Goal: Task Accomplishment & Management: Manage account settings

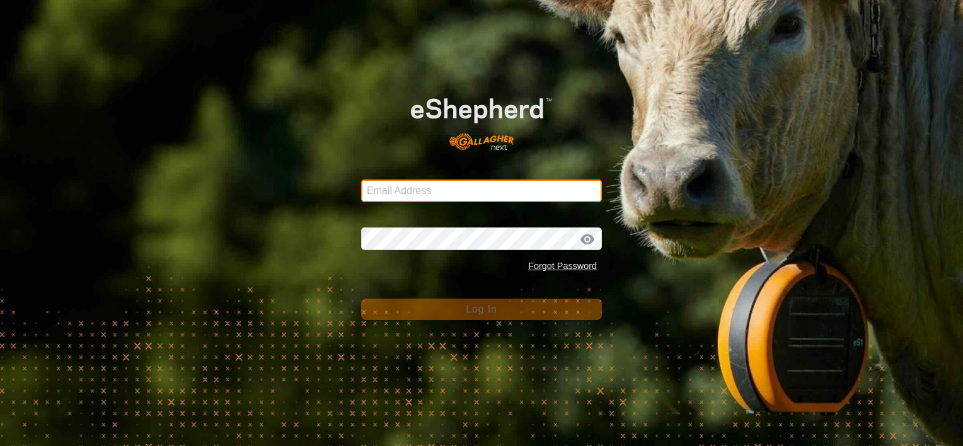
type input "[EMAIL_ADDRESS][DOMAIN_NAME]"
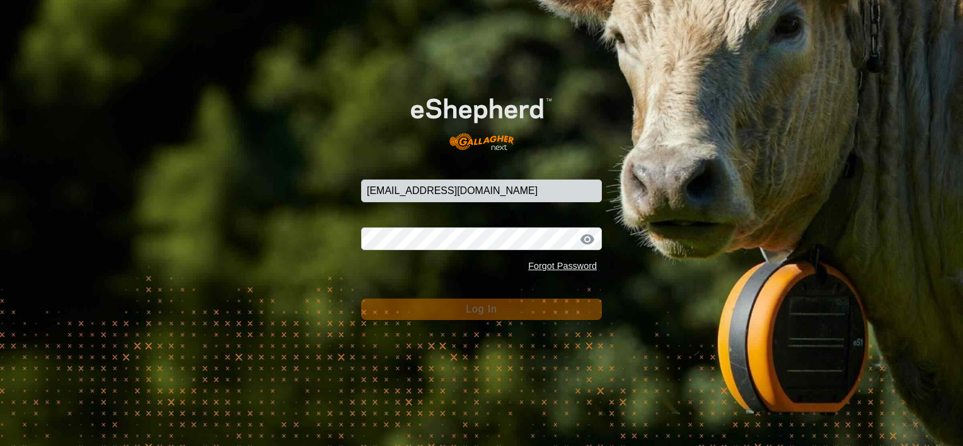
click at [447, 307] on button "Log In" at bounding box center [481, 309] width 241 height 21
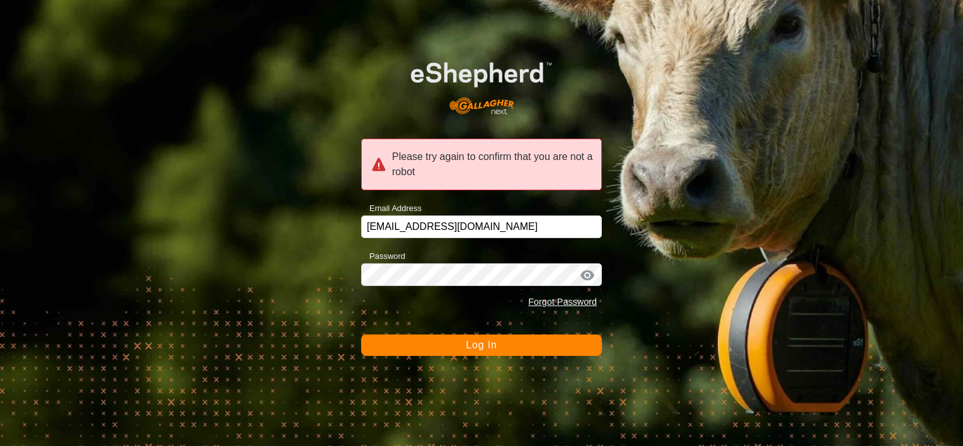
click at [467, 262] on div "Password Forgot Password" at bounding box center [481, 281] width 241 height 66
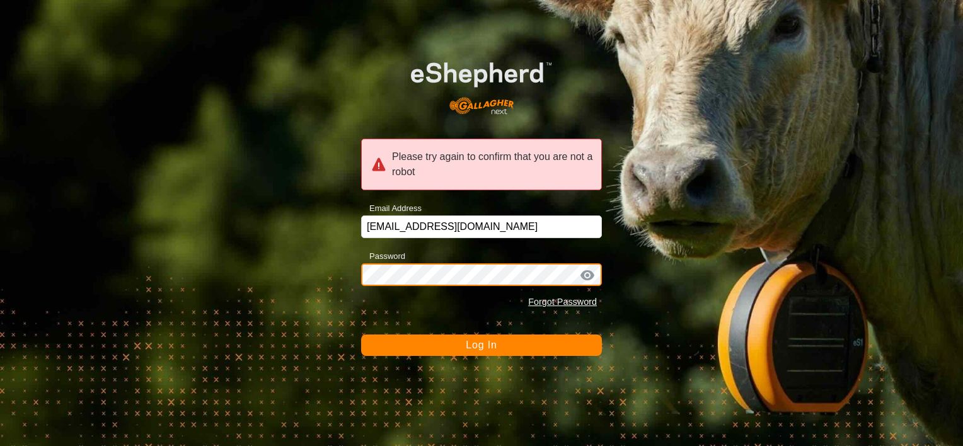
click at [333, 335] on div "Please try again to confirm that you are not a robot Email Address [EMAIL_ADDRE…" at bounding box center [481, 223] width 963 height 446
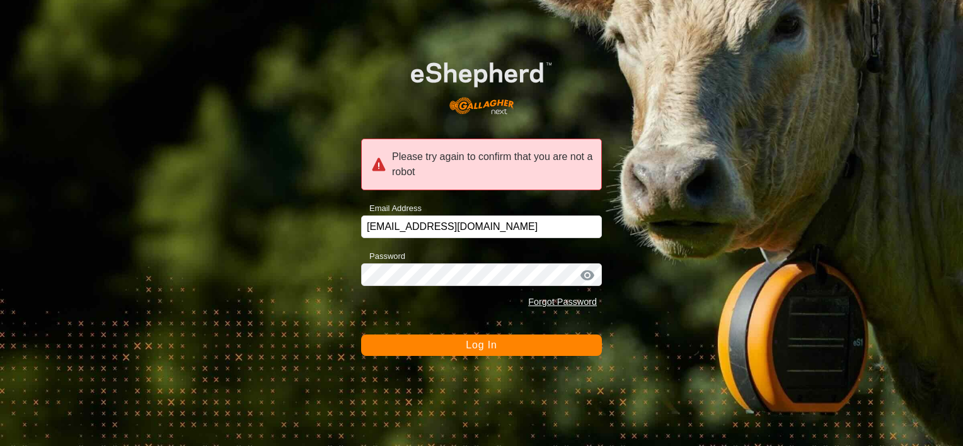
click at [346, 352] on div "Please try again to confirm that you are not a robot Email Address [EMAIL_ADDRE…" at bounding box center [481, 223] width 963 height 446
click at [388, 342] on button "Log In" at bounding box center [481, 345] width 241 height 21
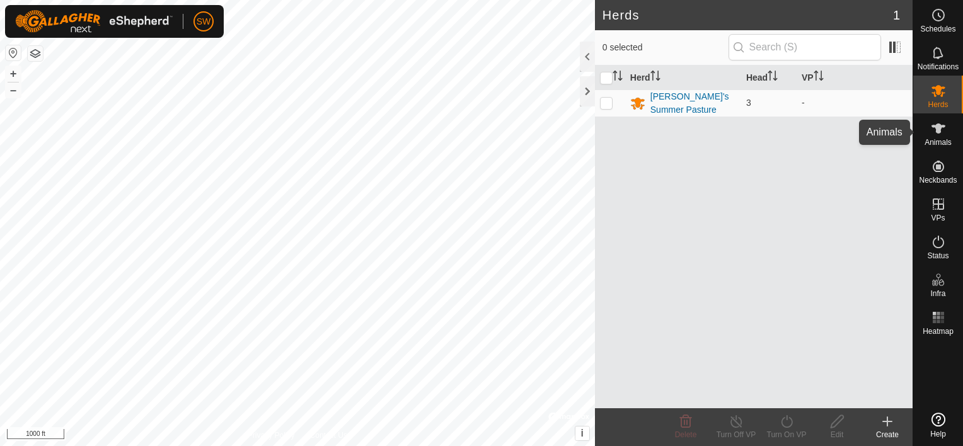
click at [935, 134] on icon at bounding box center [938, 128] width 15 height 15
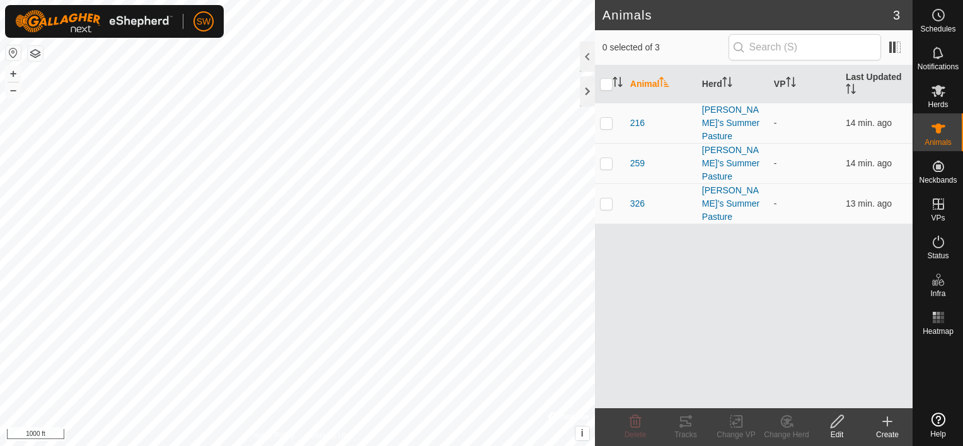
click at [880, 417] on create-svg-icon at bounding box center [888, 421] width 50 height 15
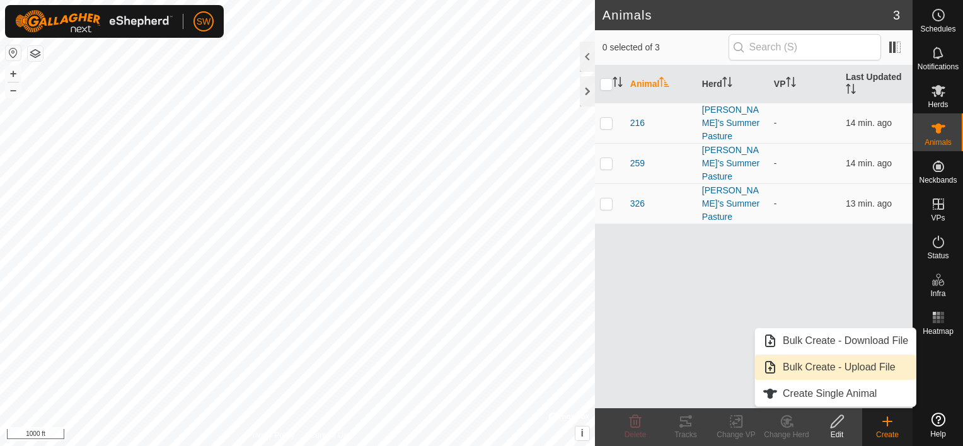
click at [883, 371] on link "Bulk Create - Upload File" at bounding box center [835, 367] width 161 height 25
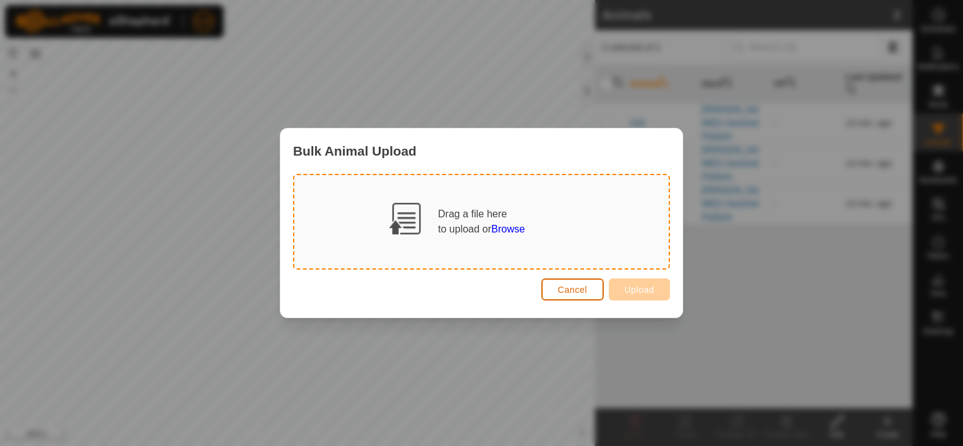
click at [580, 291] on span "Cancel" at bounding box center [573, 290] width 30 height 10
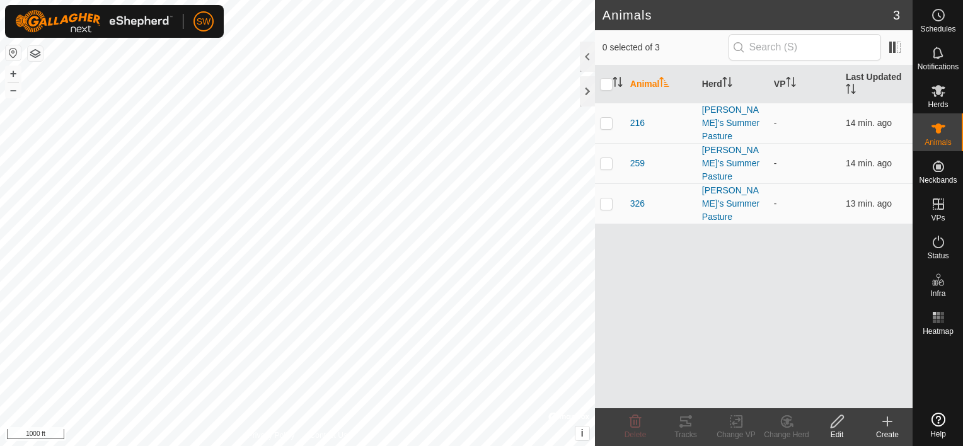
click at [881, 422] on icon at bounding box center [887, 421] width 15 height 15
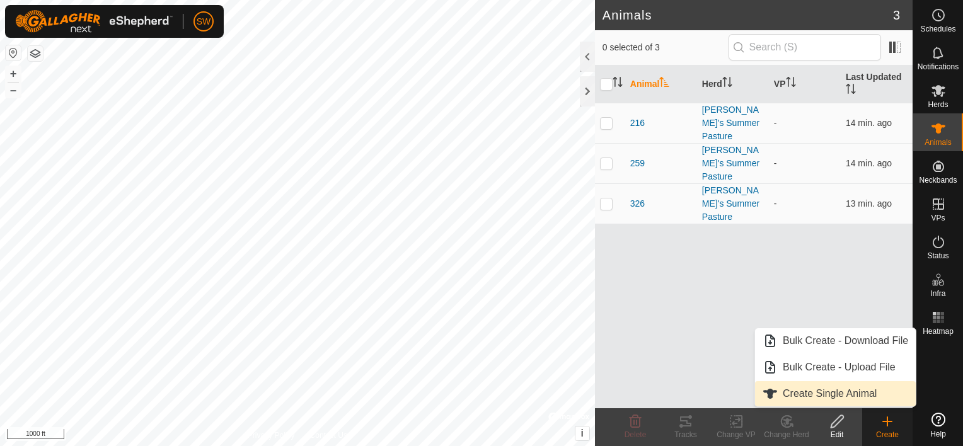
click at [881, 393] on link "Create Single Animal" at bounding box center [835, 393] width 161 height 25
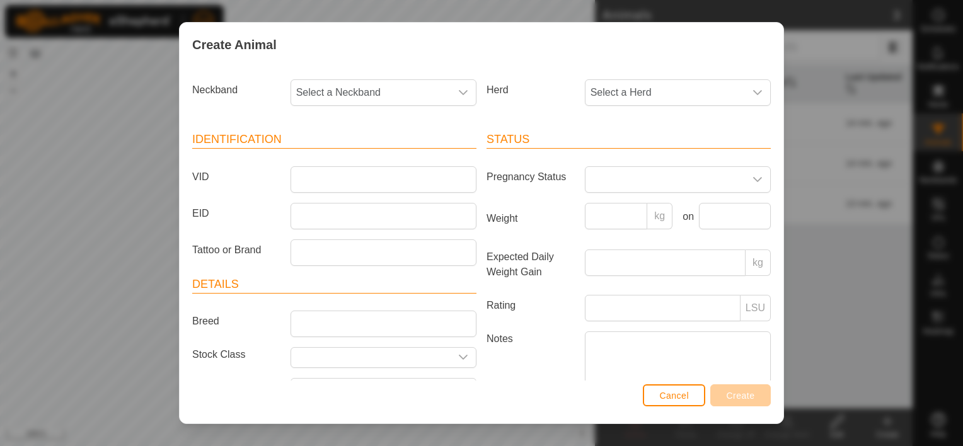
drag, startPoint x: 881, startPoint y: 393, endPoint x: 900, endPoint y: 356, distance: 42.3
click at [900, 356] on div "Create Animal Neckband Select a Neckband Herd Select a Herd Identification VID …" at bounding box center [481, 223] width 963 height 446
click at [451, 95] on div "dropdown trigger" at bounding box center [463, 92] width 25 height 25
type input "9588"
click at [439, 159] on li "1338879588" at bounding box center [383, 157] width 182 height 25
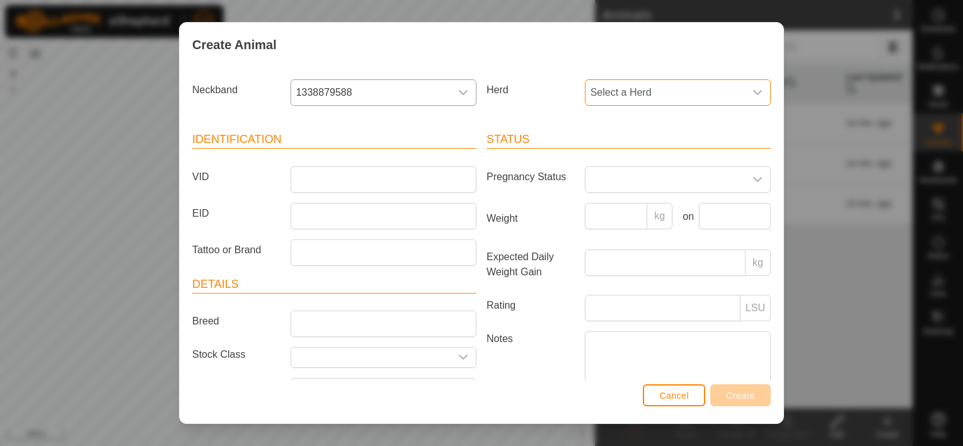
click at [606, 92] on span "Select a Herd" at bounding box center [666, 92] width 160 height 25
click at [619, 187] on li "[PERSON_NAME]'s Summer Pasture" at bounding box center [677, 184] width 183 height 25
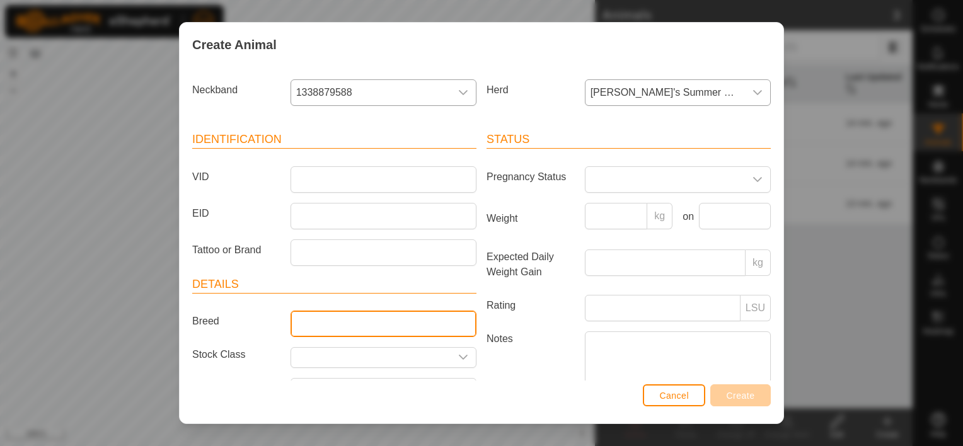
click at [370, 325] on input "Breed" at bounding box center [384, 324] width 186 height 26
type input "Black Baldy"
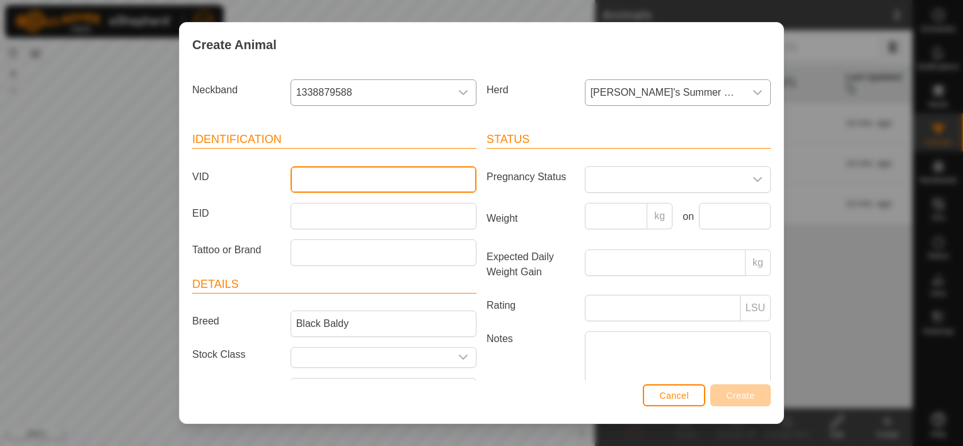
click at [410, 174] on input "VID" at bounding box center [384, 179] width 186 height 26
click at [378, 97] on span "1338879588" at bounding box center [371, 92] width 160 height 25
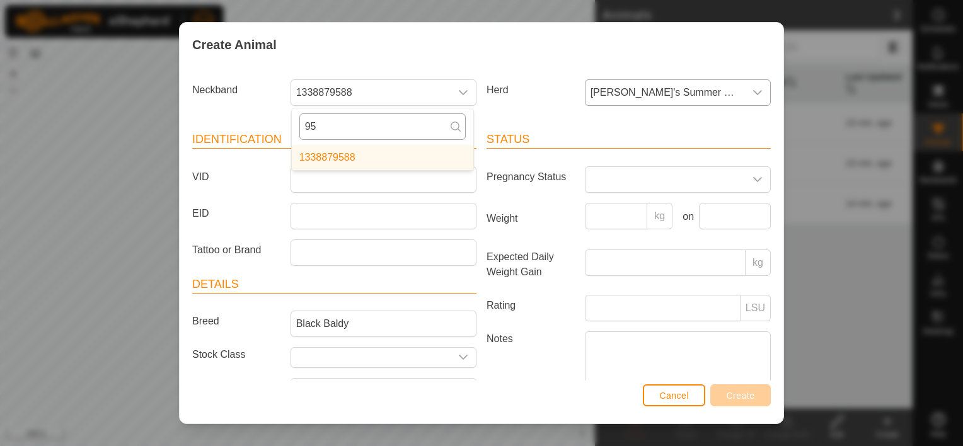
type input "9"
type input "9118"
click at [365, 153] on li "1073939118" at bounding box center [383, 157] width 182 height 25
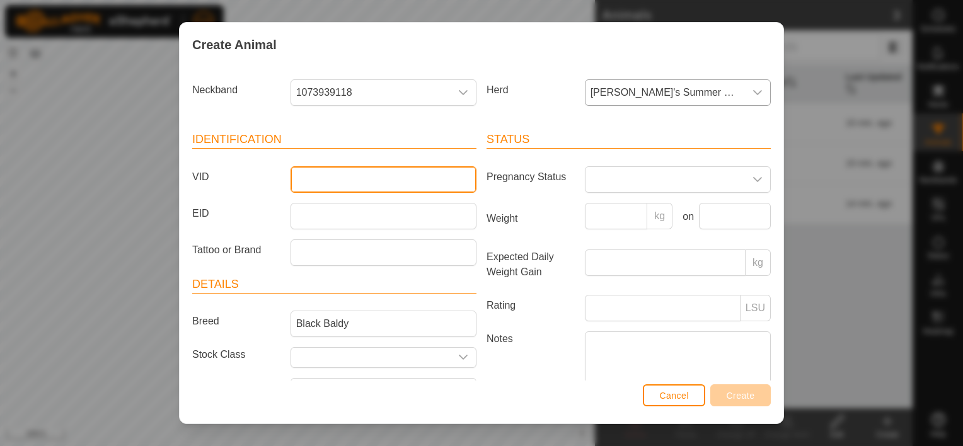
click at [355, 182] on input "VID" at bounding box center [384, 179] width 186 height 26
type input "038"
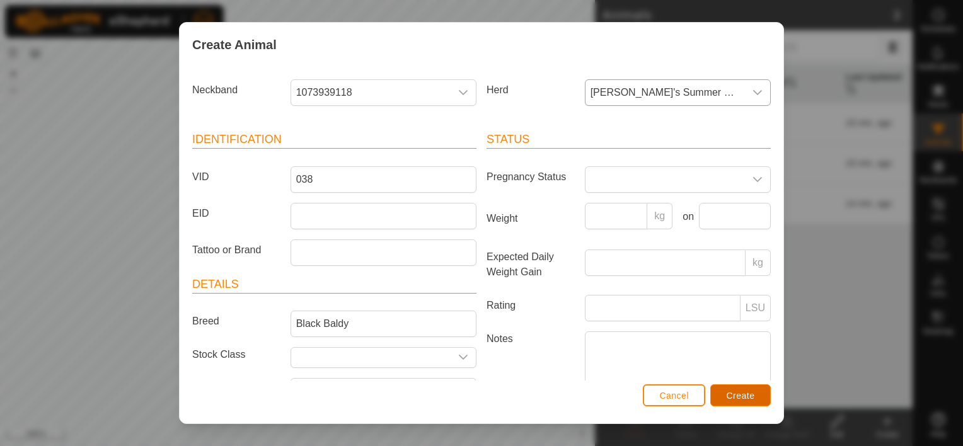
click at [753, 392] on span "Create" at bounding box center [741, 396] width 28 height 10
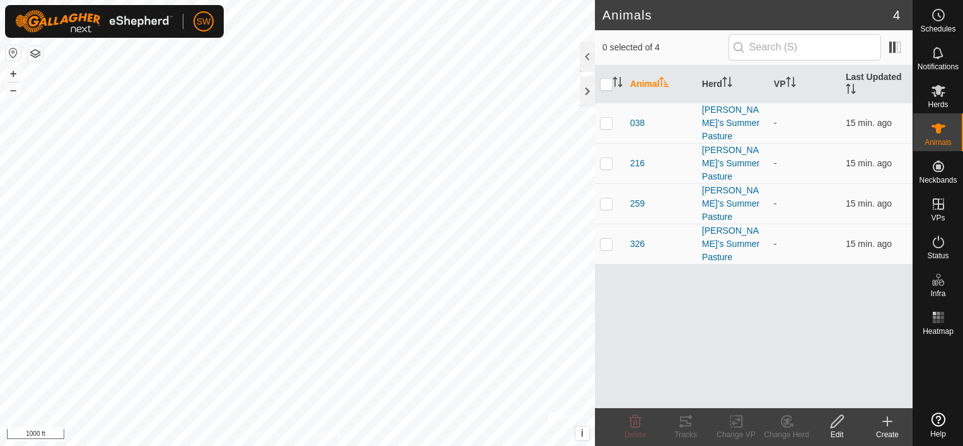
click at [899, 431] on div "Create" at bounding box center [888, 434] width 50 height 11
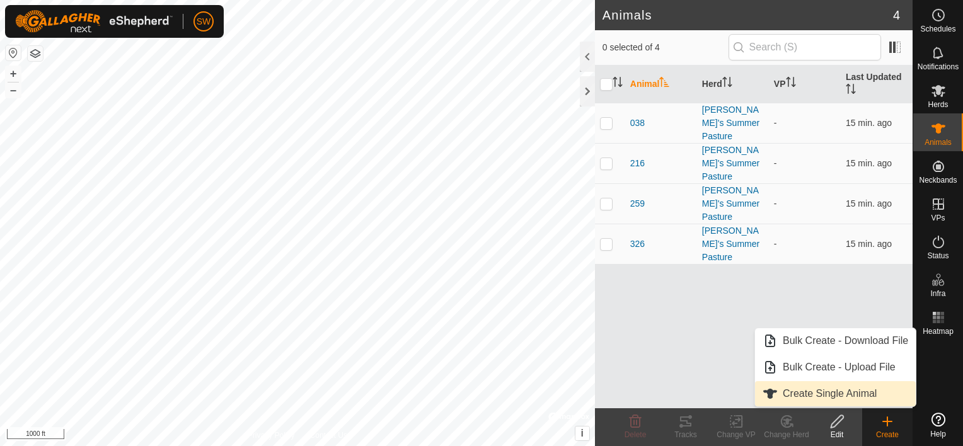
click at [858, 390] on link "Create Single Animal" at bounding box center [835, 393] width 161 height 25
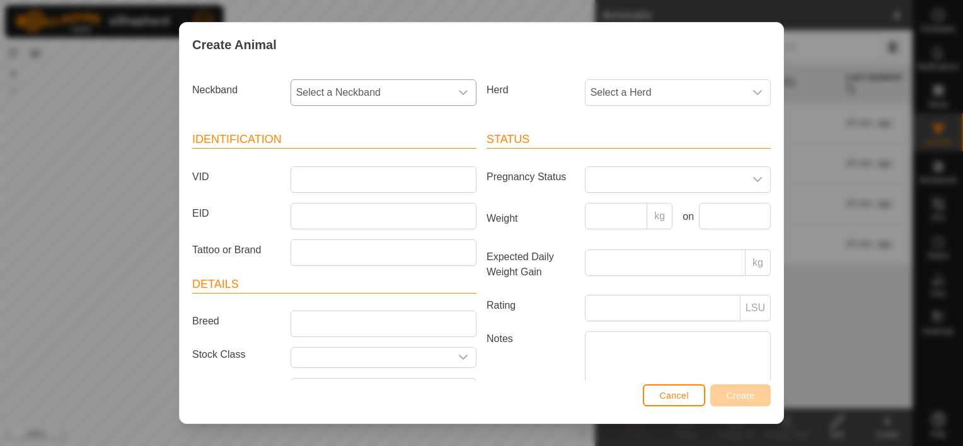
click at [460, 96] on icon "dropdown trigger" at bounding box center [463, 93] width 10 height 10
type input "5402"
click at [417, 158] on li "3723885402" at bounding box center [383, 157] width 182 height 25
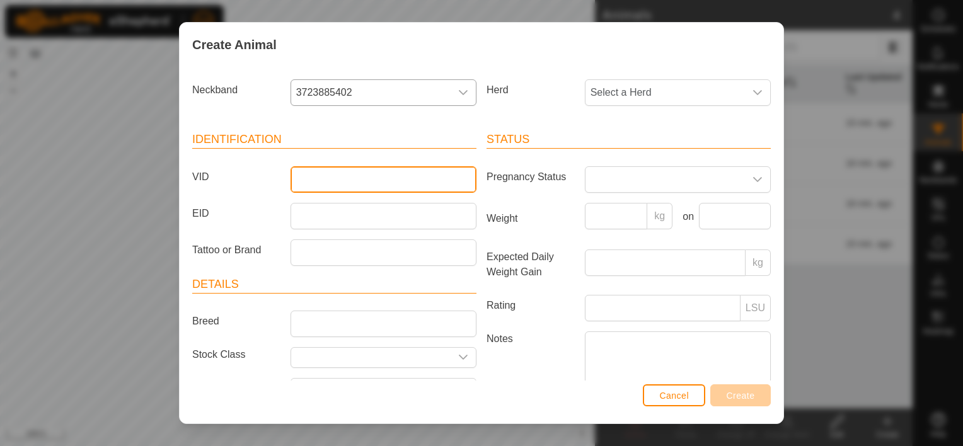
click at [320, 184] on input "VID" at bounding box center [384, 179] width 186 height 26
type input "036"
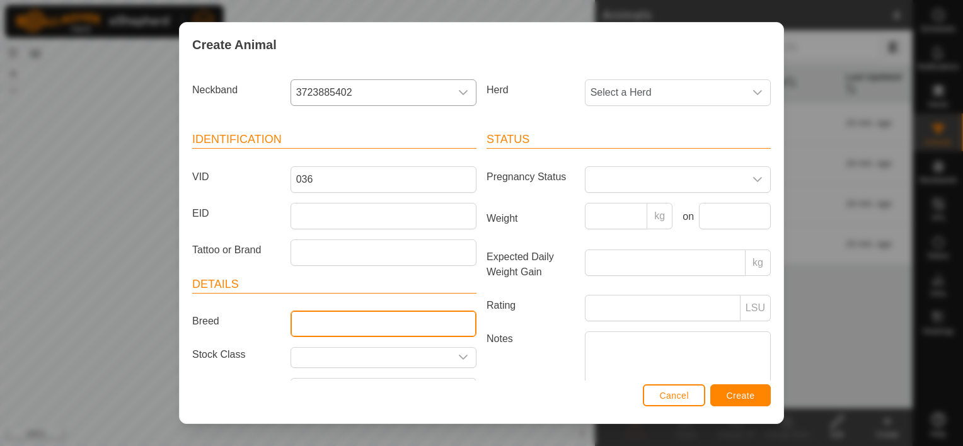
click at [344, 314] on input "Breed" at bounding box center [384, 324] width 186 height 26
type input "Black Baldy"
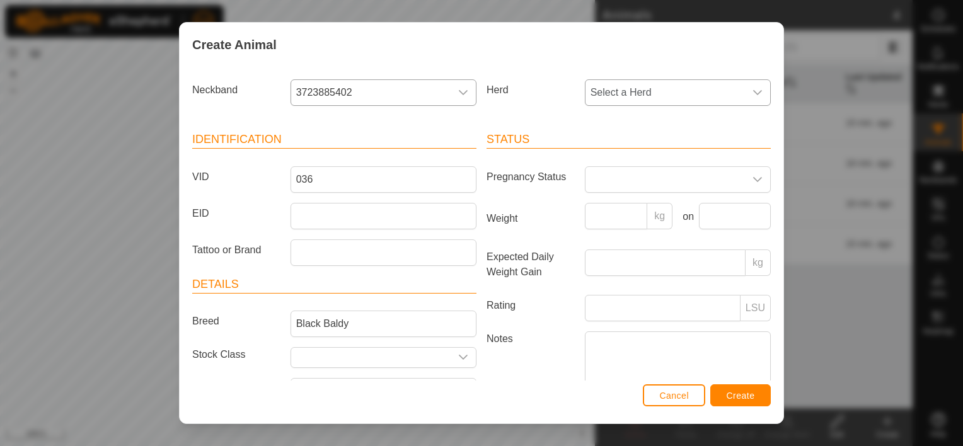
scroll to position [23, 0]
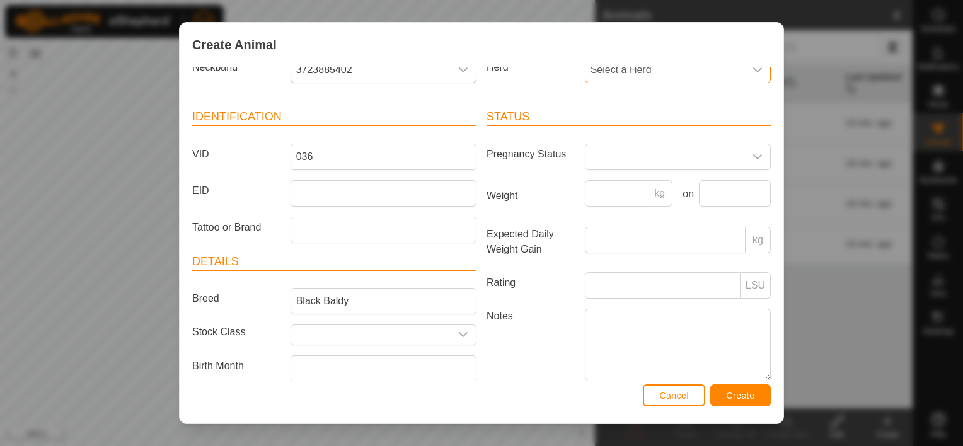
click at [632, 98] on section "Neckband 3723885402 Herd Select a Herd Identification VID 036 EID Tattoo or Bra…" at bounding box center [481, 239] width 579 height 375
click at [659, 69] on span "Select a Herd" at bounding box center [666, 69] width 160 height 25
click at [636, 163] on li "[PERSON_NAME]'s Summer Pasture" at bounding box center [677, 161] width 183 height 25
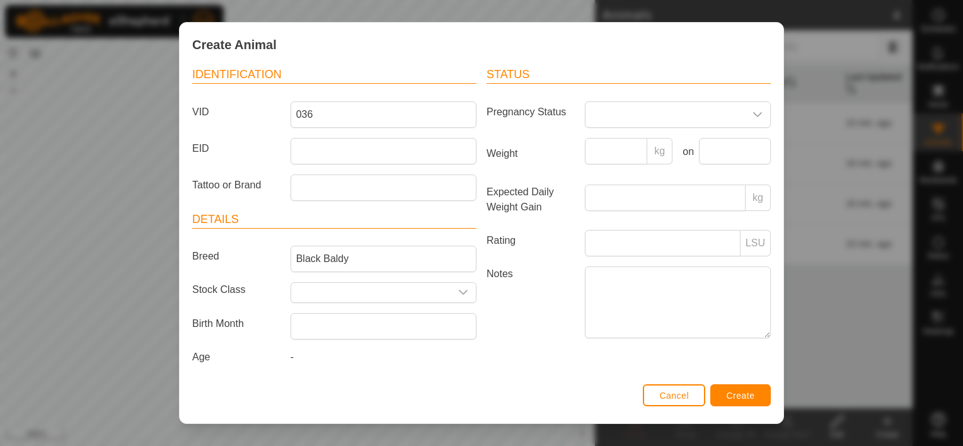
scroll to position [0, 0]
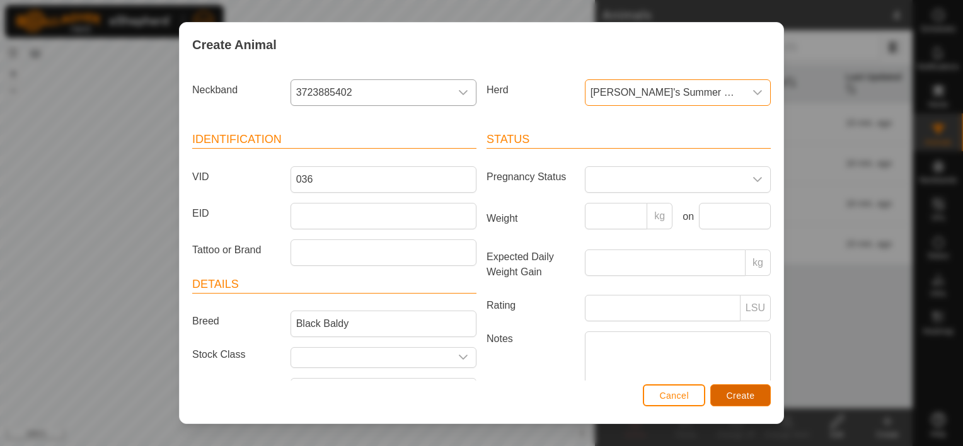
click at [739, 392] on span "Create" at bounding box center [741, 396] width 28 height 10
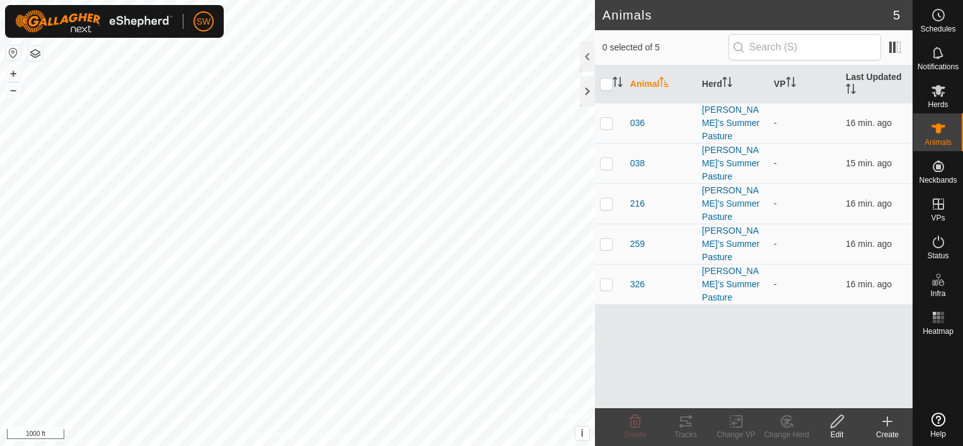
click at [887, 424] on icon at bounding box center [887, 421] width 15 height 15
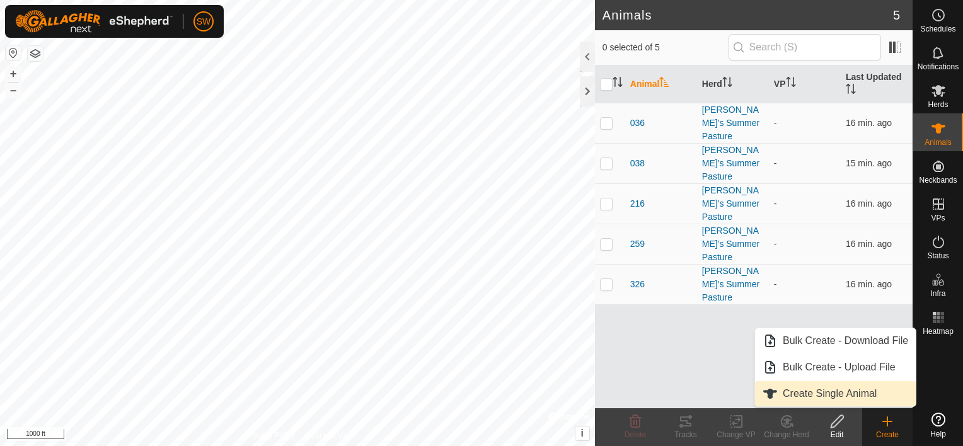
click at [854, 383] on link "Create Single Animal" at bounding box center [835, 393] width 161 height 25
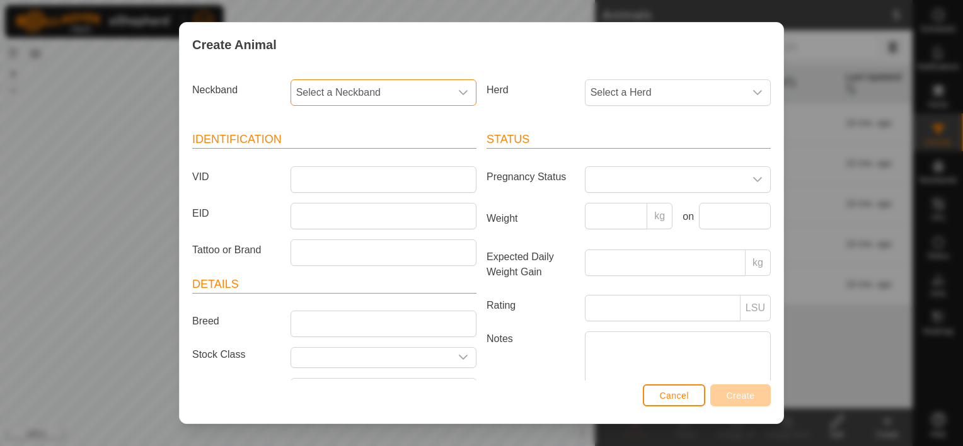
click at [420, 97] on span "Select a Neckband" at bounding box center [371, 92] width 160 height 25
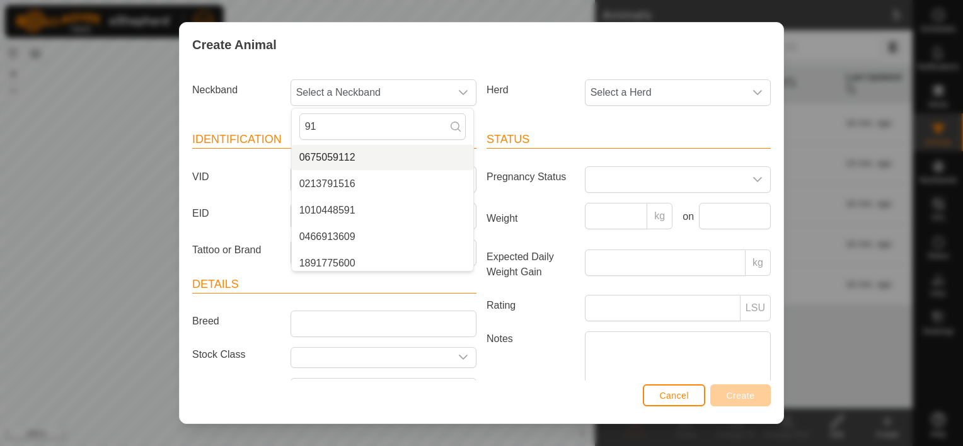
type input "91"
click at [409, 154] on li "0675059112" at bounding box center [383, 157] width 182 height 25
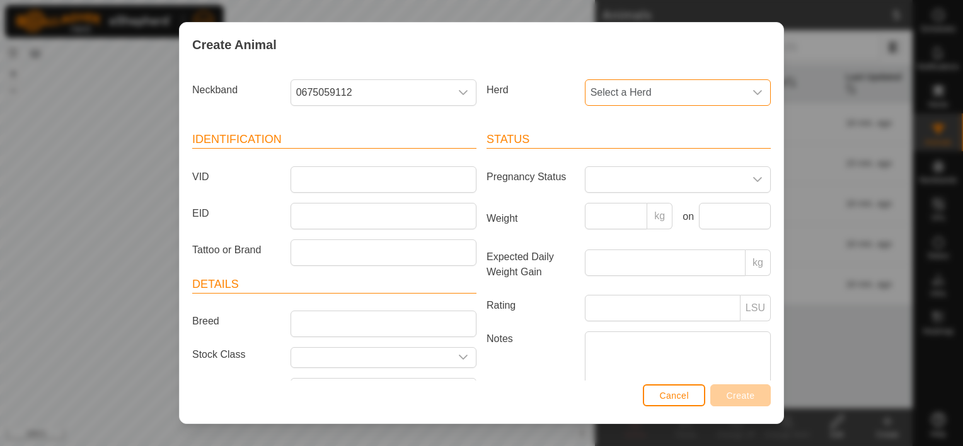
click at [631, 95] on span "Select a Herd" at bounding box center [666, 92] width 160 height 25
click at [631, 180] on li "[PERSON_NAME]'s Summer Pasture" at bounding box center [677, 184] width 183 height 25
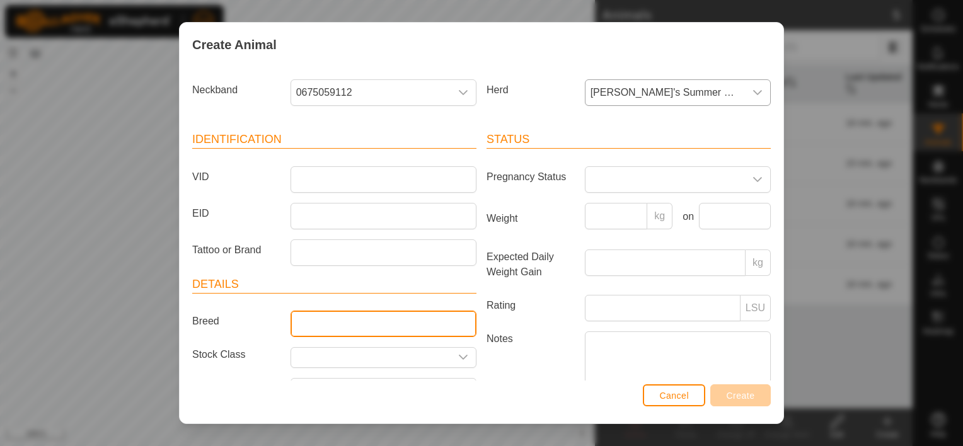
click at [417, 317] on input "Breed" at bounding box center [384, 324] width 186 height 26
type input "Black Baldy"
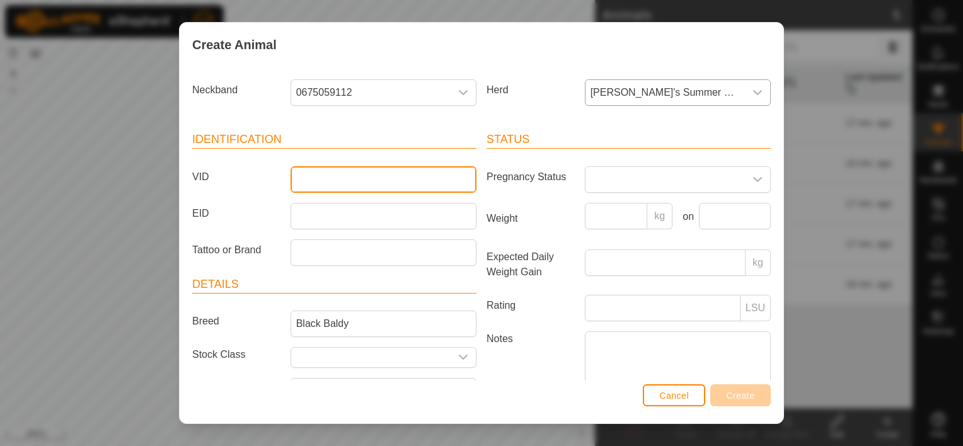
click at [393, 180] on input "VID" at bounding box center [384, 179] width 186 height 26
type input "059"
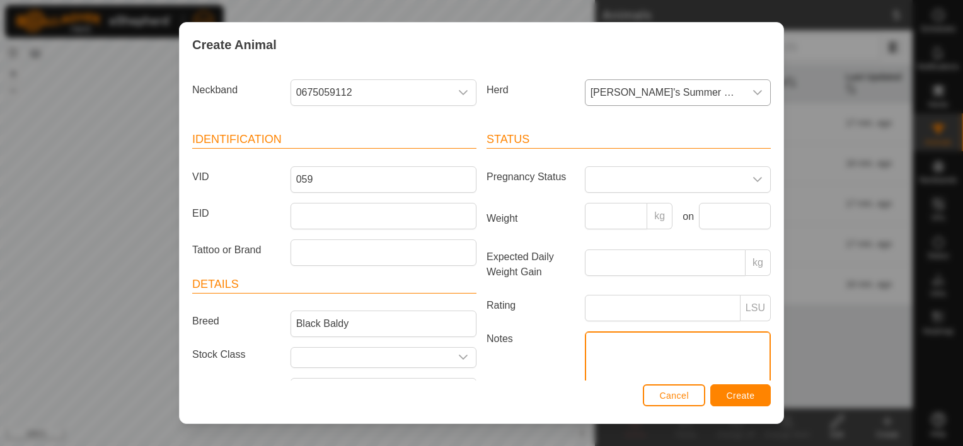
click at [710, 375] on textarea "Notes" at bounding box center [678, 368] width 186 height 72
click at [740, 387] on button "Create" at bounding box center [741, 396] width 61 height 22
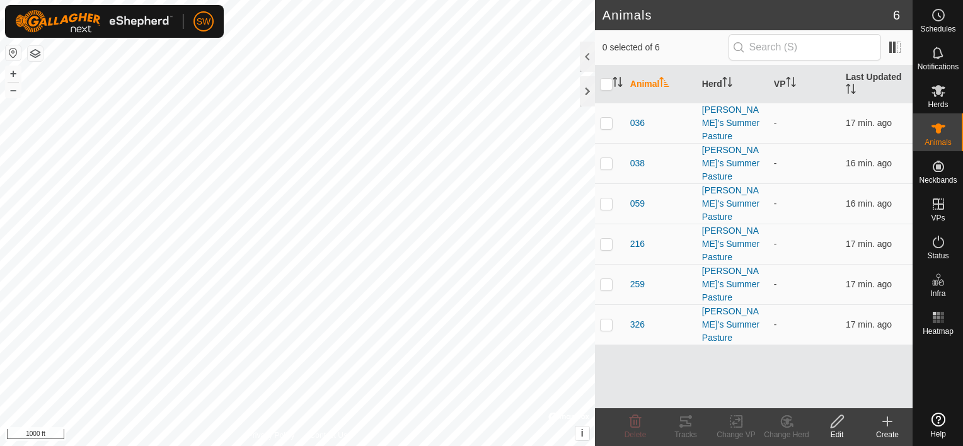
click at [881, 424] on icon at bounding box center [887, 421] width 15 height 15
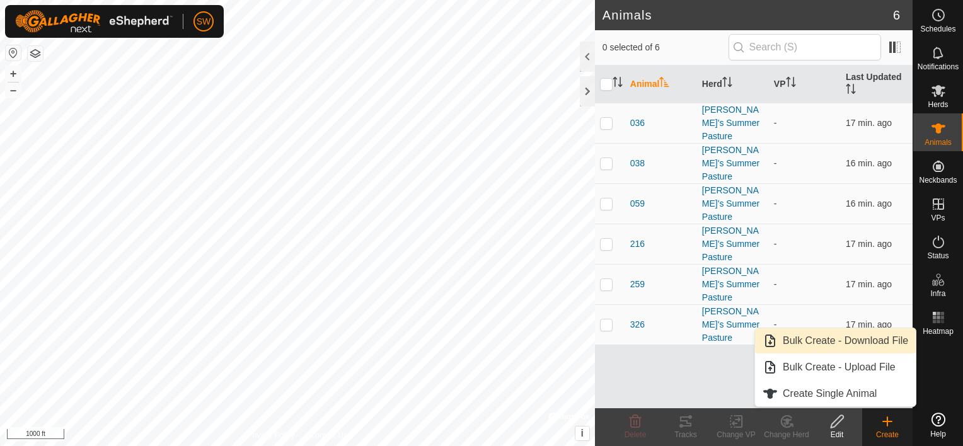
click at [886, 346] on link "Bulk Create - Download File" at bounding box center [835, 341] width 161 height 25
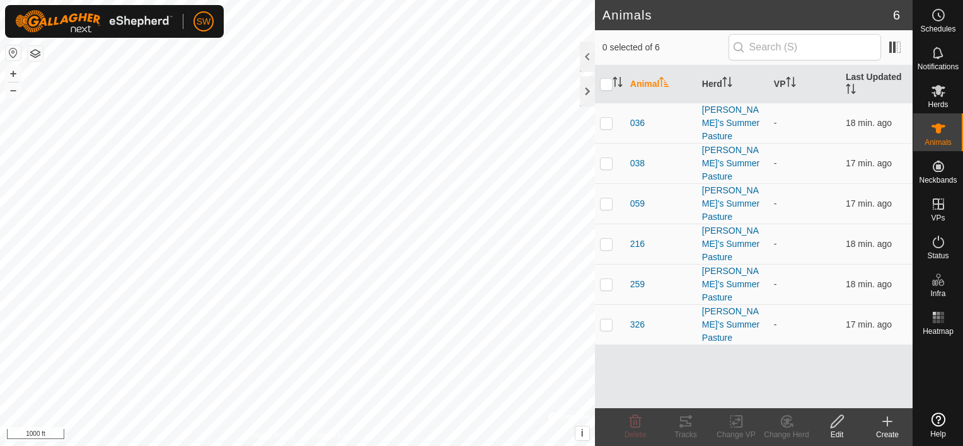
click at [888, 419] on icon at bounding box center [888, 421] width 0 height 9
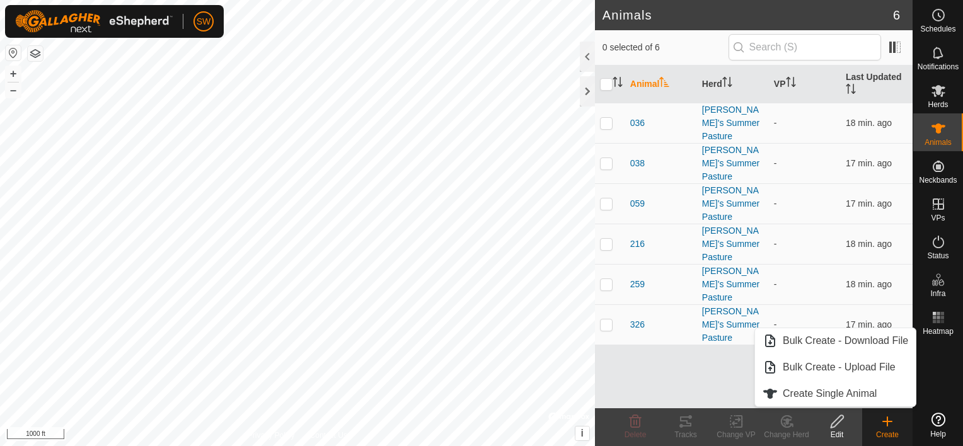
drag, startPoint x: 880, startPoint y: 401, endPoint x: 680, endPoint y: 368, distance: 201.9
click at [680, 368] on div "Animal Herd VP Last Updated 036 [PERSON_NAME]'s Summer Pasture - 18 min. ago 03…" at bounding box center [754, 237] width 318 height 343
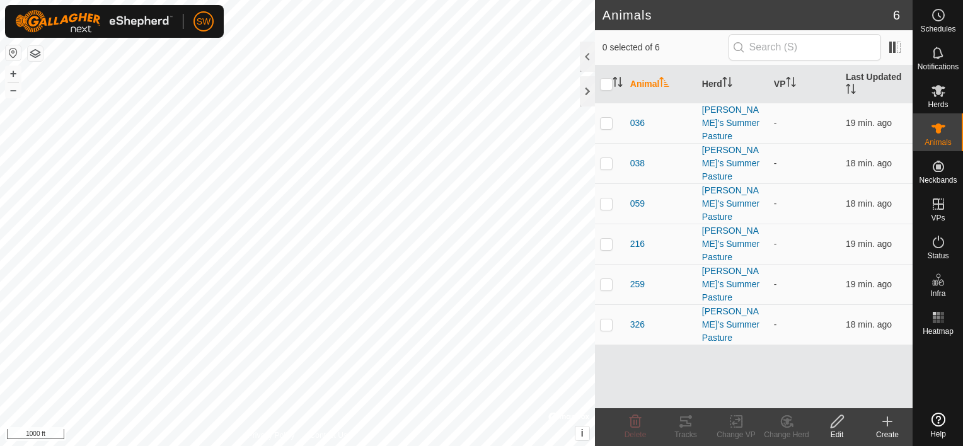
click at [888, 424] on icon at bounding box center [888, 421] width 0 height 9
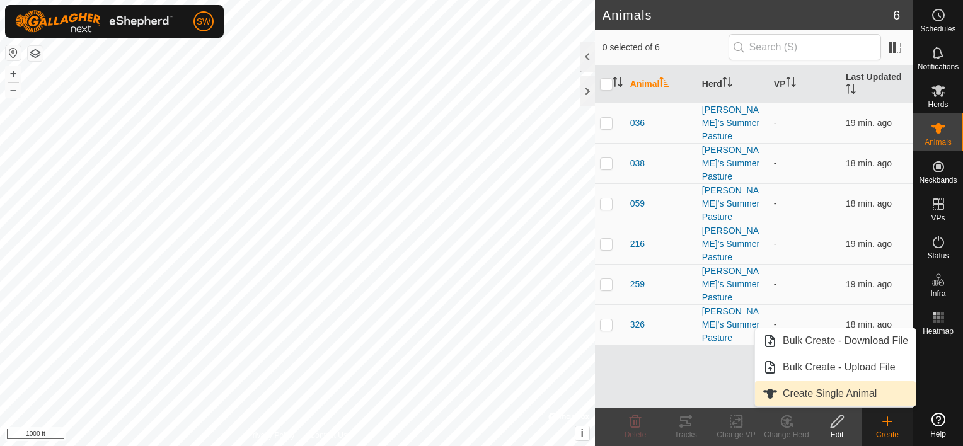
click at [870, 388] on link "Create Single Animal" at bounding box center [835, 393] width 161 height 25
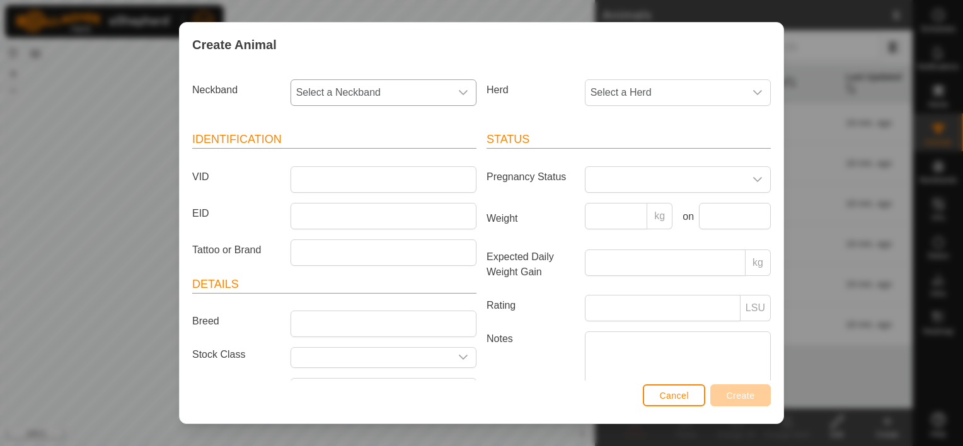
click at [389, 81] on span "Select a Neckband" at bounding box center [371, 92] width 160 height 25
click at [393, 96] on span "Select a Neckband" at bounding box center [371, 92] width 160 height 25
type input "9295"
click at [371, 149] on li "0325679295" at bounding box center [383, 157] width 182 height 25
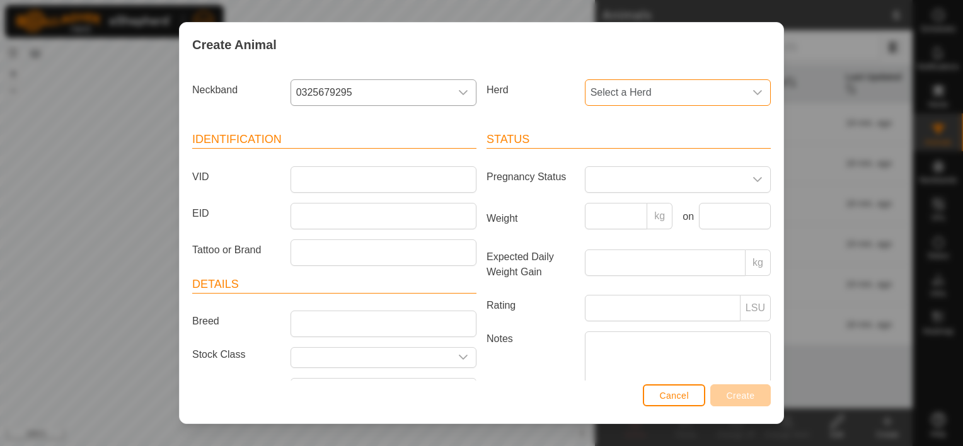
click at [610, 96] on span "Select a Herd" at bounding box center [666, 92] width 160 height 25
click at [612, 189] on li "[PERSON_NAME]'s Summer Pasture" at bounding box center [677, 184] width 183 height 25
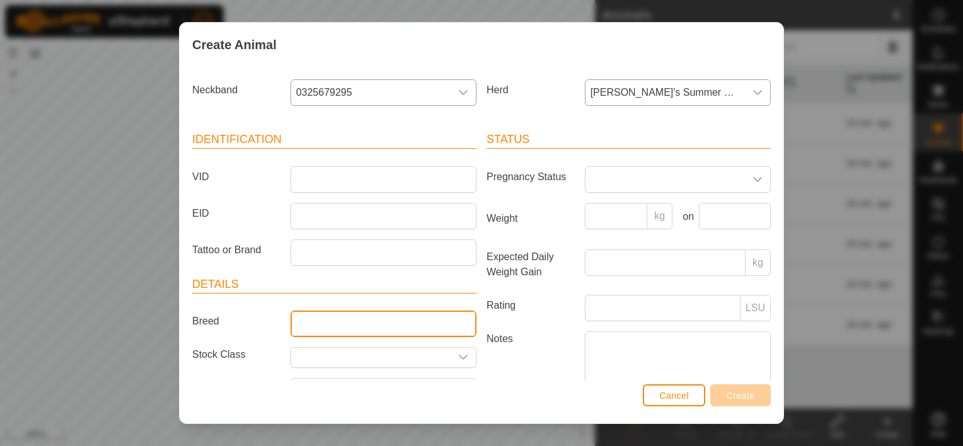
click at [349, 324] on input "Breed" at bounding box center [384, 324] width 186 height 26
type input "Black Baldy"
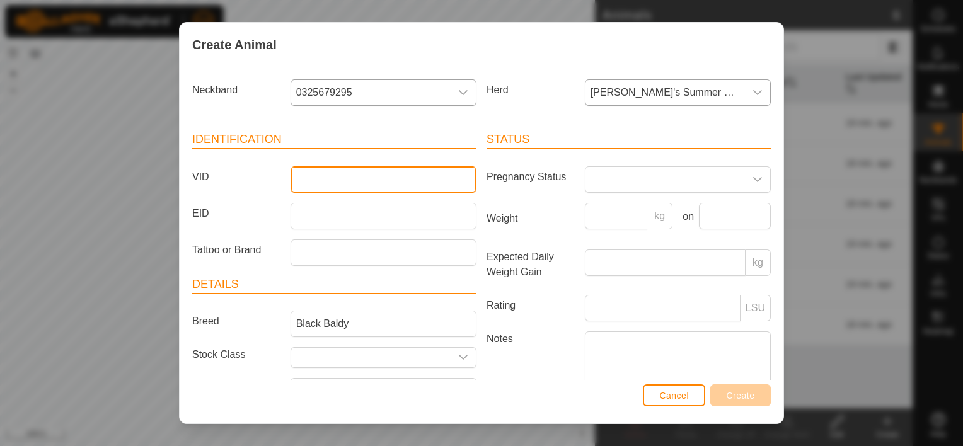
click at [379, 184] on input "VID" at bounding box center [384, 179] width 186 height 26
type input "586"
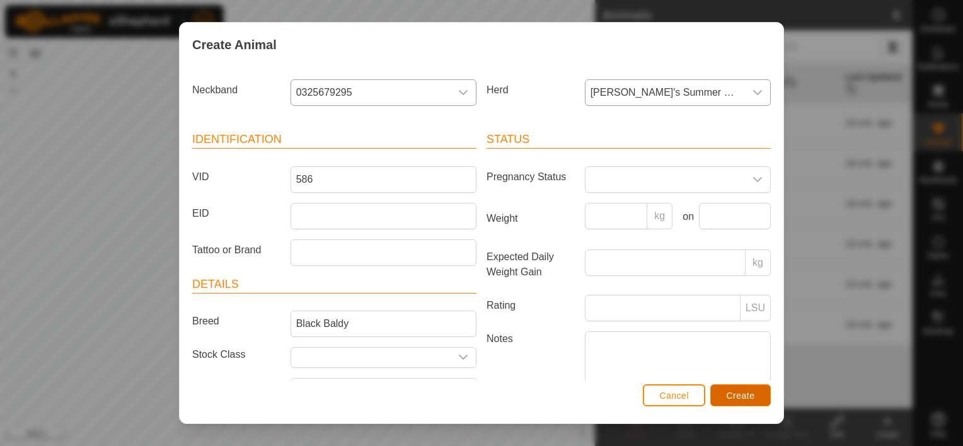
click at [734, 394] on span "Create" at bounding box center [741, 396] width 28 height 10
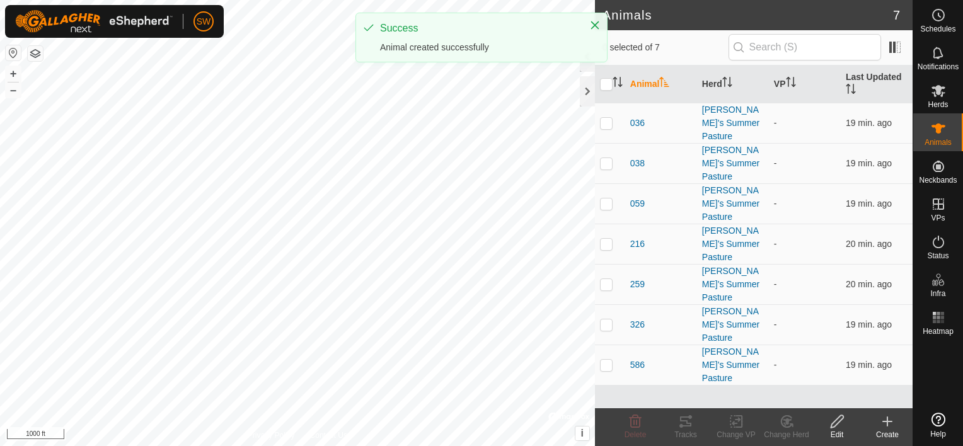
click at [893, 433] on div "Create" at bounding box center [888, 434] width 50 height 11
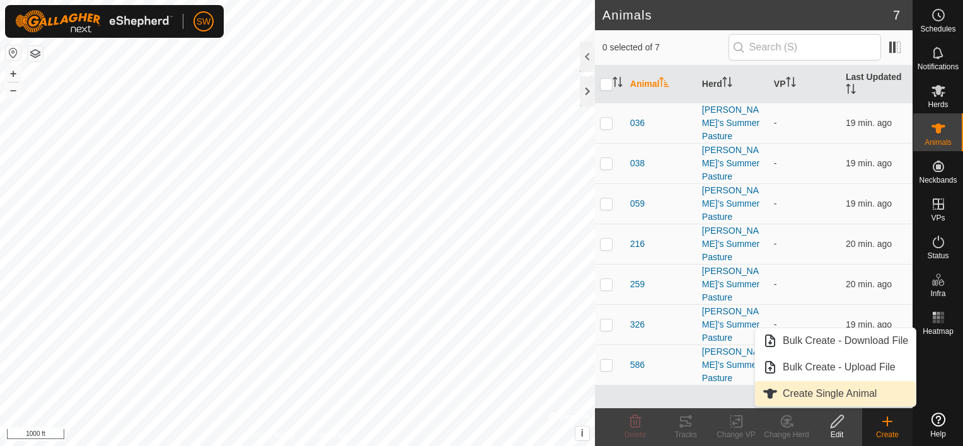
click at [857, 391] on link "Create Single Animal" at bounding box center [835, 393] width 161 height 25
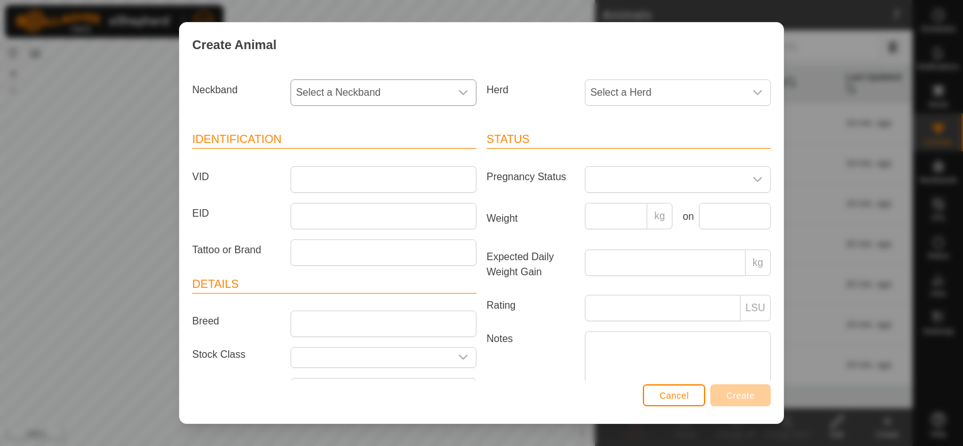
click at [393, 103] on span "Select a Neckband" at bounding box center [371, 92] width 160 height 25
type input "0870"
click at [368, 150] on li "3266300870" at bounding box center [383, 157] width 182 height 25
click at [619, 95] on span "Select a Herd" at bounding box center [666, 92] width 160 height 25
click at [627, 190] on li "[PERSON_NAME]'s Summer Pasture" at bounding box center [677, 184] width 183 height 25
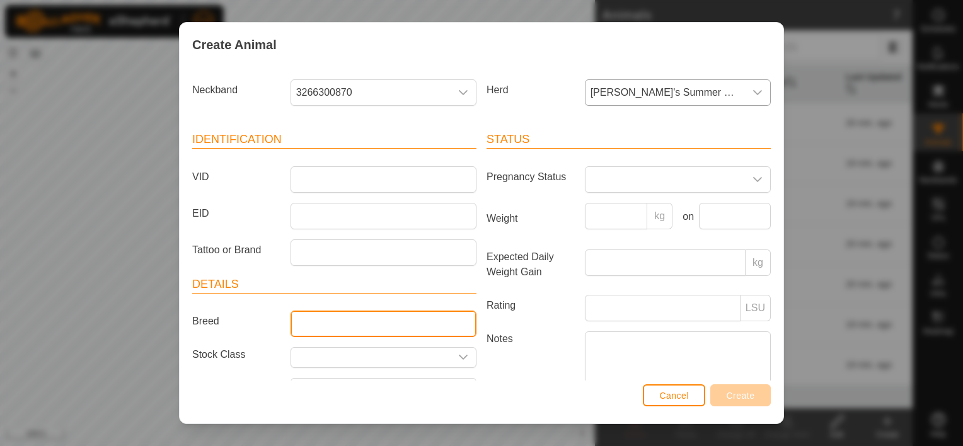
click at [363, 323] on input "Breed" at bounding box center [384, 324] width 186 height 26
type input "Black Baldy"
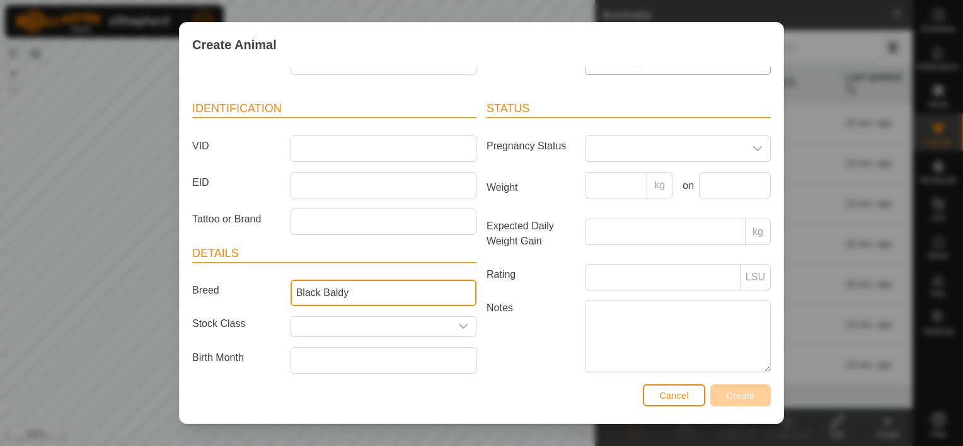
scroll to position [26, 0]
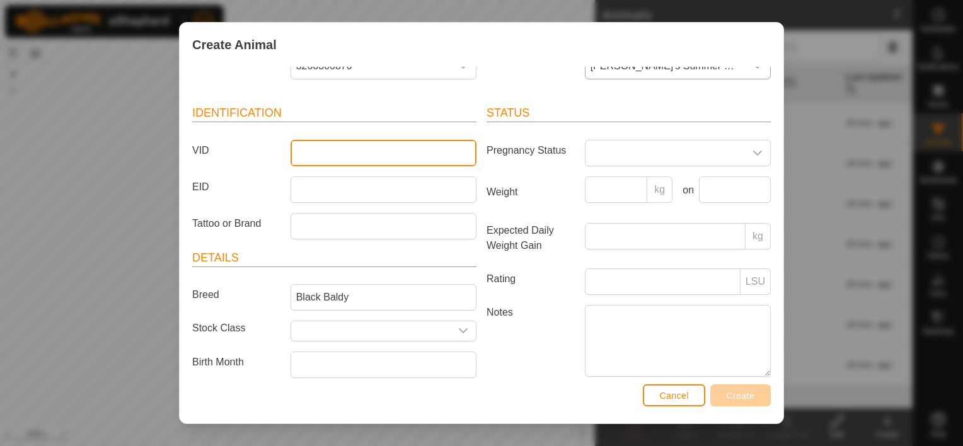
click at [369, 159] on input "VID" at bounding box center [384, 153] width 186 height 26
type input "032"
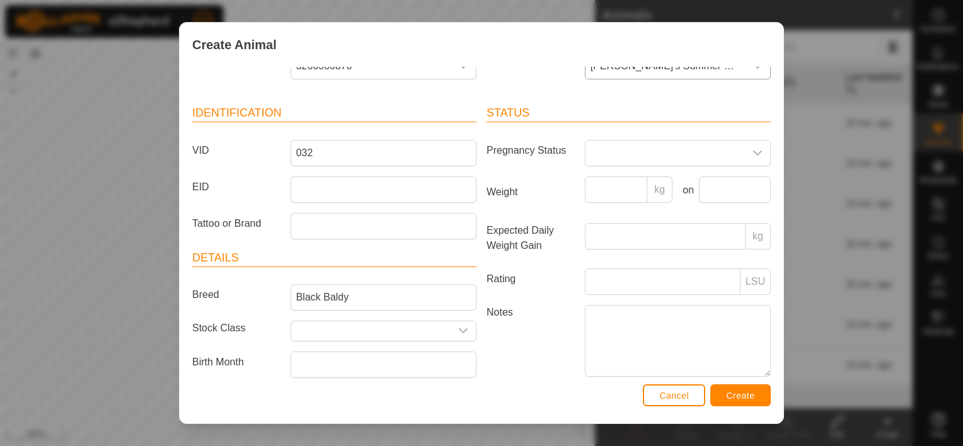
click at [272, 174] on article "Identification VID 032 EID Tattoo or Brand" at bounding box center [334, 172] width 284 height 134
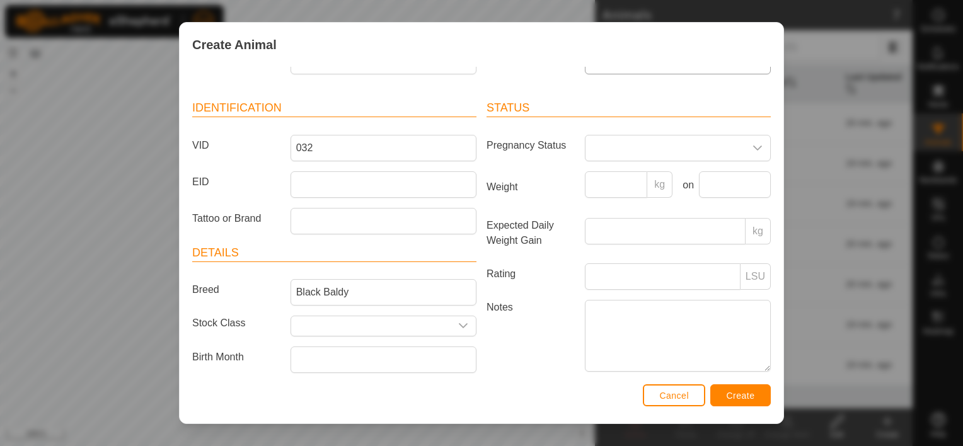
scroll to position [0, 0]
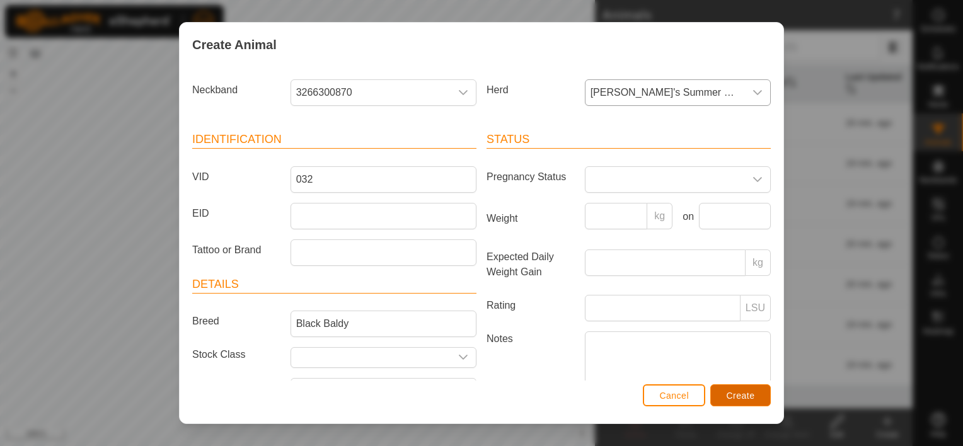
click at [744, 400] on span "Create" at bounding box center [741, 396] width 28 height 10
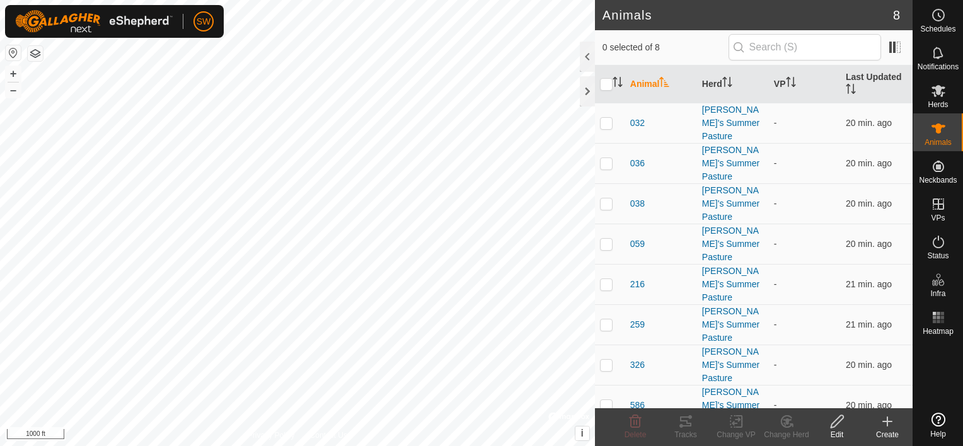
click at [895, 421] on create-svg-icon at bounding box center [888, 421] width 50 height 15
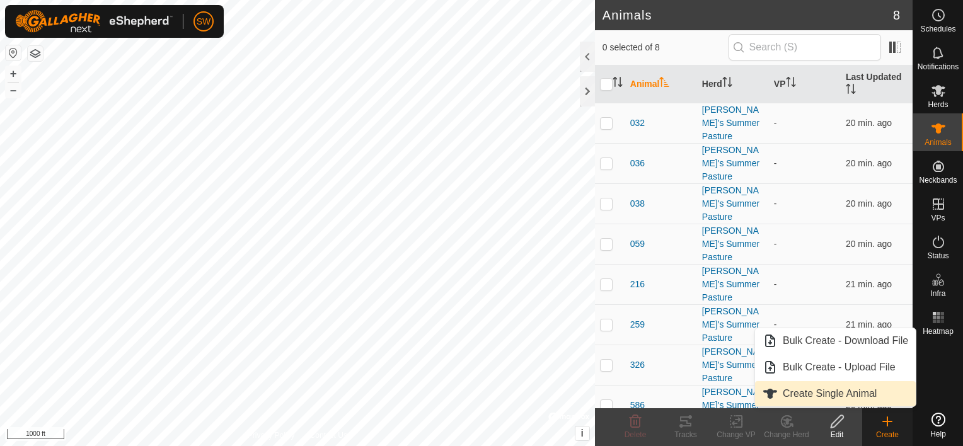
click at [871, 394] on link "Create Single Animal" at bounding box center [835, 393] width 161 height 25
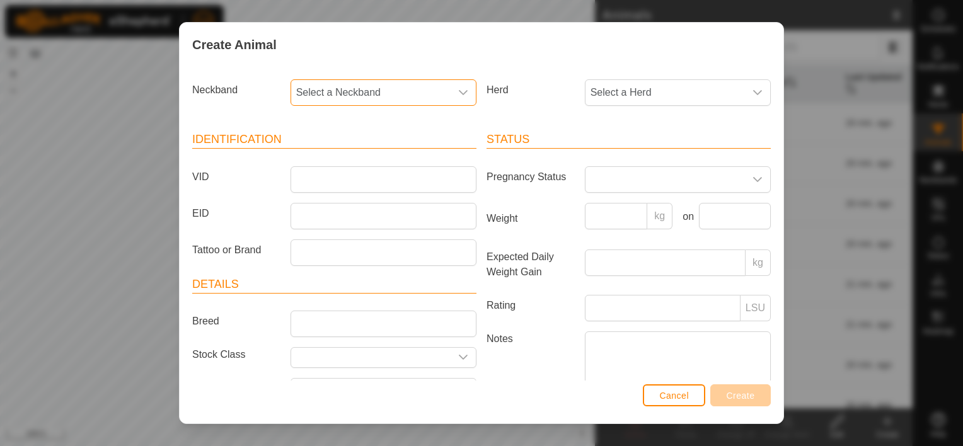
click at [441, 103] on span "Select a Neckband" at bounding box center [371, 92] width 160 height 25
type input "1789"
click at [388, 156] on li "3789051789" at bounding box center [383, 157] width 182 height 25
click at [638, 88] on span "Select a Herd" at bounding box center [666, 92] width 160 height 25
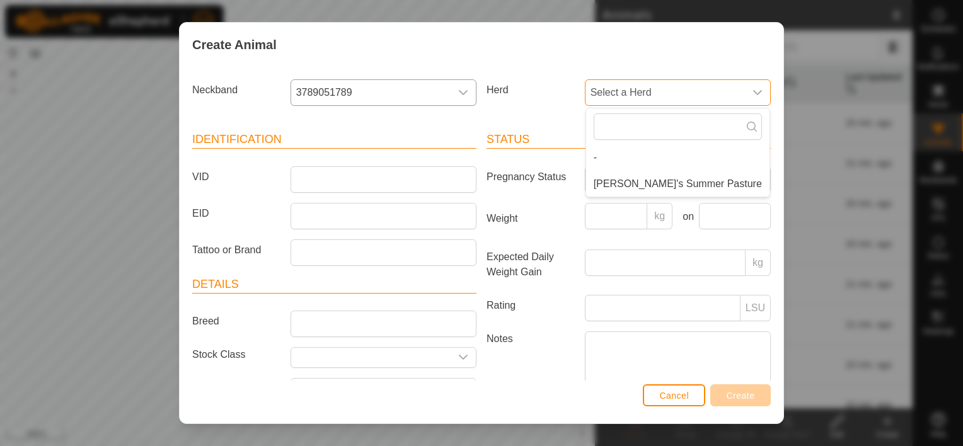
click at [638, 88] on span "Select a Herd" at bounding box center [666, 92] width 160 height 25
click at [643, 180] on li "[PERSON_NAME]'s Summer Pasture" at bounding box center [677, 184] width 183 height 25
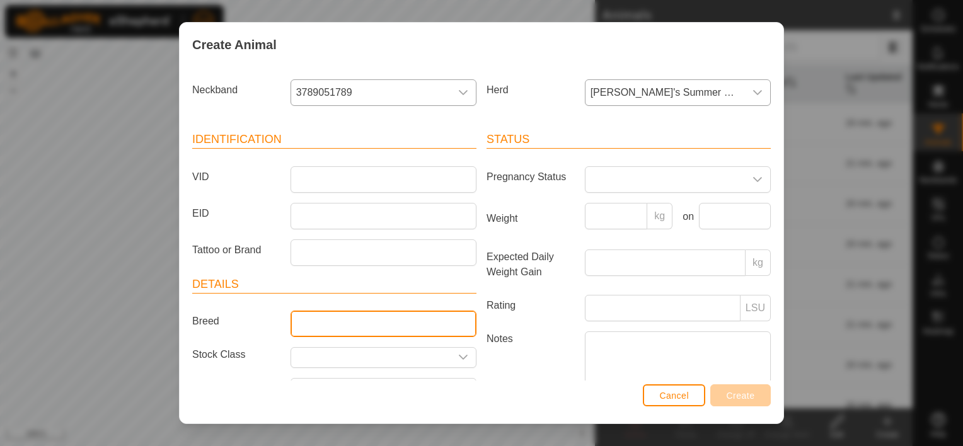
click at [353, 315] on input "Breed" at bounding box center [384, 324] width 186 height 26
type input "Black Baldy"
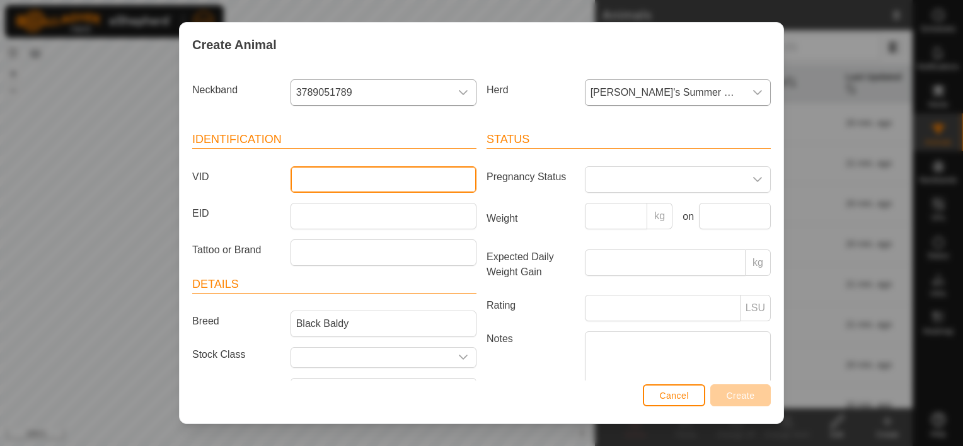
click at [346, 173] on input "VID" at bounding box center [384, 179] width 186 height 26
type input "341"
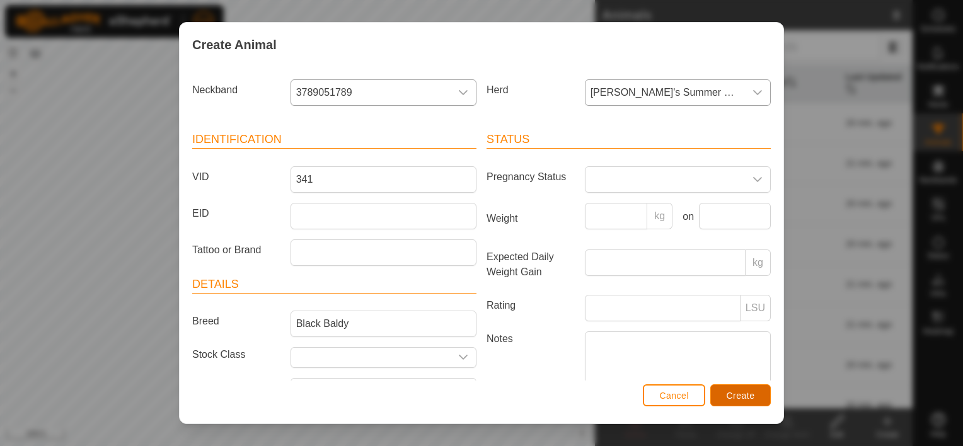
click at [737, 393] on span "Create" at bounding box center [741, 396] width 28 height 10
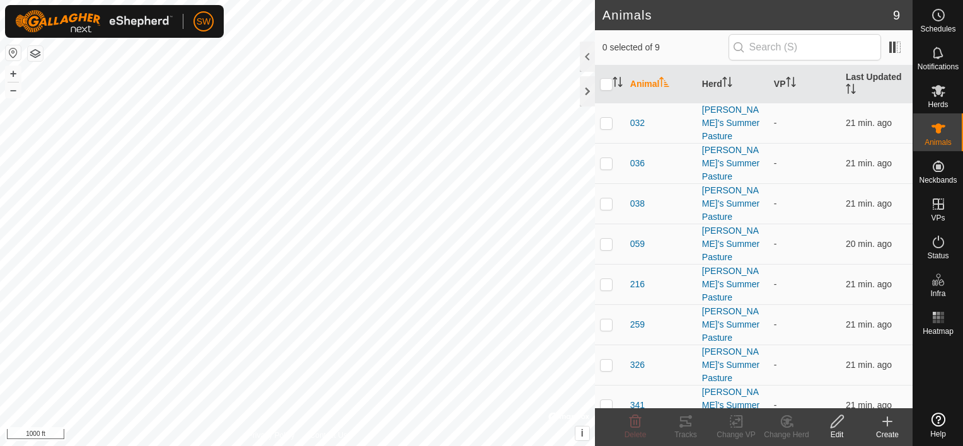
click at [897, 429] on div "Create" at bounding box center [888, 434] width 50 height 11
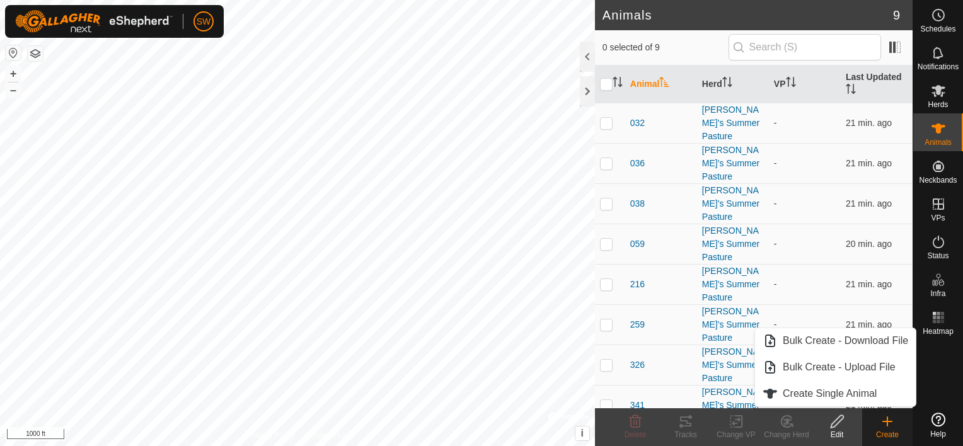
click at [897, 429] on div "Create" at bounding box center [888, 434] width 50 height 11
click at [878, 387] on link "Create Single Animal" at bounding box center [835, 393] width 161 height 25
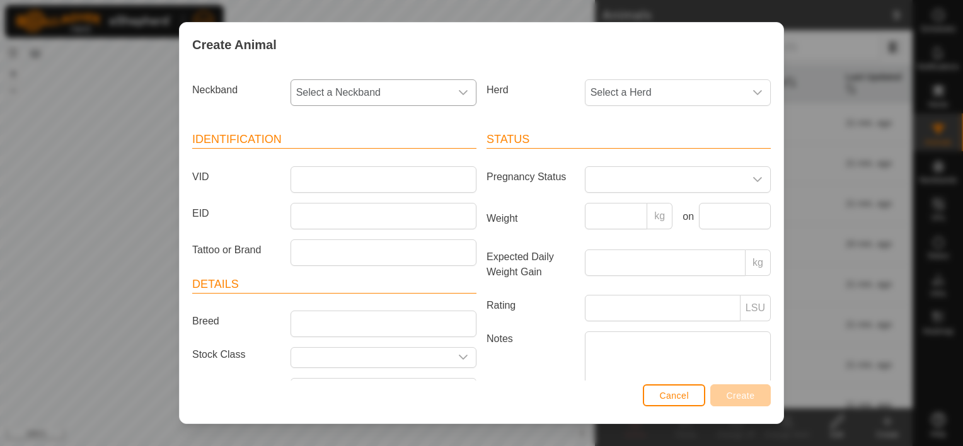
click at [451, 98] on div "dropdown trigger" at bounding box center [463, 92] width 25 height 25
type input "7907"
click at [363, 165] on li "0957027907" at bounding box center [383, 157] width 182 height 25
click at [608, 88] on span "Select a Herd" at bounding box center [666, 92] width 160 height 25
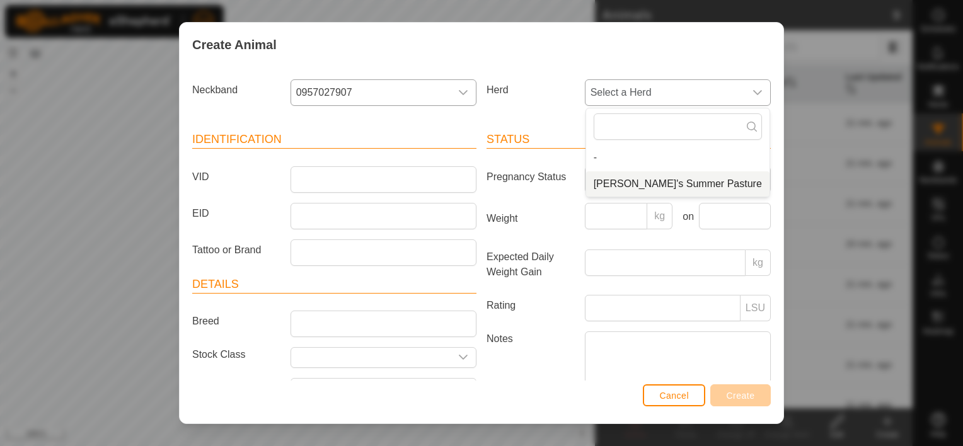
click at [636, 187] on li "[PERSON_NAME]'s Summer Pasture" at bounding box center [677, 184] width 183 height 25
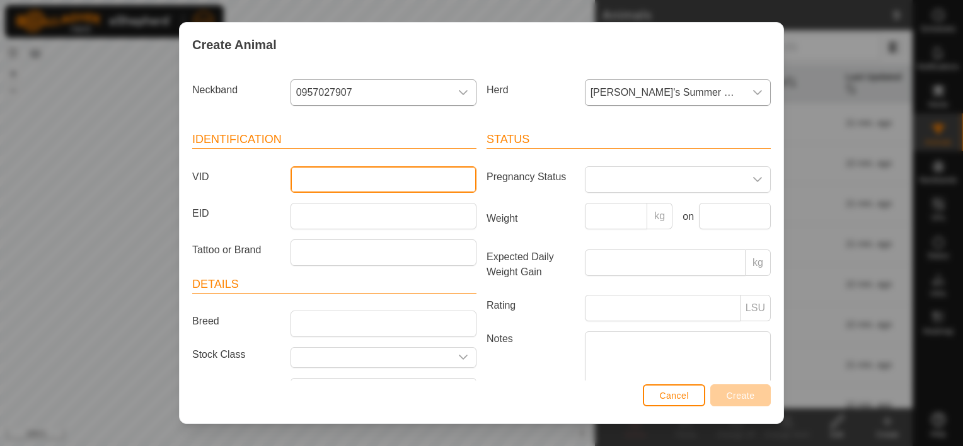
click at [371, 187] on input "VID" at bounding box center [384, 179] width 186 height 26
type input "591"
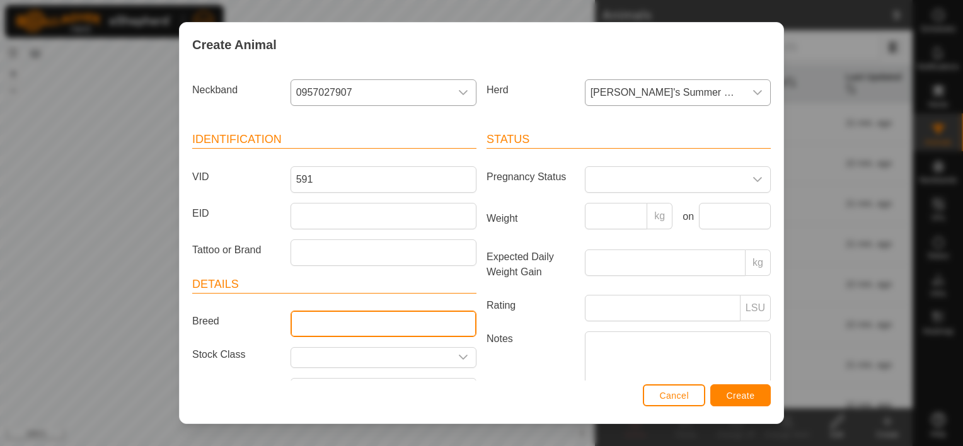
click at [364, 315] on input "Breed" at bounding box center [384, 324] width 186 height 26
type input "Black Baldy"
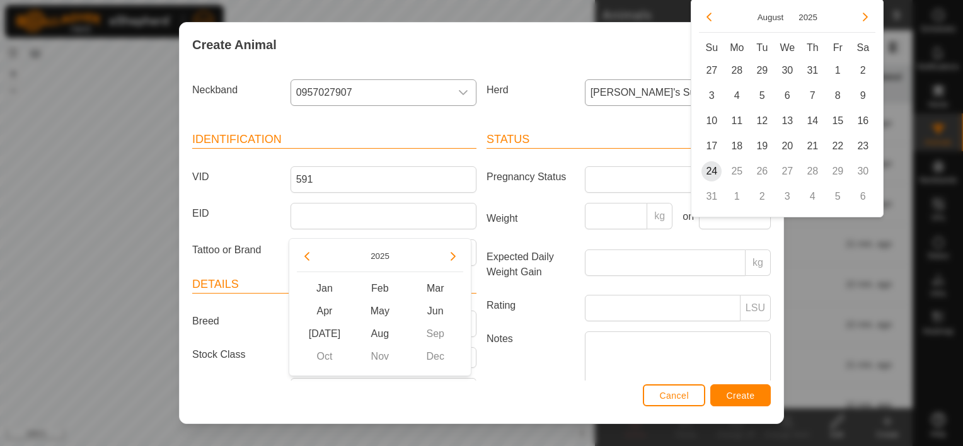
scroll to position [23, 0]
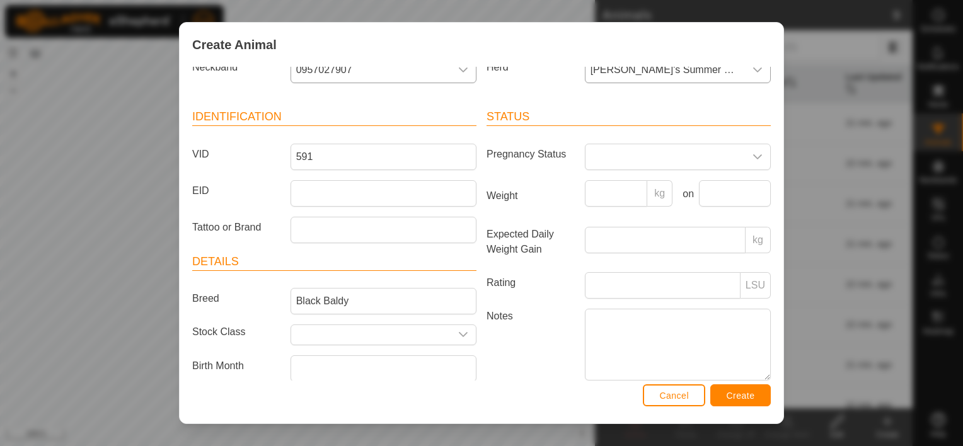
click at [233, 310] on div "Breed Black Baldy" at bounding box center [334, 301] width 294 height 26
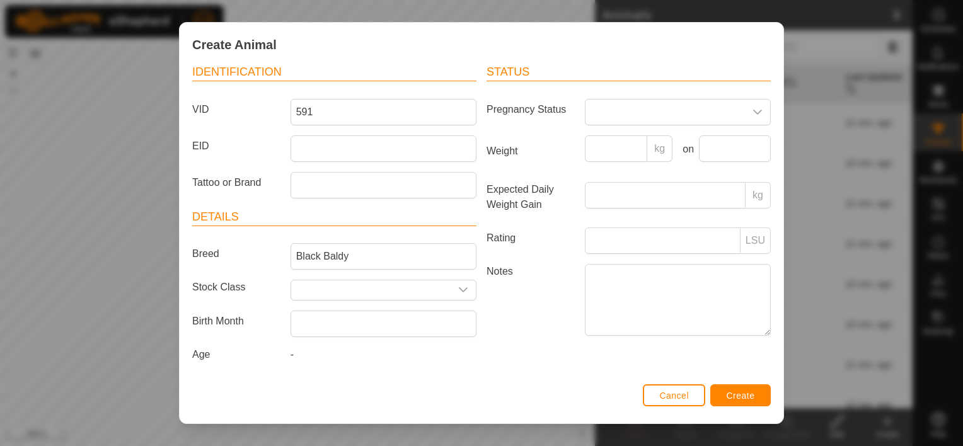
scroll to position [0, 0]
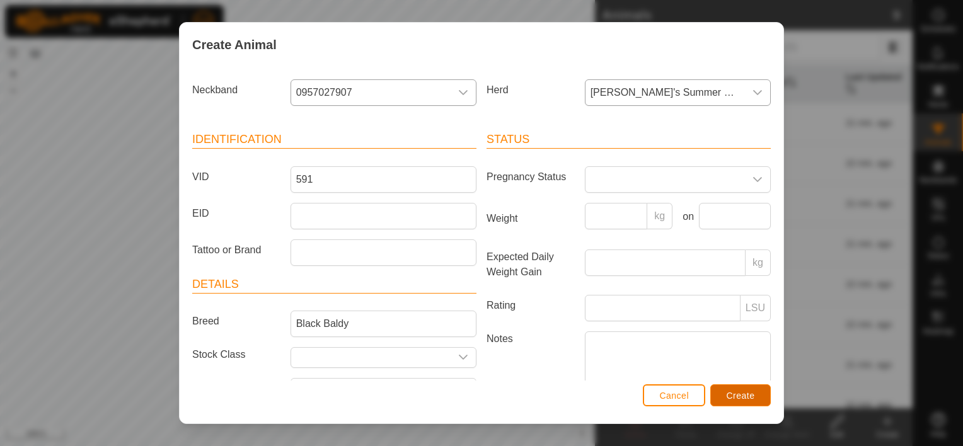
click at [715, 390] on button "Create" at bounding box center [741, 396] width 61 height 22
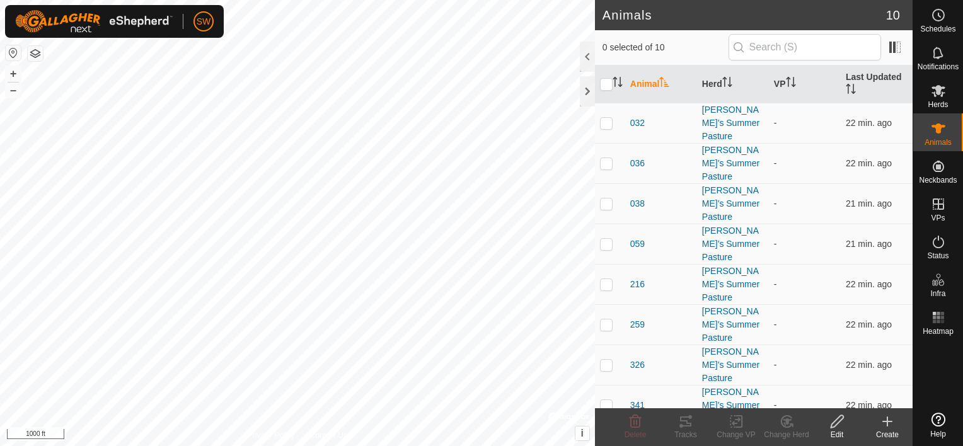
click at [892, 422] on icon at bounding box center [887, 422] width 9 height 0
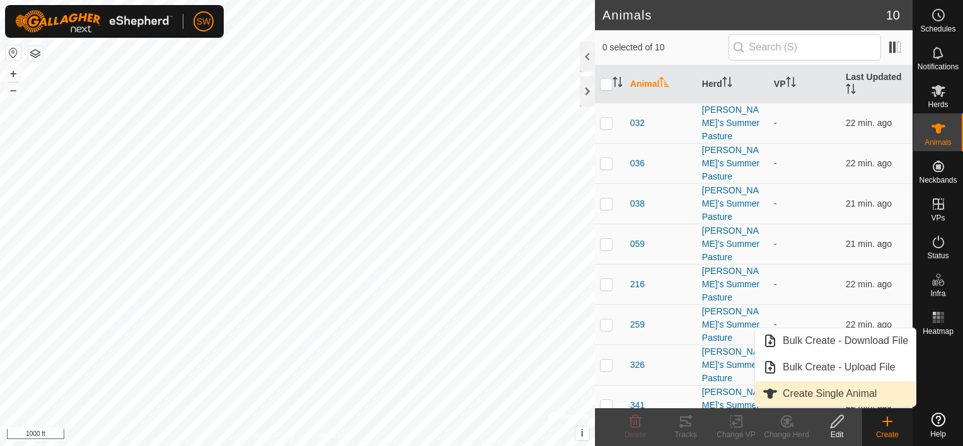
click at [878, 395] on link "Create Single Animal" at bounding box center [835, 393] width 161 height 25
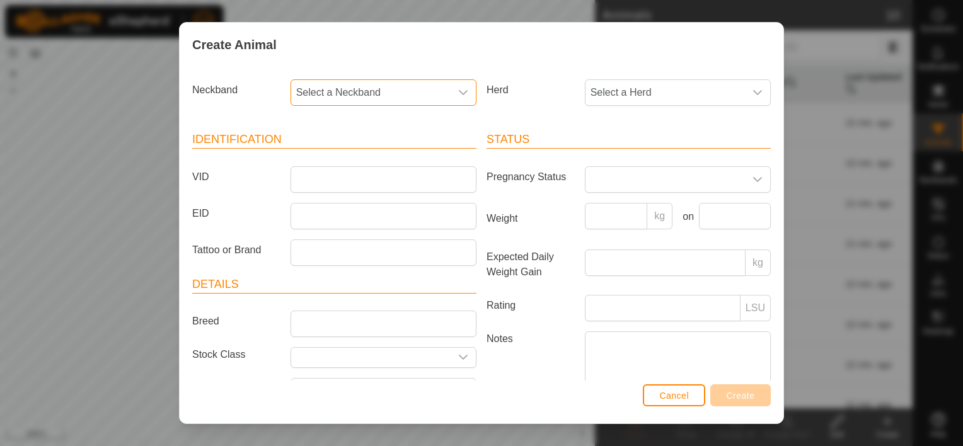
click at [346, 86] on span "Select a Neckband" at bounding box center [371, 92] width 160 height 25
type input "1803"
drag, startPoint x: 347, startPoint y: 159, endPoint x: 327, endPoint y: 155, distance: 19.9
click at [327, 155] on li "0822461803" at bounding box center [383, 157] width 182 height 25
click at [604, 98] on span "Select a Herd" at bounding box center [666, 92] width 160 height 25
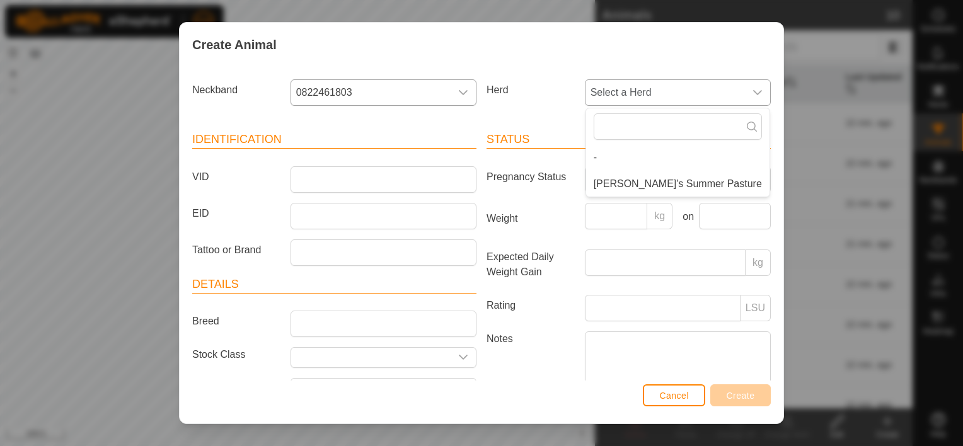
click at [605, 187] on li "[PERSON_NAME]'s Summer Pasture" at bounding box center [677, 184] width 183 height 25
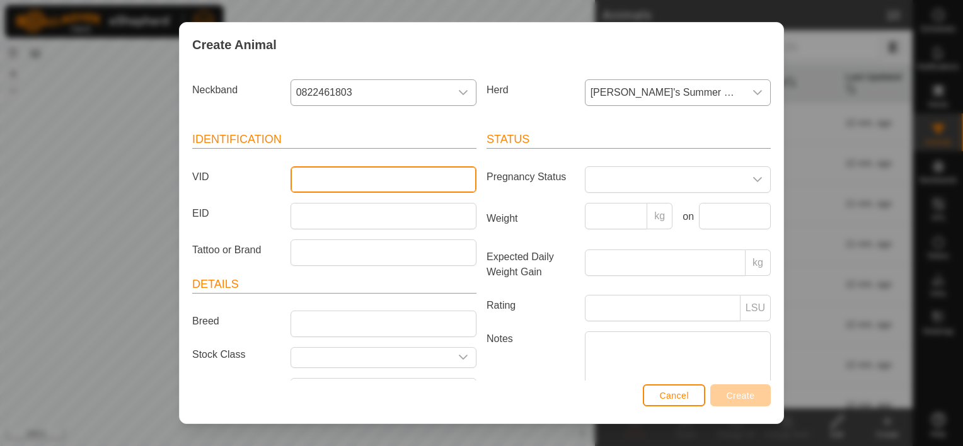
click at [413, 183] on input "VID" at bounding box center [384, 179] width 186 height 26
type input "203"
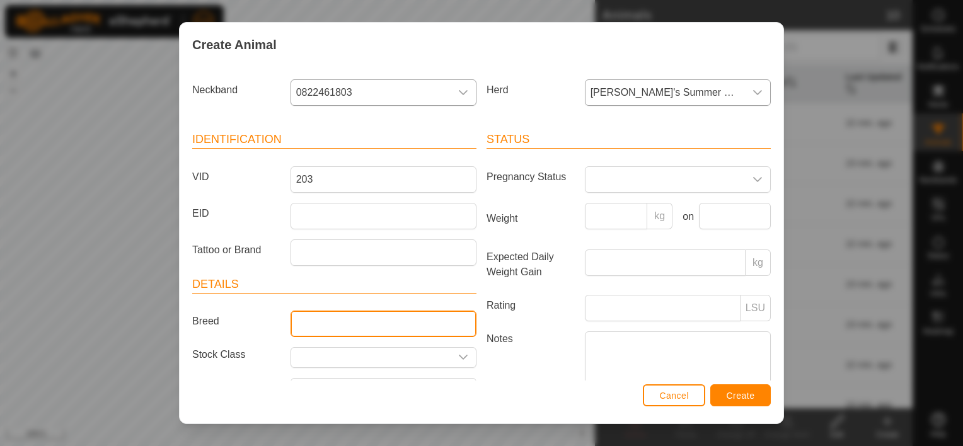
click at [364, 317] on input "Breed" at bounding box center [384, 324] width 186 height 26
type input "Black Baldy"
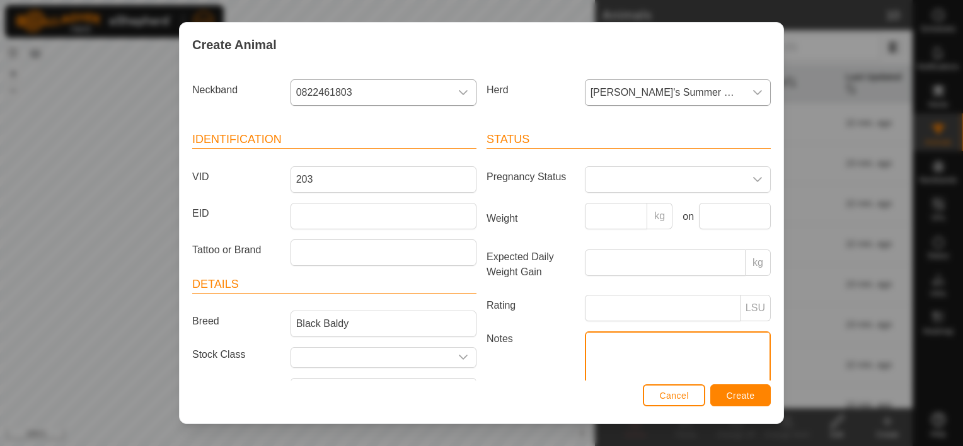
click at [728, 380] on textarea "Notes" at bounding box center [678, 368] width 186 height 72
click at [748, 398] on span "Create" at bounding box center [741, 396] width 28 height 10
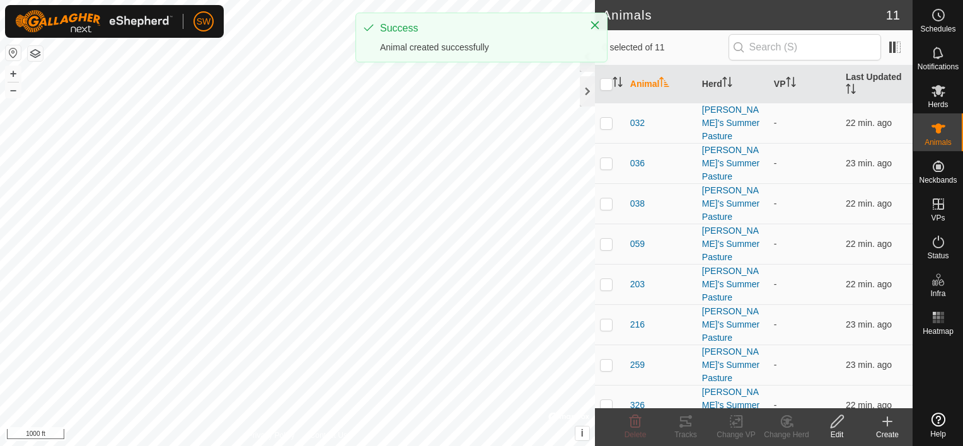
click at [884, 427] on icon at bounding box center [887, 421] width 15 height 15
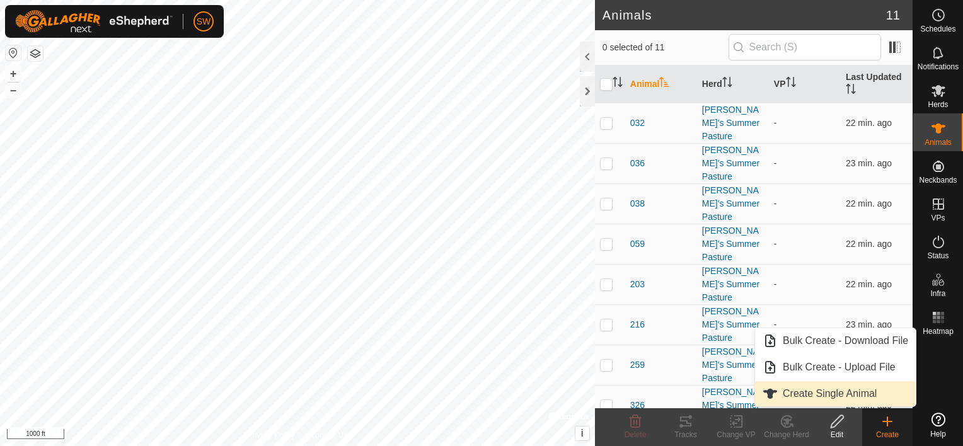
click at [883, 382] on link "Create Single Animal" at bounding box center [835, 393] width 161 height 25
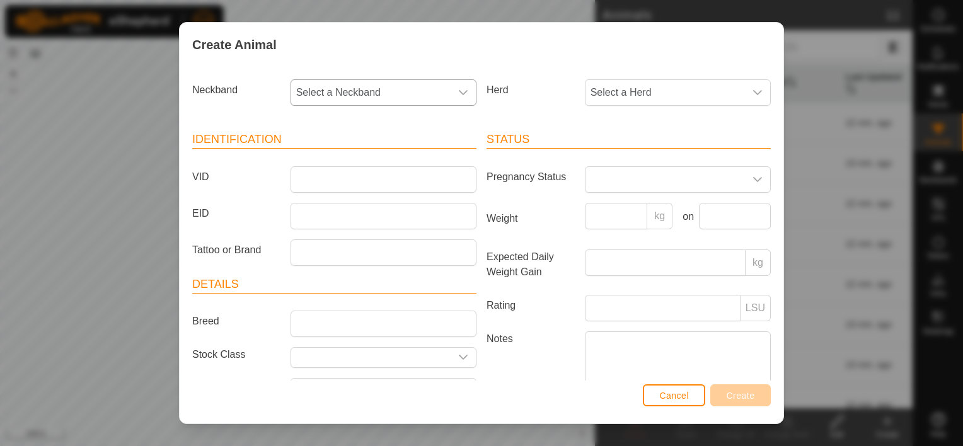
click at [464, 88] on div "dropdown trigger" at bounding box center [463, 92] width 25 height 25
type input "7492"
drag, startPoint x: 380, startPoint y: 151, endPoint x: 373, endPoint y: 144, distance: 10.3
click at [365, 149] on li "2412527492" at bounding box center [383, 157] width 182 height 25
click at [604, 98] on span "Select a Herd" at bounding box center [666, 92] width 160 height 25
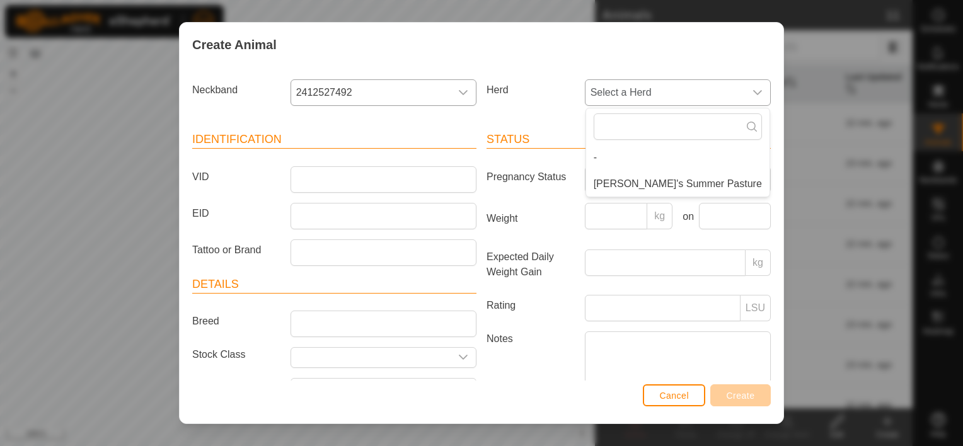
click at [620, 177] on li "[PERSON_NAME]'s Summer Pasture" at bounding box center [677, 184] width 183 height 25
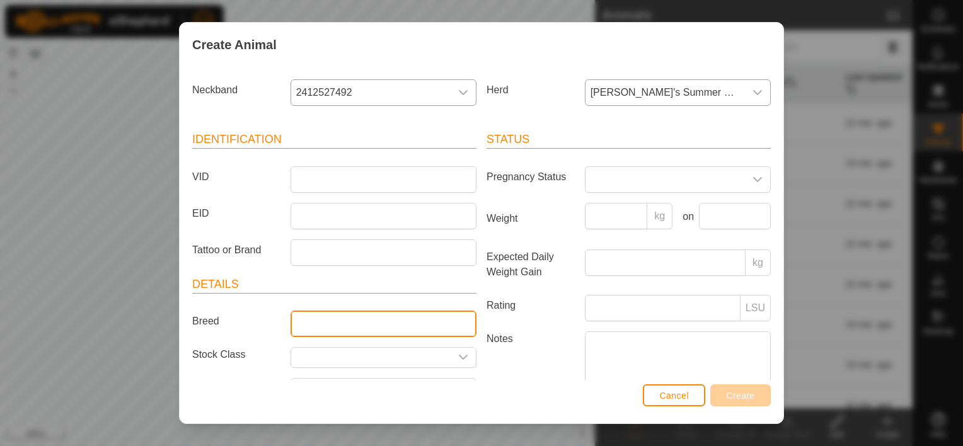
click at [387, 334] on input "Breed" at bounding box center [384, 324] width 186 height 26
type input "Black Baldy"
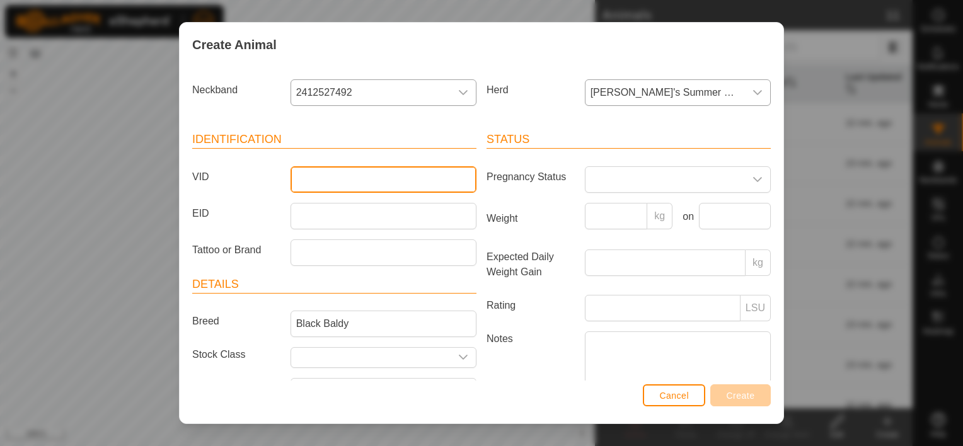
click at [406, 178] on input "VID" at bounding box center [384, 179] width 186 height 26
type input "786"
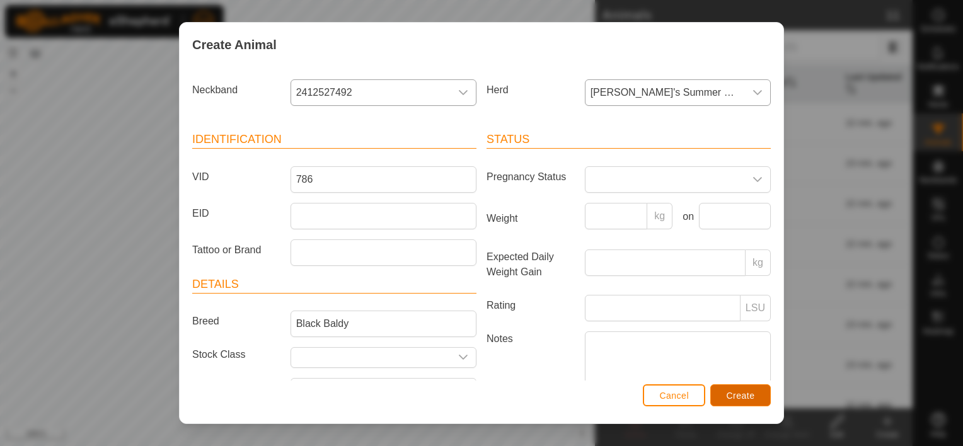
drag, startPoint x: 744, startPoint y: 404, endPoint x: 729, endPoint y: 392, distance: 19.3
click at [729, 392] on span "Create" at bounding box center [741, 396] width 28 height 10
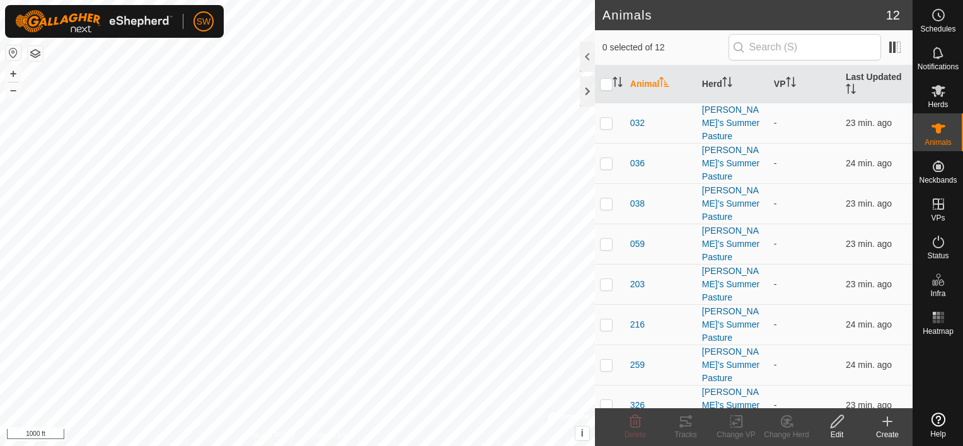
click at [890, 416] on icon at bounding box center [887, 421] width 15 height 15
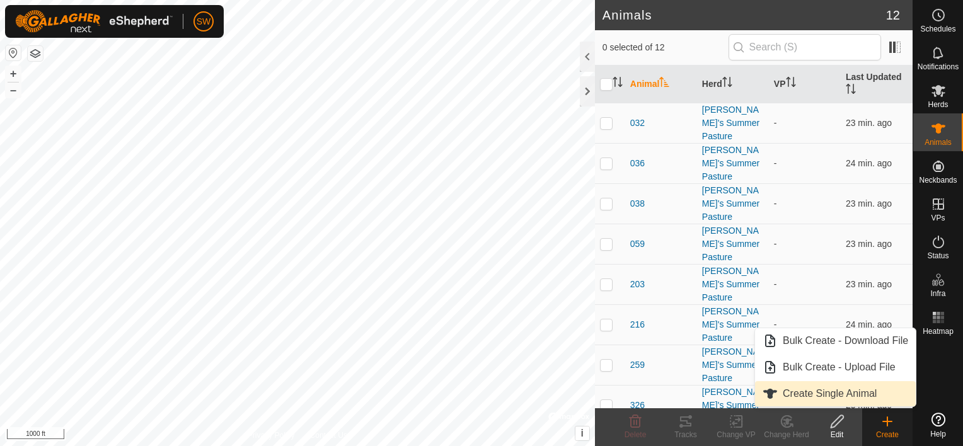
click at [885, 393] on link "Create Single Animal" at bounding box center [835, 393] width 161 height 25
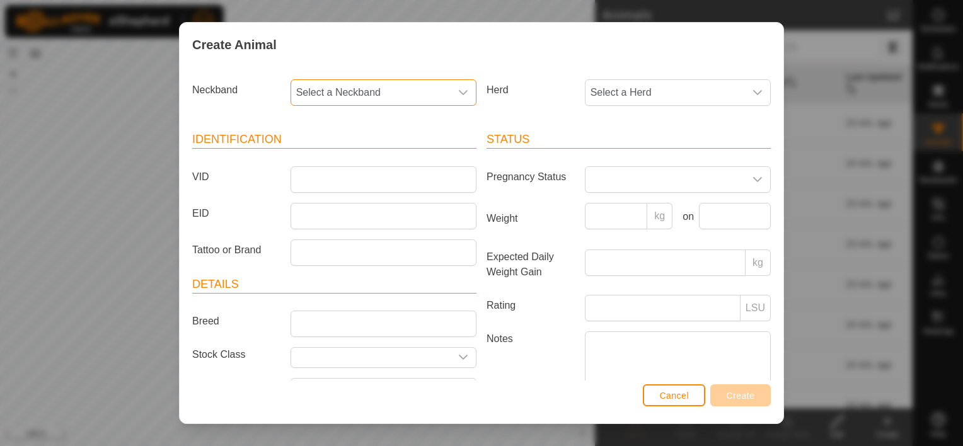
click at [436, 84] on span "Select a Neckband" at bounding box center [371, 92] width 160 height 25
type input "4127"
click at [378, 157] on li "0421924127" at bounding box center [383, 157] width 182 height 25
click at [628, 98] on span "Select a Herd" at bounding box center [666, 92] width 160 height 25
click at [623, 181] on li "[PERSON_NAME]'s Summer Pasture" at bounding box center [677, 184] width 183 height 25
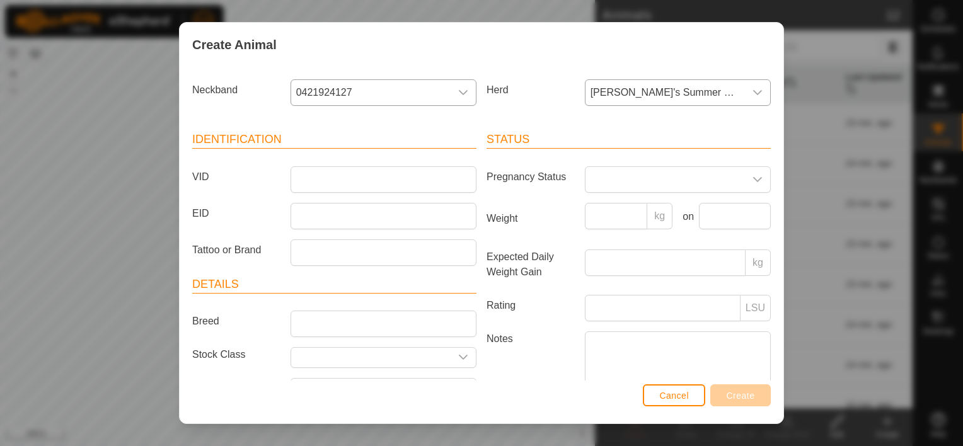
click at [326, 308] on article "Details Breed Stock Class Birth Month Age -" at bounding box center [334, 355] width 284 height 159
click at [329, 320] on input "Breed" at bounding box center [384, 324] width 186 height 26
type input "Black Baldy"
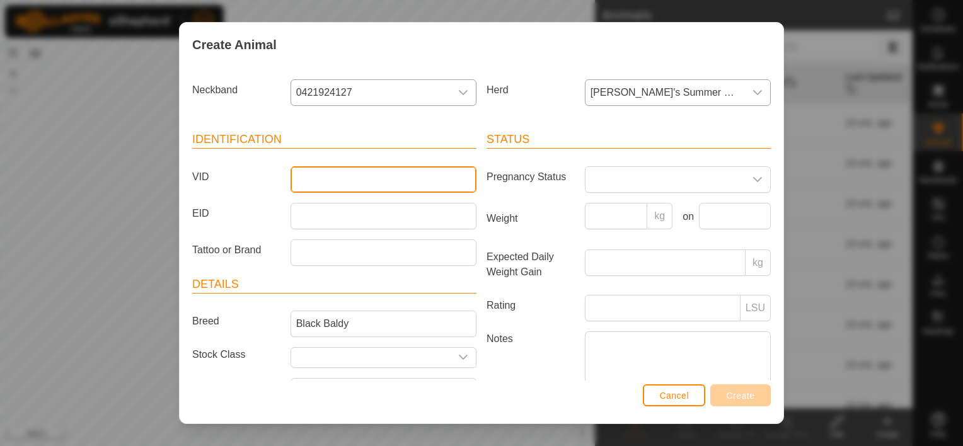
click at [364, 178] on input "VID" at bounding box center [384, 179] width 186 height 26
type input "204"
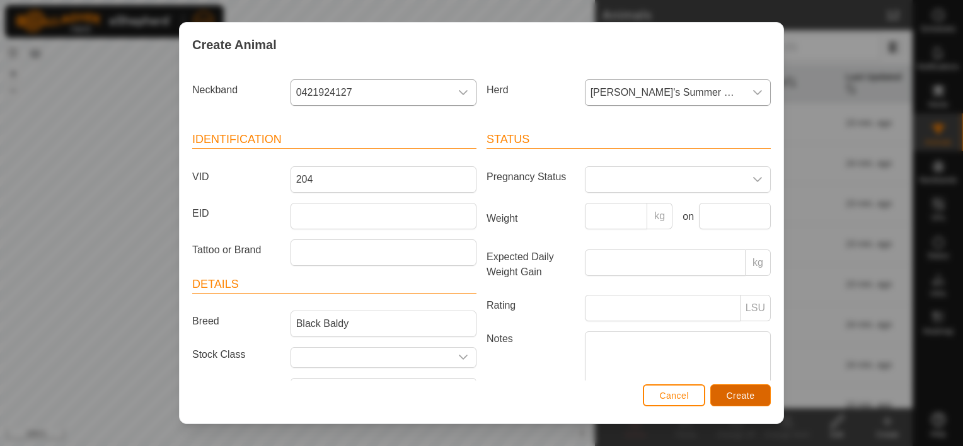
drag, startPoint x: 738, startPoint y: 400, endPoint x: 719, endPoint y: 393, distance: 20.1
click at [719, 393] on button "Create" at bounding box center [741, 396] width 61 height 22
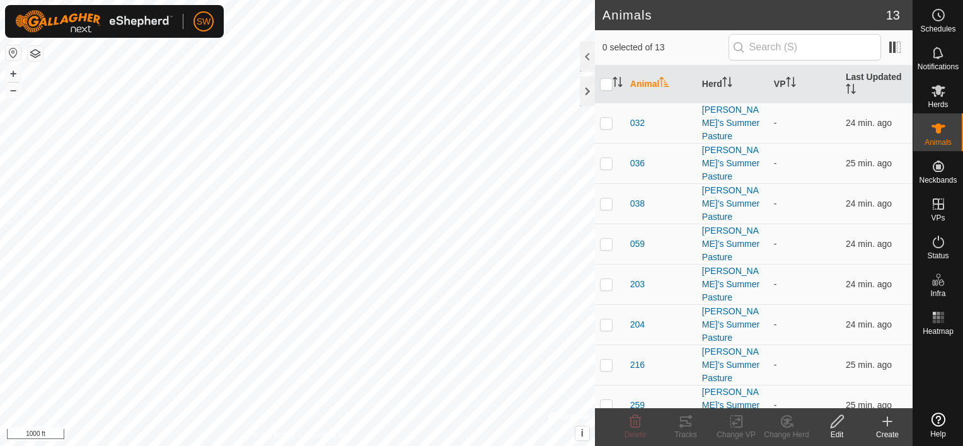
click at [893, 432] on div "Create" at bounding box center [888, 434] width 50 height 11
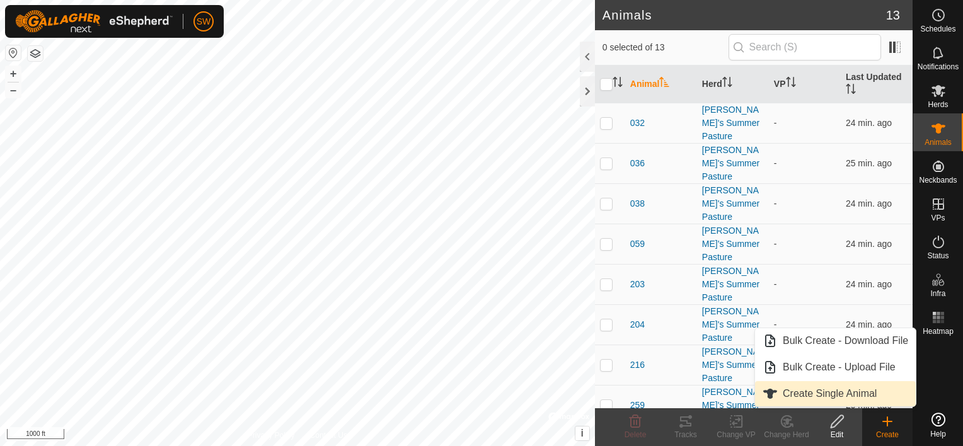
drag, startPoint x: 893, startPoint y: 432, endPoint x: 861, endPoint y: 397, distance: 46.9
click at [861, 397] on link "Create Single Animal" at bounding box center [835, 393] width 161 height 25
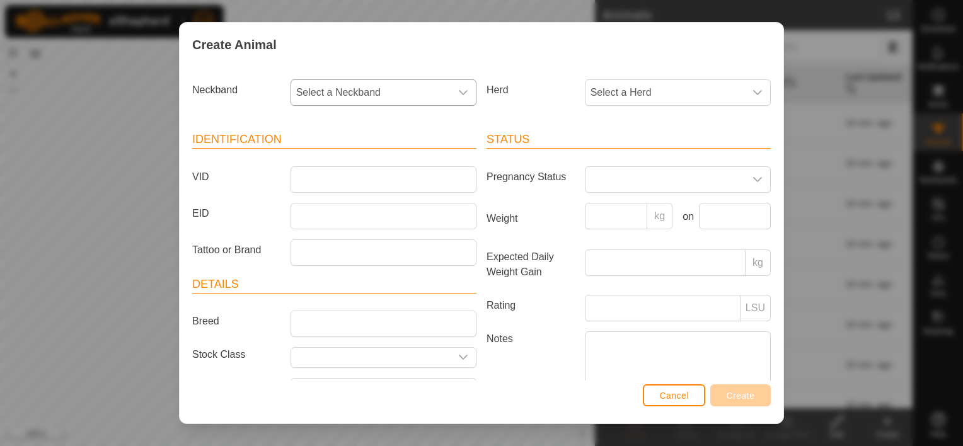
click at [433, 86] on span "Select a Neckband" at bounding box center [371, 92] width 160 height 25
type input "5454"
click at [328, 161] on li "1592095454" at bounding box center [383, 157] width 182 height 25
click at [630, 96] on span "Select a Herd" at bounding box center [666, 92] width 160 height 25
click at [641, 177] on li "[PERSON_NAME]'s Summer Pasture" at bounding box center [677, 184] width 183 height 25
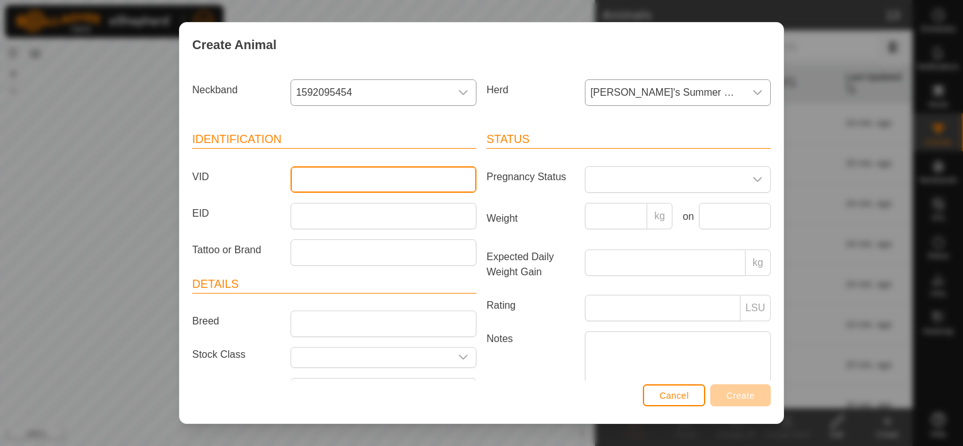
click at [398, 175] on input "VID" at bounding box center [384, 179] width 186 height 26
type input "337"
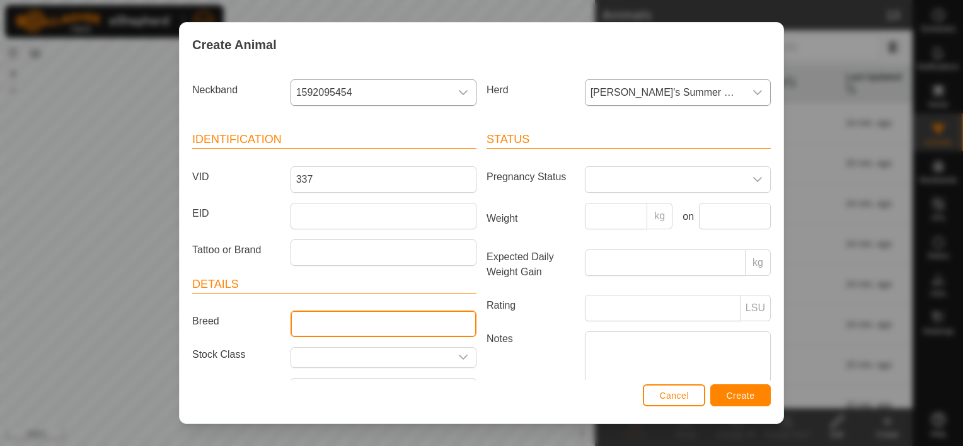
click at [363, 320] on input "Breed" at bounding box center [384, 324] width 186 height 26
type input "Black Baldy"
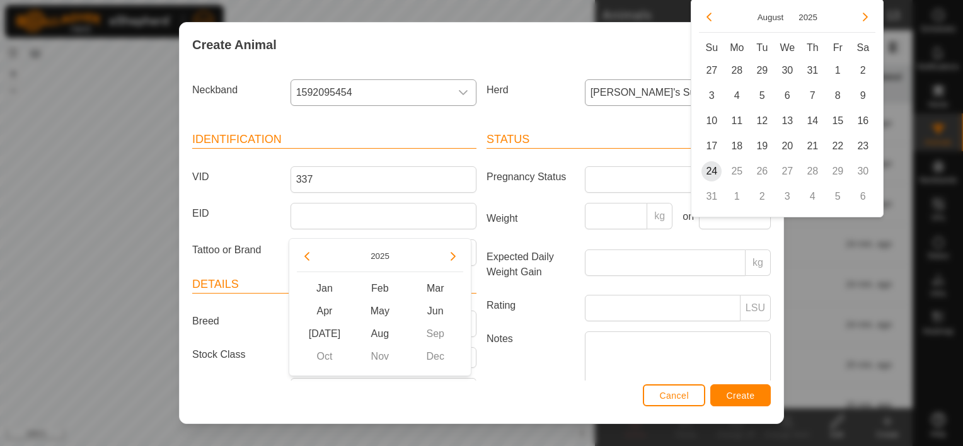
scroll to position [23, 0]
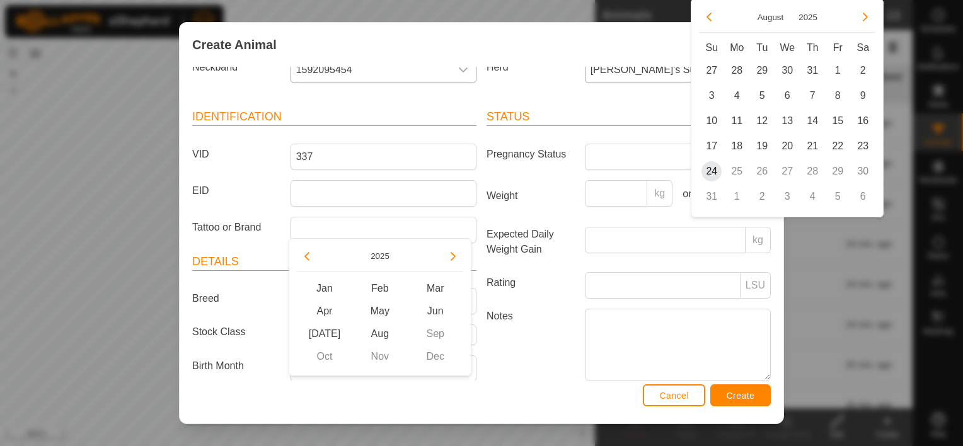
click at [550, 335] on label "Notes" at bounding box center [531, 344] width 98 height 71
click at [585, 335] on textarea "Notes" at bounding box center [678, 345] width 186 height 72
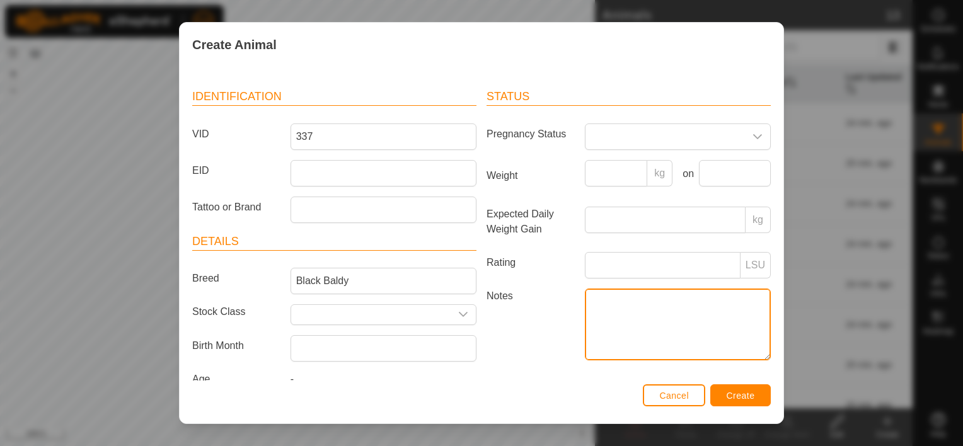
scroll to position [0, 0]
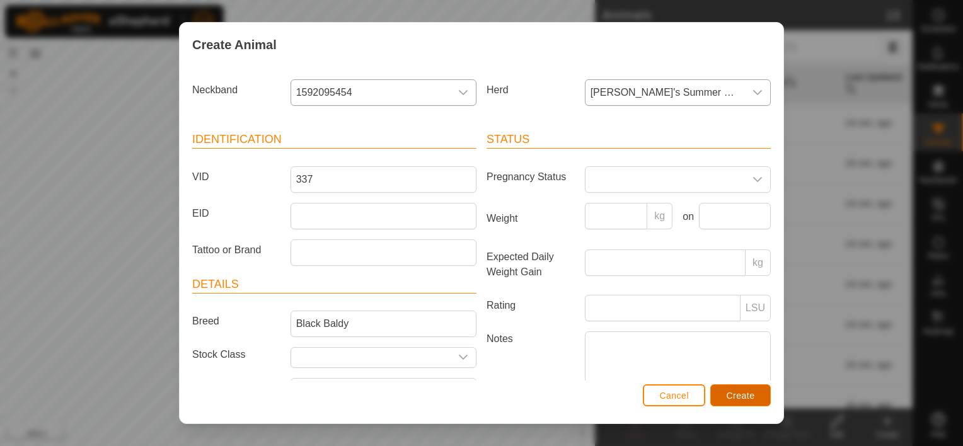
click at [747, 397] on span "Create" at bounding box center [741, 396] width 28 height 10
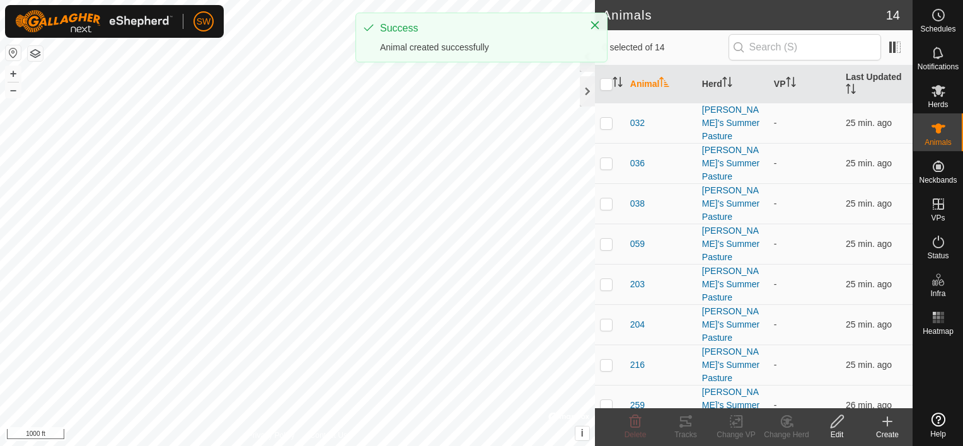
click at [888, 427] on icon at bounding box center [887, 421] width 15 height 15
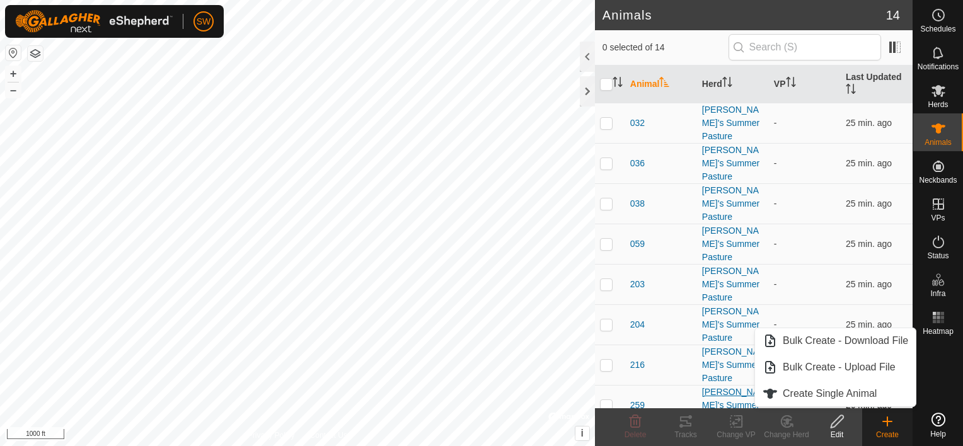
drag, startPoint x: 888, startPoint y: 427, endPoint x: 750, endPoint y: 404, distance: 139.3
click at [750, 404] on div "[PERSON_NAME]'s Summer Pasture" at bounding box center [733, 406] width 62 height 40
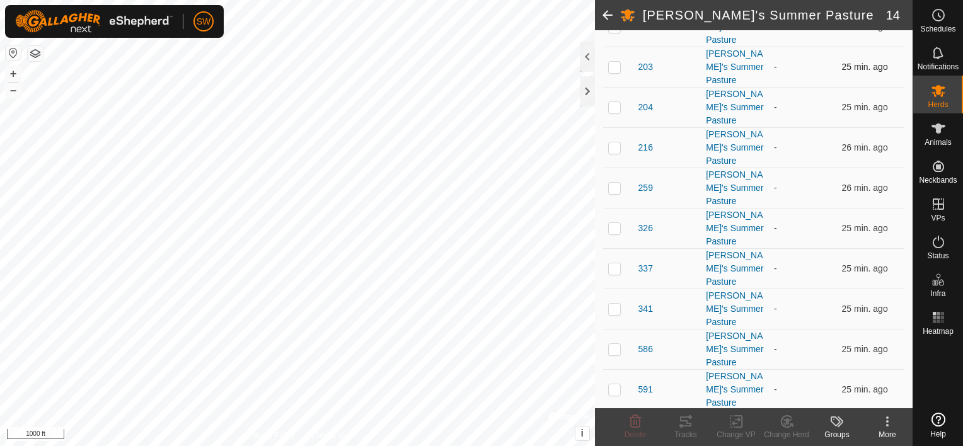
scroll to position [356, 0]
click at [796, 396] on td "-" at bounding box center [803, 391] width 68 height 40
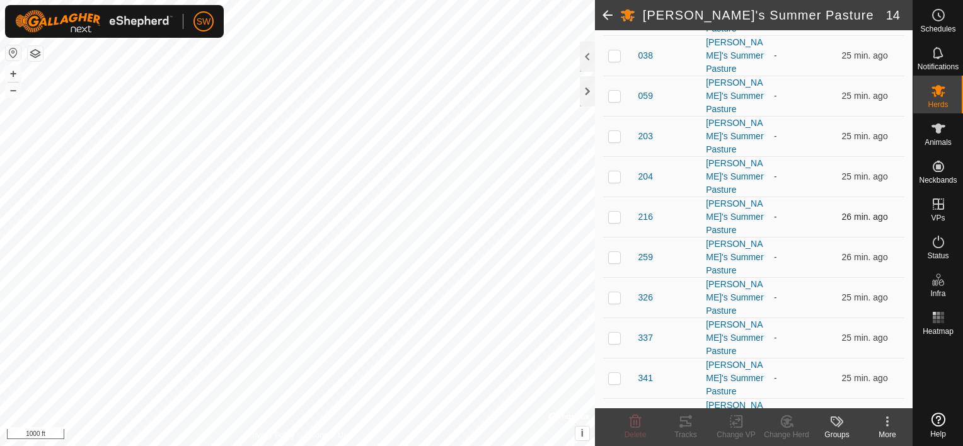
scroll to position [0, 0]
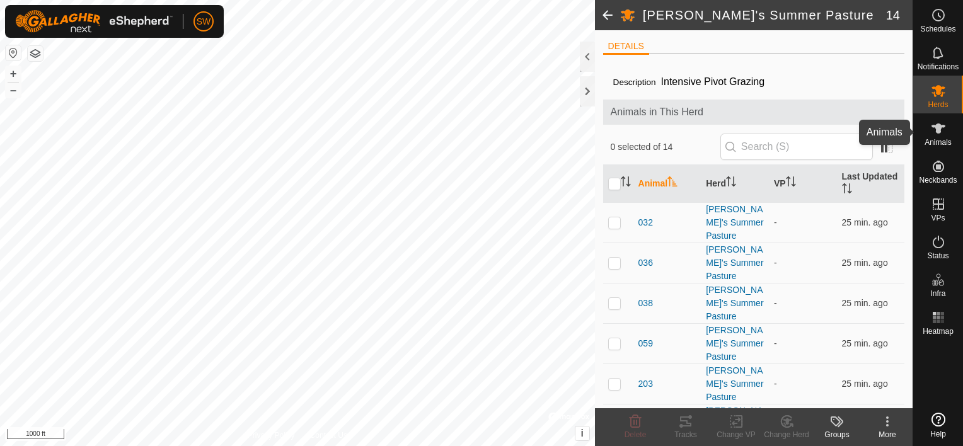
click at [921, 140] on div "Animals" at bounding box center [939, 132] width 50 height 38
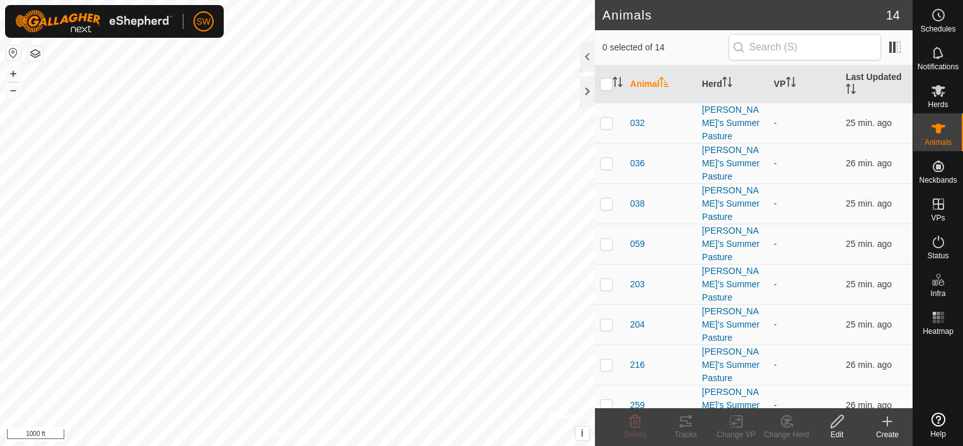
drag, startPoint x: 879, startPoint y: 423, endPoint x: 871, endPoint y: 430, distance: 10.7
click at [871, 430] on div "Create" at bounding box center [888, 434] width 50 height 11
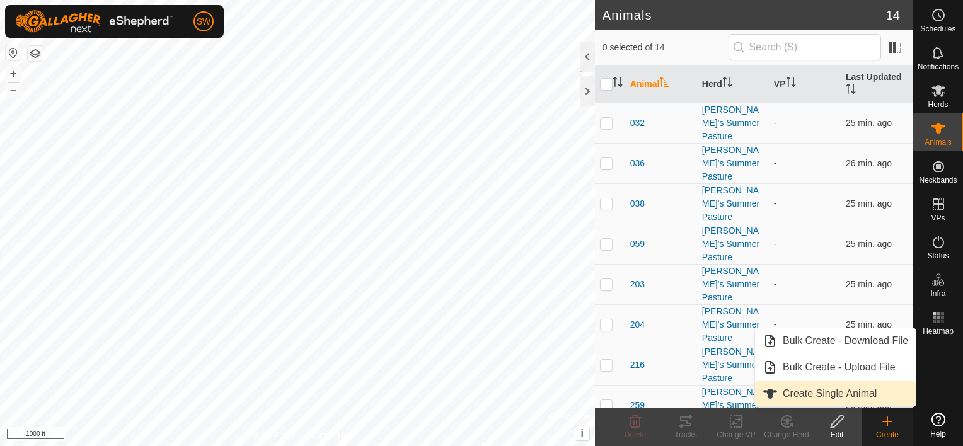
click at [881, 392] on link "Create Single Animal" at bounding box center [835, 393] width 161 height 25
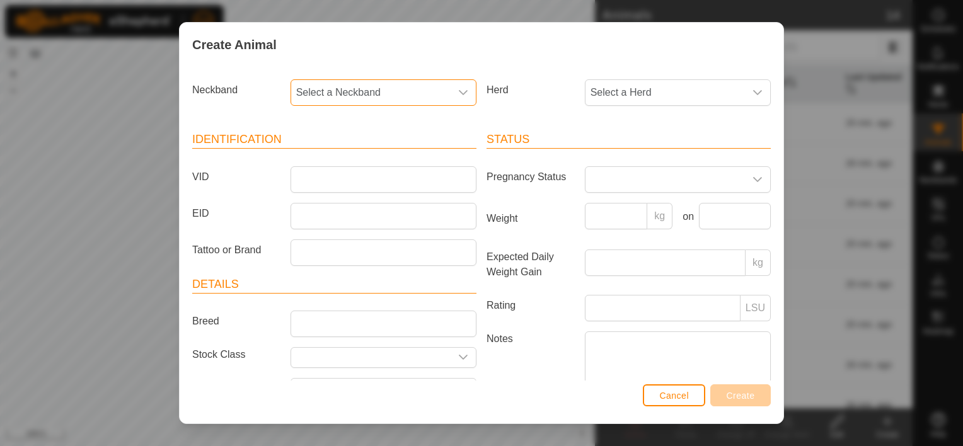
drag, startPoint x: 429, startPoint y: 83, endPoint x: 436, endPoint y: 90, distance: 9.4
click at [436, 90] on span "Select a Neckband" at bounding box center [371, 92] width 160 height 25
type input "6241"
click at [347, 156] on li "3062176241" at bounding box center [383, 157] width 182 height 25
drag, startPoint x: 663, startPoint y: 90, endPoint x: 651, endPoint y: 83, distance: 13.8
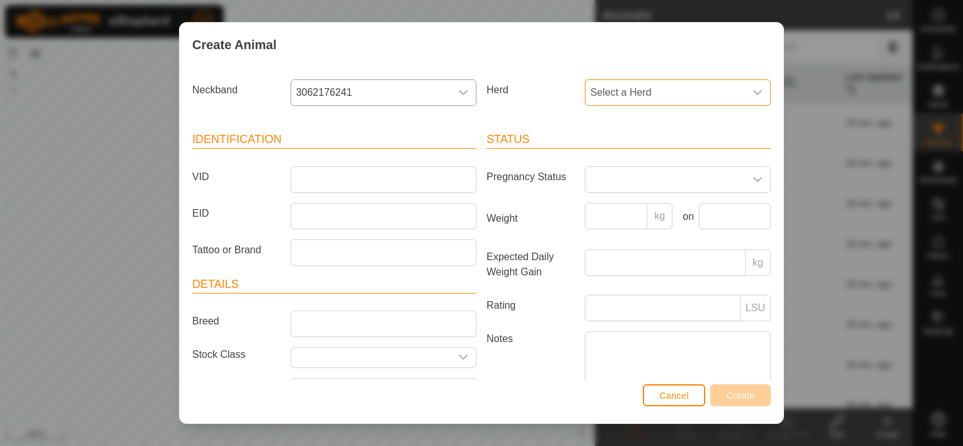
click at [651, 83] on span "Select a Herd" at bounding box center [666, 92] width 160 height 25
click at [672, 180] on li "[PERSON_NAME]'s Summer Pasture" at bounding box center [677, 184] width 183 height 25
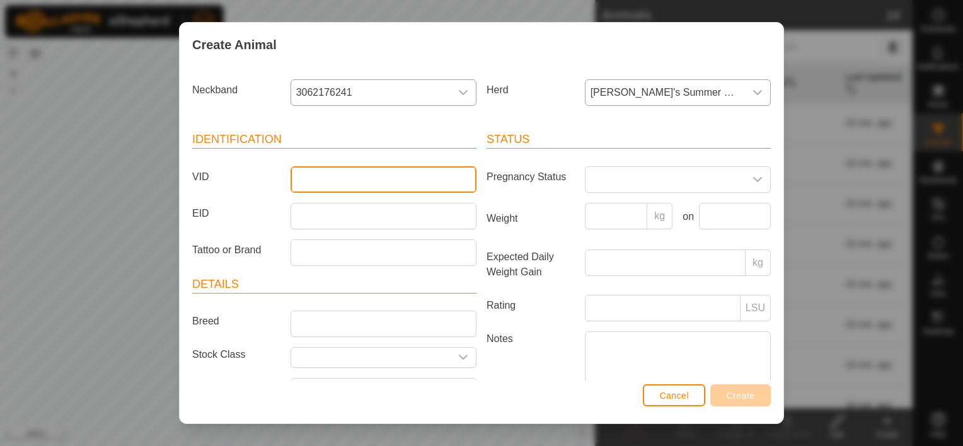
click at [400, 190] on input "VID" at bounding box center [384, 179] width 186 height 26
type input "214"
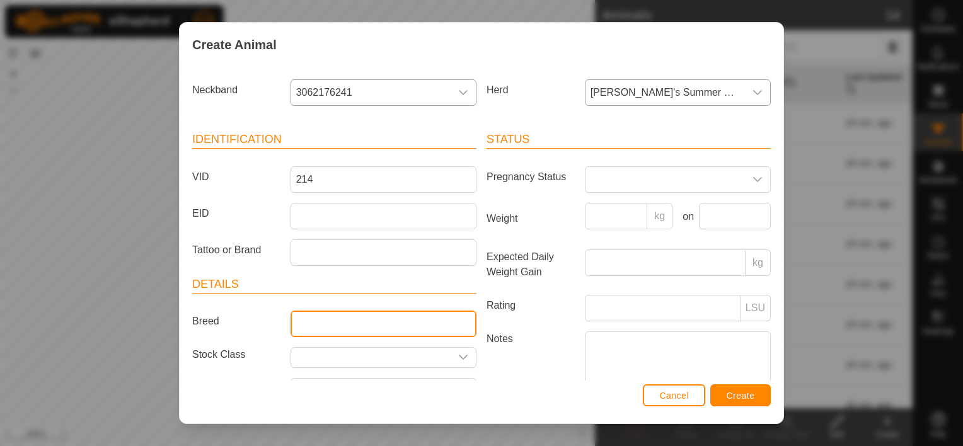
click at [324, 315] on input "Breed" at bounding box center [384, 324] width 186 height 26
type input "Black Baldy"
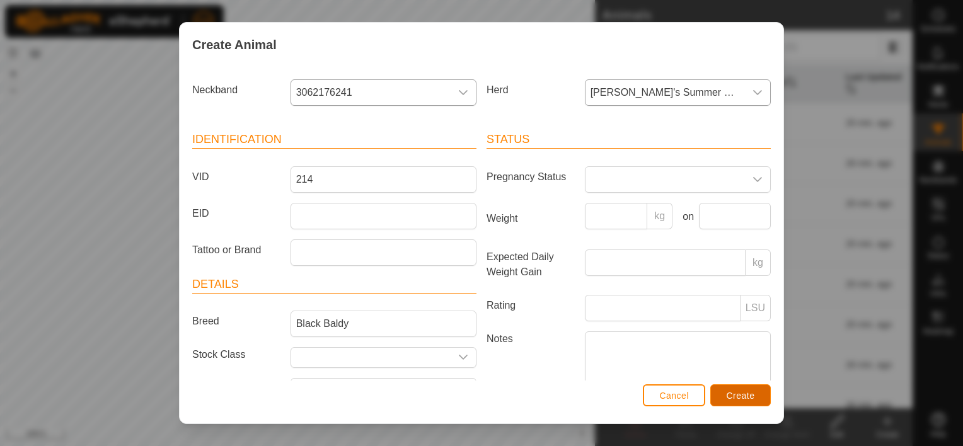
click at [752, 390] on button "Create" at bounding box center [741, 396] width 61 height 22
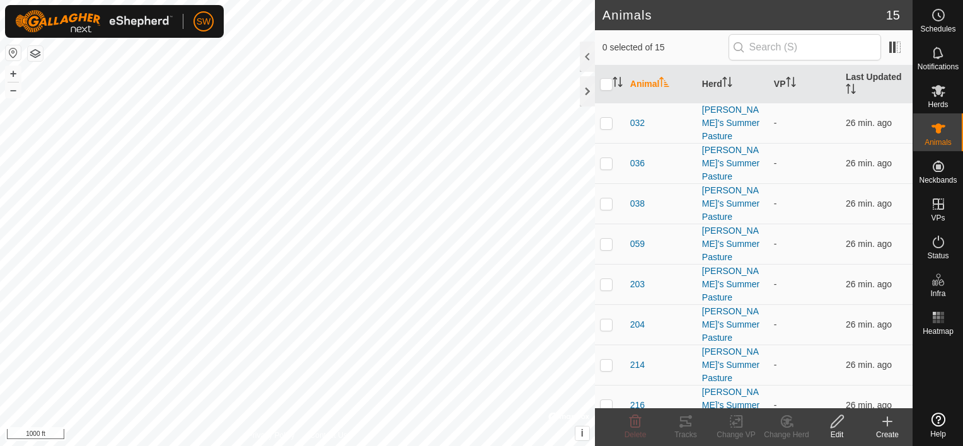
click at [899, 432] on div "Create" at bounding box center [888, 434] width 50 height 11
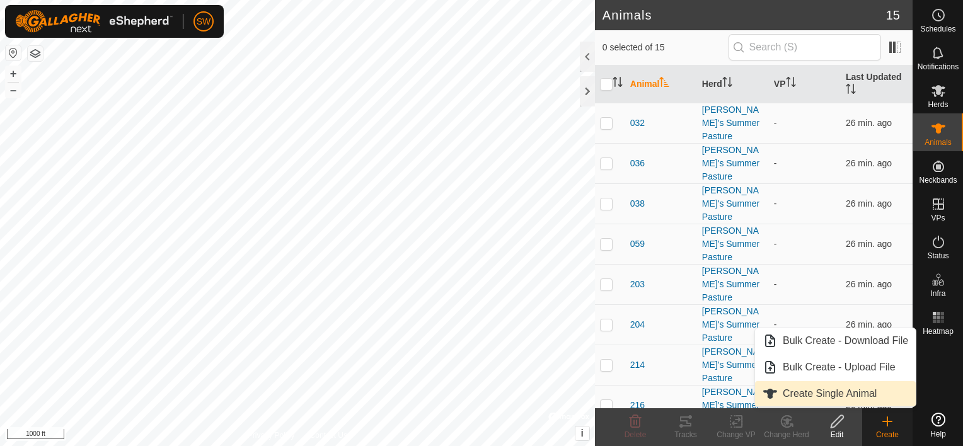
click at [890, 395] on link "Create Single Animal" at bounding box center [835, 393] width 161 height 25
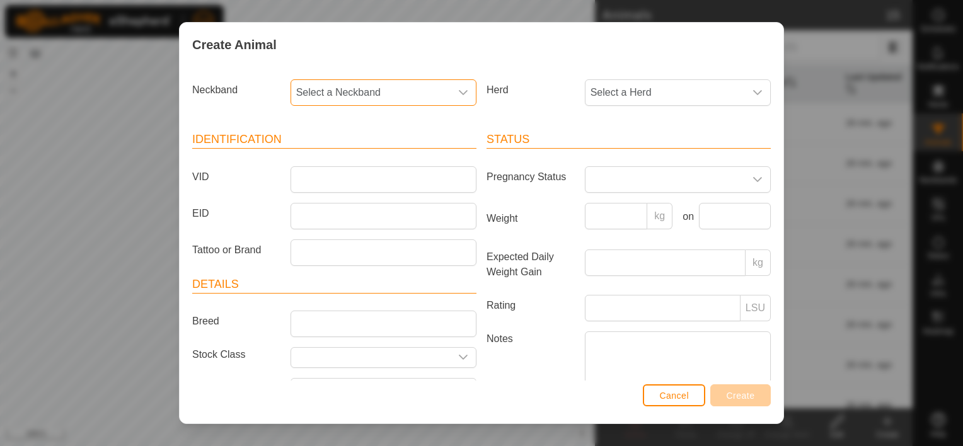
click at [427, 99] on span "Select a Neckband" at bounding box center [371, 92] width 160 height 25
type input "1221"
click at [385, 153] on li "2570471221" at bounding box center [383, 157] width 182 height 25
click at [602, 100] on span "Select a Herd" at bounding box center [666, 92] width 160 height 25
click at [629, 189] on li "[PERSON_NAME]'s Summer Pasture" at bounding box center [677, 184] width 183 height 25
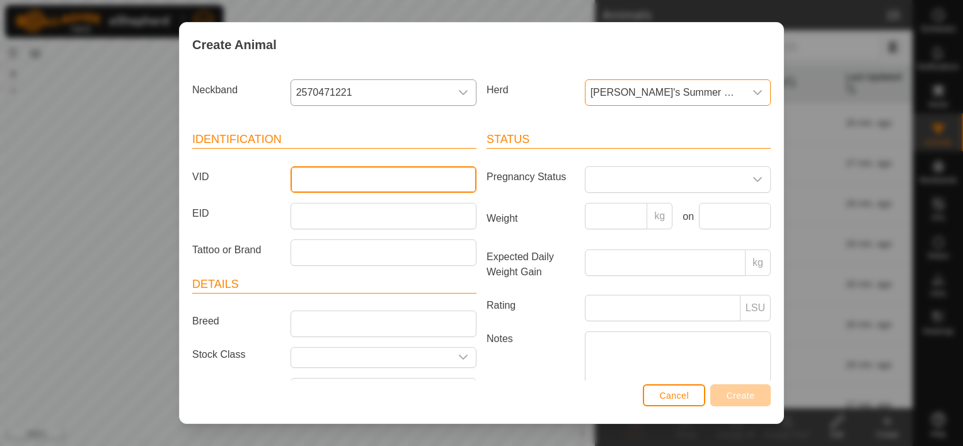
click at [402, 187] on input "VID" at bounding box center [384, 179] width 186 height 26
type input "035"
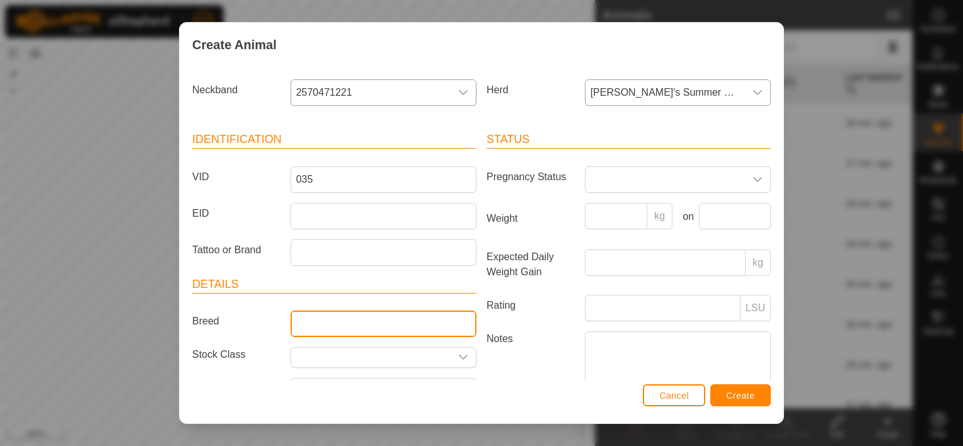
click at [361, 319] on input "Breed" at bounding box center [384, 324] width 186 height 26
type input "Black Baldy"
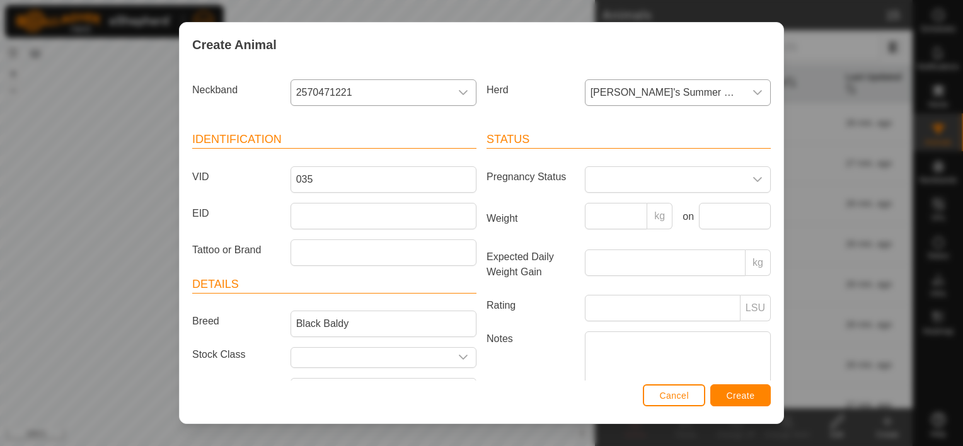
click at [262, 343] on article "Details Breed Black Baldy Stock Class Birth Month Age -" at bounding box center [334, 355] width 284 height 159
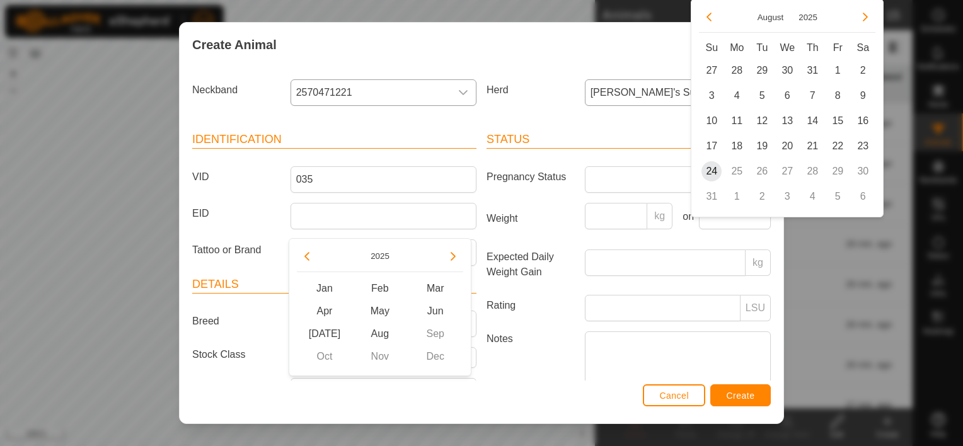
scroll to position [23, 0]
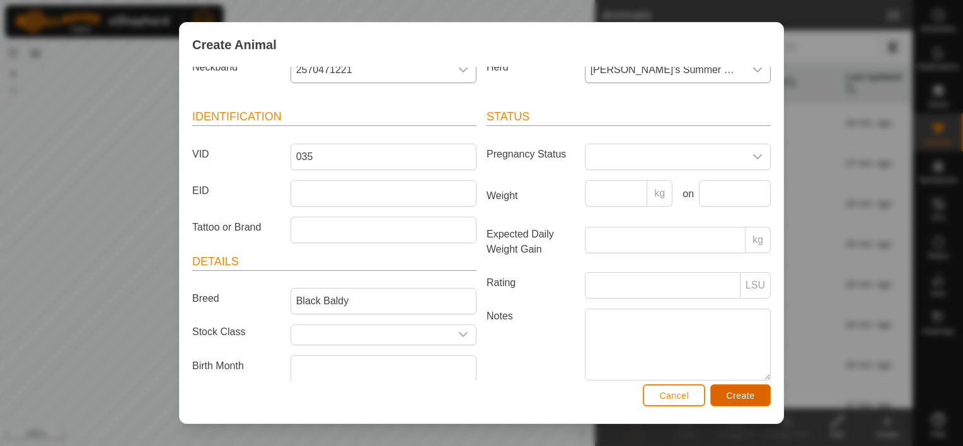
click at [736, 390] on button "Create" at bounding box center [741, 396] width 61 height 22
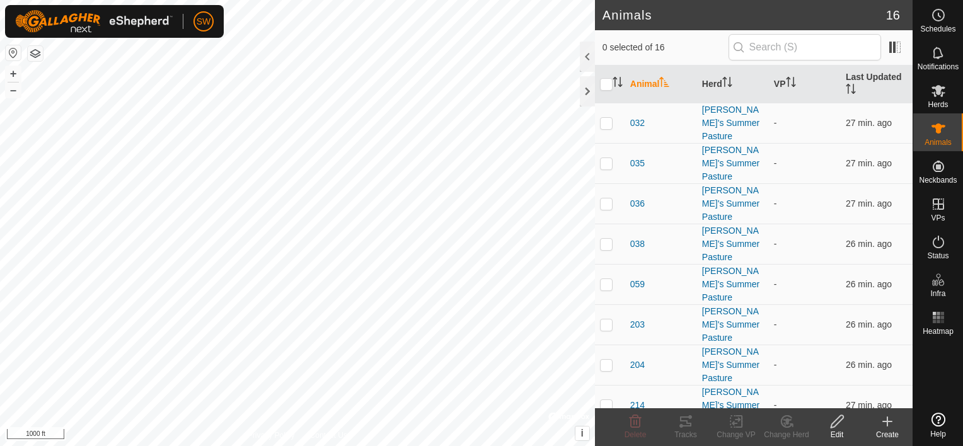
click at [898, 424] on create-svg-icon at bounding box center [888, 421] width 50 height 15
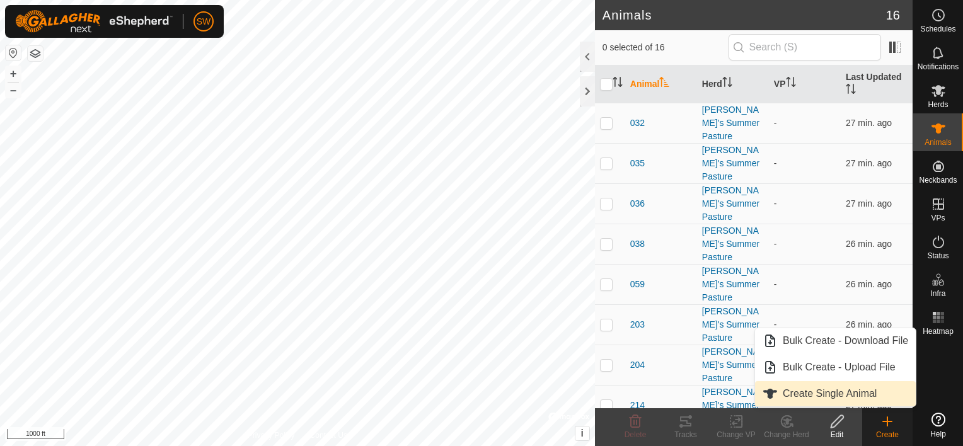
click at [875, 395] on link "Create Single Animal" at bounding box center [835, 393] width 161 height 25
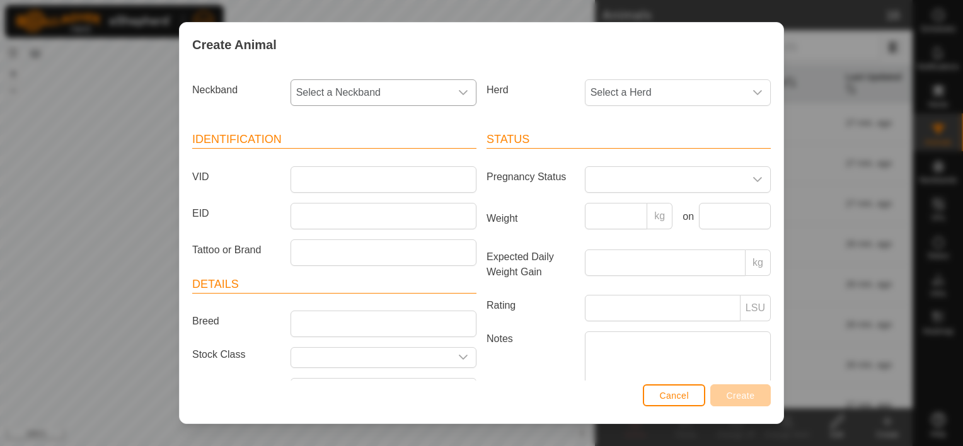
click at [410, 86] on span "Select a Neckband" at bounding box center [371, 92] width 160 height 25
type input "1210"
click at [371, 156] on li "4179361210" at bounding box center [383, 157] width 182 height 25
click at [605, 101] on span "Select a Herd" at bounding box center [666, 92] width 160 height 25
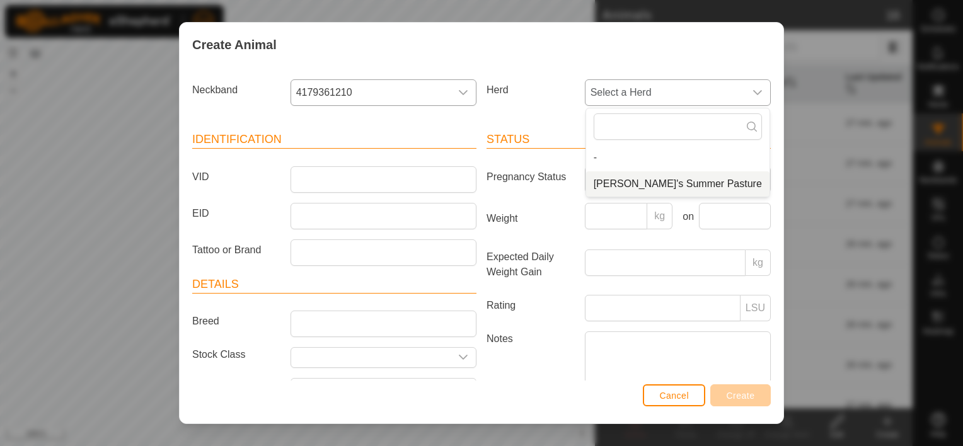
click at [619, 178] on li "[PERSON_NAME]'s Summer Pasture" at bounding box center [677, 184] width 183 height 25
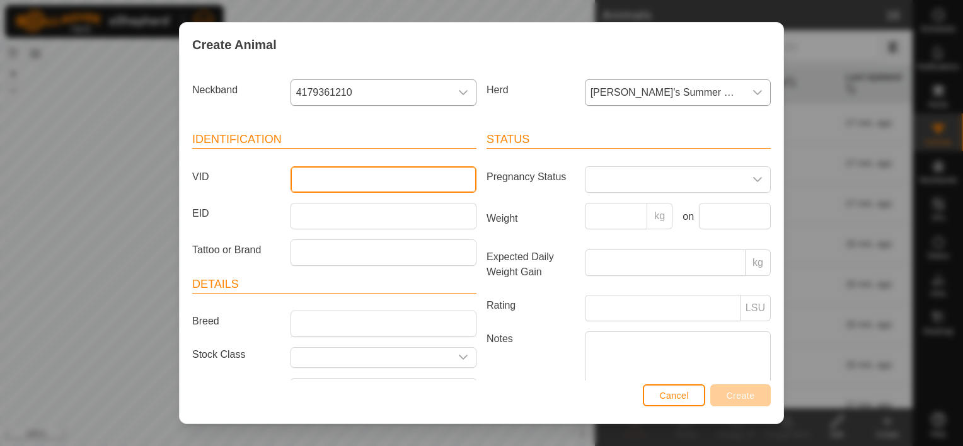
click at [338, 173] on input "VID" at bounding box center [384, 179] width 186 height 26
type input "117"
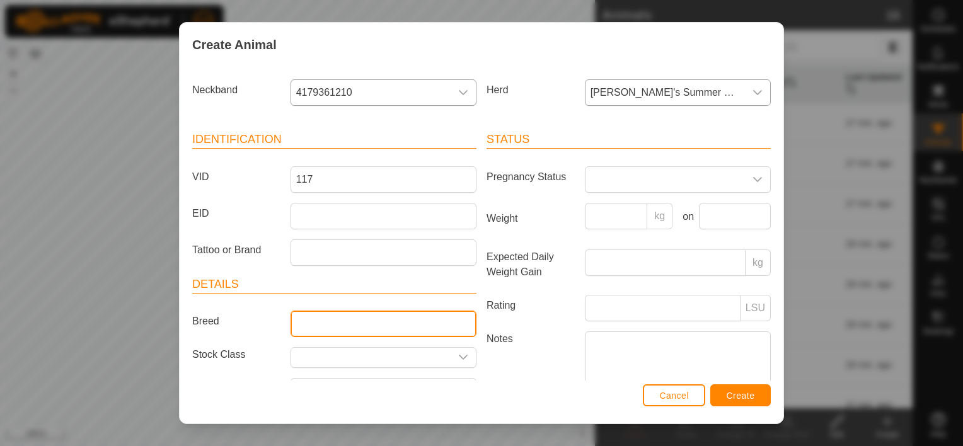
click at [369, 315] on input "Breed" at bounding box center [384, 324] width 186 height 26
type input "Black Baldy"
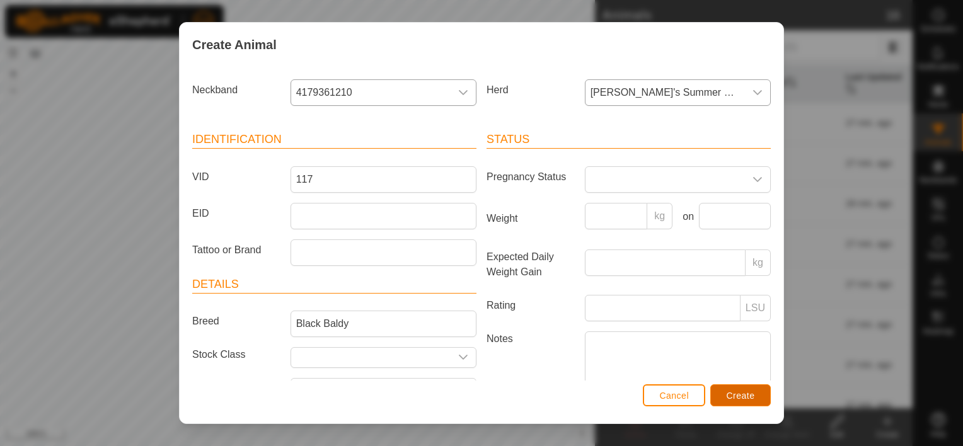
click at [727, 388] on button "Create" at bounding box center [741, 396] width 61 height 22
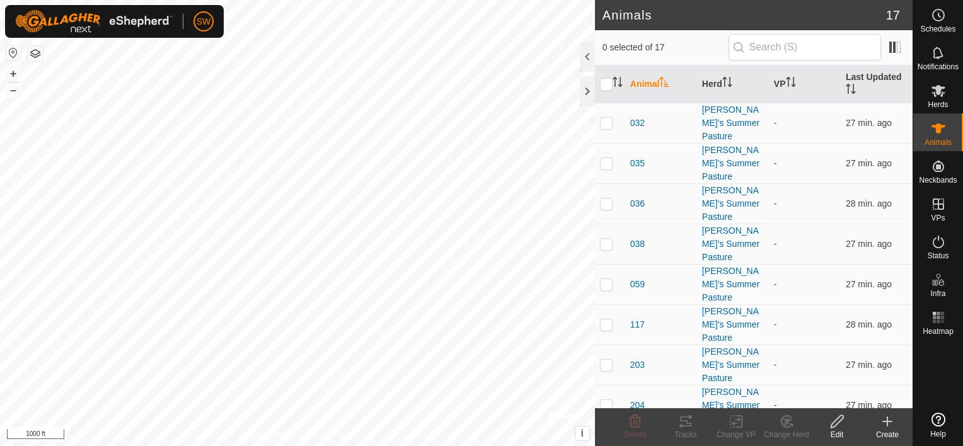
click at [892, 421] on create-svg-icon at bounding box center [888, 421] width 50 height 15
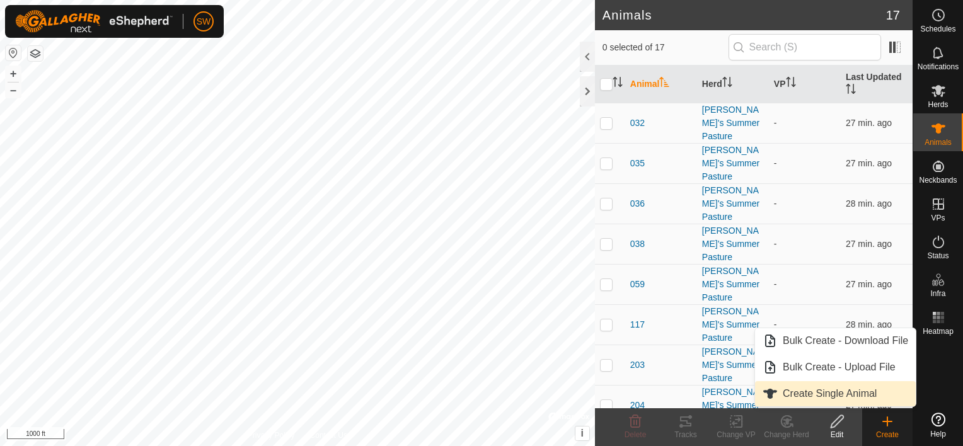
click at [887, 401] on link "Create Single Animal" at bounding box center [835, 393] width 161 height 25
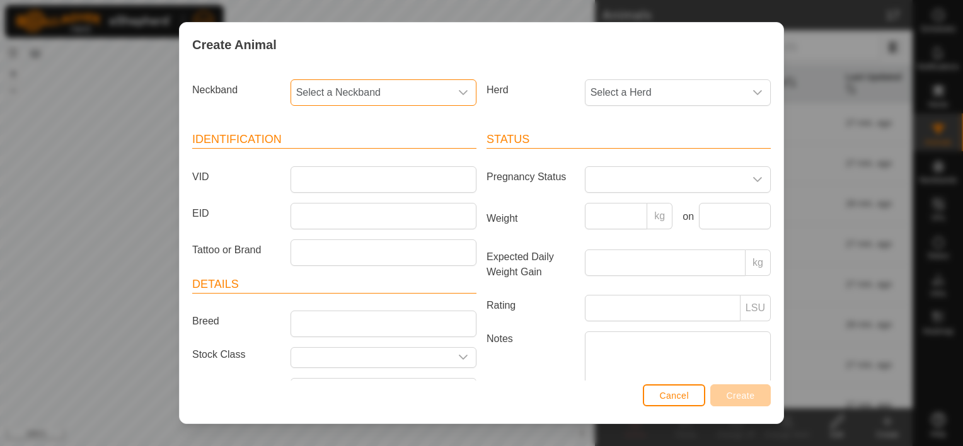
click at [401, 101] on span "Select a Neckband" at bounding box center [371, 92] width 160 height 25
type input "4701"
click at [373, 153] on li "3645544701" at bounding box center [383, 157] width 182 height 25
click at [607, 103] on span "Select a Herd" at bounding box center [666, 92] width 160 height 25
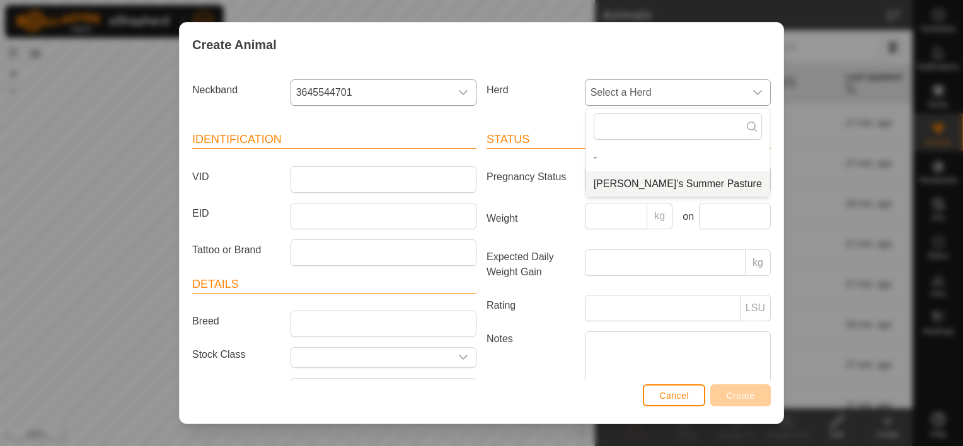
click at [627, 186] on li "[PERSON_NAME]'s Summer Pasture" at bounding box center [677, 184] width 183 height 25
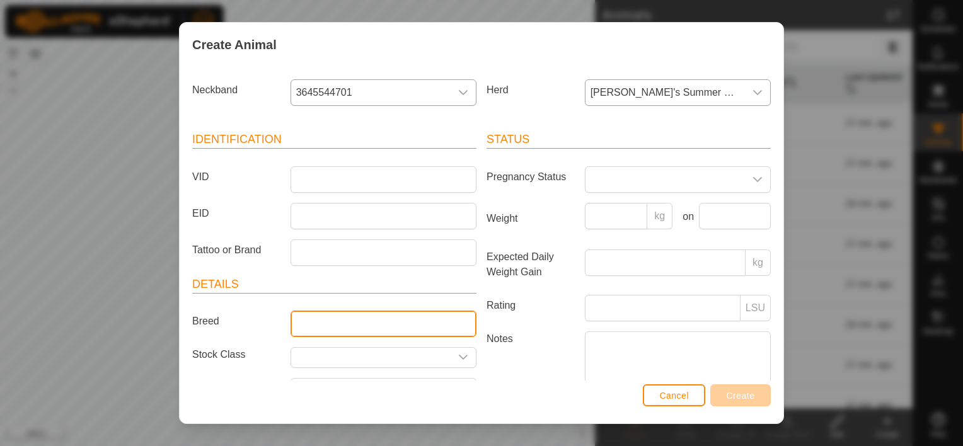
click at [342, 317] on input "Breed" at bounding box center [384, 324] width 186 height 26
type input "Black Baldy"
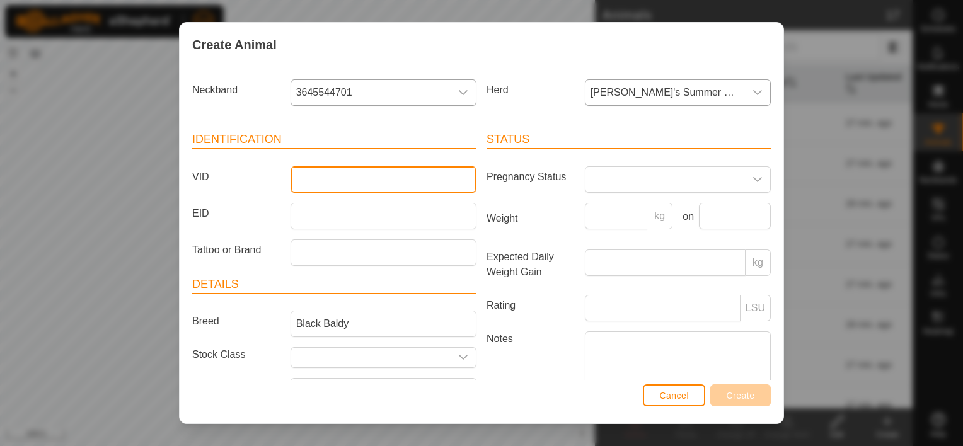
click at [378, 177] on input "VID" at bounding box center [384, 179] width 186 height 26
type input "559"
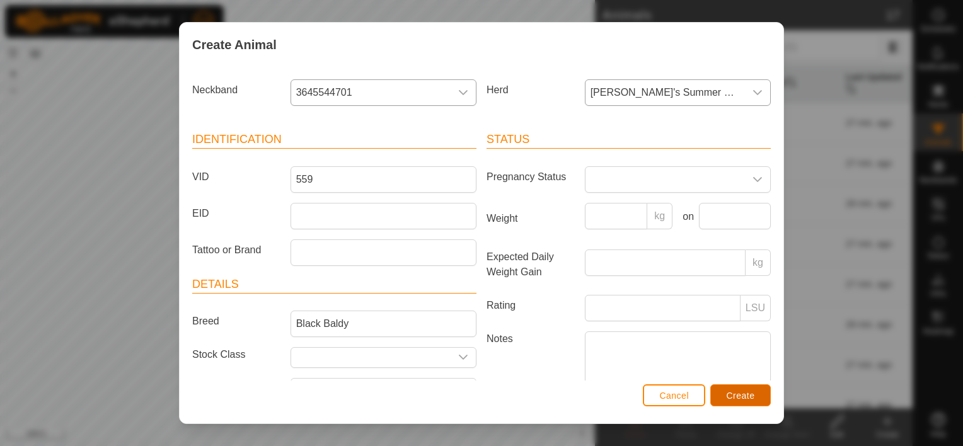
click at [733, 400] on span "Create" at bounding box center [741, 396] width 28 height 10
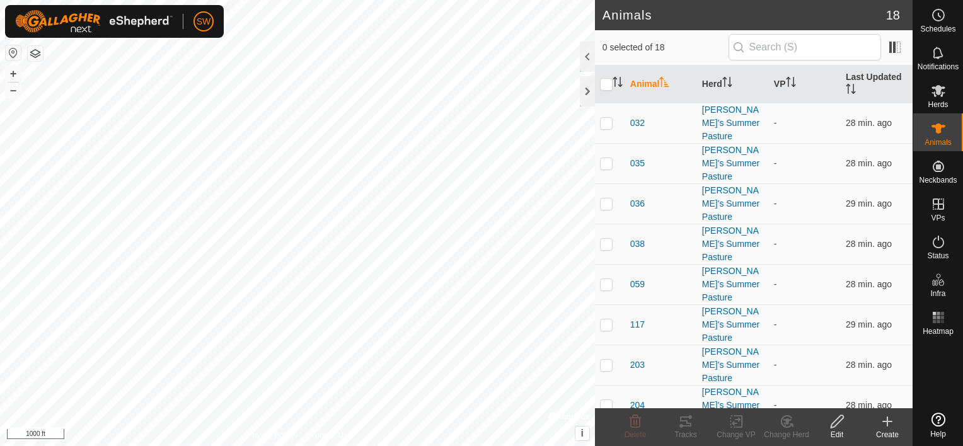
click at [890, 438] on div "Create" at bounding box center [888, 434] width 50 height 11
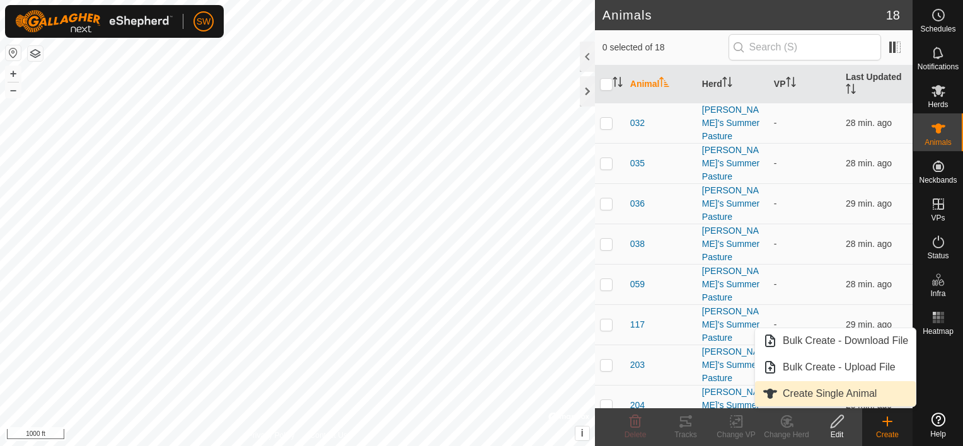
click at [890, 389] on link "Create Single Animal" at bounding box center [835, 393] width 161 height 25
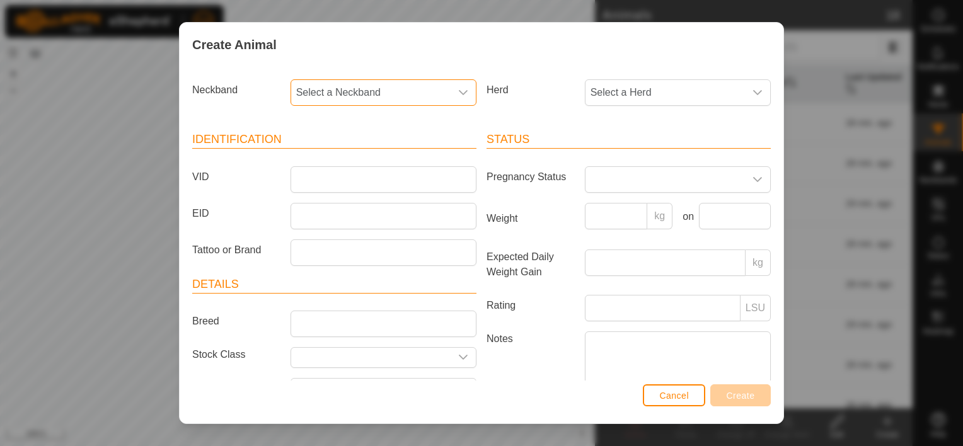
click at [441, 95] on span "Select a Neckband" at bounding box center [371, 92] width 160 height 25
type input "7643"
click at [348, 154] on li "0036447643" at bounding box center [383, 157] width 182 height 25
click at [603, 99] on span "Select a Herd" at bounding box center [666, 92] width 160 height 25
click at [608, 193] on li "[PERSON_NAME]'s Summer Pasture" at bounding box center [677, 184] width 183 height 25
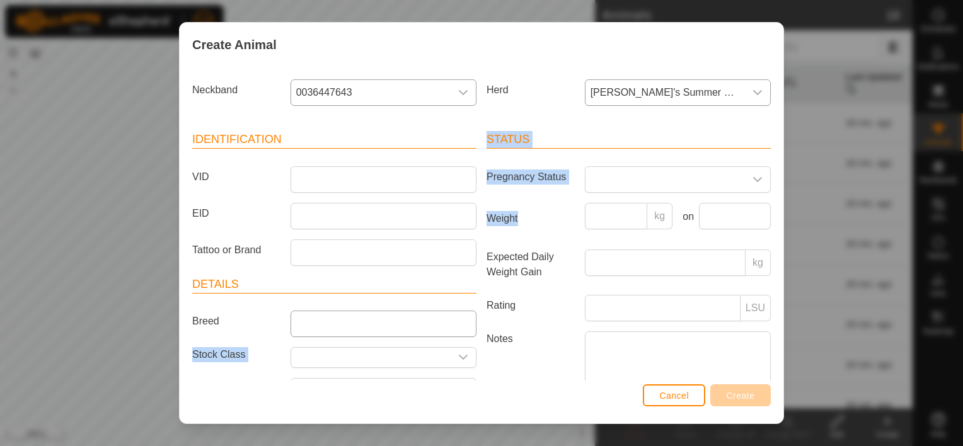
drag, startPoint x: 608, startPoint y: 193, endPoint x: 358, endPoint y: 315, distance: 278.6
click at [358, 315] on div "Identification VID EID Tattoo or Brand Details Breed Stock Class Birth Month Ag…" at bounding box center [481, 283] width 589 height 334
click at [358, 315] on input "Breed" at bounding box center [384, 324] width 186 height 26
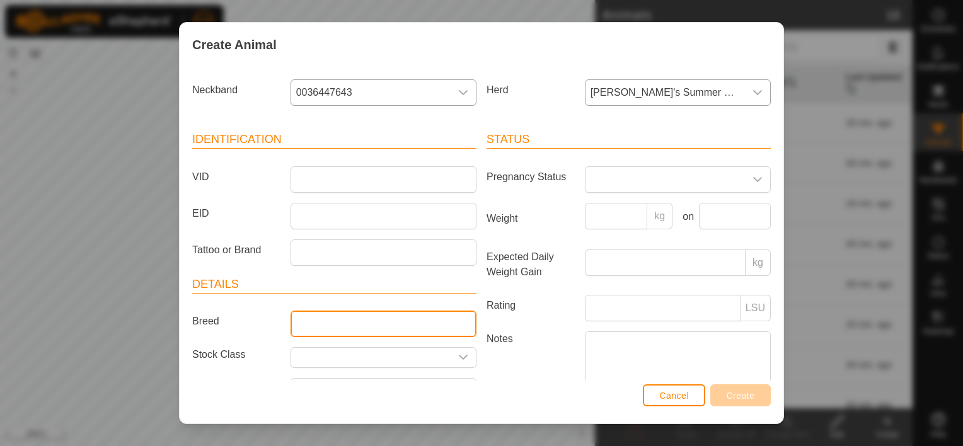
type input "Black Baldy"
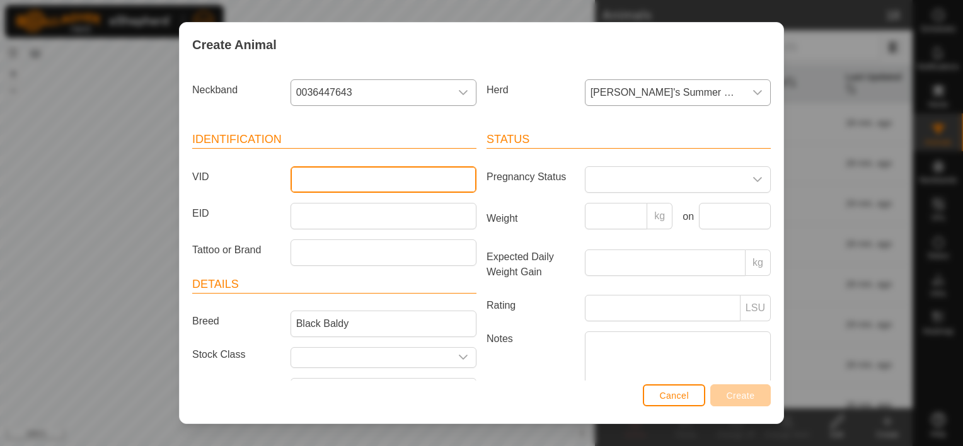
click at [347, 170] on input "VID" at bounding box center [384, 179] width 186 height 26
type input "220"
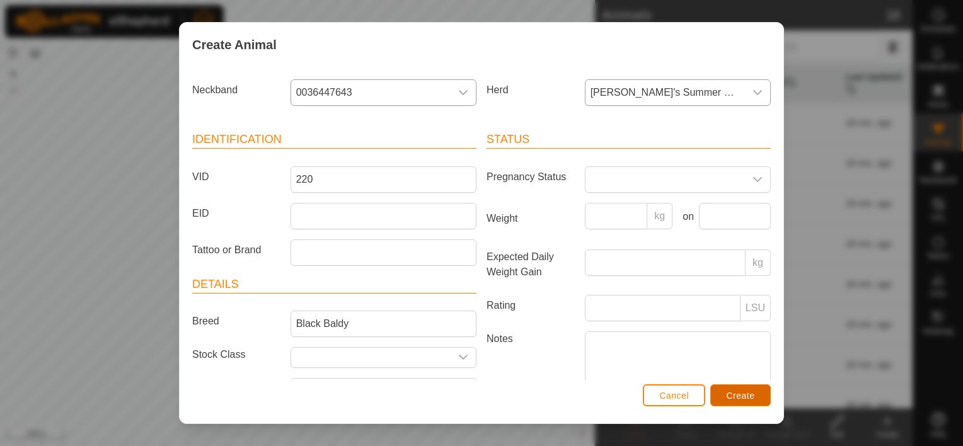
click at [725, 392] on button "Create" at bounding box center [741, 396] width 61 height 22
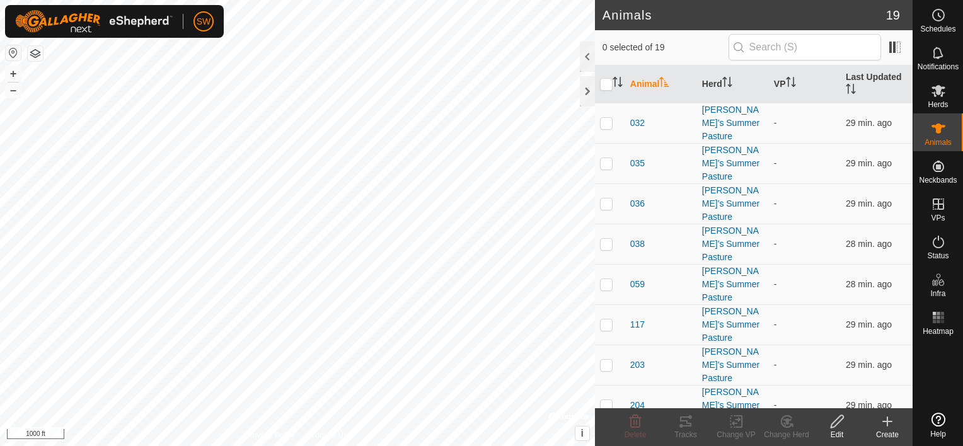
click at [891, 432] on div "Create" at bounding box center [888, 434] width 50 height 11
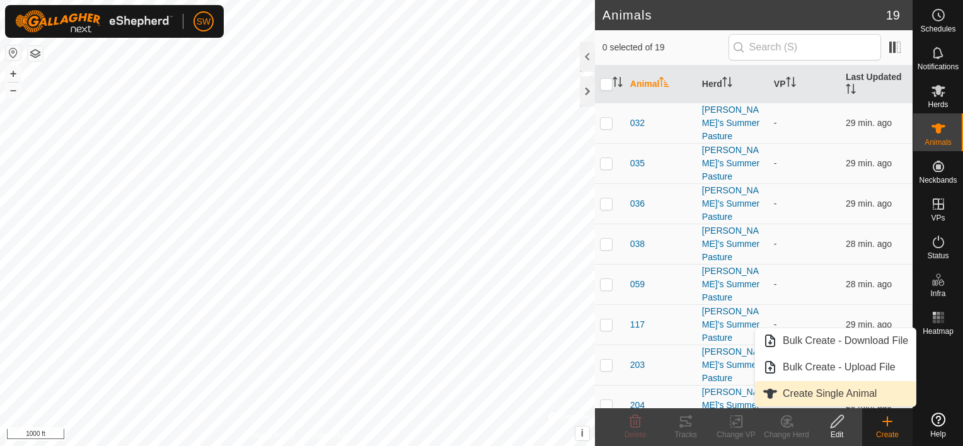
click at [868, 388] on link "Create Single Animal" at bounding box center [835, 393] width 161 height 25
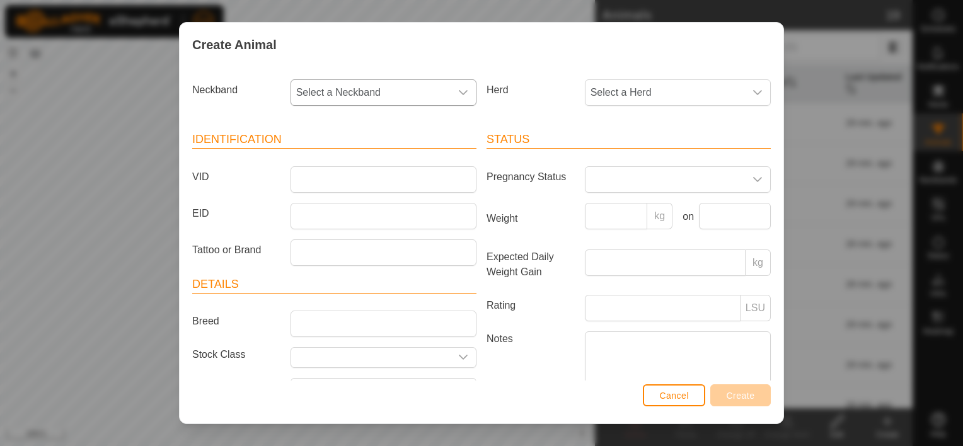
click at [433, 96] on span "Select a Neckband" at bounding box center [371, 92] width 160 height 25
type input "5215"
click at [389, 152] on li "2281255215" at bounding box center [383, 157] width 182 height 25
click at [613, 93] on span "Select a Herd" at bounding box center [666, 92] width 160 height 25
click at [620, 184] on li "[PERSON_NAME]'s Summer Pasture" at bounding box center [677, 184] width 183 height 25
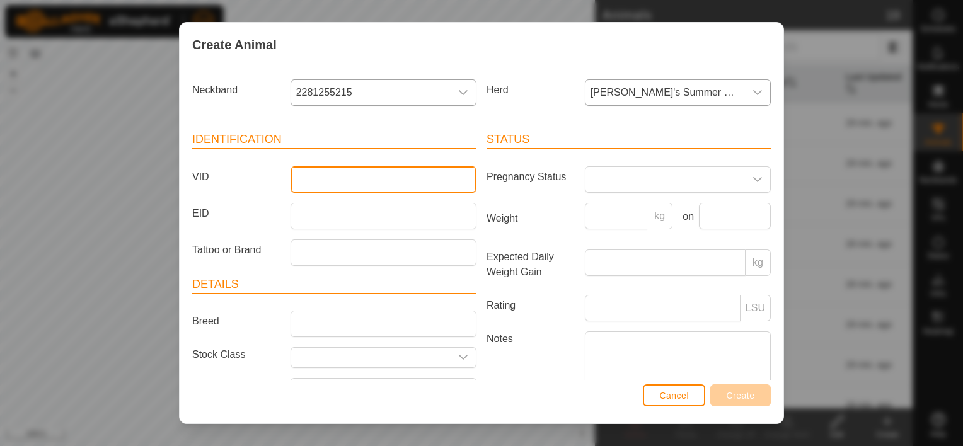
click at [363, 173] on input "VID" at bounding box center [384, 179] width 186 height 26
type input "221"
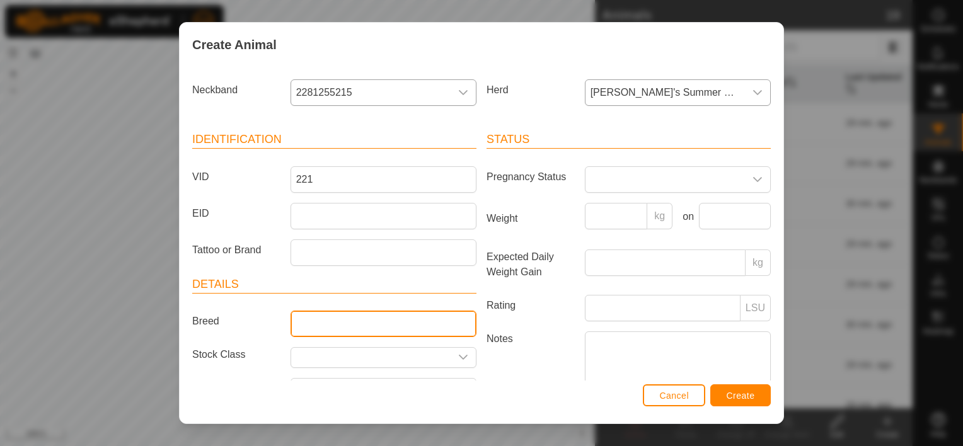
click at [319, 330] on input "Breed" at bounding box center [384, 324] width 186 height 26
type input "Black Baldy"
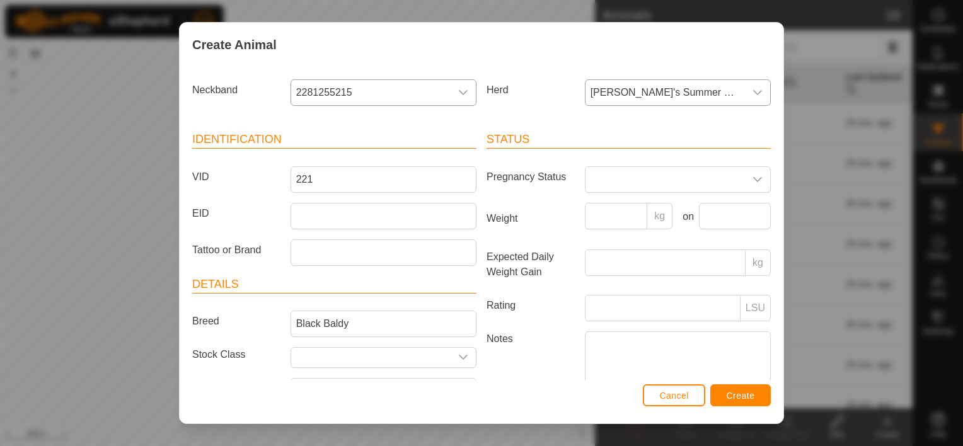
click at [539, 364] on label "Notes" at bounding box center [531, 367] width 98 height 71
click at [585, 364] on textarea "Notes" at bounding box center [678, 368] width 186 height 72
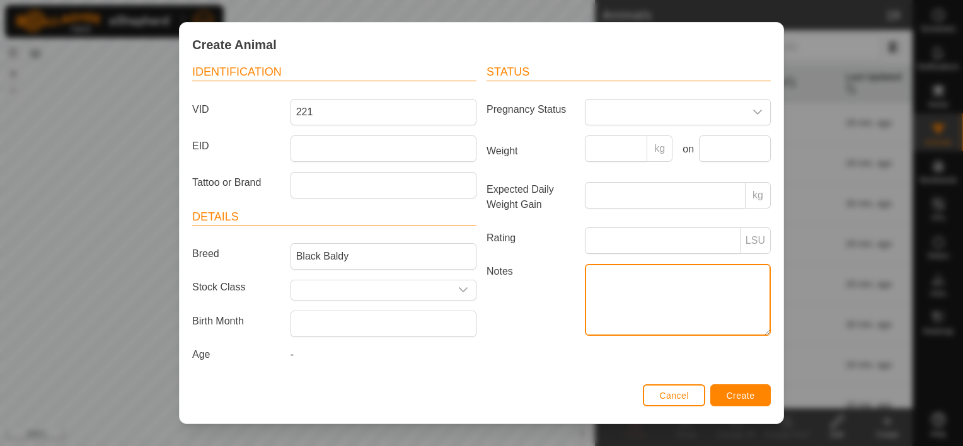
scroll to position [0, 0]
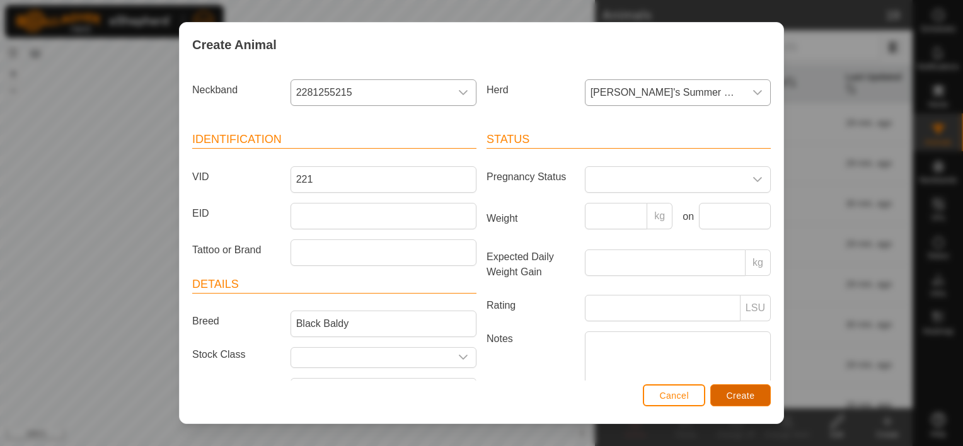
click at [739, 391] on span "Create" at bounding box center [741, 396] width 28 height 10
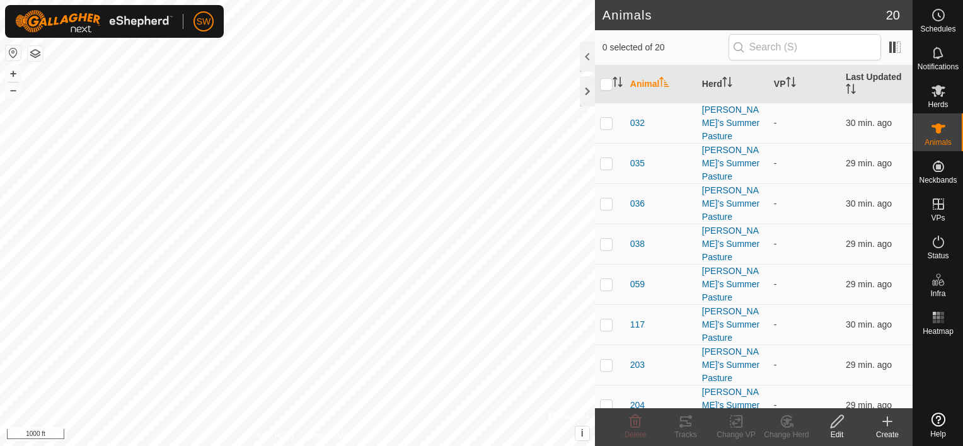
click at [906, 427] on create-svg-icon at bounding box center [888, 421] width 50 height 15
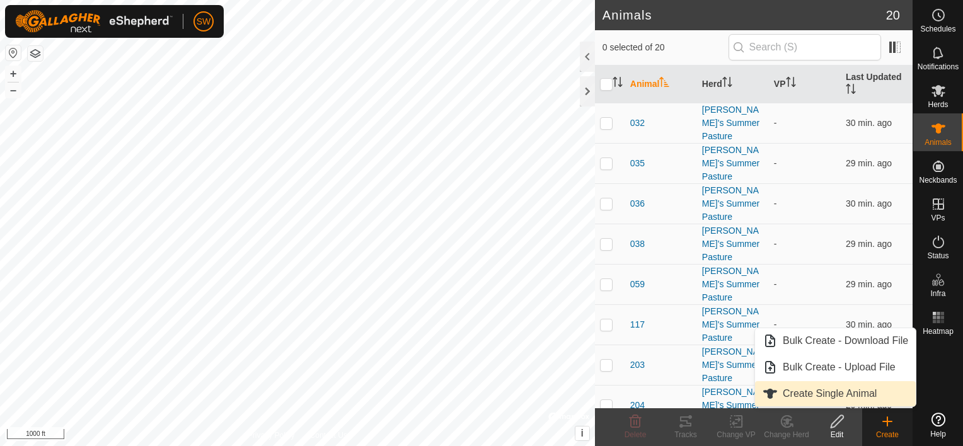
click at [875, 393] on link "Create Single Animal" at bounding box center [835, 393] width 161 height 25
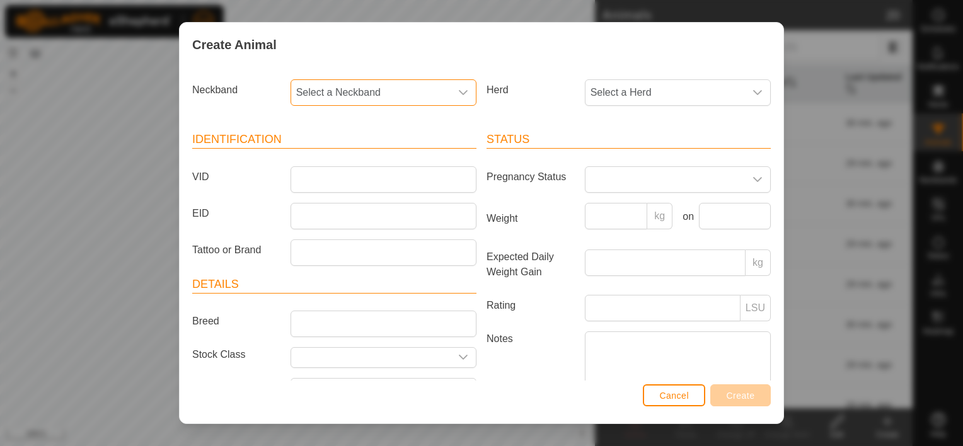
click at [441, 103] on span "Select a Neckband" at bounding box center [371, 92] width 160 height 25
type input "6756"
click at [361, 151] on li "1046616756" at bounding box center [383, 157] width 182 height 25
click at [615, 91] on span "Select a Herd" at bounding box center [666, 92] width 160 height 25
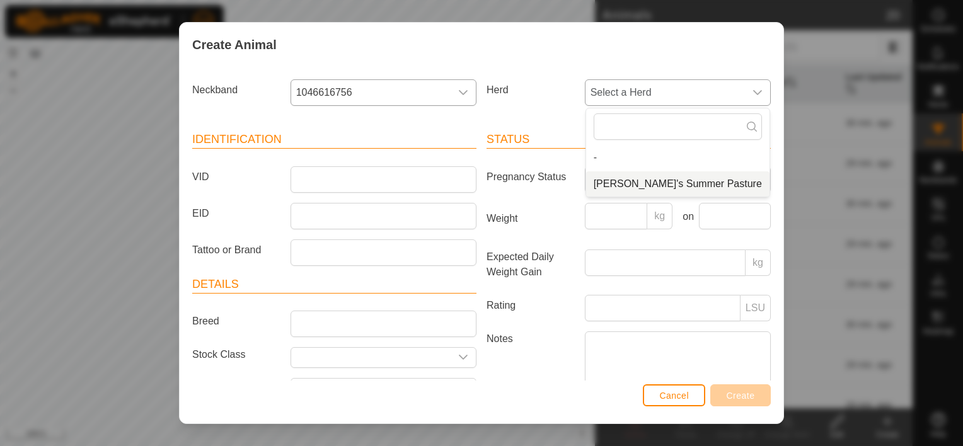
click at [642, 183] on li "[PERSON_NAME]'s Summer Pasture" at bounding box center [677, 184] width 183 height 25
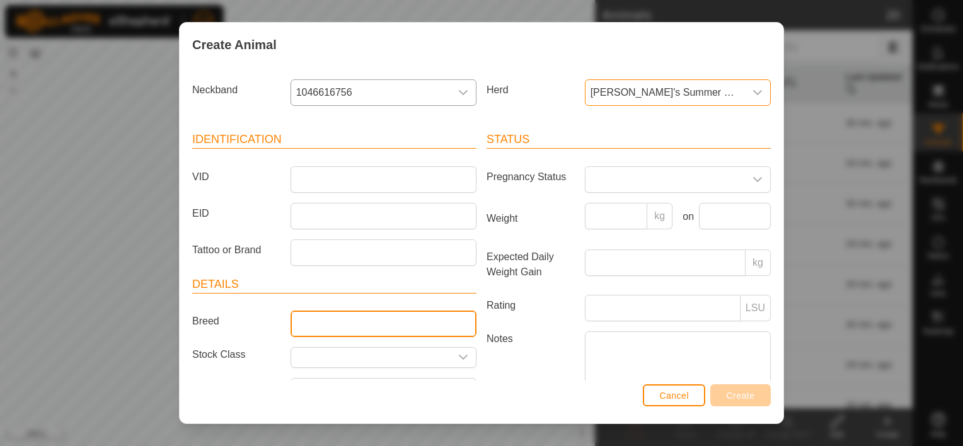
click at [396, 322] on input "Breed" at bounding box center [384, 324] width 186 height 26
type input "Black Baldy"
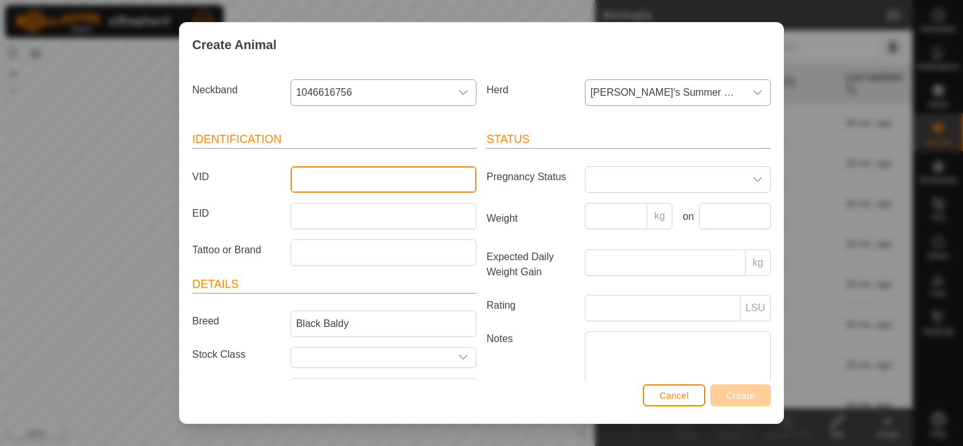
click at [367, 166] on input "VID" at bounding box center [384, 179] width 186 height 26
type input "050"
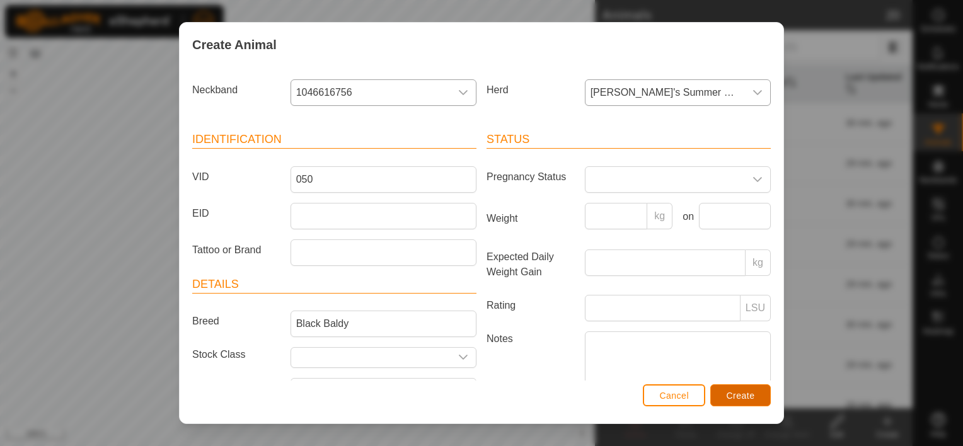
click at [743, 392] on span "Create" at bounding box center [741, 396] width 28 height 10
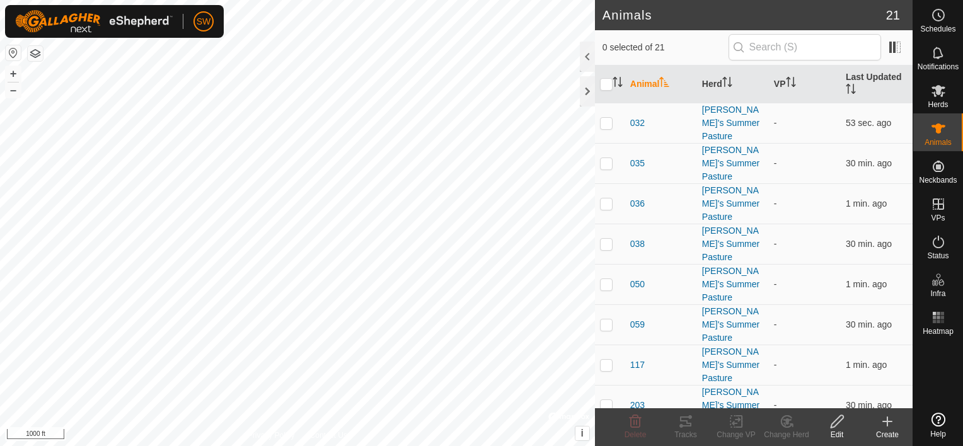
click at [885, 423] on icon at bounding box center [887, 421] width 15 height 15
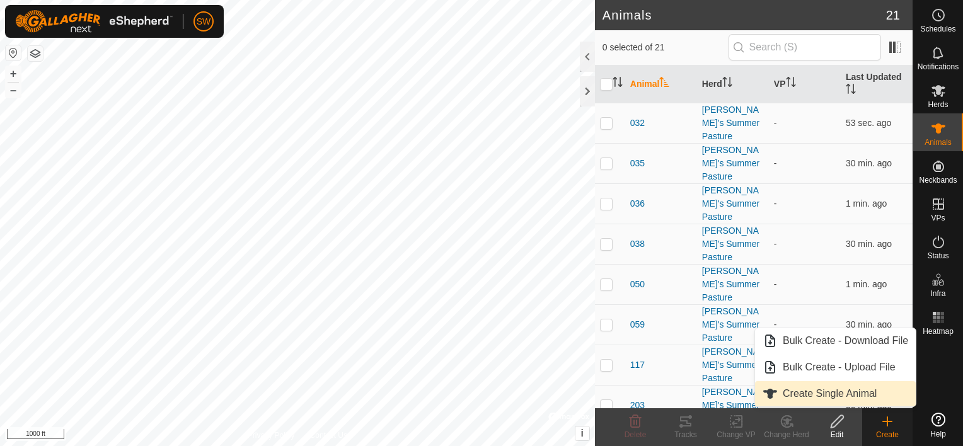
click at [867, 384] on link "Create Single Animal" at bounding box center [835, 393] width 161 height 25
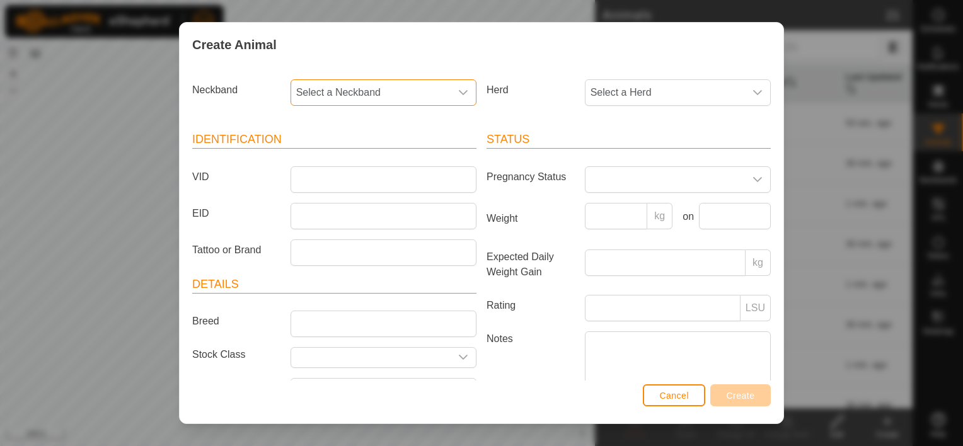
click at [436, 84] on span "Select a Neckband" at bounding box center [371, 92] width 160 height 25
click at [343, 117] on input "5356" at bounding box center [383, 126] width 166 height 26
type input "5356"
click at [317, 149] on li "3675235356" at bounding box center [383, 157] width 182 height 25
click at [586, 103] on span "Select a Herd" at bounding box center [666, 92] width 160 height 25
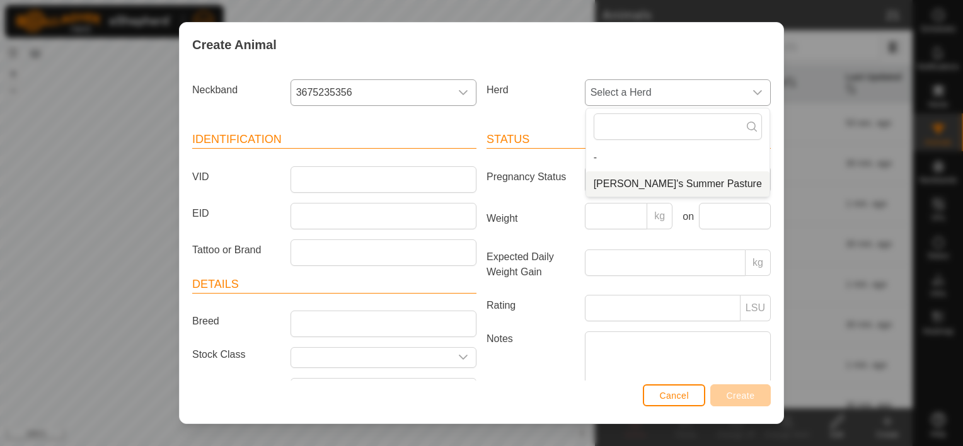
click at [620, 184] on li "[PERSON_NAME]'s Summer Pasture" at bounding box center [677, 184] width 183 height 25
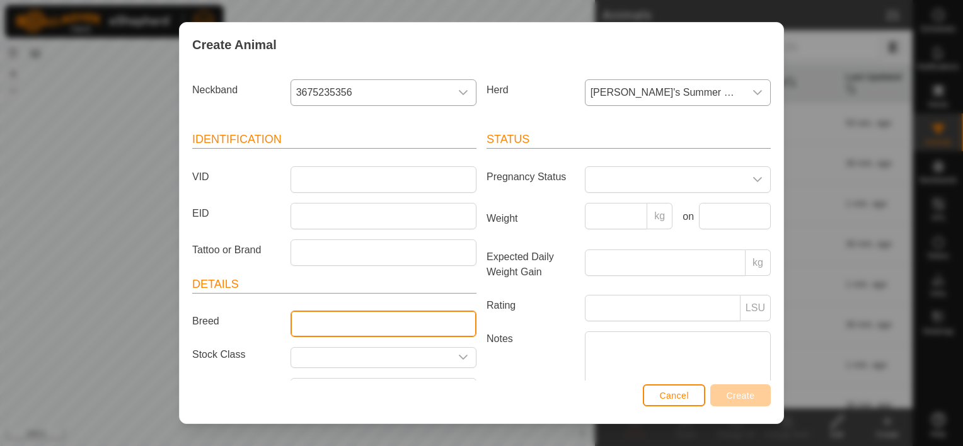
click at [320, 322] on input "Breed" at bounding box center [384, 324] width 186 height 26
type input "Black Baldy"
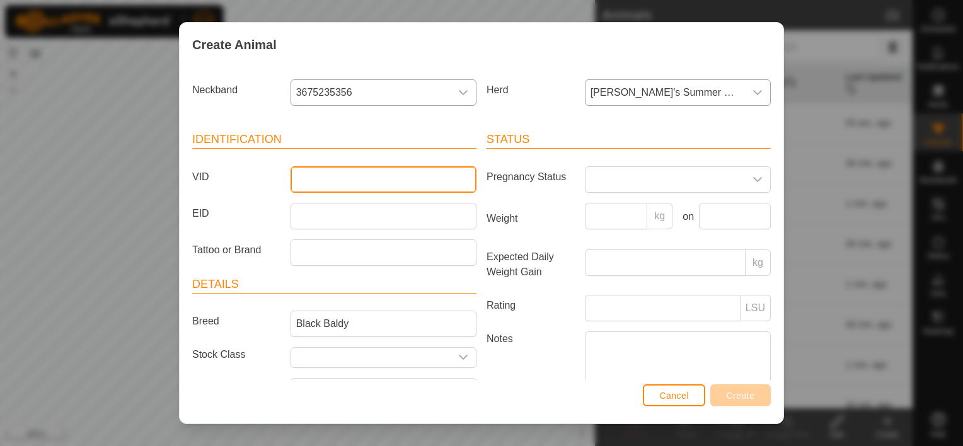
click at [343, 187] on input "VID" at bounding box center [384, 179] width 186 height 26
type input "333"
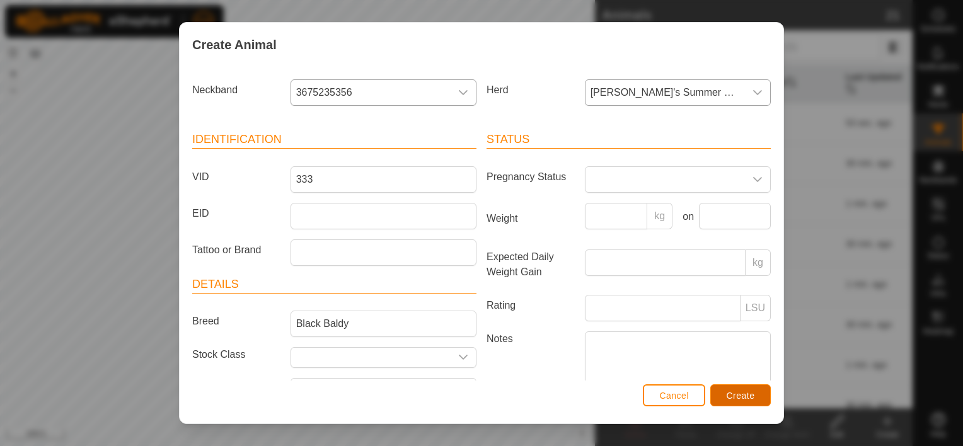
click at [747, 383] on div "Cancel Create" at bounding box center [482, 402] width 604 height 43
click at [743, 393] on span "Create" at bounding box center [741, 396] width 28 height 10
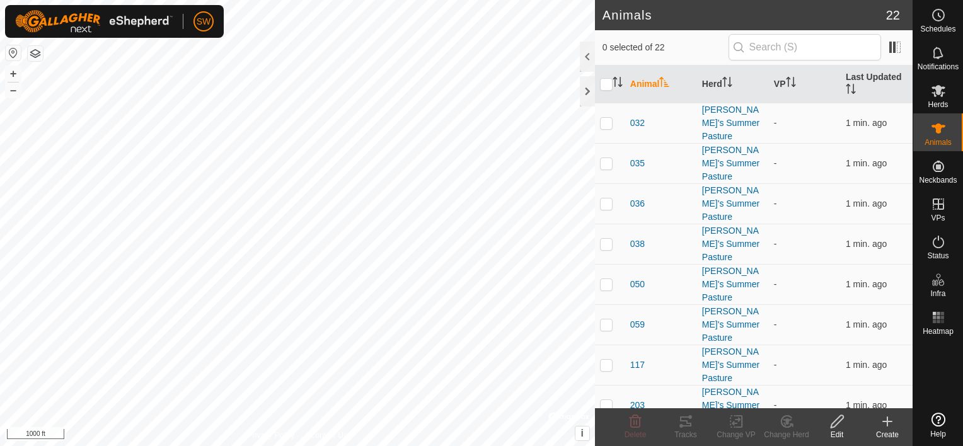
click at [885, 416] on icon at bounding box center [887, 421] width 15 height 15
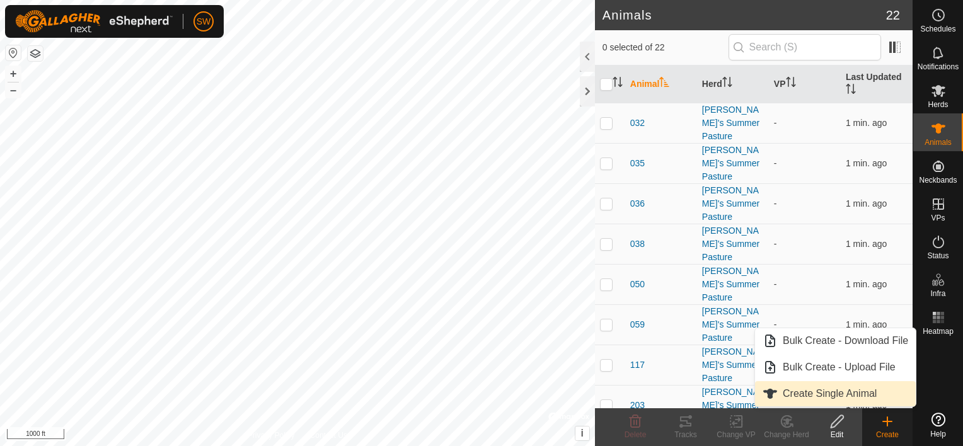
click at [885, 400] on link "Create Single Animal" at bounding box center [835, 393] width 161 height 25
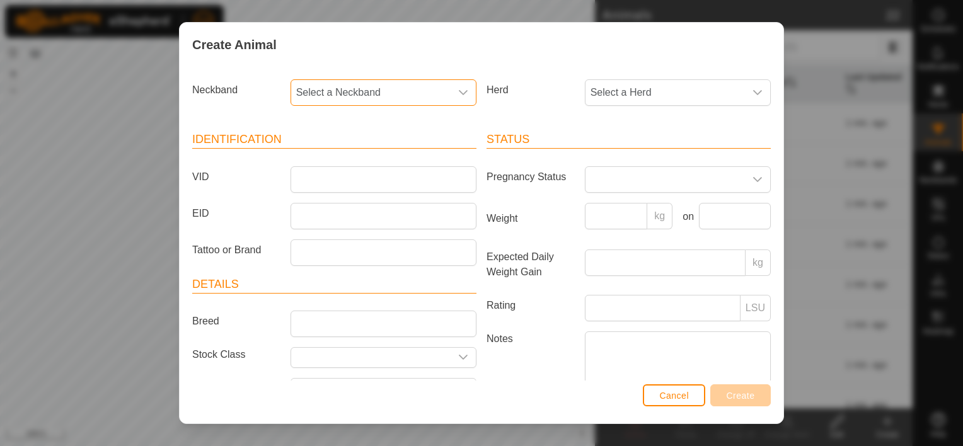
click at [357, 86] on span "Select a Neckband" at bounding box center [371, 92] width 160 height 25
type input "7811"
click at [346, 157] on li "2999737811" at bounding box center [383, 157] width 182 height 25
click at [596, 93] on span "Select a Herd" at bounding box center [666, 92] width 160 height 25
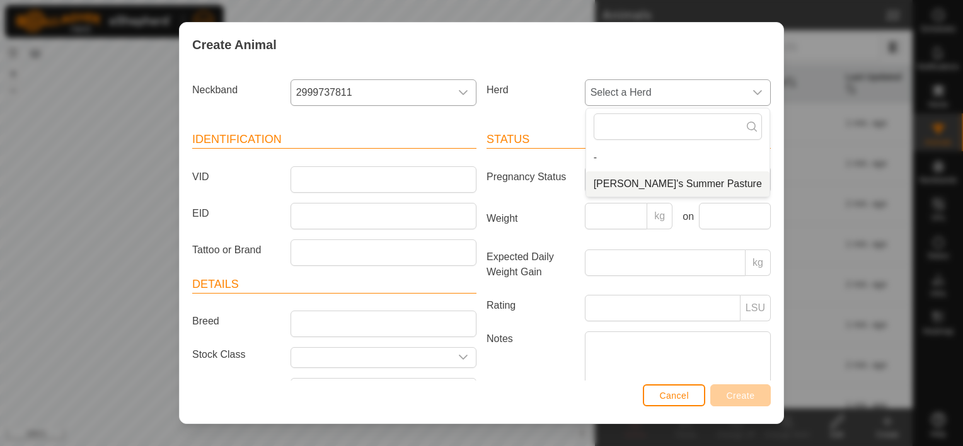
click at [610, 174] on li "[PERSON_NAME]'s Summer Pasture" at bounding box center [677, 184] width 183 height 25
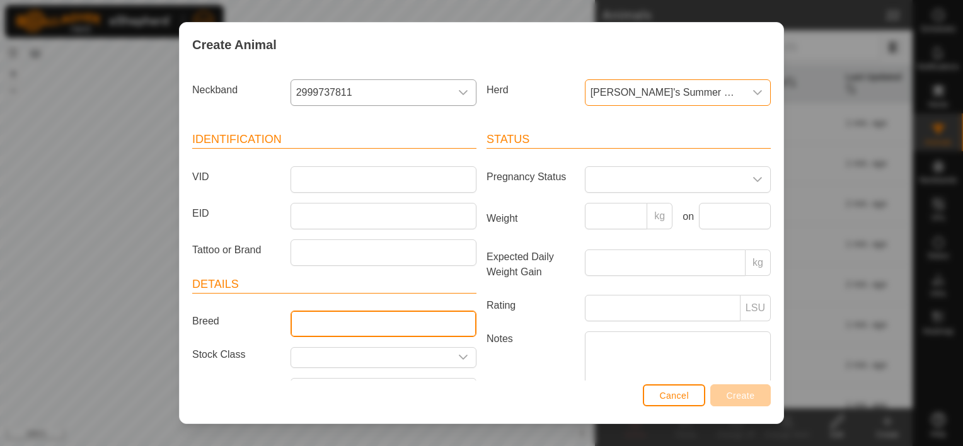
click at [392, 311] on input "Breed" at bounding box center [384, 324] width 186 height 26
type input "Black Baldy"
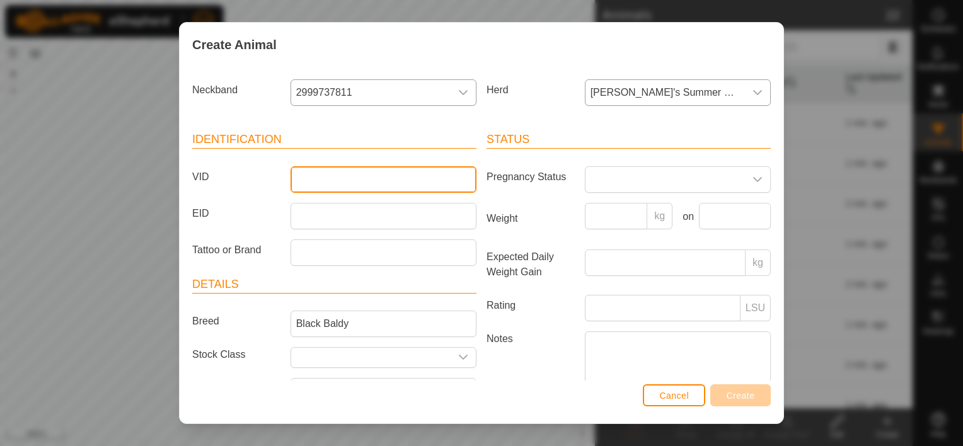
click at [355, 168] on input "VID" at bounding box center [384, 179] width 186 height 26
type input "327"
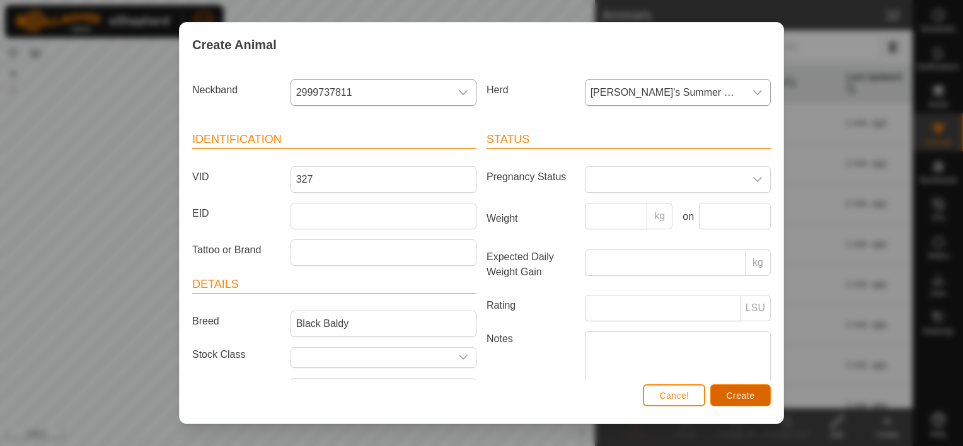
click at [719, 391] on button "Create" at bounding box center [741, 396] width 61 height 22
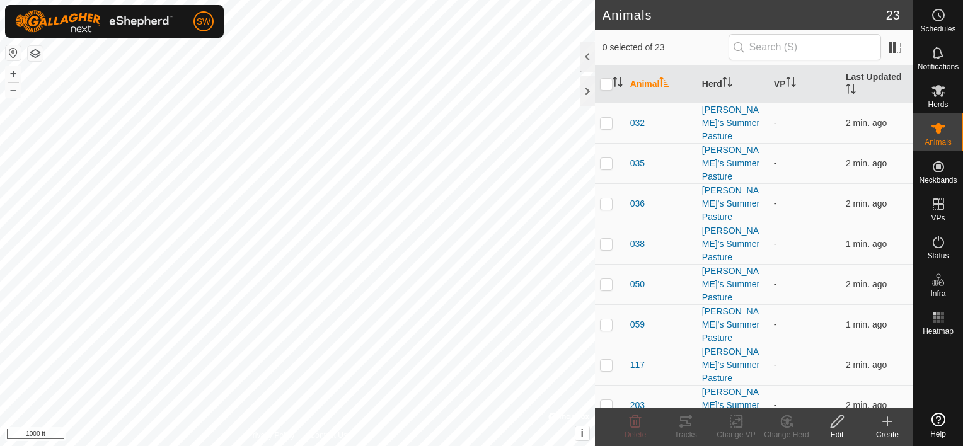
click at [880, 424] on create-svg-icon at bounding box center [888, 421] width 50 height 15
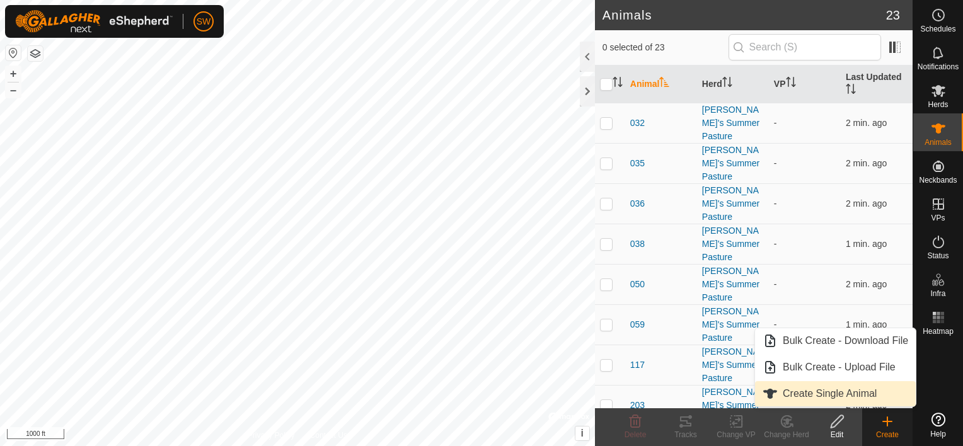
click at [883, 403] on link "Create Single Animal" at bounding box center [835, 393] width 161 height 25
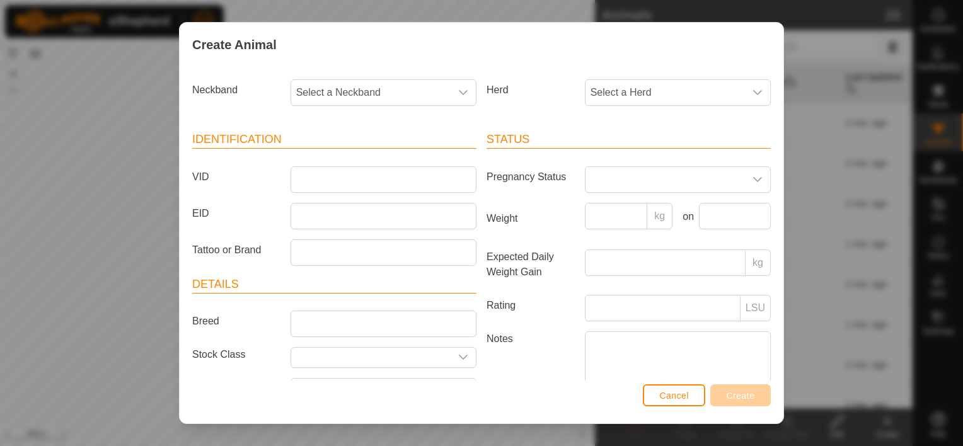
click at [450, 79] on div "Select a Neckband" at bounding box center [384, 92] width 196 height 26
click at [451, 94] on div "dropdown trigger" at bounding box center [463, 92] width 25 height 25
type input "8403"
click at [429, 154] on li "3826208403" at bounding box center [383, 157] width 182 height 25
click at [588, 96] on span "Select a Herd" at bounding box center [666, 92] width 160 height 25
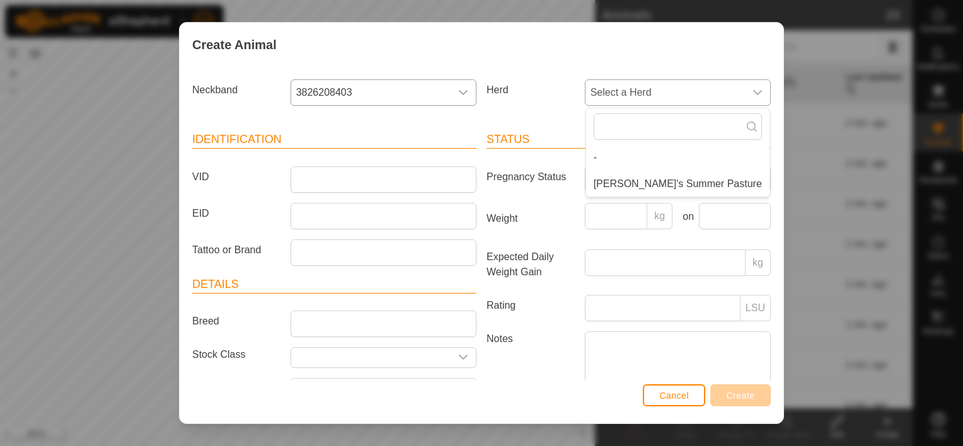
click at [610, 176] on li "[PERSON_NAME]'s Summer Pasture" at bounding box center [677, 184] width 183 height 25
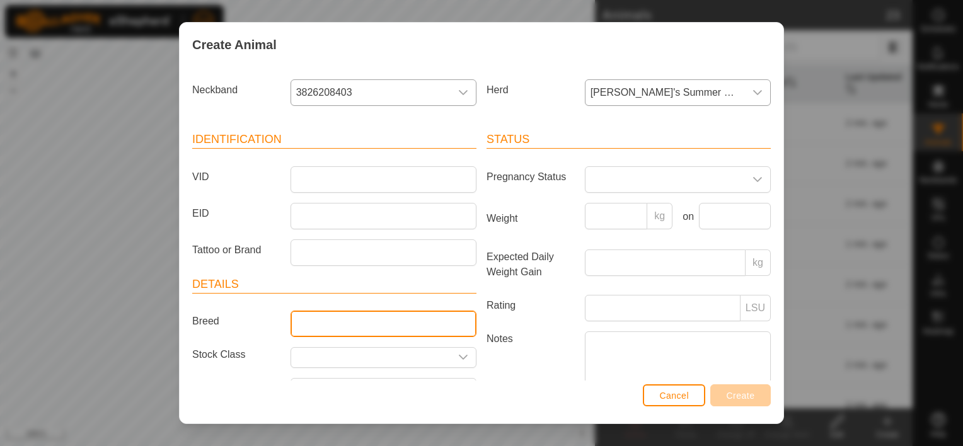
click at [361, 315] on input "Breed" at bounding box center [384, 324] width 186 height 26
type input "Black Baldy"
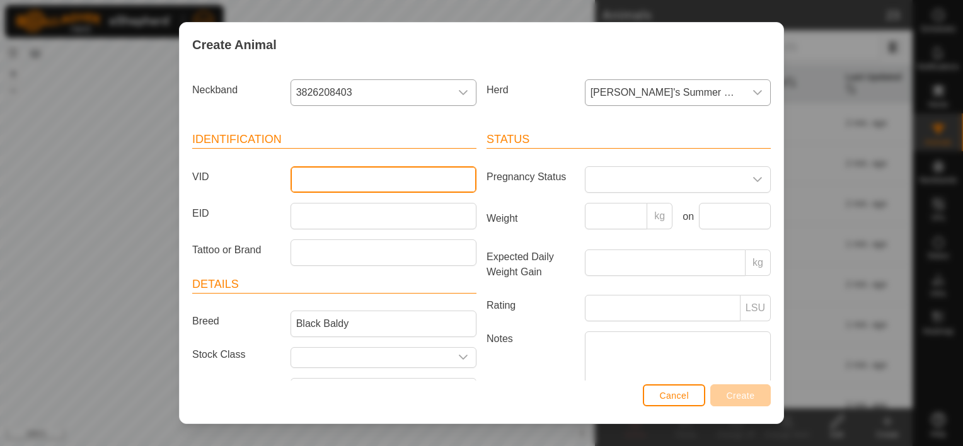
click at [391, 189] on input "VID" at bounding box center [384, 179] width 186 height 26
type input "058"
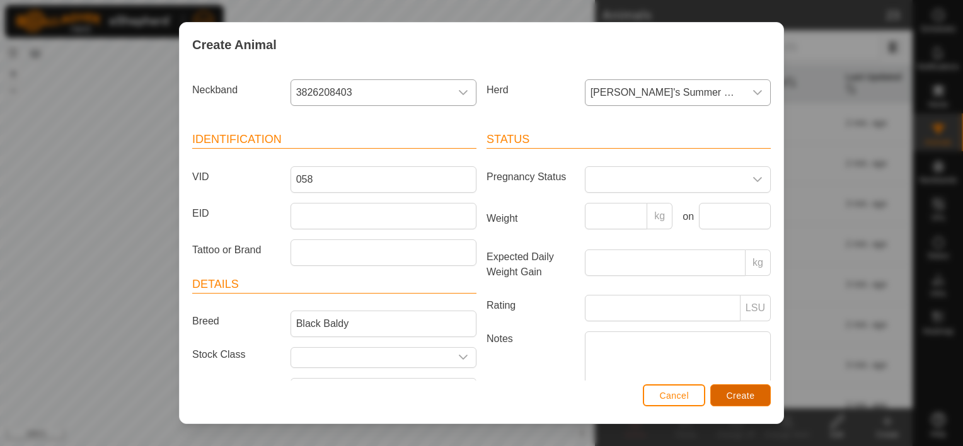
click at [739, 403] on button "Create" at bounding box center [741, 396] width 61 height 22
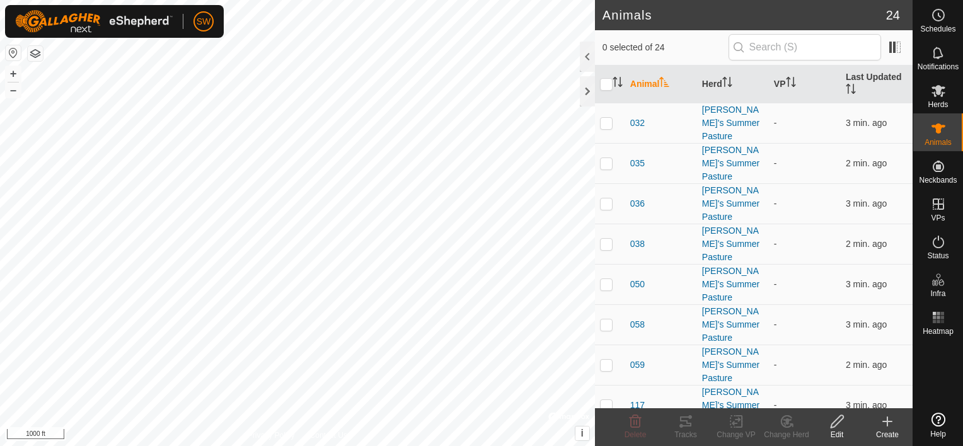
click at [883, 424] on icon at bounding box center [887, 421] width 15 height 15
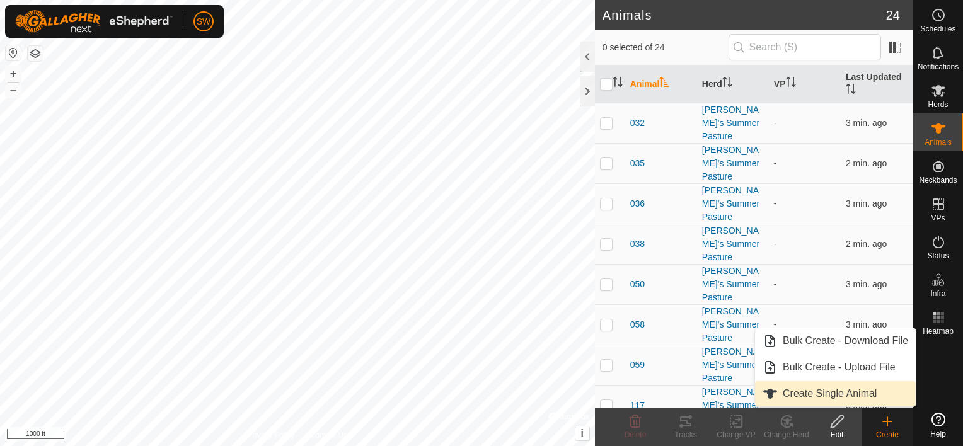
click at [881, 404] on link "Create Single Animal" at bounding box center [835, 393] width 161 height 25
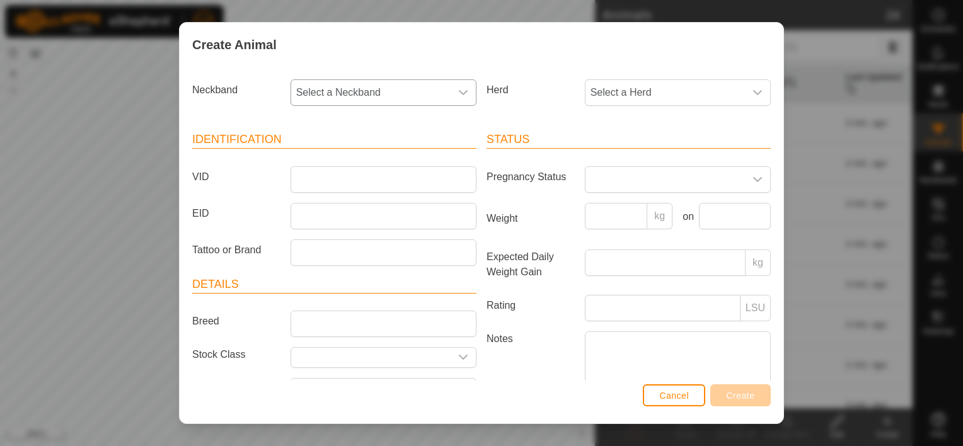
click at [453, 88] on div "dropdown trigger" at bounding box center [463, 92] width 25 height 25
type input "4737"
drag, startPoint x: 378, startPoint y: 149, endPoint x: 390, endPoint y: 140, distance: 15.8
click at [390, 140] on div "4737 3298314737" at bounding box center [382, 139] width 183 height 63
click at [385, 156] on li "3298314737" at bounding box center [383, 157] width 182 height 25
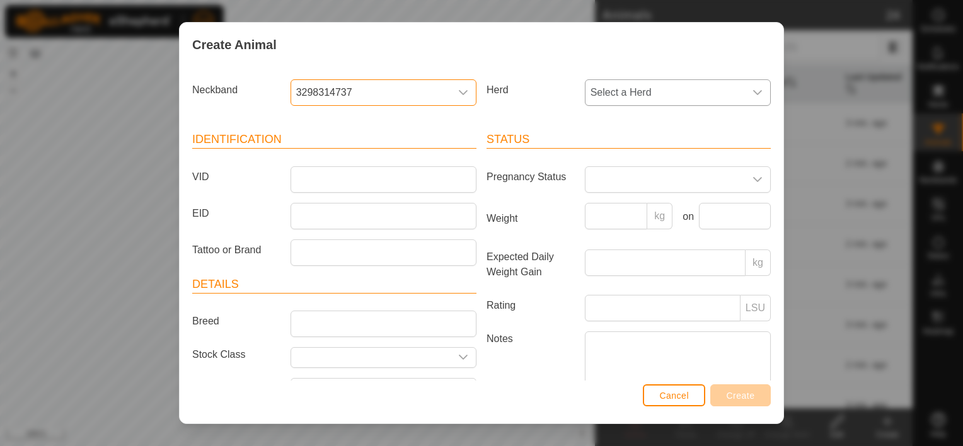
click at [607, 104] on span "Select a Herd" at bounding box center [666, 92] width 160 height 25
click at [618, 175] on li "[PERSON_NAME]'s Summer Pasture" at bounding box center [677, 184] width 183 height 25
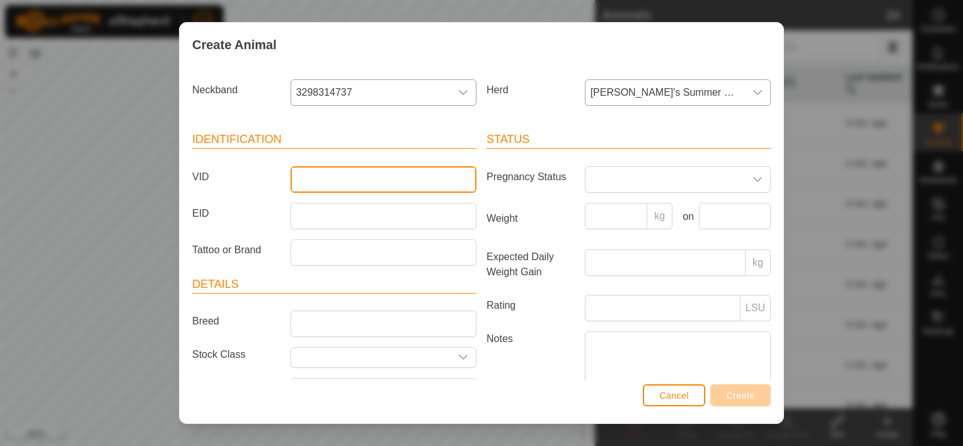
click at [382, 182] on input "VID" at bounding box center [384, 179] width 186 height 26
type input "351"
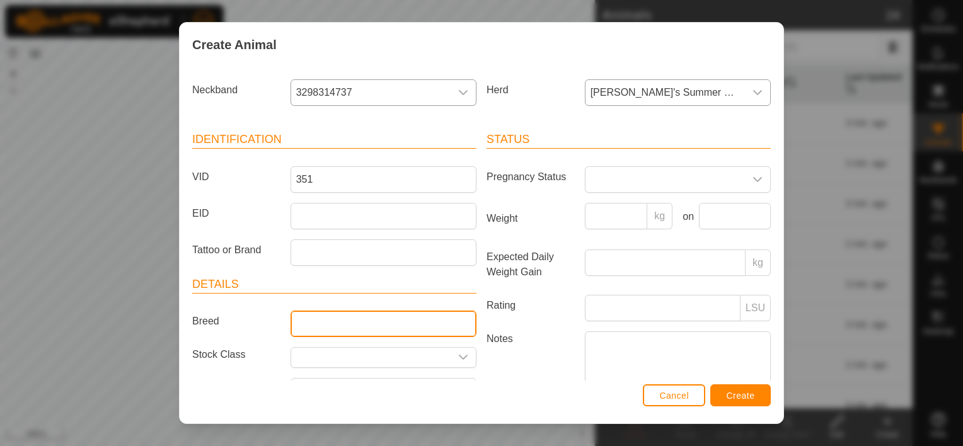
click at [409, 322] on input "Breed" at bounding box center [384, 324] width 186 height 26
type input "Black Baldy"
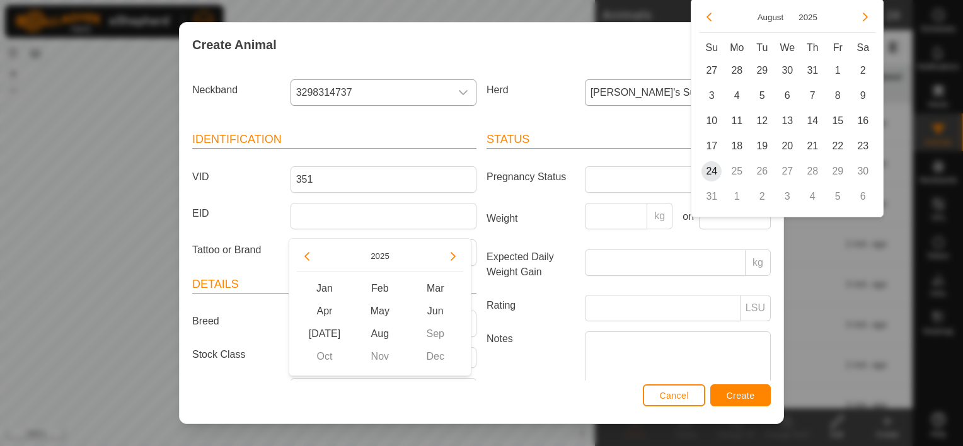
scroll to position [23, 0]
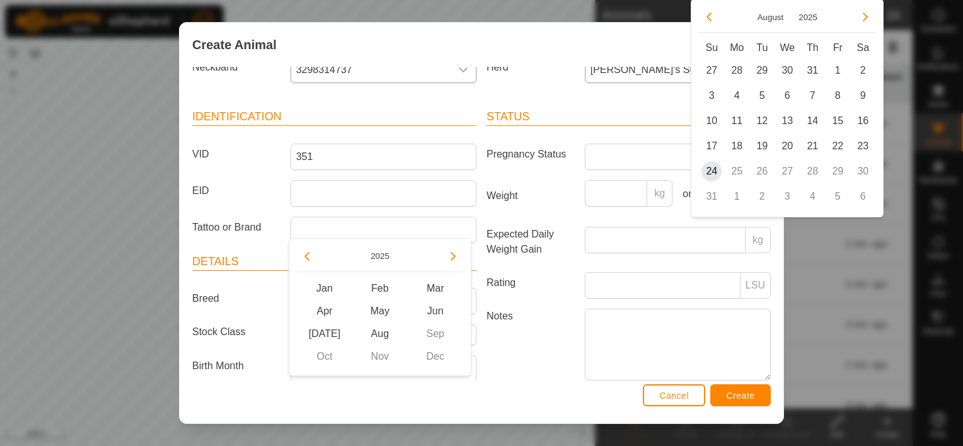
click at [549, 361] on label "Notes" at bounding box center [531, 344] width 98 height 71
click at [585, 361] on textarea "Notes" at bounding box center [678, 345] width 186 height 72
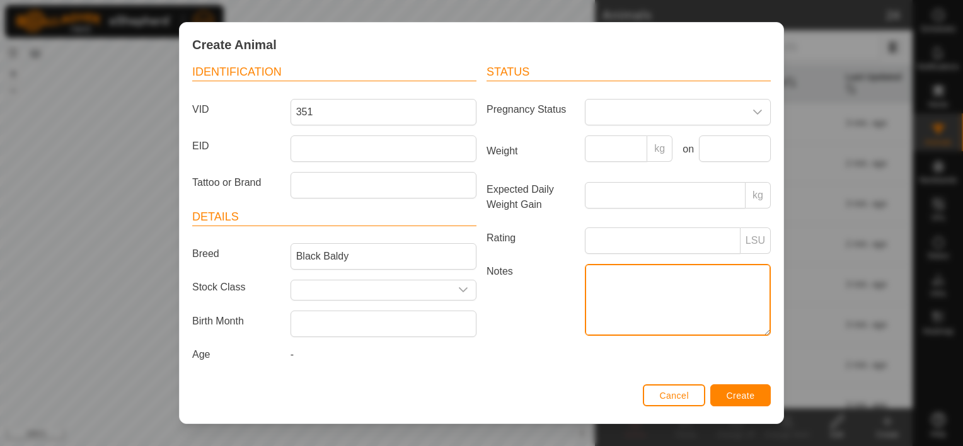
scroll to position [0, 0]
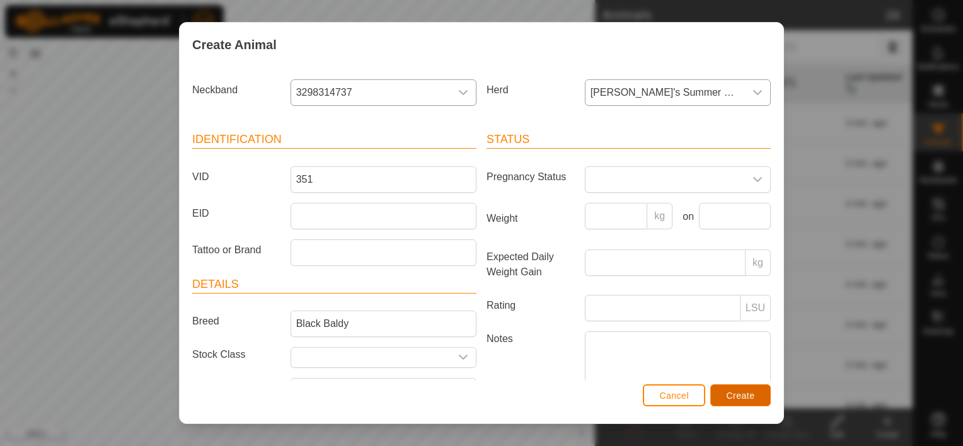
click at [721, 392] on button "Create" at bounding box center [741, 396] width 61 height 22
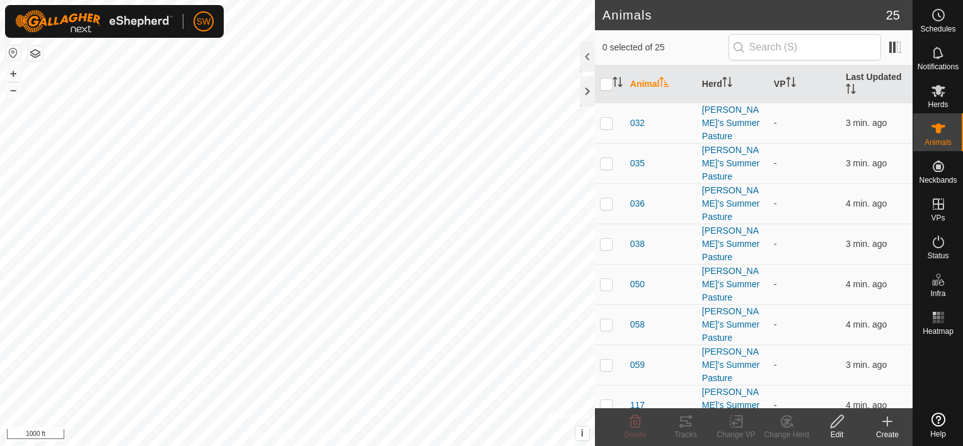
click at [883, 414] on icon at bounding box center [887, 421] width 15 height 15
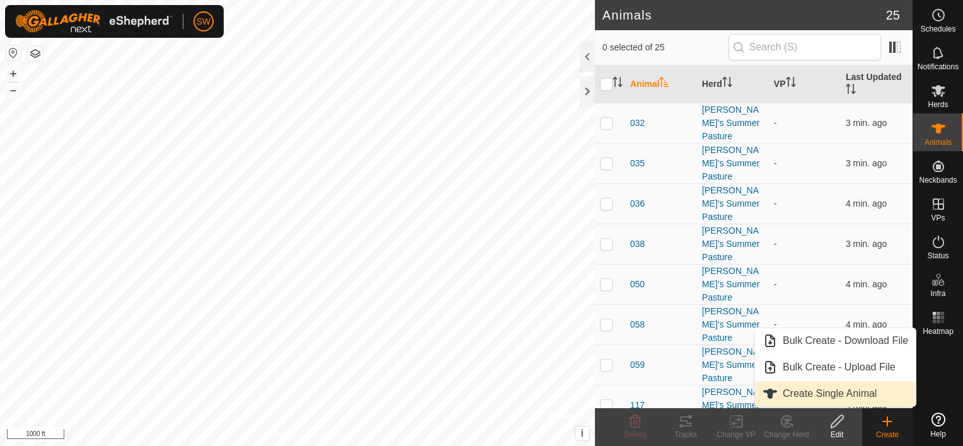
click at [880, 399] on link "Create Single Animal" at bounding box center [835, 393] width 161 height 25
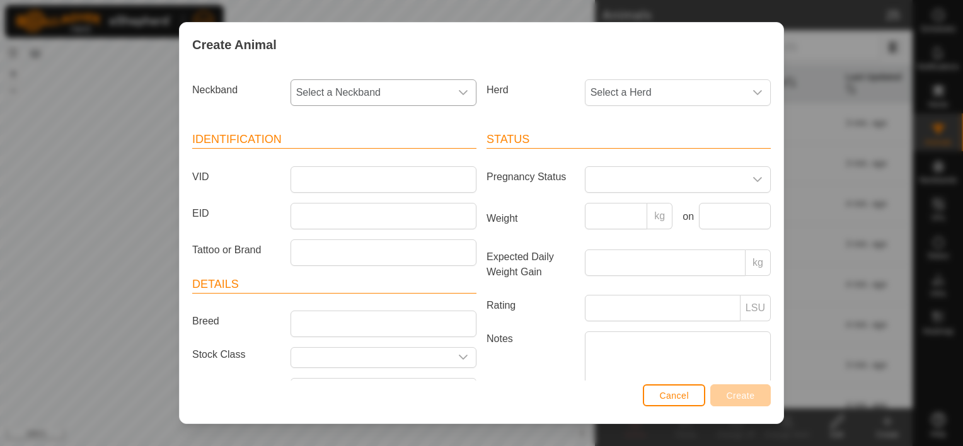
click at [417, 98] on span "Select a Neckband" at bounding box center [371, 92] width 160 height 25
type input "2988"
click at [348, 167] on li "1106462988" at bounding box center [383, 157] width 182 height 25
click at [615, 105] on p-select "Select a Herd" at bounding box center [678, 92] width 186 height 26
click at [653, 182] on li "[PERSON_NAME]'s Summer Pasture" at bounding box center [677, 184] width 183 height 25
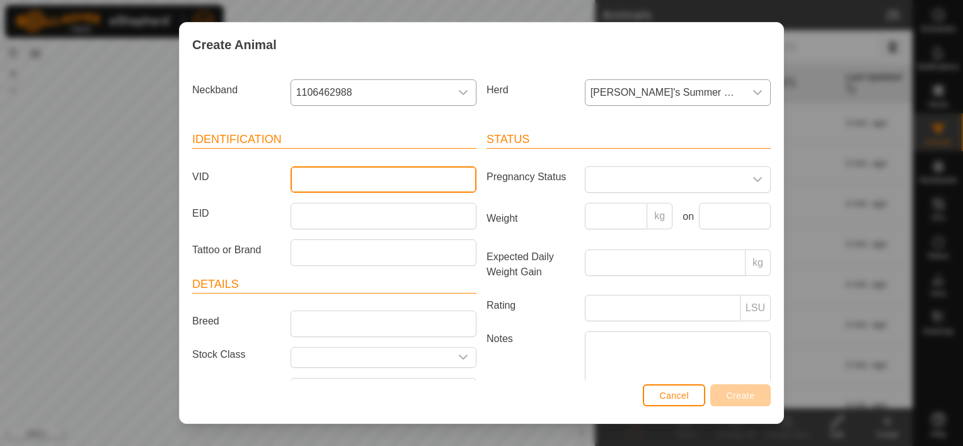
click at [408, 190] on input "VID" at bounding box center [384, 179] width 186 height 26
type input "781"
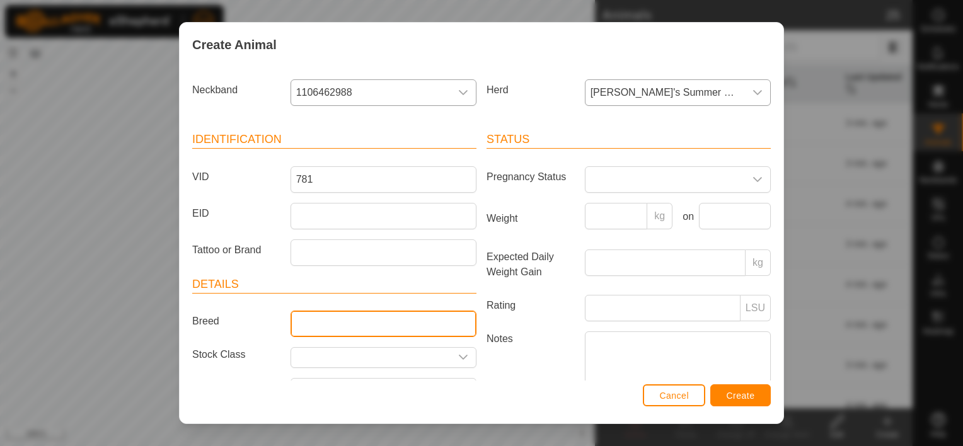
click at [366, 313] on input "Breed" at bounding box center [384, 324] width 186 height 26
type input "Black Baldy"
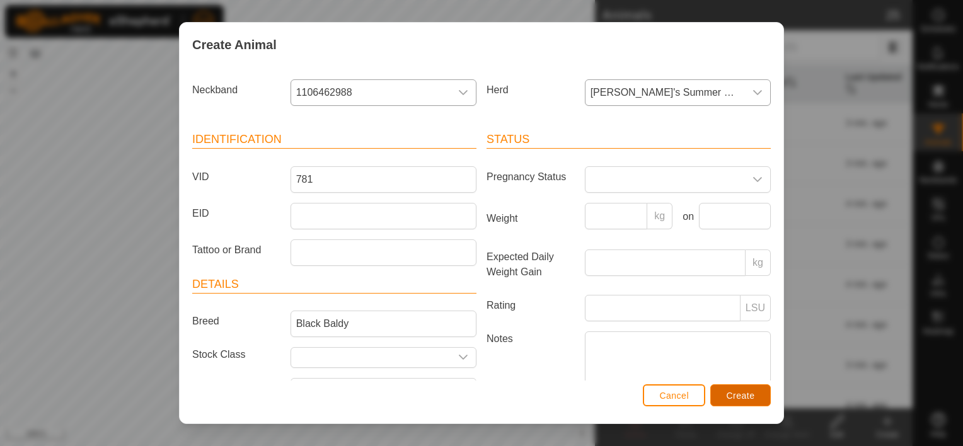
click at [736, 398] on span "Create" at bounding box center [741, 396] width 28 height 10
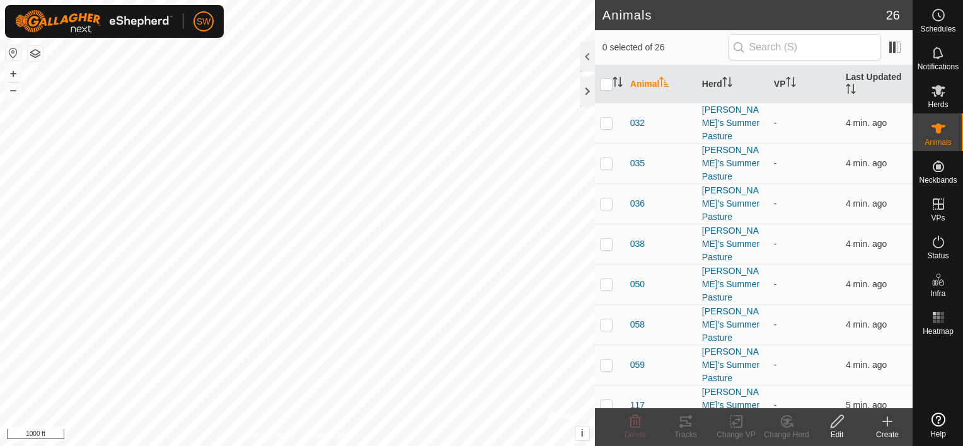
click at [898, 426] on create-svg-icon at bounding box center [888, 421] width 50 height 15
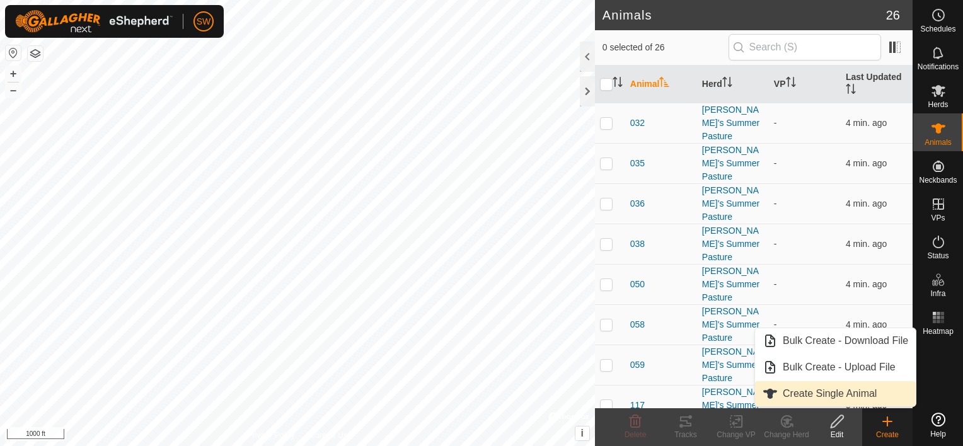
click at [888, 388] on link "Create Single Animal" at bounding box center [835, 393] width 161 height 25
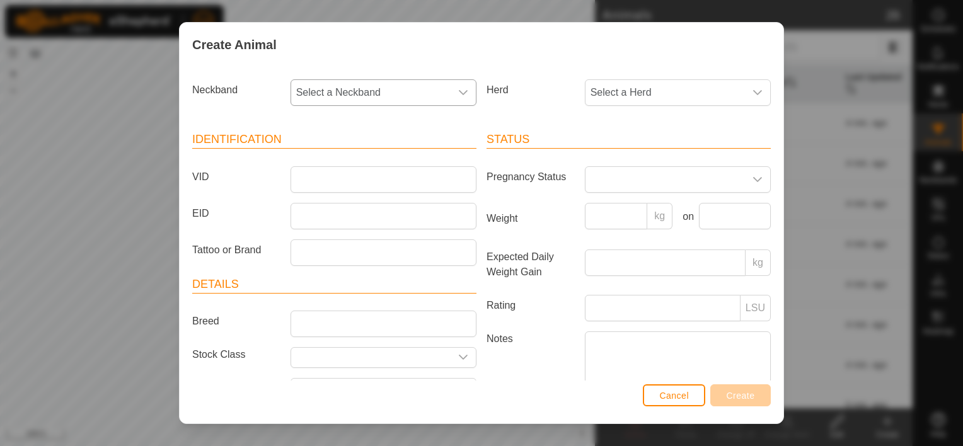
click at [451, 88] on div "dropdown trigger" at bounding box center [463, 92] width 25 height 25
type input "0599"
click at [350, 154] on li "3499060599" at bounding box center [383, 157] width 182 height 25
click at [647, 88] on span "Select a Herd" at bounding box center [666, 92] width 160 height 25
click at [655, 180] on li "[PERSON_NAME]'s Summer Pasture" at bounding box center [677, 184] width 183 height 25
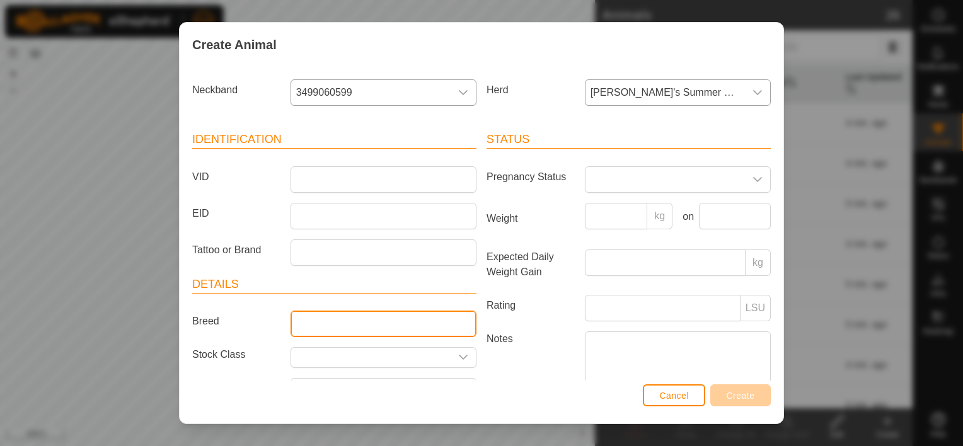
click at [327, 315] on input "Breed" at bounding box center [384, 324] width 186 height 26
type input "Black Baldy"
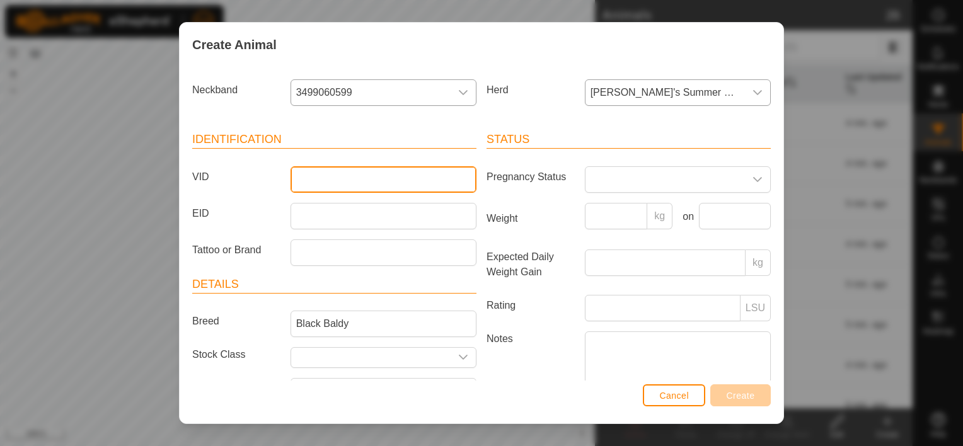
click at [392, 177] on input "VID" at bounding box center [384, 179] width 186 height 26
type input "772"
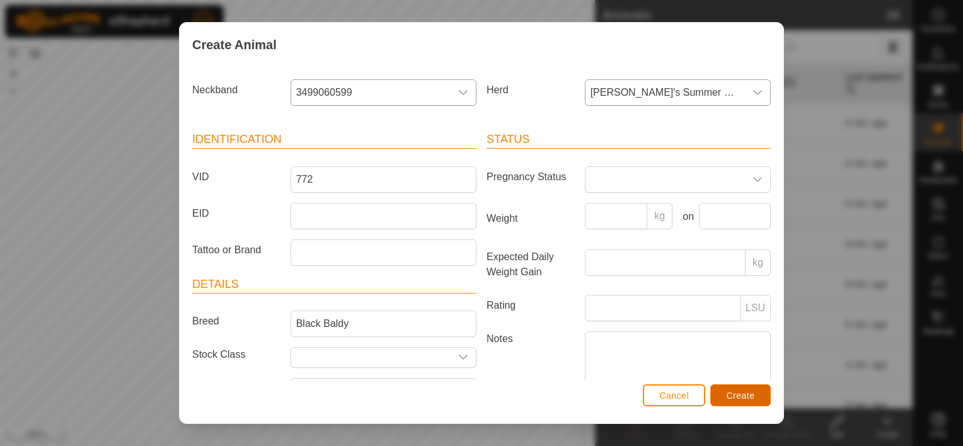
click at [731, 386] on button "Create" at bounding box center [741, 396] width 61 height 22
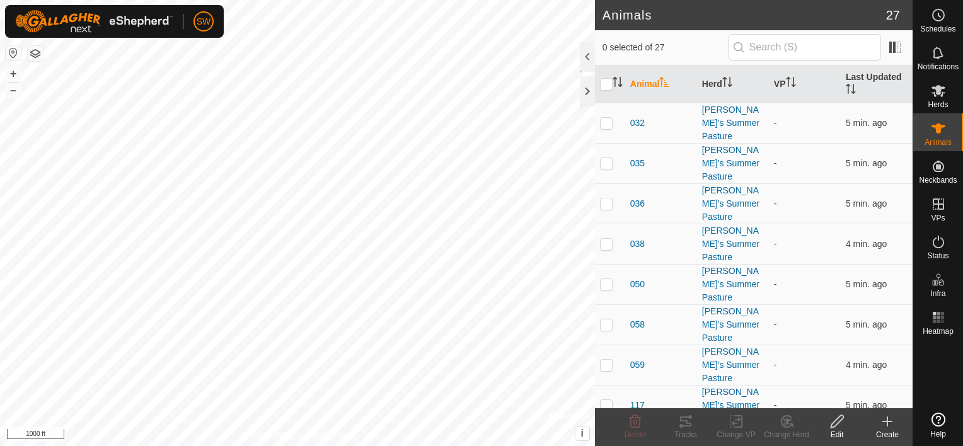
click at [885, 439] on div "Create" at bounding box center [888, 434] width 50 height 11
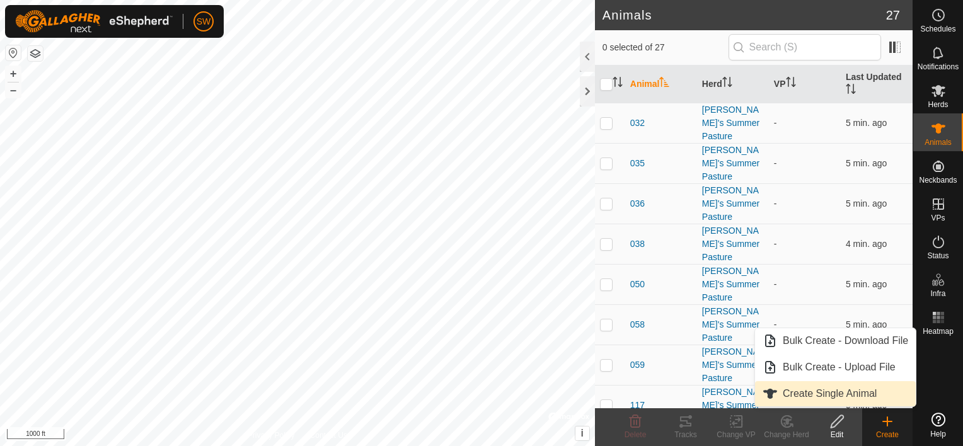
click at [864, 399] on link "Create Single Animal" at bounding box center [835, 393] width 161 height 25
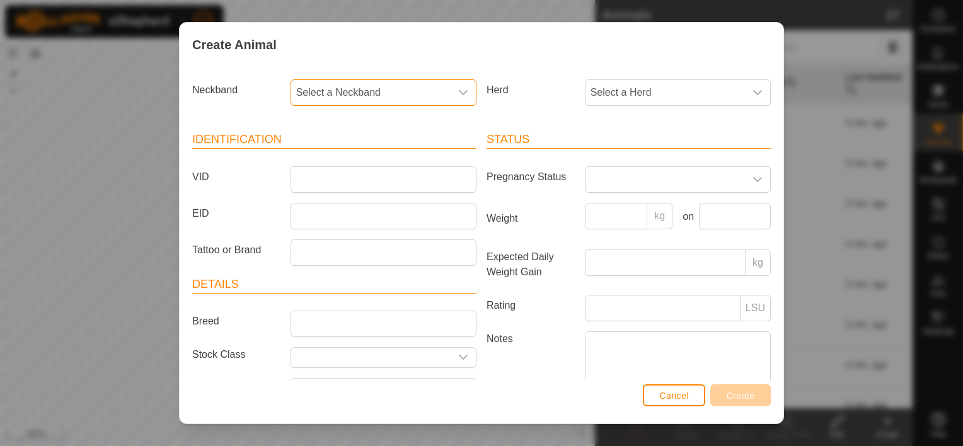
click at [325, 86] on span "Select a Neckband" at bounding box center [371, 92] width 160 height 25
type input "7931"
click at [342, 160] on li "0279507931" at bounding box center [383, 157] width 182 height 25
click at [631, 97] on span "Select a Herd" at bounding box center [666, 92] width 160 height 25
click at [652, 184] on li "[PERSON_NAME]'s Summer Pasture" at bounding box center [677, 184] width 183 height 25
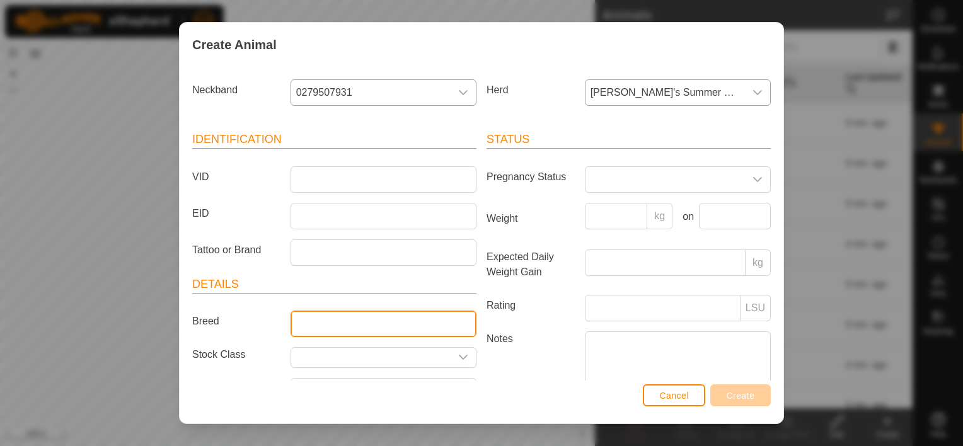
click at [348, 333] on input "Breed" at bounding box center [384, 324] width 186 height 26
type input "Black Baldy"
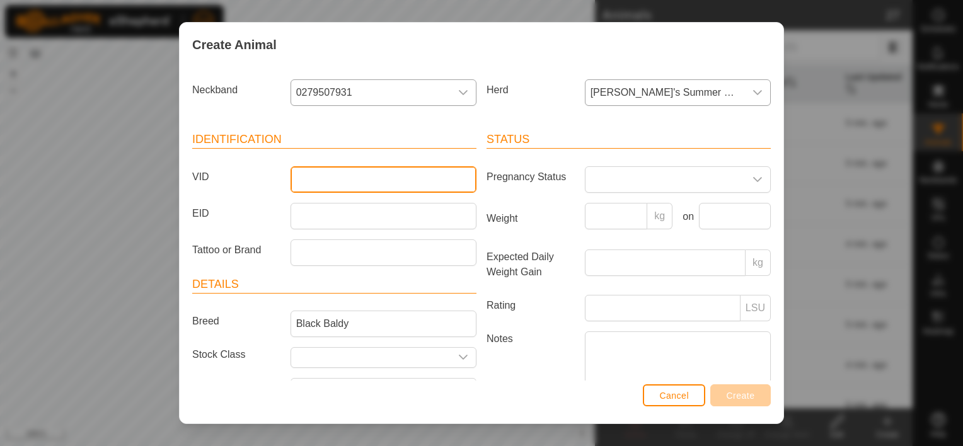
click at [403, 174] on input "VID" at bounding box center [384, 179] width 186 height 26
type input "335"
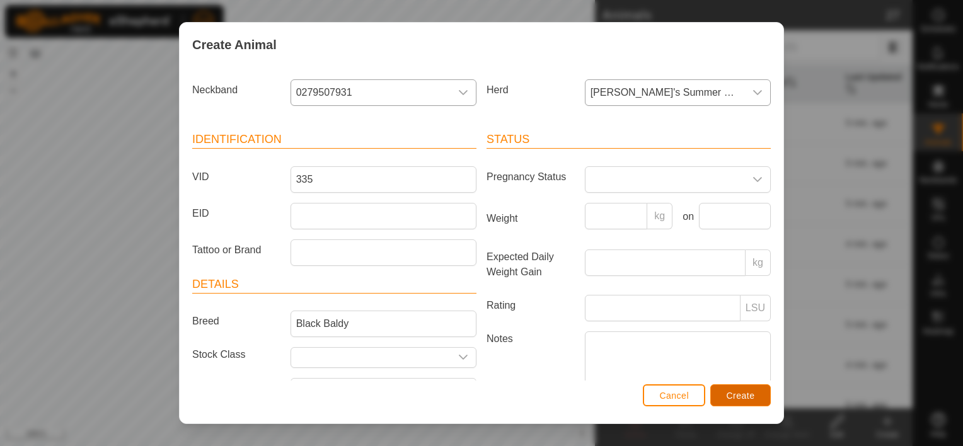
drag, startPoint x: 743, startPoint y: 393, endPoint x: 740, endPoint y: 386, distance: 7.9
click at [740, 386] on button "Create" at bounding box center [741, 396] width 61 height 22
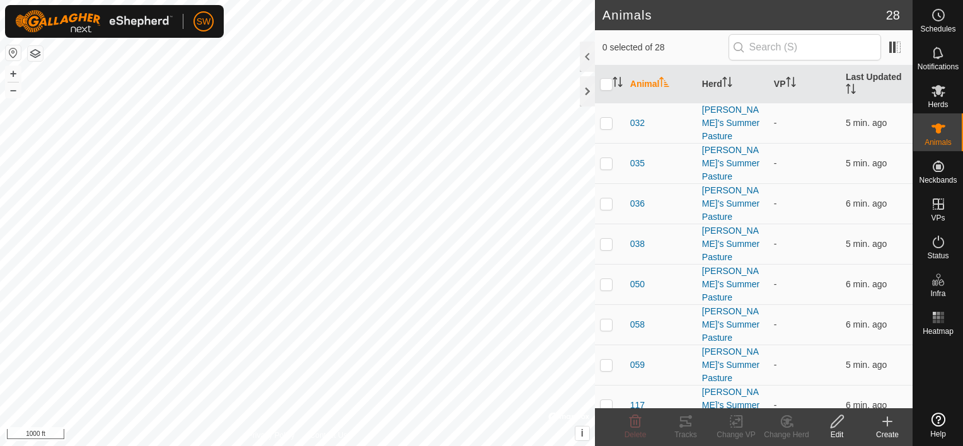
click at [880, 426] on create-svg-icon at bounding box center [888, 421] width 50 height 15
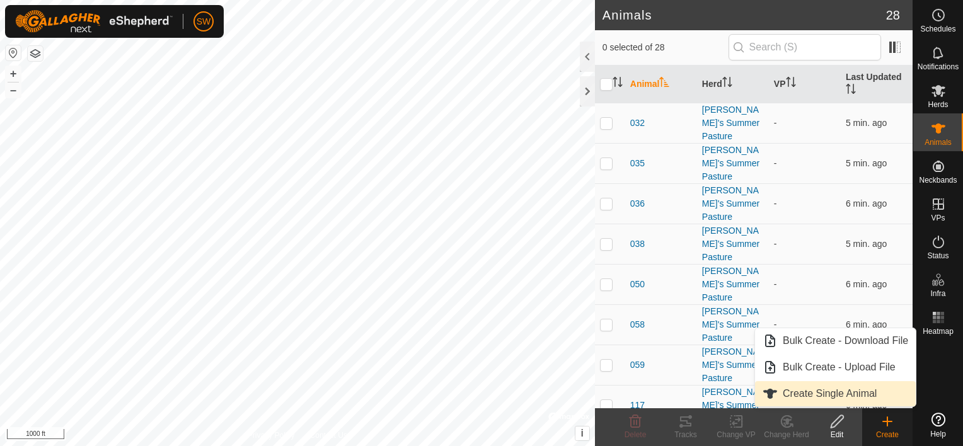
click at [875, 402] on link "Create Single Animal" at bounding box center [835, 393] width 161 height 25
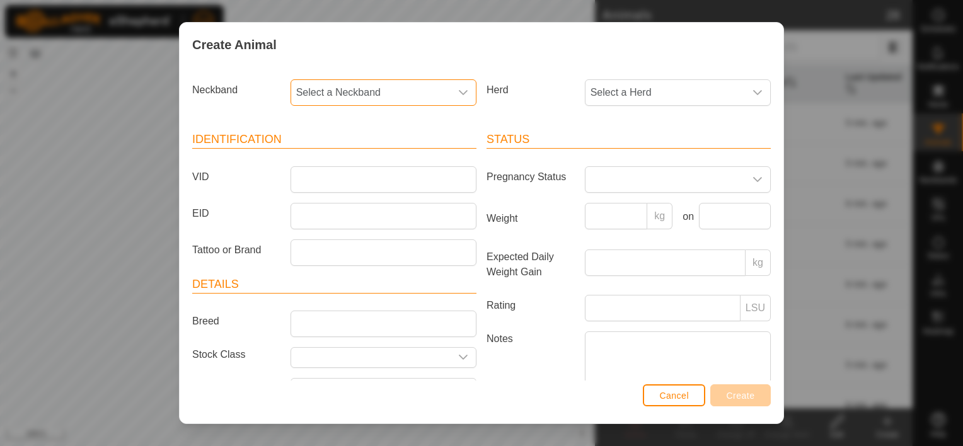
click at [369, 93] on span "Select a Neckband" at bounding box center [371, 92] width 160 height 25
type input "1516"
click at [377, 159] on li "0213791516" at bounding box center [383, 157] width 182 height 25
click at [592, 102] on span "Select a Herd" at bounding box center [666, 92] width 160 height 25
click at [615, 190] on li "[PERSON_NAME]'s Summer Pasture" at bounding box center [677, 184] width 183 height 25
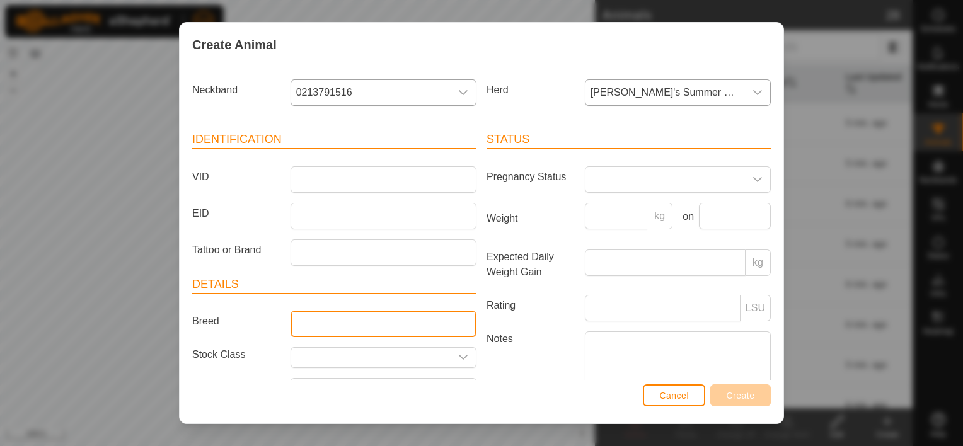
click at [338, 329] on input "Breed" at bounding box center [384, 324] width 186 height 26
type input "Black Baldy"
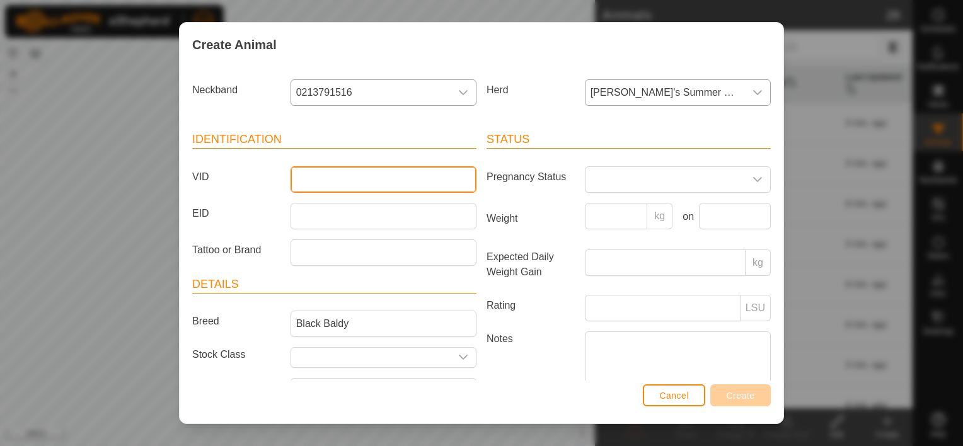
click at [365, 183] on input "VID" at bounding box center [384, 179] width 186 height 26
type input "215"
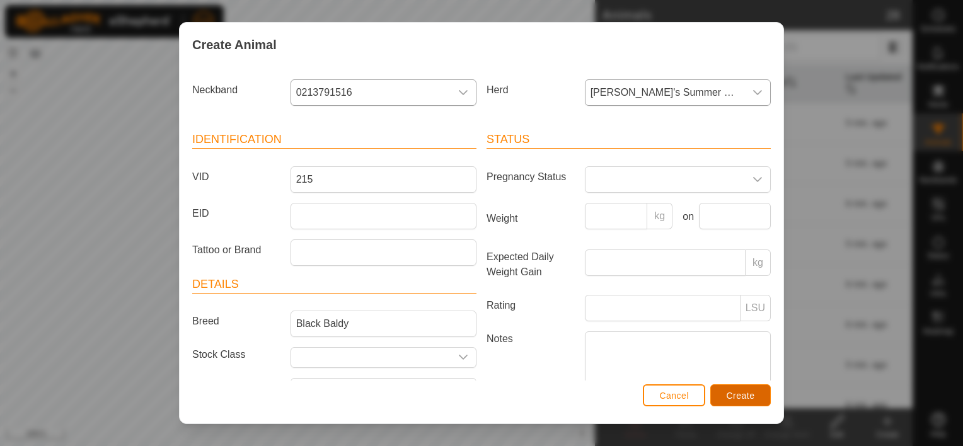
click at [750, 395] on span "Create" at bounding box center [741, 396] width 28 height 10
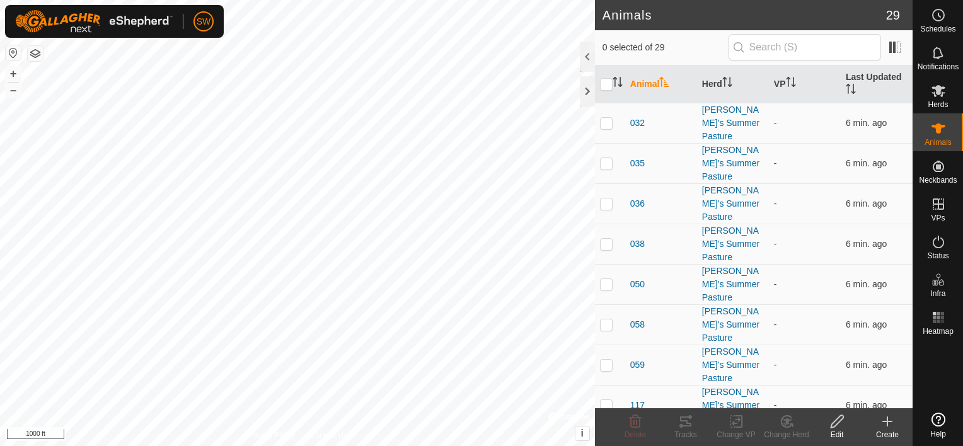
click at [877, 426] on create-svg-icon at bounding box center [888, 421] width 50 height 15
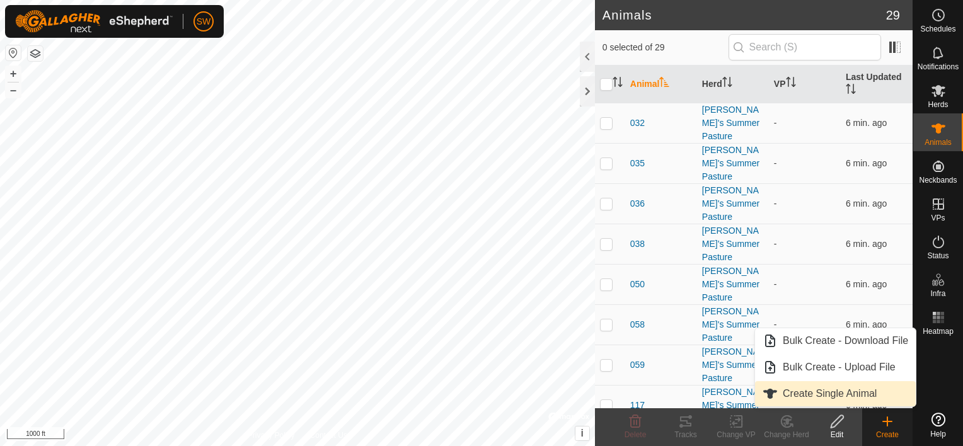
click at [871, 395] on link "Create Single Animal" at bounding box center [835, 393] width 161 height 25
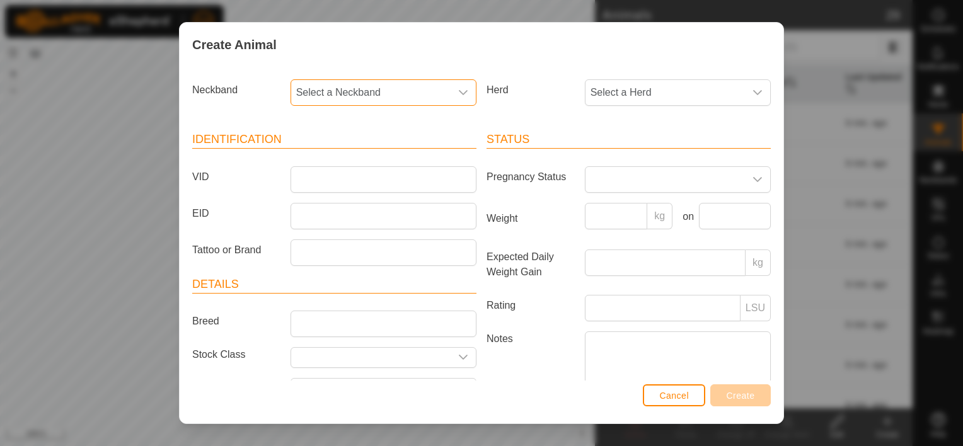
click at [396, 87] on span "Select a Neckband" at bounding box center [371, 92] width 160 height 25
type input "8591"
click at [365, 166] on li "1010448591" at bounding box center [383, 157] width 182 height 25
click at [570, 98] on label "Herd" at bounding box center [531, 89] width 98 height 21
click at [610, 91] on span "Select a Herd" at bounding box center [666, 92] width 160 height 25
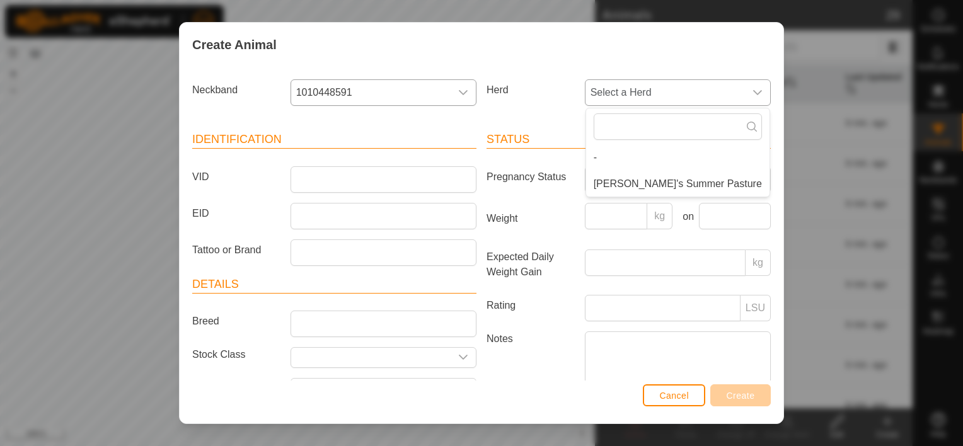
click at [620, 183] on li "[PERSON_NAME]'s Summer Pasture" at bounding box center [677, 184] width 183 height 25
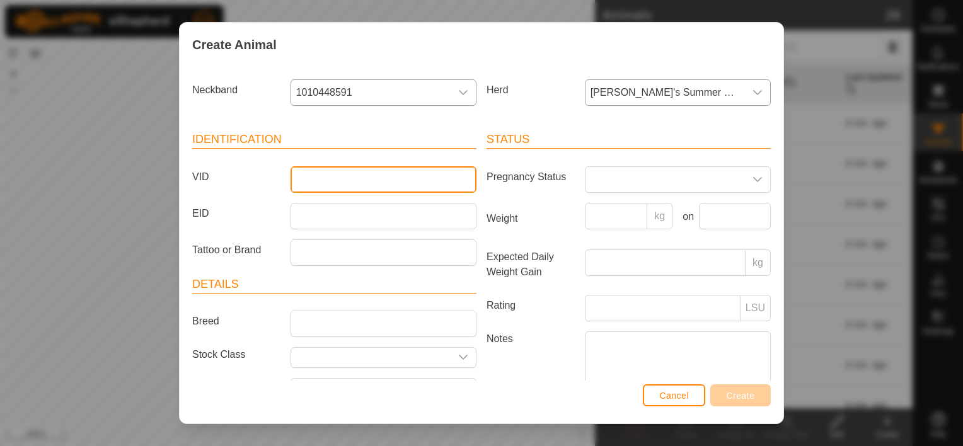
click at [391, 172] on input "VID" at bounding box center [384, 179] width 186 height 26
type input "879"
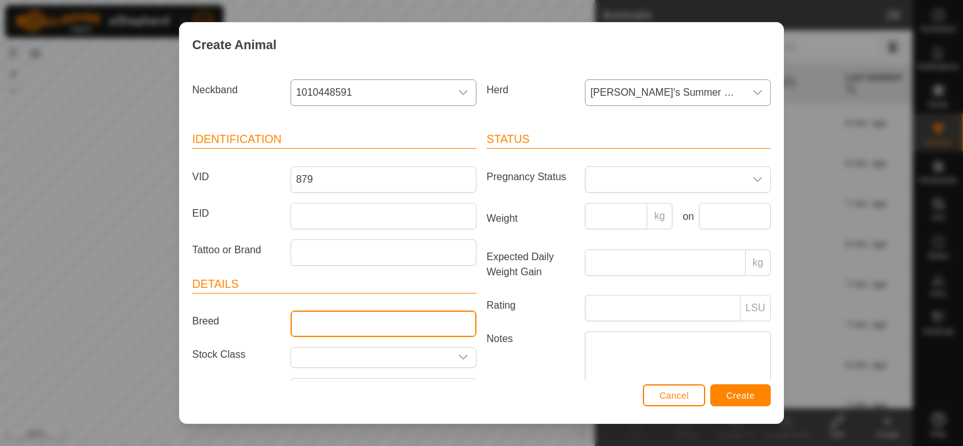
click at [395, 318] on input "Breed" at bounding box center [384, 324] width 186 height 26
type input "Black Baldy"
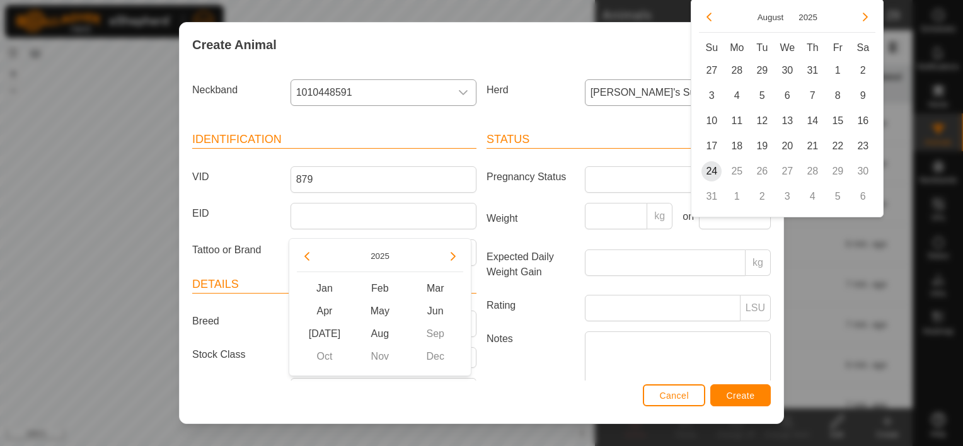
scroll to position [23, 0]
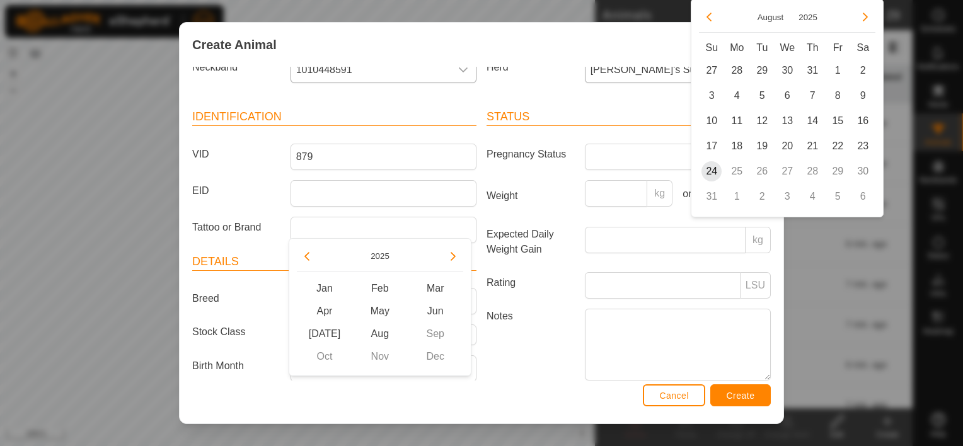
click at [248, 367] on article "Details Breed Black Baldy Stock Class Birth Month Age -" at bounding box center [334, 332] width 284 height 159
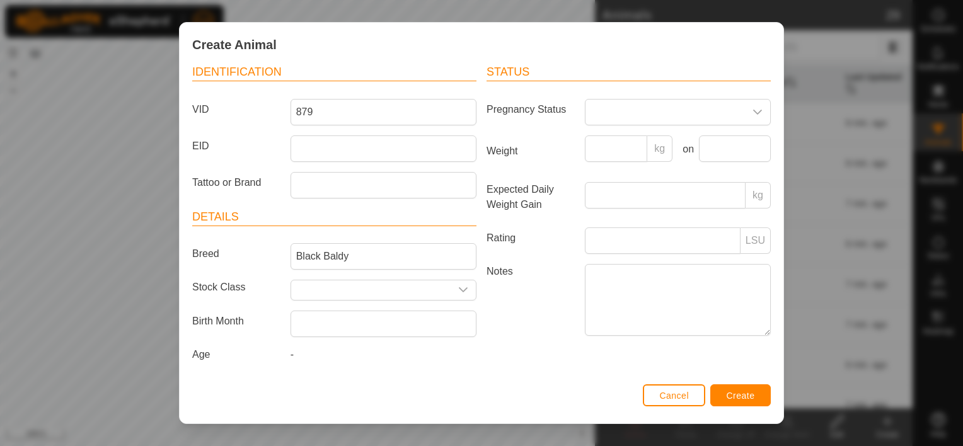
scroll to position [0, 0]
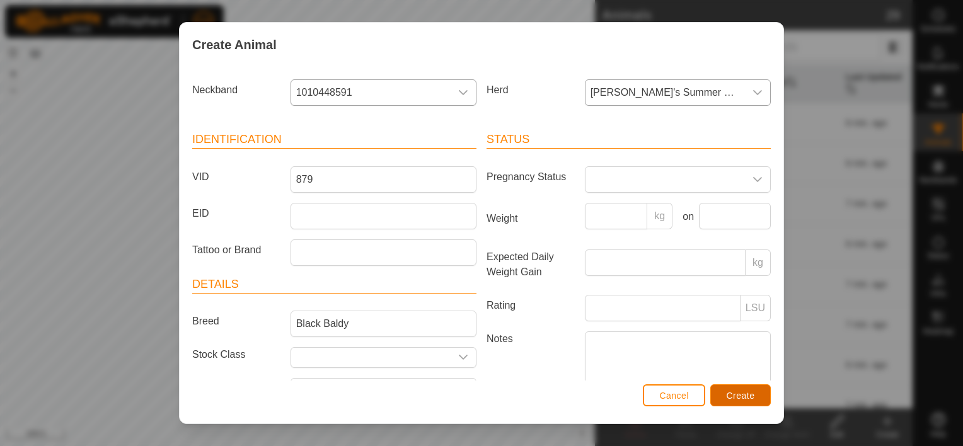
click at [736, 390] on button "Create" at bounding box center [741, 396] width 61 height 22
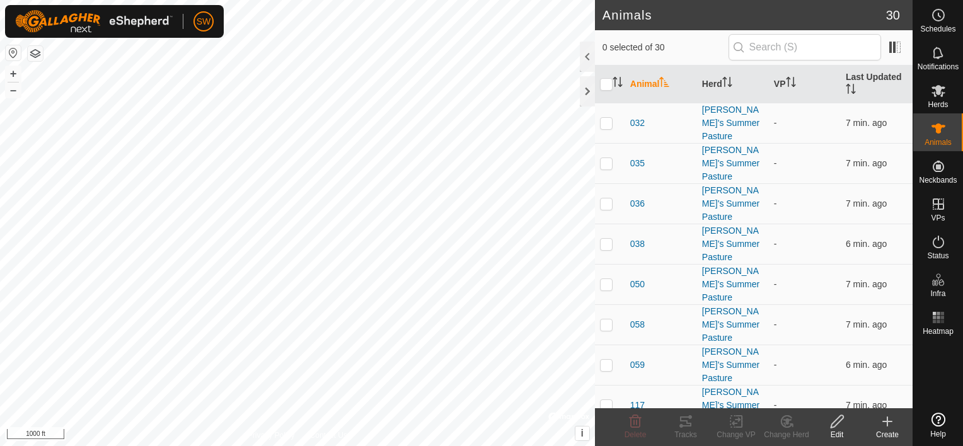
click at [898, 426] on create-svg-icon at bounding box center [888, 421] width 50 height 15
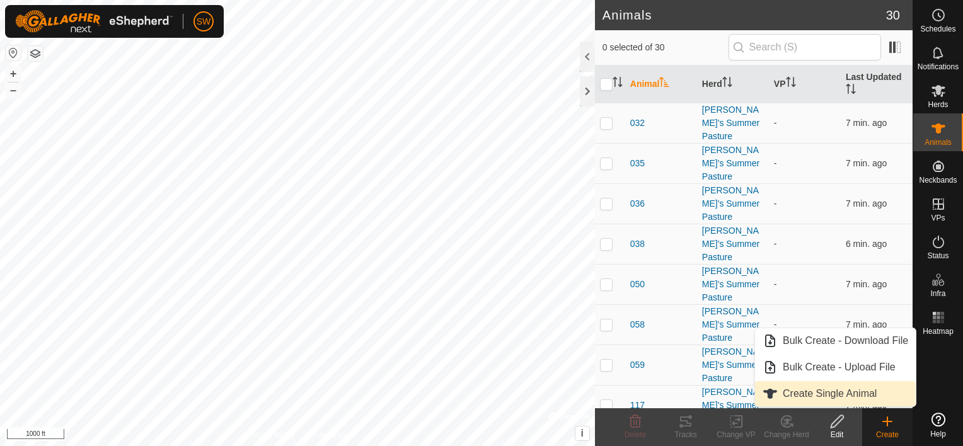
click at [863, 392] on link "Create Single Animal" at bounding box center [835, 393] width 161 height 25
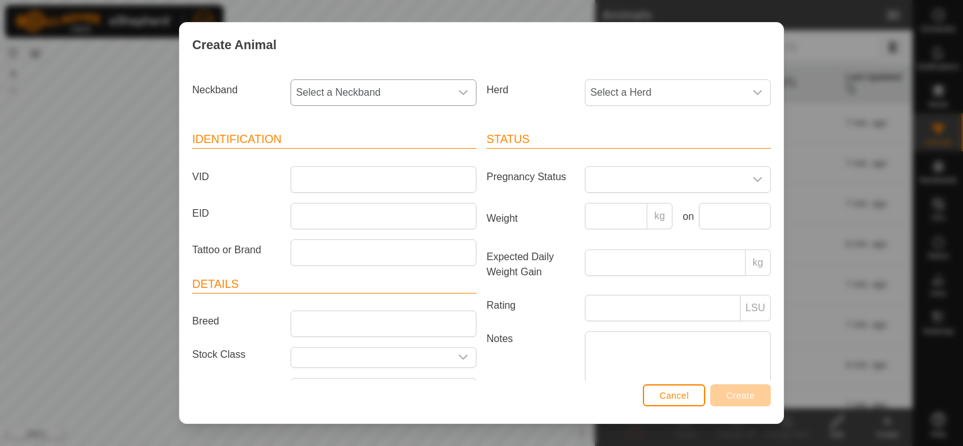
click at [432, 83] on span "Select a Neckband" at bounding box center [371, 92] width 160 height 25
type input "9013"
click at [365, 151] on li "4039969013" at bounding box center [383, 157] width 182 height 25
drag, startPoint x: 631, startPoint y: 81, endPoint x: 642, endPoint y: 95, distance: 18.4
click at [642, 95] on span "Select a Herd" at bounding box center [666, 92] width 160 height 25
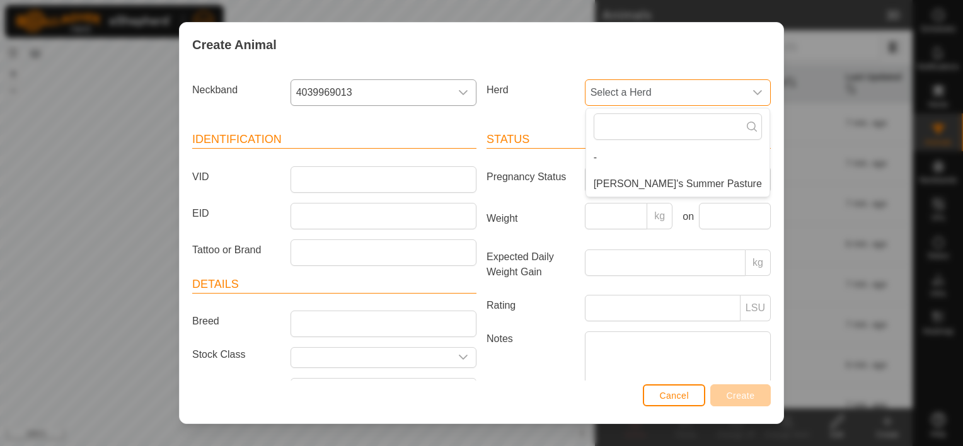
click at [642, 95] on span "Select a Herd" at bounding box center [666, 92] width 160 height 25
click at [654, 184] on li "[PERSON_NAME]'s Summer Pasture" at bounding box center [677, 184] width 183 height 25
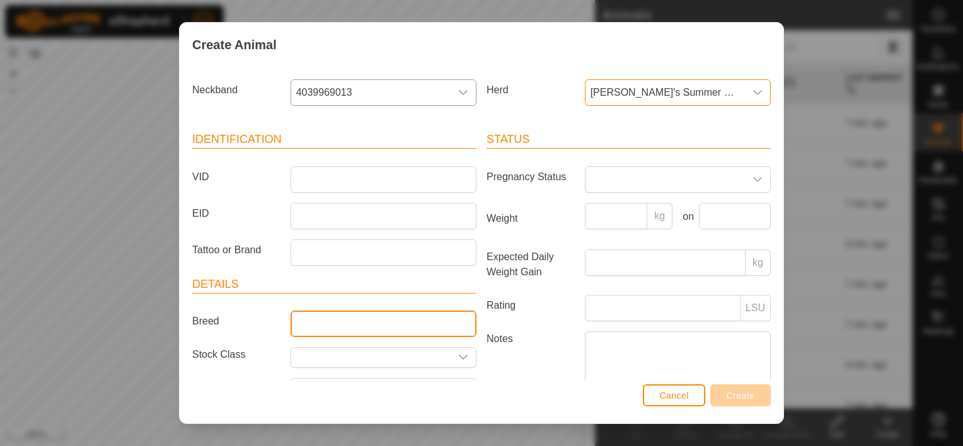
click at [368, 315] on input "Breed" at bounding box center [384, 324] width 186 height 26
type input "Black Baldy"
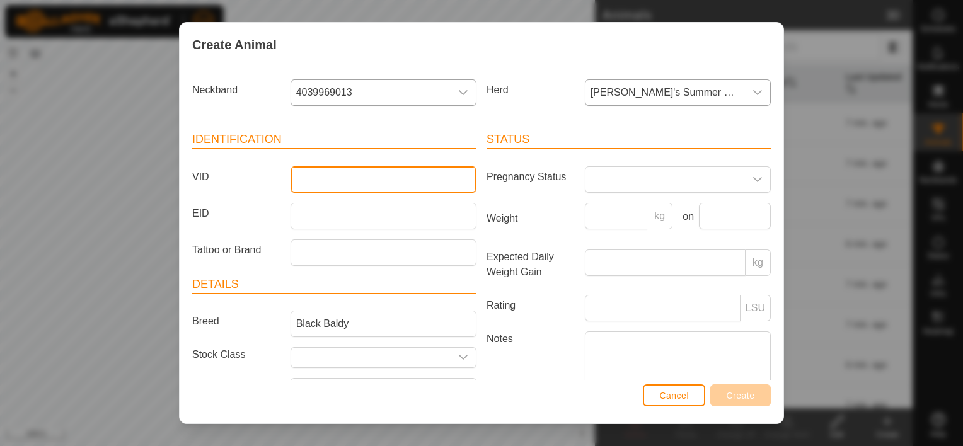
click at [369, 179] on input "VID" at bounding box center [384, 179] width 186 height 26
type input "253"
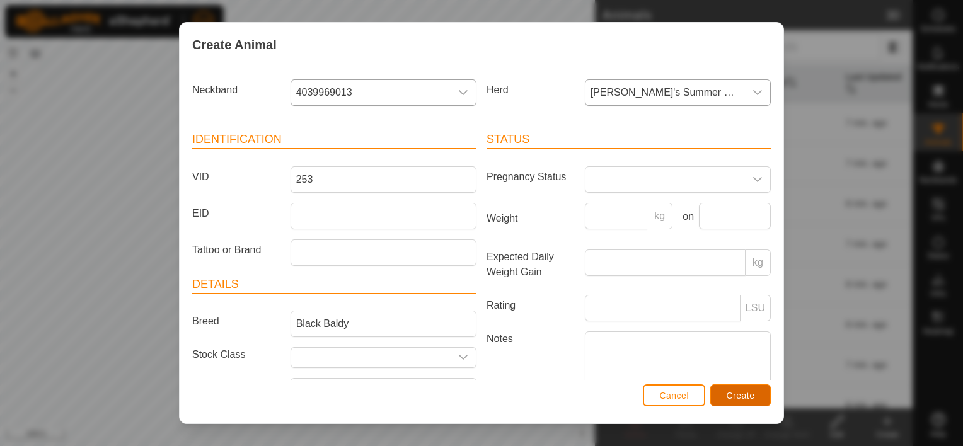
click at [724, 396] on button "Create" at bounding box center [741, 396] width 61 height 22
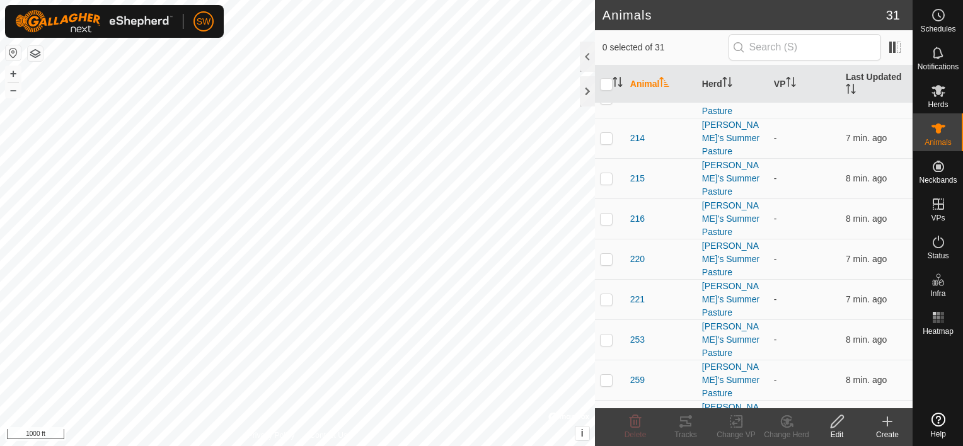
scroll to position [388, 0]
click at [893, 426] on icon at bounding box center [887, 421] width 15 height 15
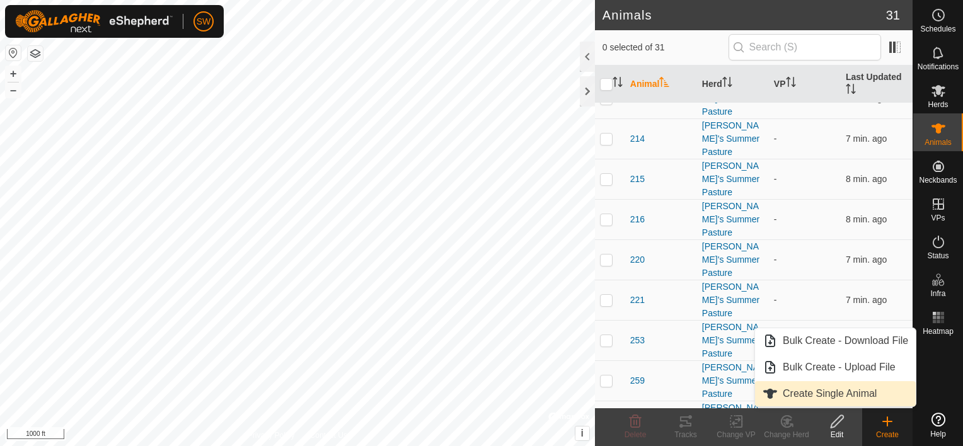
click at [881, 395] on link "Create Single Animal" at bounding box center [835, 393] width 161 height 25
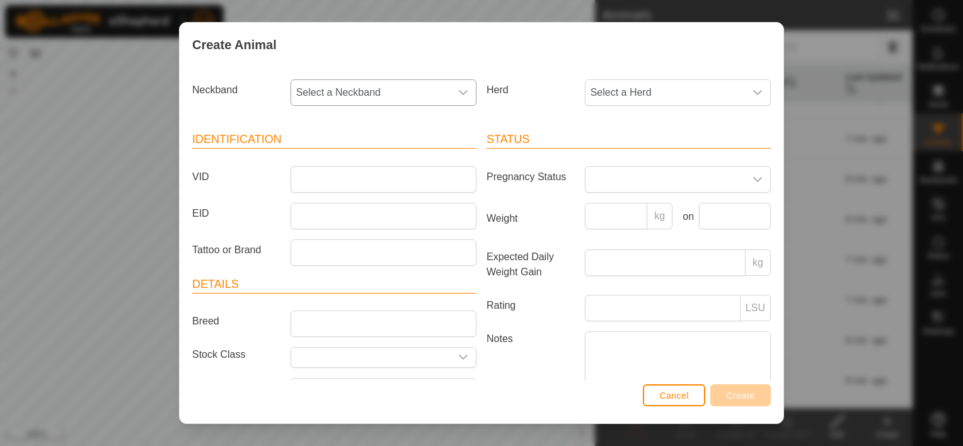
click at [451, 85] on div "dropdown trigger" at bounding box center [463, 92] width 25 height 25
type input "9471"
click at [384, 160] on li "3926479471" at bounding box center [383, 157] width 182 height 25
click at [616, 98] on span "Select a Herd" at bounding box center [666, 92] width 160 height 25
click at [624, 174] on li "[PERSON_NAME]'s Summer Pasture" at bounding box center [677, 184] width 183 height 25
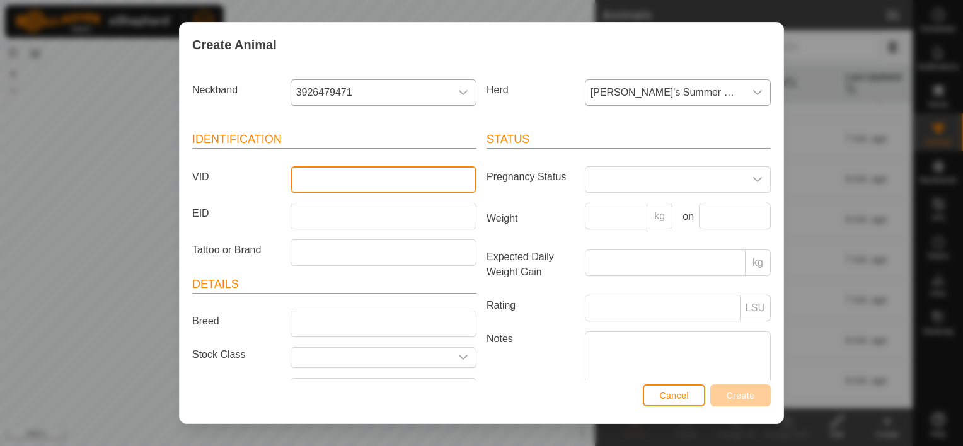
click at [372, 184] on input "VID" at bounding box center [384, 179] width 186 height 26
type input "690"
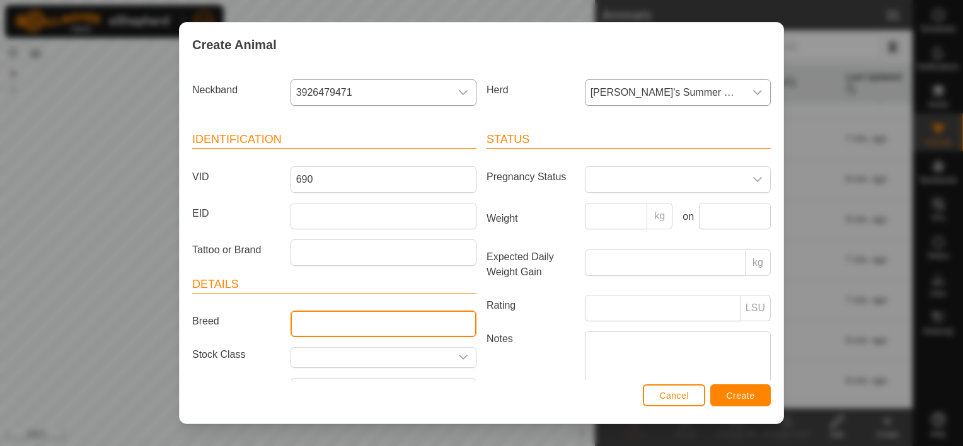
click at [317, 318] on input "Breed" at bounding box center [384, 324] width 186 height 26
type input "Black Baldy"
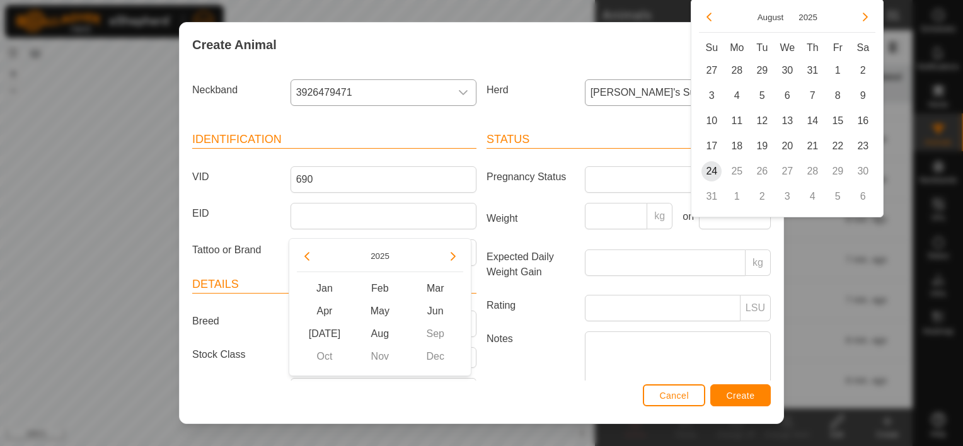
click at [272, 370] on article "Details Breed Black Baldy Stock Class Birth Month Age -" at bounding box center [334, 355] width 284 height 159
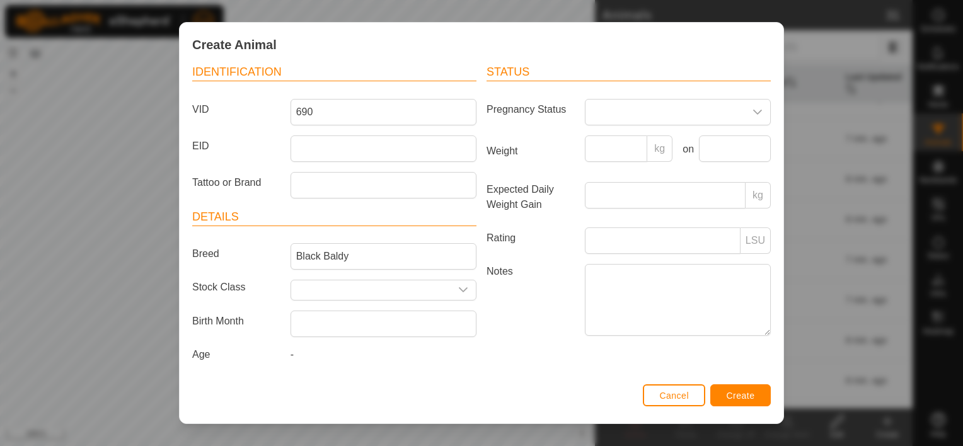
scroll to position [0, 0]
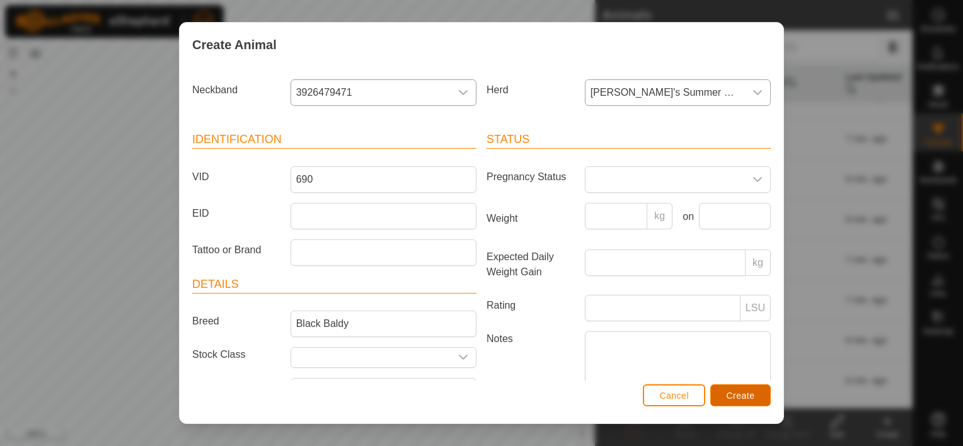
click at [735, 397] on span "Create" at bounding box center [741, 396] width 28 height 10
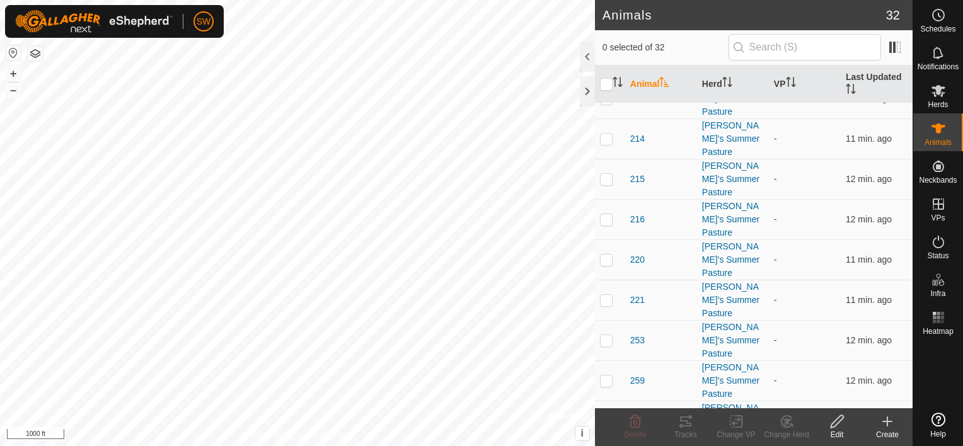
click at [899, 428] on div "Create" at bounding box center [888, 428] width 50 height 38
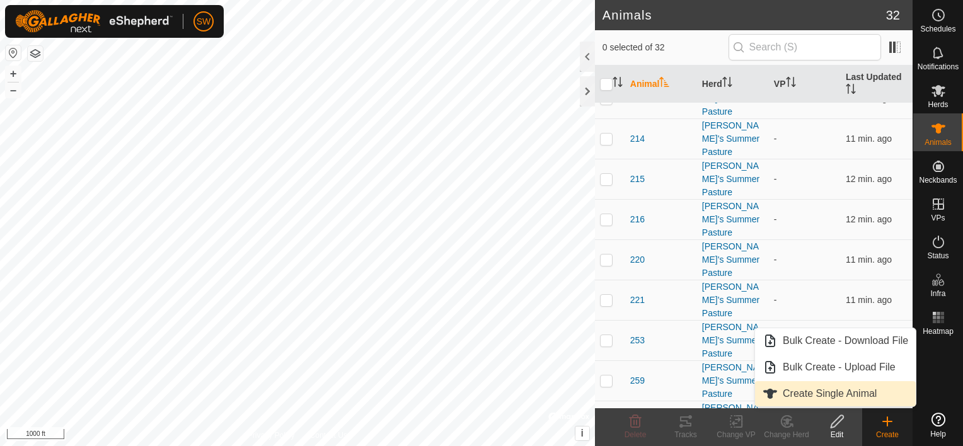
drag, startPoint x: 898, startPoint y: 426, endPoint x: 858, endPoint y: 393, distance: 51.5
click at [858, 393] on link "Create Single Animal" at bounding box center [835, 393] width 161 height 25
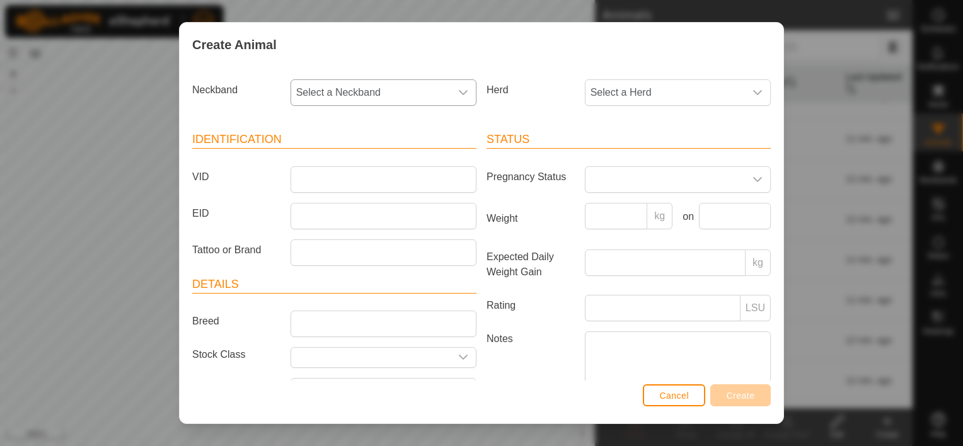
click at [351, 91] on span "Select a Neckband" at bounding box center [371, 92] width 160 height 25
type input "6573"
drag, startPoint x: 426, startPoint y: 159, endPoint x: 433, endPoint y: 158, distance: 7.0
click at [431, 159] on li "2489616573" at bounding box center [383, 157] width 182 height 25
click at [627, 98] on span "Select a Herd" at bounding box center [666, 92] width 160 height 25
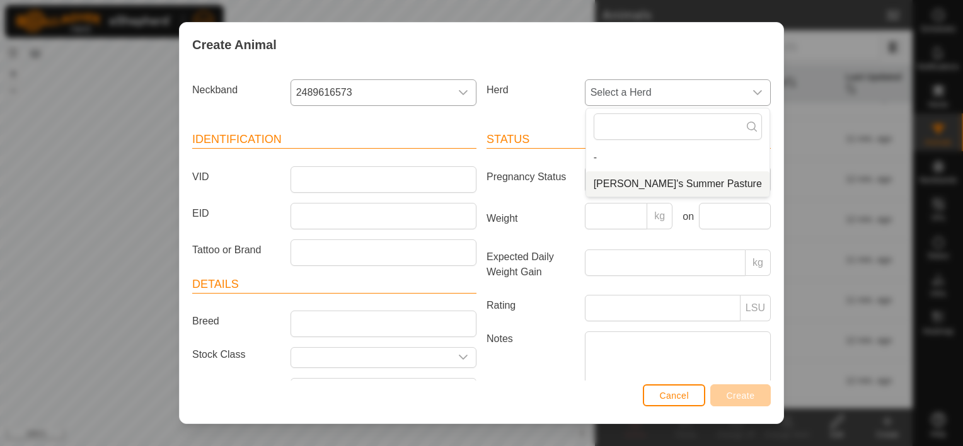
click at [622, 182] on li "[PERSON_NAME]'s Summer Pasture" at bounding box center [677, 184] width 183 height 25
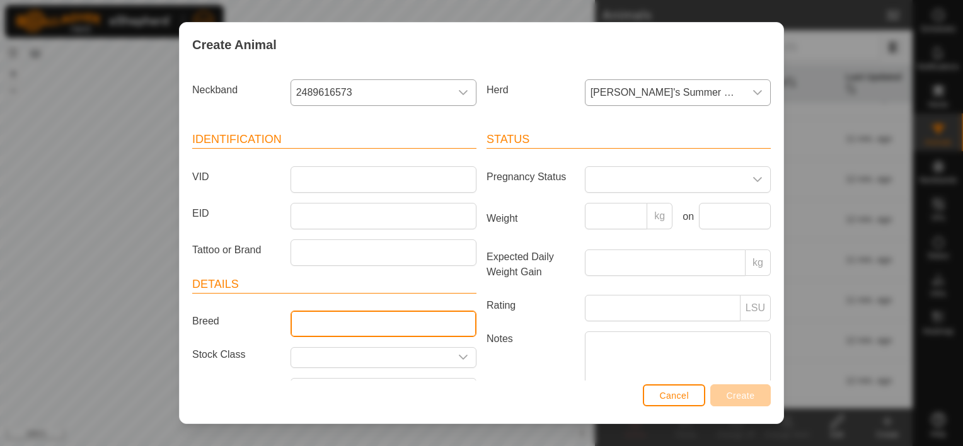
click at [405, 317] on input "Breed" at bounding box center [384, 324] width 186 height 26
type input "Black Baldy"
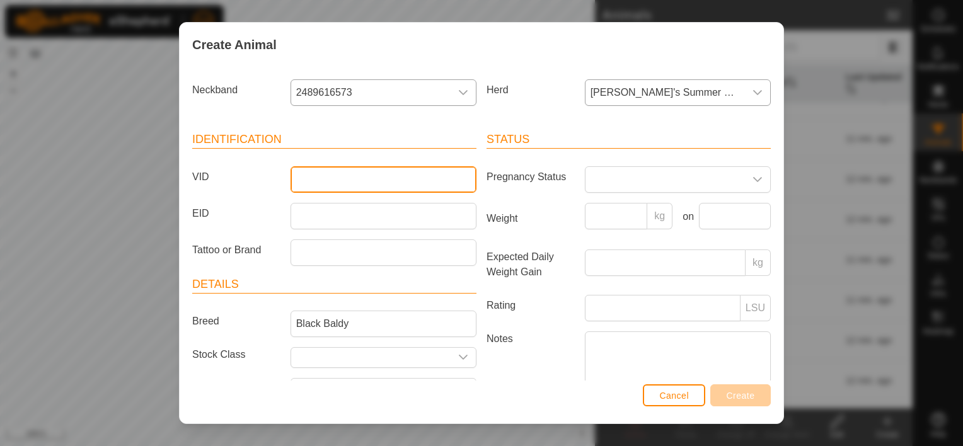
click at [344, 187] on input "VID" at bounding box center [384, 179] width 186 height 26
type input "120"
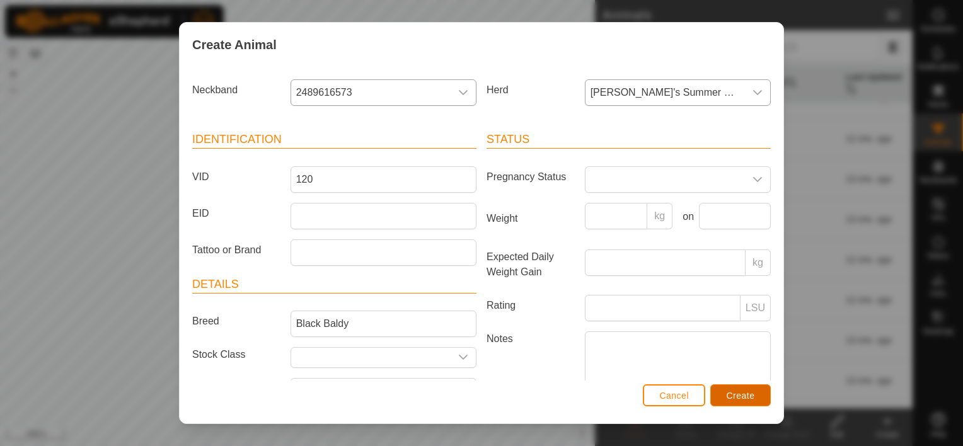
click at [721, 390] on button "Create" at bounding box center [741, 396] width 61 height 22
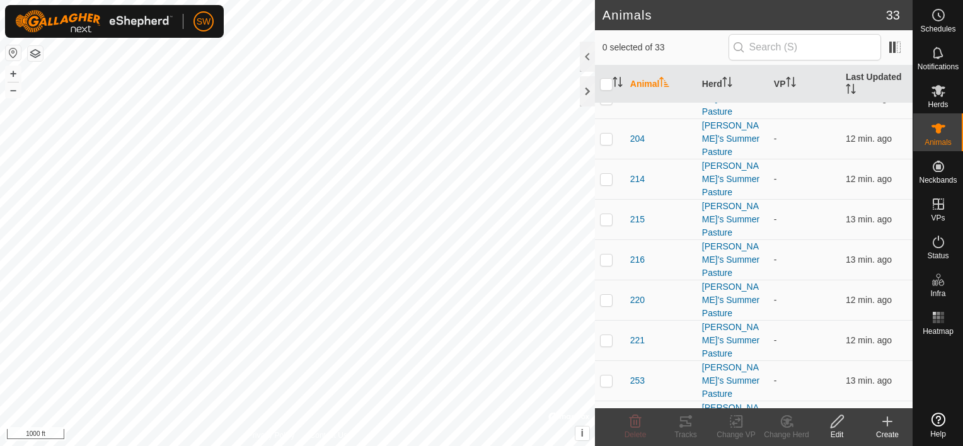
click at [892, 438] on div "Create" at bounding box center [888, 434] width 50 height 11
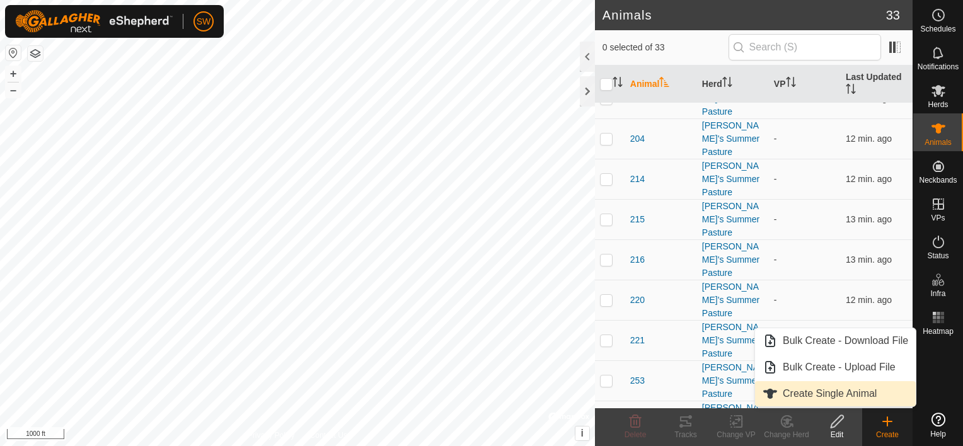
click at [878, 399] on link "Create Single Animal" at bounding box center [835, 393] width 161 height 25
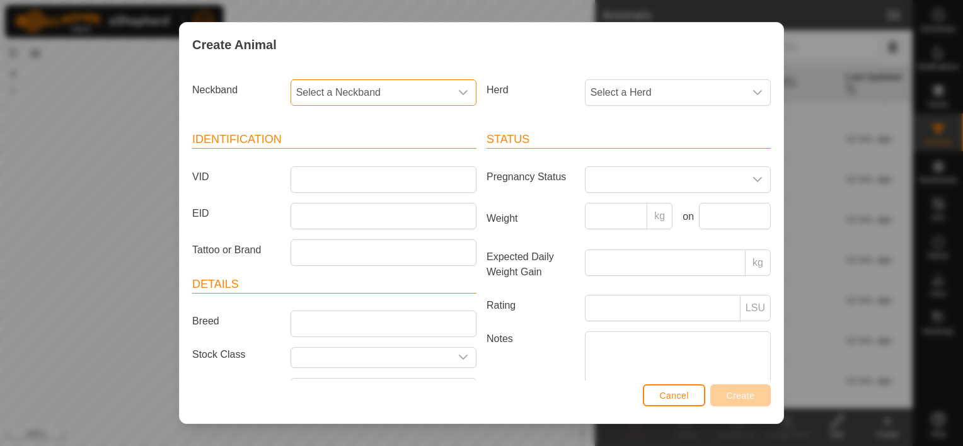
click at [358, 101] on span "Select a Neckband" at bounding box center [371, 92] width 160 height 25
type input "2043"
click at [368, 168] on div "2043 0383762043" at bounding box center [382, 139] width 183 height 63
click at [371, 156] on li "0383762043" at bounding box center [383, 157] width 182 height 25
click at [610, 100] on span "Select a Herd" at bounding box center [666, 92] width 160 height 25
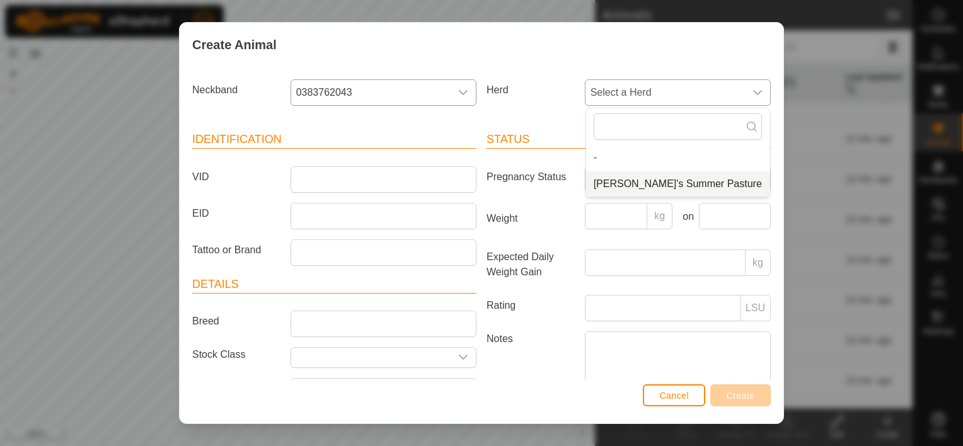
click at [625, 177] on li "[PERSON_NAME]'s Summer Pasture" at bounding box center [677, 184] width 183 height 25
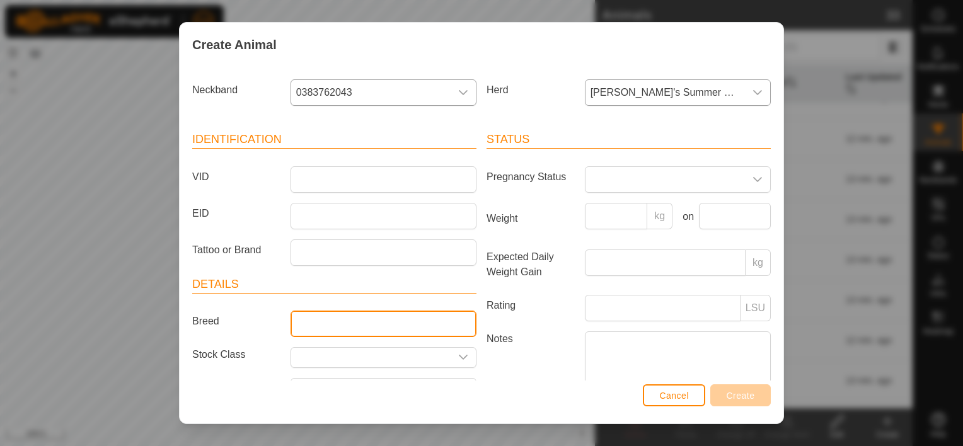
click at [388, 325] on input "Breed" at bounding box center [384, 324] width 186 height 26
type input "Black Baldy"
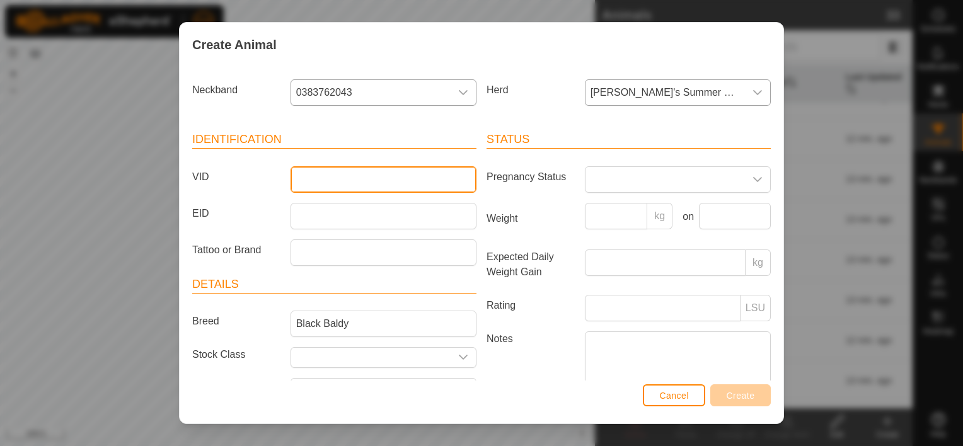
click at [405, 173] on input "VID" at bounding box center [384, 179] width 186 height 26
type input "225"
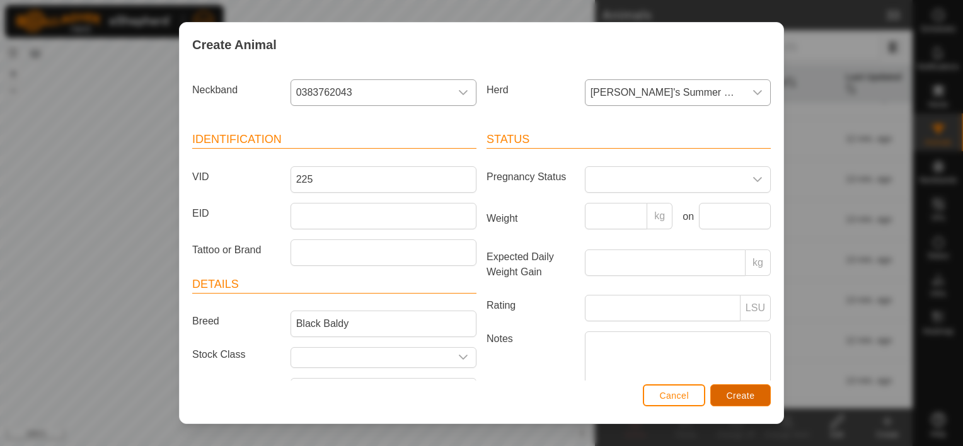
click at [755, 395] on button "Create" at bounding box center [741, 396] width 61 height 22
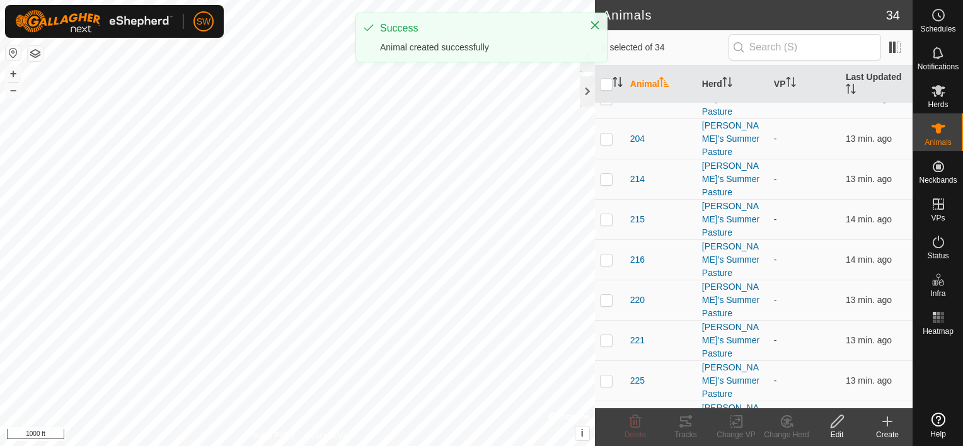
click at [899, 426] on create-svg-icon at bounding box center [888, 421] width 50 height 15
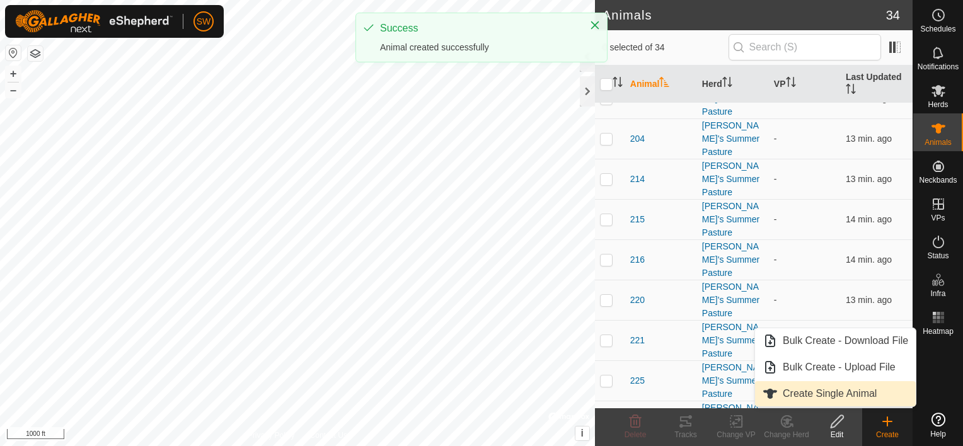
click at [852, 396] on link "Create Single Animal" at bounding box center [835, 393] width 161 height 25
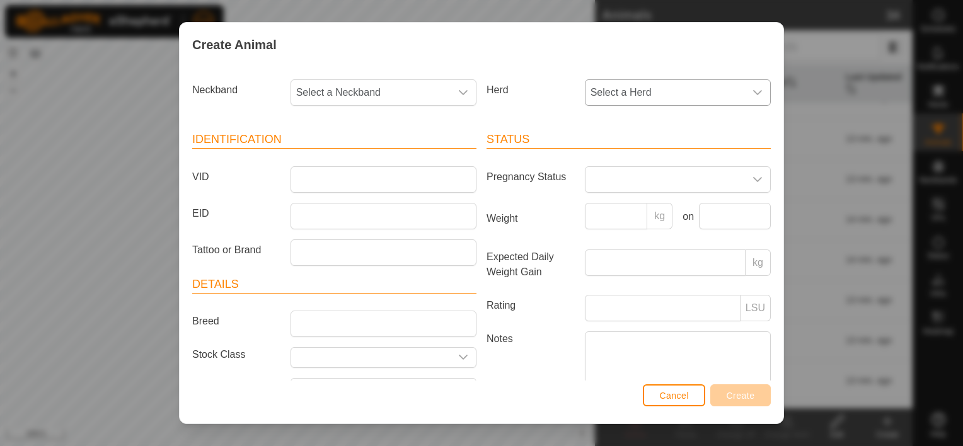
click at [595, 98] on span "Select a Herd" at bounding box center [666, 92] width 160 height 25
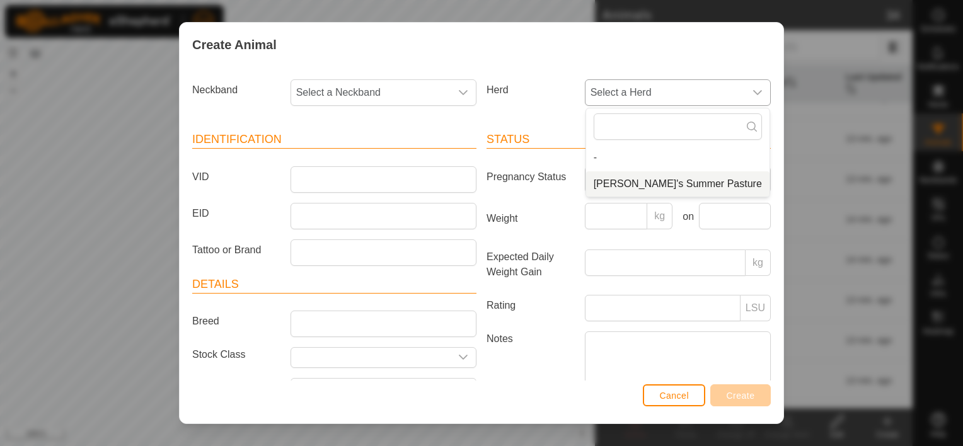
click at [621, 182] on li "[PERSON_NAME]'s Summer Pasture" at bounding box center [677, 184] width 183 height 25
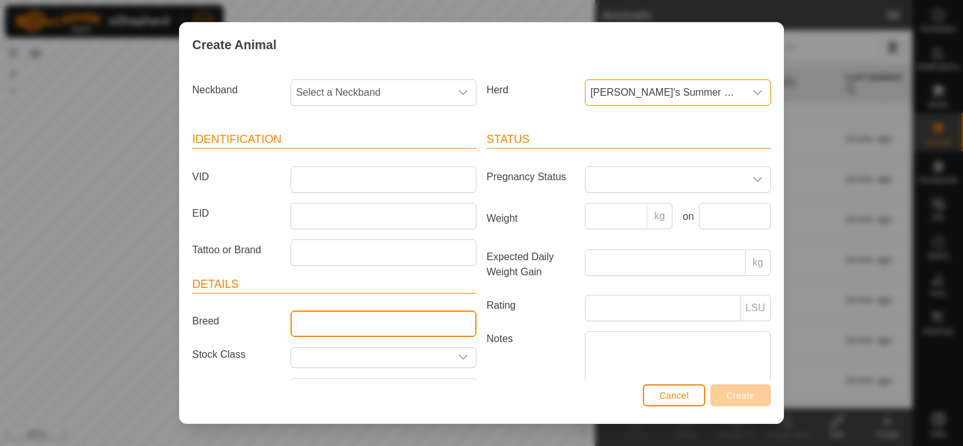
click at [385, 313] on input "Breed" at bounding box center [384, 324] width 186 height 26
type input "Black Baldy"
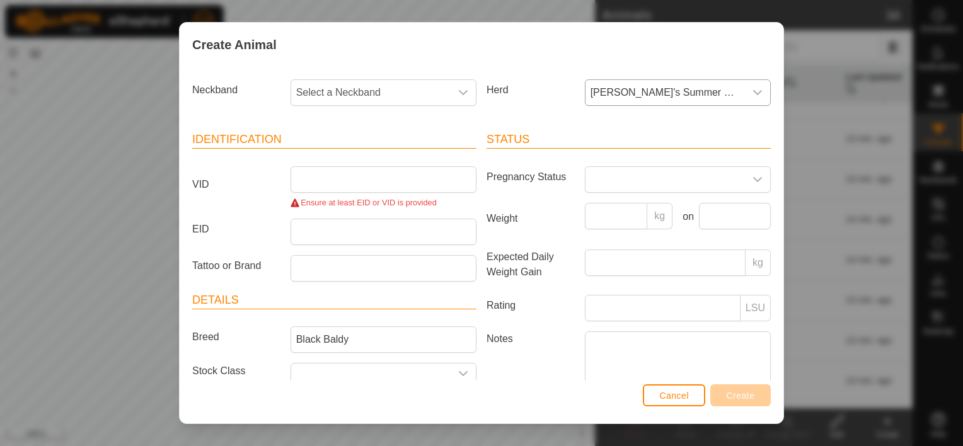
click at [532, 308] on article "Status Pregnancy Status Weight kg on Expected Daily Weight Gain kg Rating LSU N…" at bounding box center [629, 269] width 284 height 276
click at [433, 96] on span "Select a Neckband" at bounding box center [371, 92] width 160 height 25
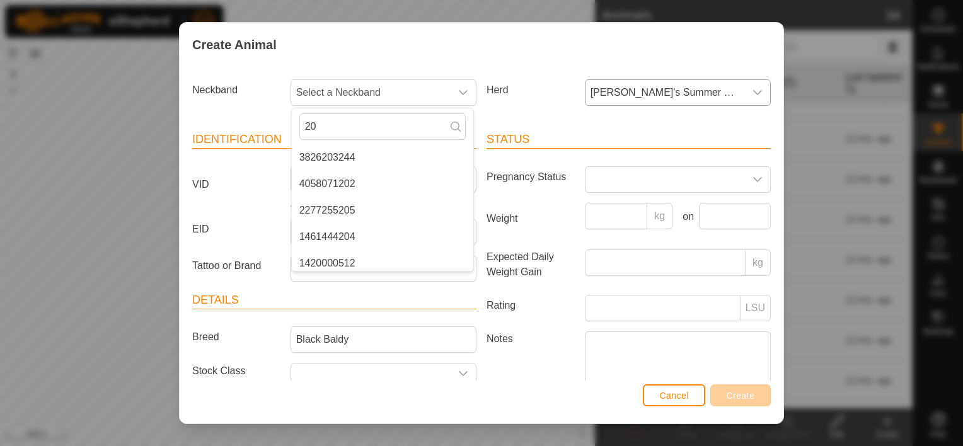
type input "2"
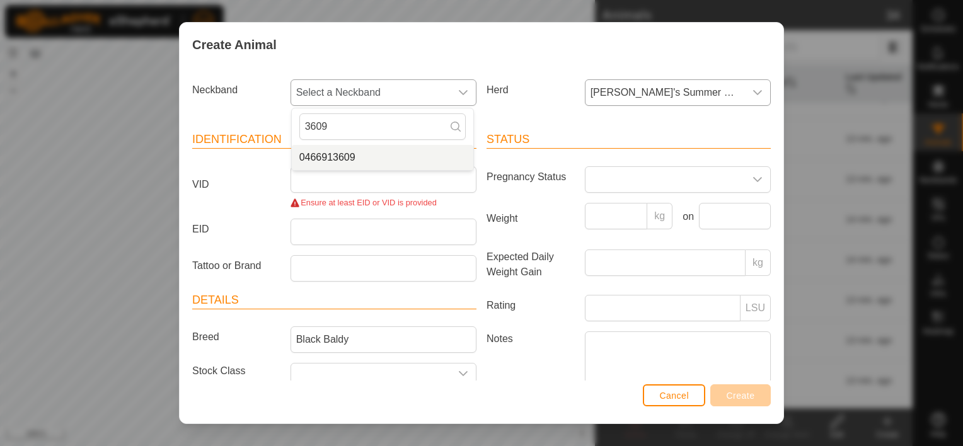
type input "3609"
drag, startPoint x: 372, startPoint y: 155, endPoint x: 361, endPoint y: 174, distance: 22.1
click at [361, 173] on section "Neckband Select a Neckband 3609 0466913609 Herd [PERSON_NAME]'s Summer Pasture …" at bounding box center [481, 270] width 579 height 392
click at [383, 96] on span "Select a Neckband" at bounding box center [371, 92] width 160 height 25
click at [335, 155] on li "0466913609" at bounding box center [383, 157] width 182 height 25
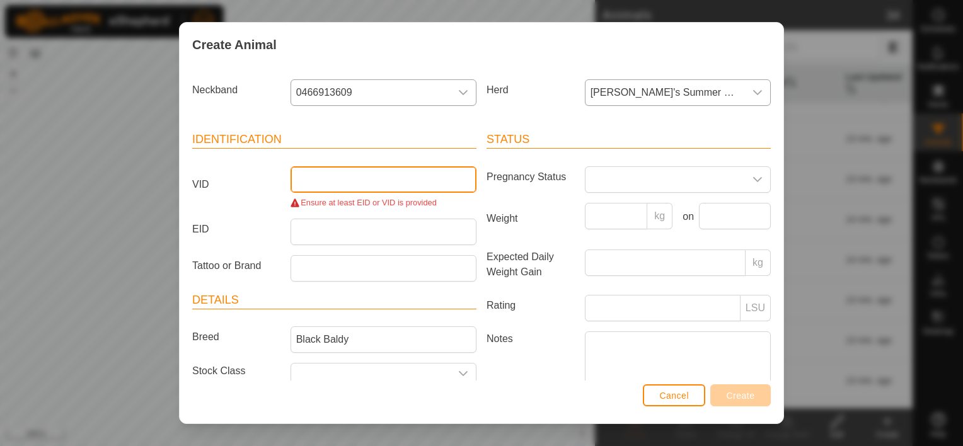
click at [372, 174] on input "VID" at bounding box center [384, 179] width 186 height 26
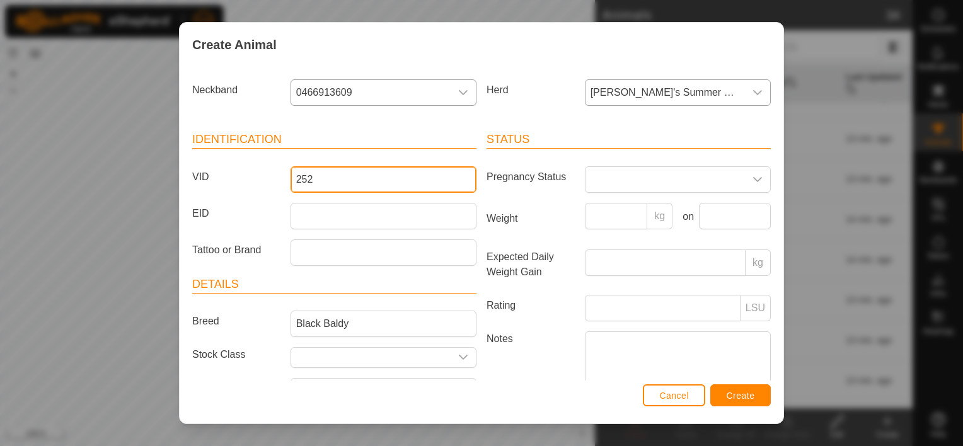
type input "252"
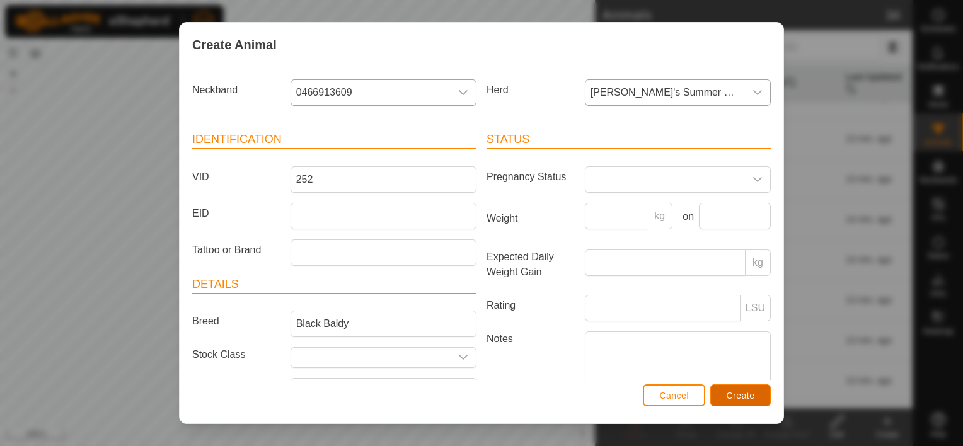
click at [718, 390] on button "Create" at bounding box center [741, 396] width 61 height 22
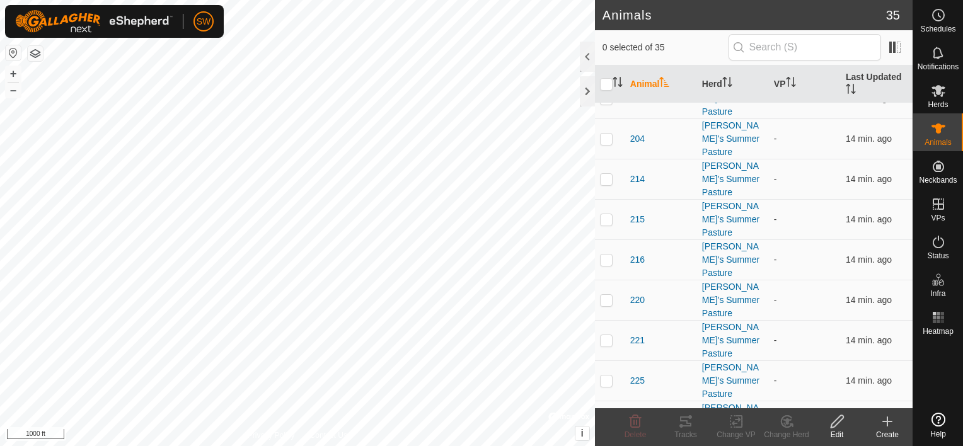
click at [888, 421] on icon at bounding box center [888, 421] width 0 height 9
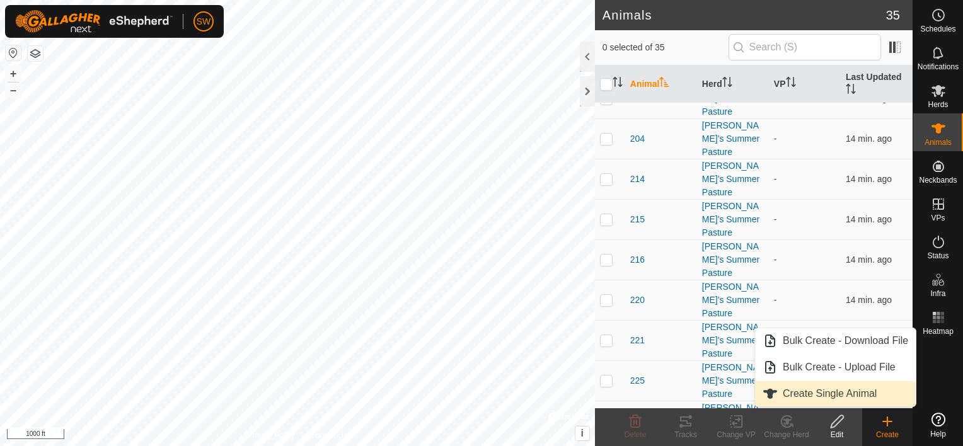
click at [878, 399] on link "Create Single Animal" at bounding box center [835, 393] width 161 height 25
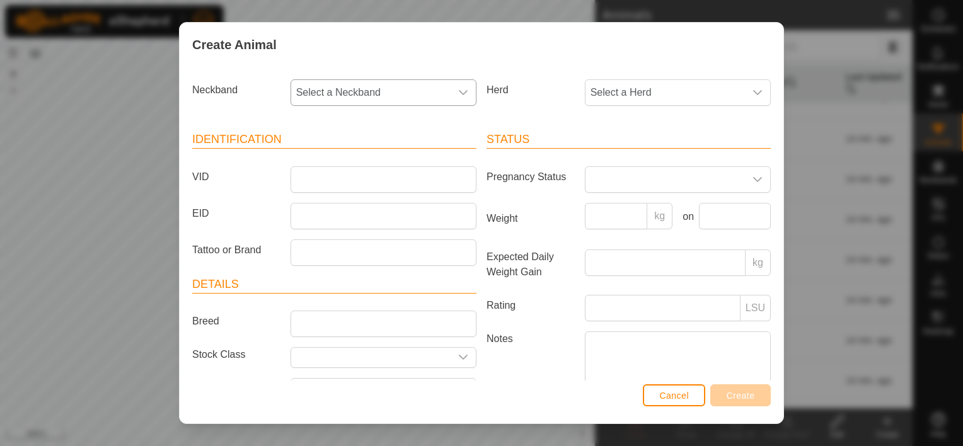
click at [451, 99] on div "dropdown trigger" at bounding box center [463, 92] width 25 height 25
type input "5455"
click at [440, 151] on li "3132235455" at bounding box center [383, 157] width 182 height 25
click at [626, 90] on span "Select a Herd" at bounding box center [666, 92] width 160 height 25
drag, startPoint x: 613, startPoint y: 179, endPoint x: 605, endPoint y: 177, distance: 7.8
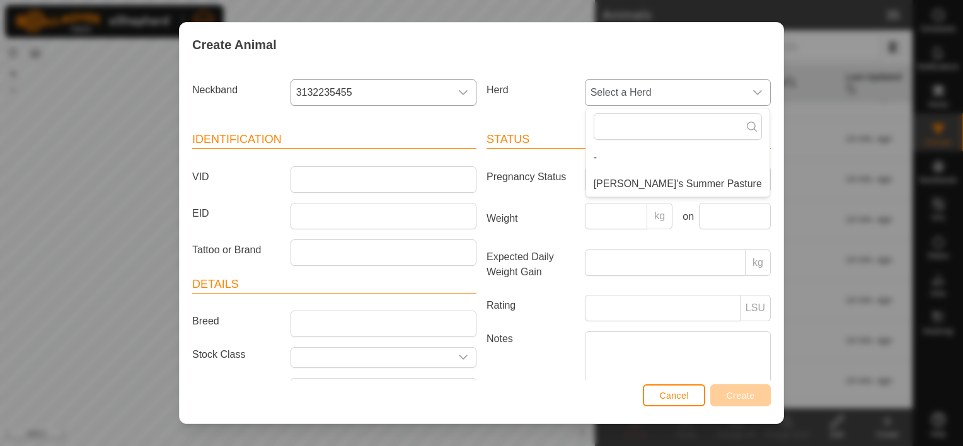
click at [613, 178] on li "[PERSON_NAME]'s Summer Pasture" at bounding box center [677, 184] width 183 height 25
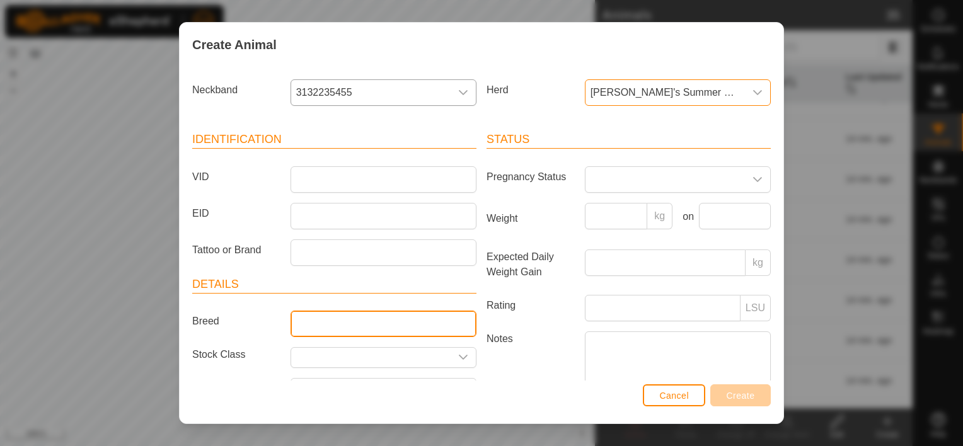
click at [363, 327] on input "Breed" at bounding box center [384, 324] width 186 height 26
type input "Black Baldy"
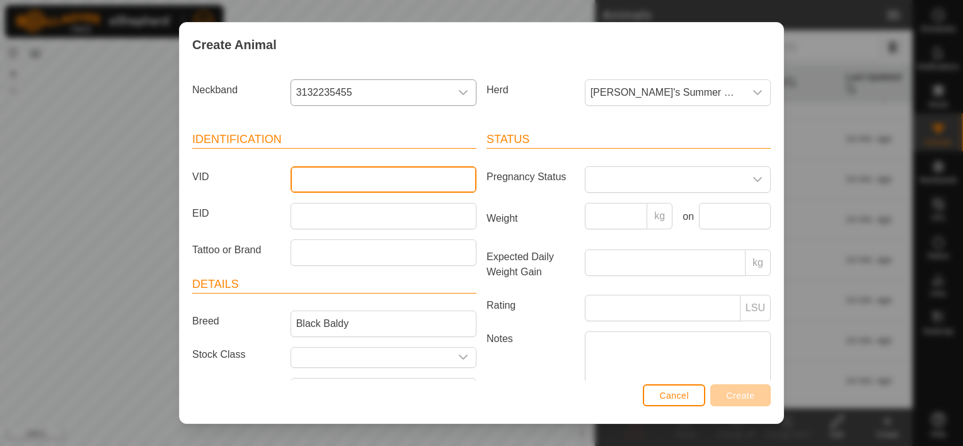
click at [402, 181] on input "VID" at bounding box center [384, 179] width 186 height 26
type input "340"
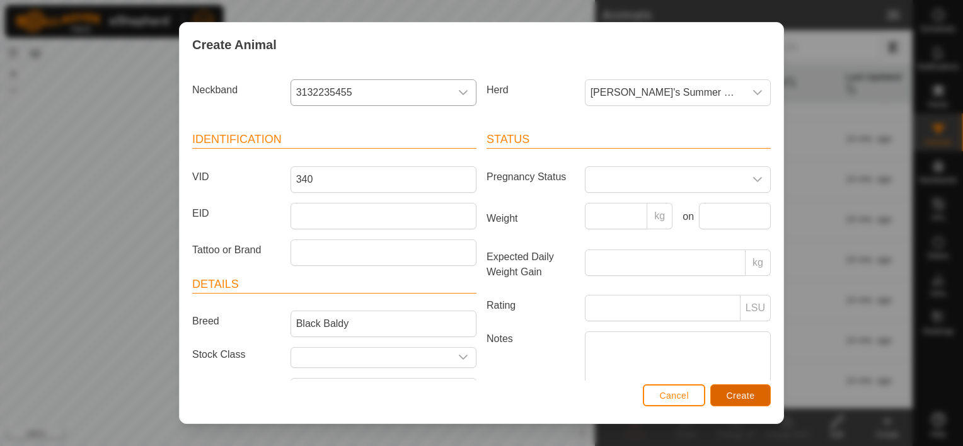
click at [755, 398] on button "Create" at bounding box center [741, 396] width 61 height 22
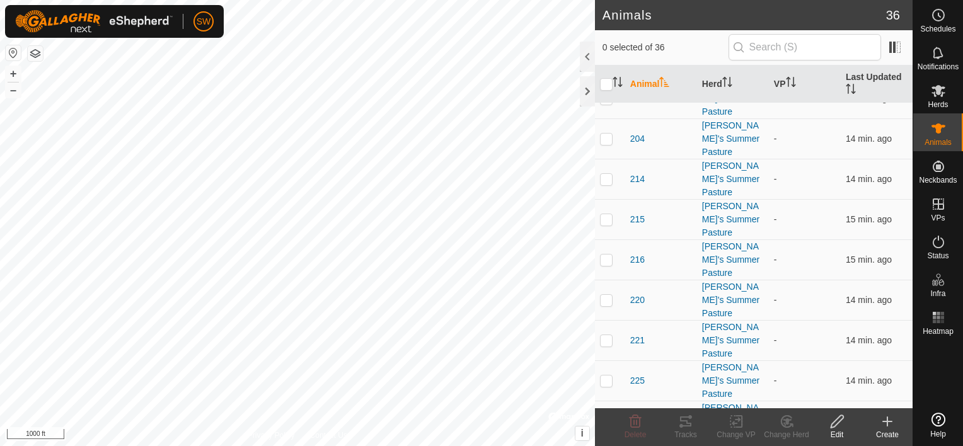
click at [894, 427] on icon at bounding box center [887, 421] width 15 height 15
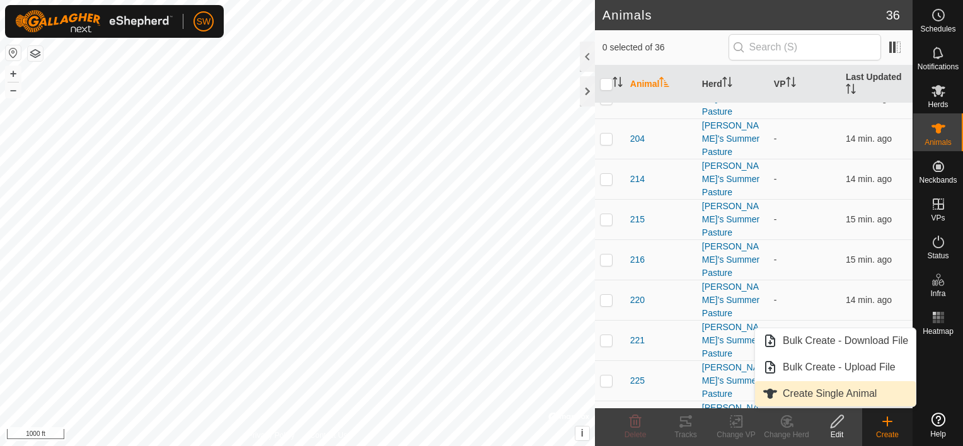
click at [866, 398] on link "Create Single Animal" at bounding box center [835, 393] width 161 height 25
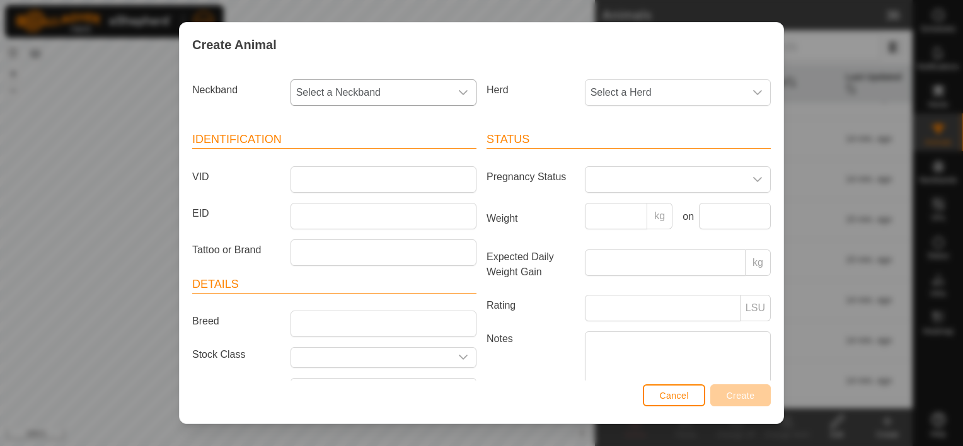
click at [394, 101] on span "Select a Neckband" at bounding box center [371, 92] width 160 height 25
type input "3244"
click at [378, 159] on li "3826203244" at bounding box center [383, 157] width 182 height 25
drag, startPoint x: 594, startPoint y: 101, endPoint x: 585, endPoint y: 101, distance: 8.8
click at [594, 102] on span "Select a Herd" at bounding box center [666, 92] width 160 height 25
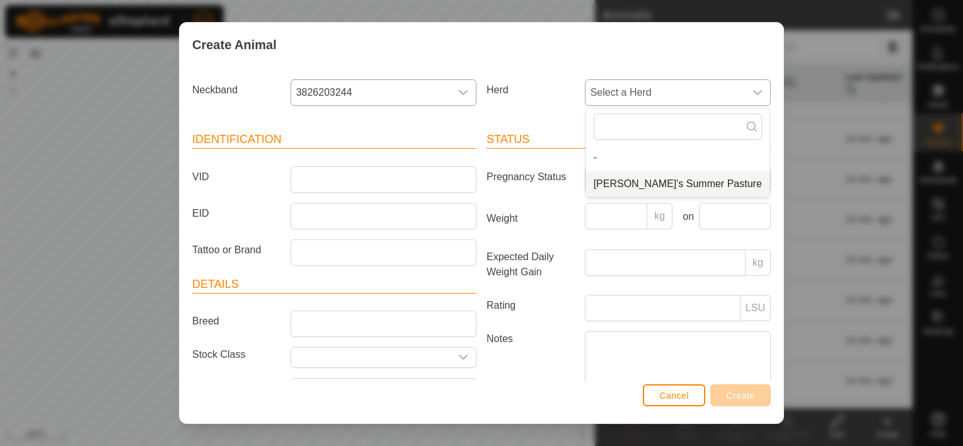
click at [609, 182] on li "[PERSON_NAME]'s Summer Pasture" at bounding box center [677, 184] width 183 height 25
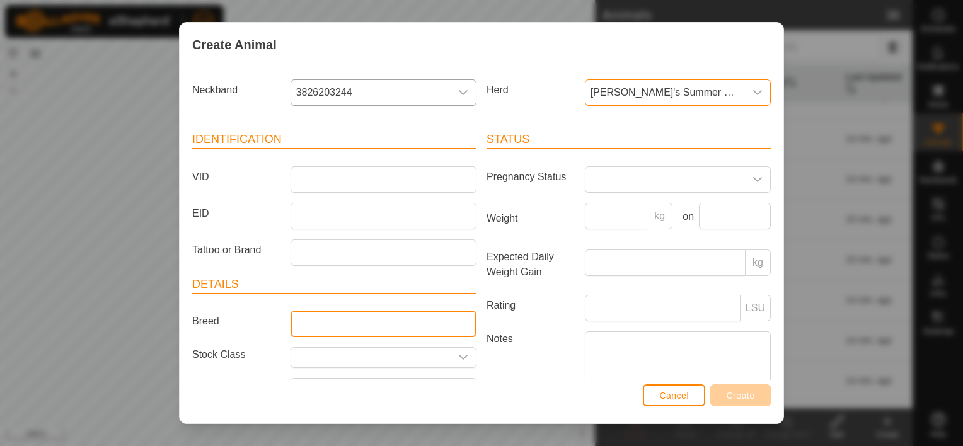
click at [412, 318] on input "Breed" at bounding box center [384, 324] width 186 height 26
type input "Black Baldy"
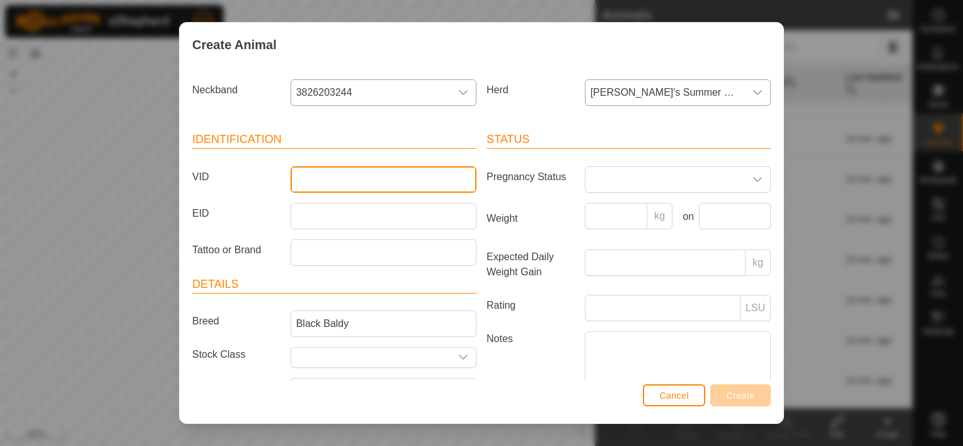
click at [375, 172] on input "VID" at bounding box center [384, 179] width 186 height 26
type input "126"
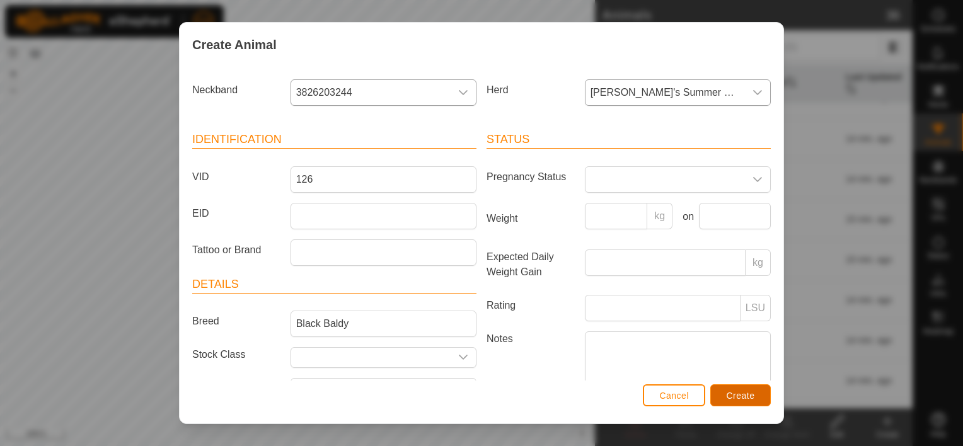
click at [733, 391] on span "Create" at bounding box center [741, 396] width 28 height 10
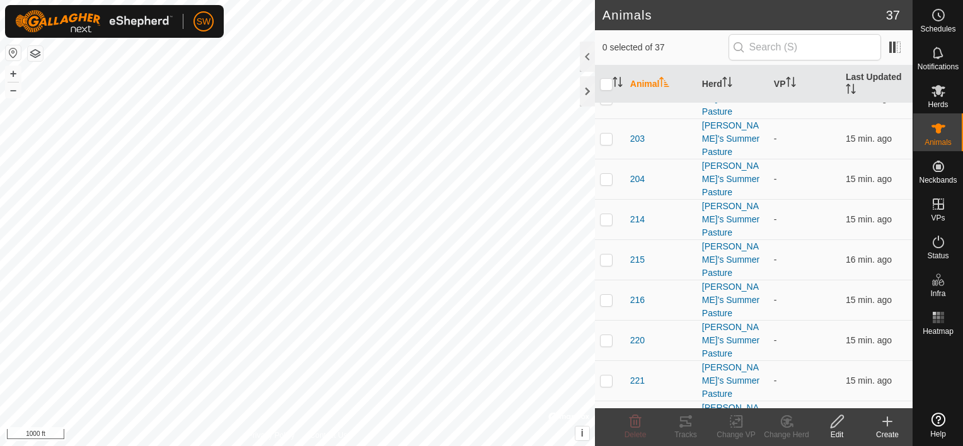
click at [888, 419] on icon at bounding box center [887, 421] width 15 height 15
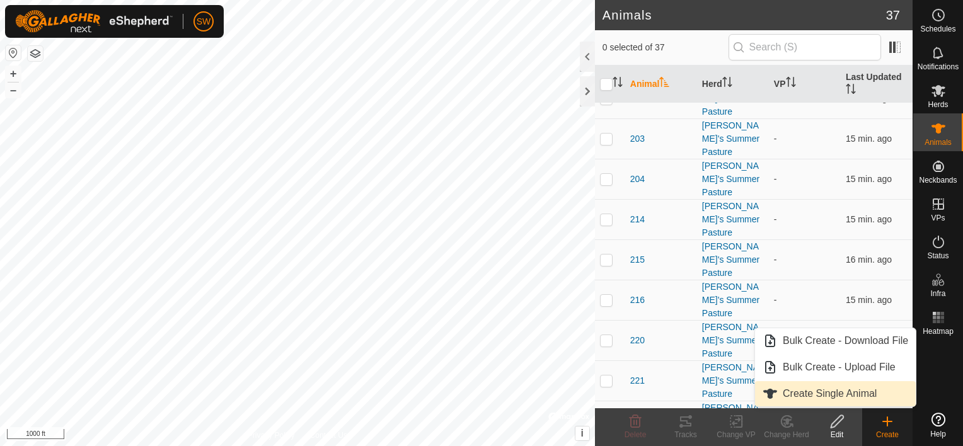
click at [858, 394] on link "Create Single Animal" at bounding box center [835, 393] width 161 height 25
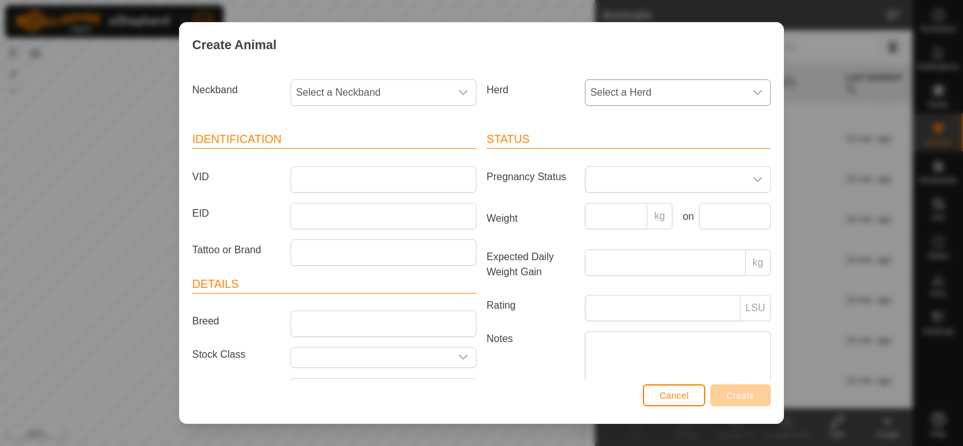
click at [635, 93] on span "Select a Herd" at bounding box center [666, 92] width 160 height 25
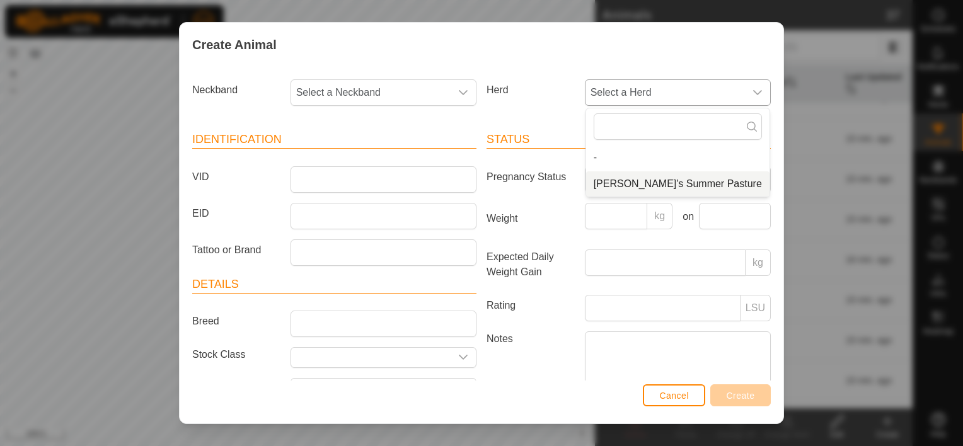
click at [628, 180] on li "[PERSON_NAME]'s Summer Pasture" at bounding box center [677, 184] width 183 height 25
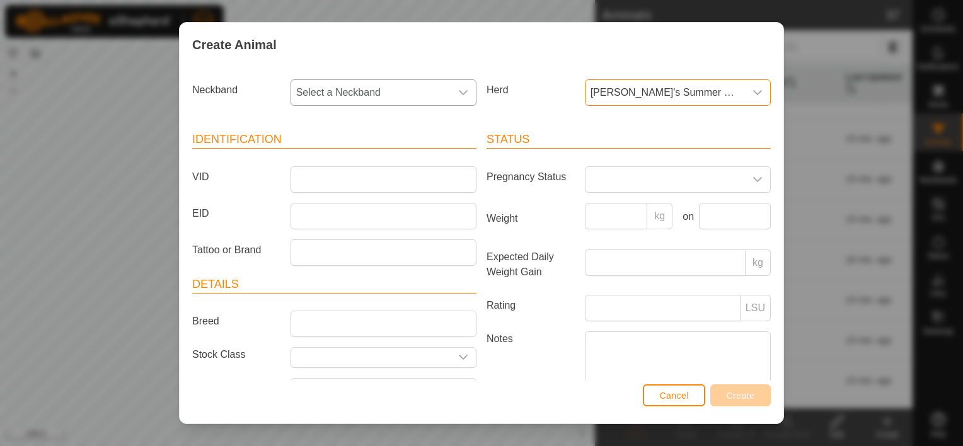
click at [458, 96] on icon "dropdown trigger" at bounding box center [463, 93] width 10 height 10
type input "954"
click at [355, 162] on li "0231139543" at bounding box center [383, 157] width 182 height 25
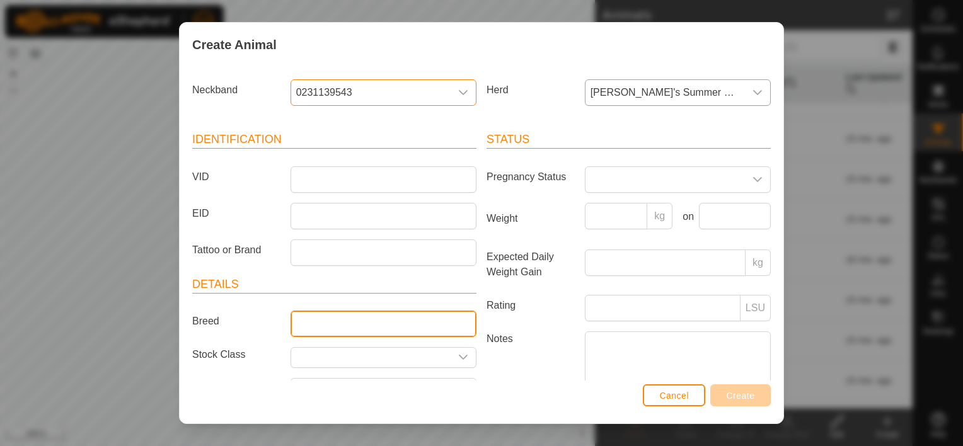
click at [333, 313] on input "Breed" at bounding box center [384, 324] width 186 height 26
type input "Black Baldy"
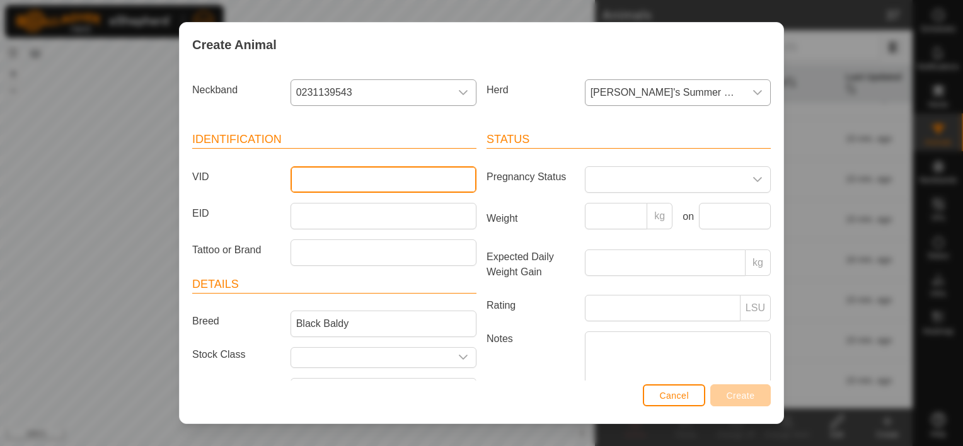
click at [368, 180] on input "VID" at bounding box center [384, 179] width 186 height 26
type input "210"
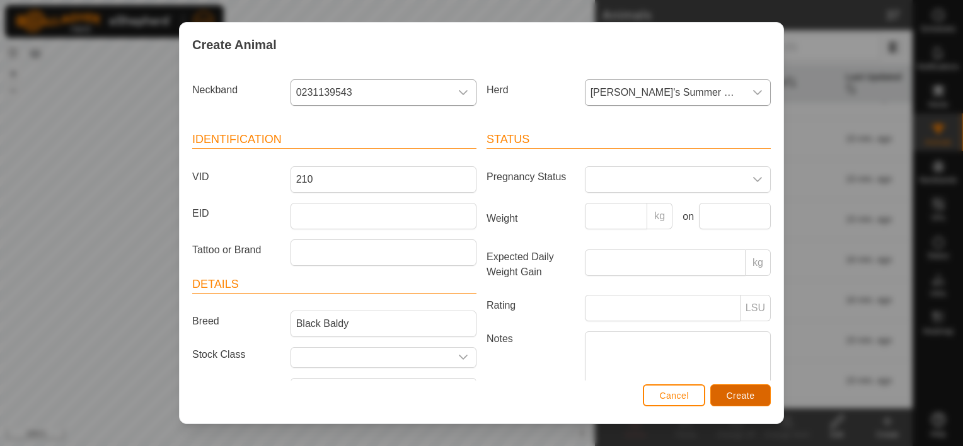
click at [739, 397] on span "Create" at bounding box center [741, 396] width 28 height 10
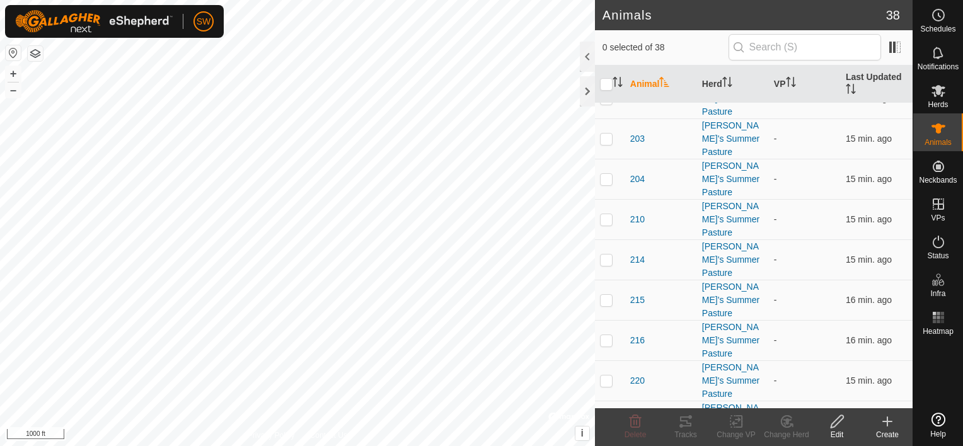
click at [889, 428] on icon at bounding box center [887, 421] width 15 height 15
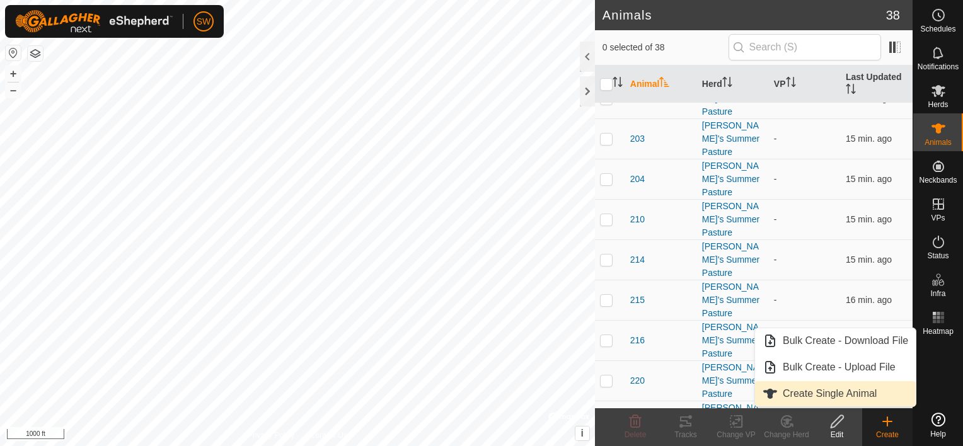
click at [846, 397] on link "Create Single Animal" at bounding box center [835, 393] width 161 height 25
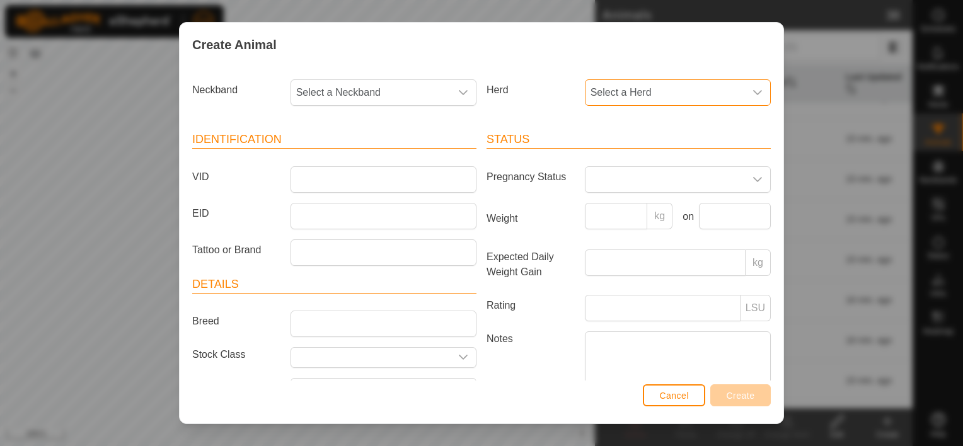
click at [637, 93] on span "Select a Herd" at bounding box center [666, 92] width 160 height 25
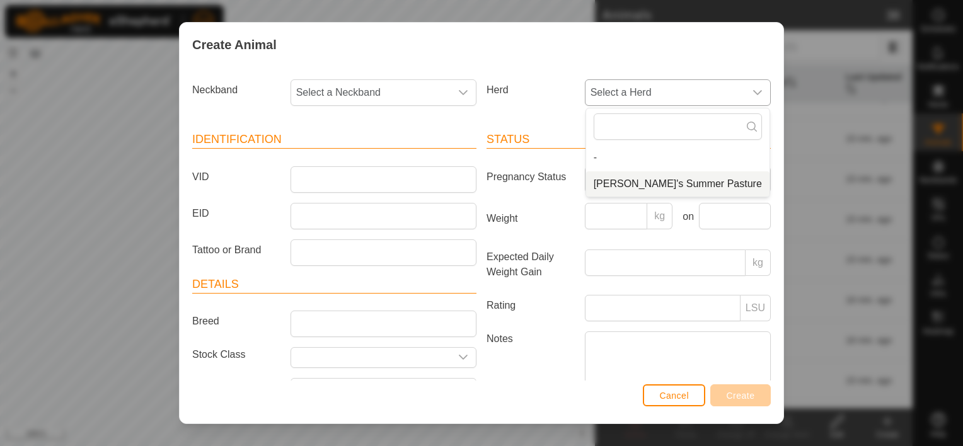
click at [590, 185] on li "[PERSON_NAME]'s Summer Pasture" at bounding box center [677, 184] width 183 height 25
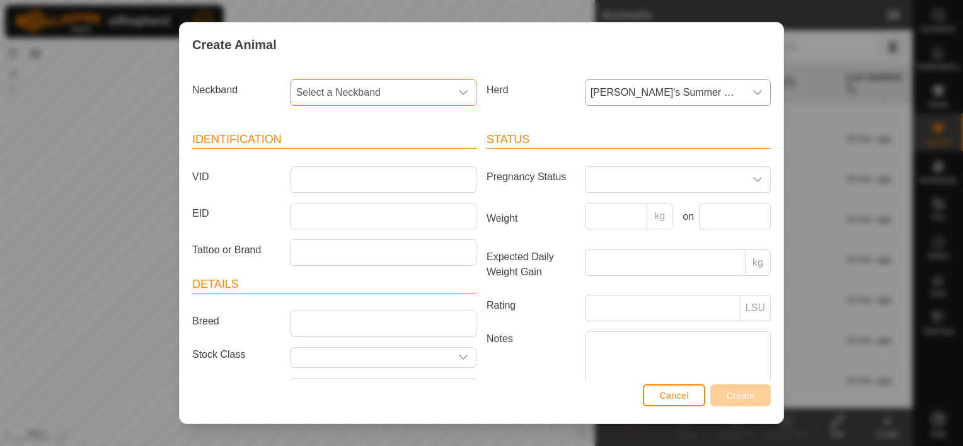
click at [401, 103] on span "Select a Neckband" at bounding box center [371, 92] width 160 height 25
type input "5600"
click at [363, 166] on li "1891775600" at bounding box center [383, 157] width 182 height 25
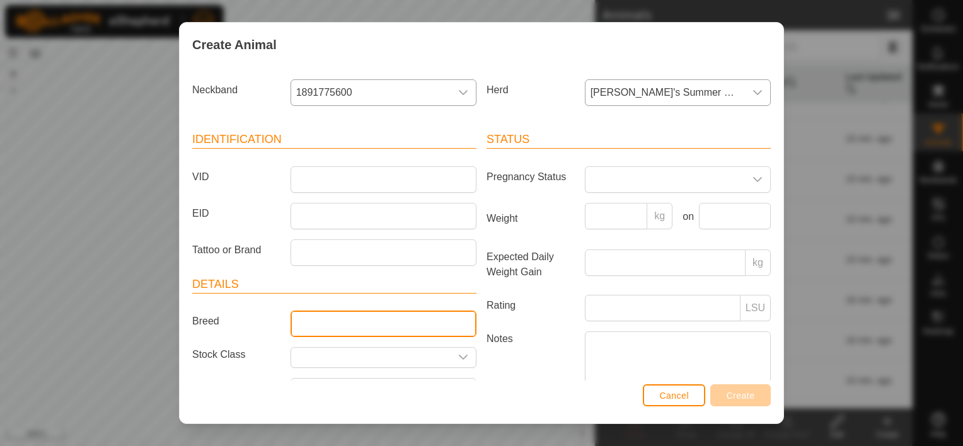
click at [330, 313] on input "Breed" at bounding box center [384, 324] width 186 height 26
type input "Black Baldy"
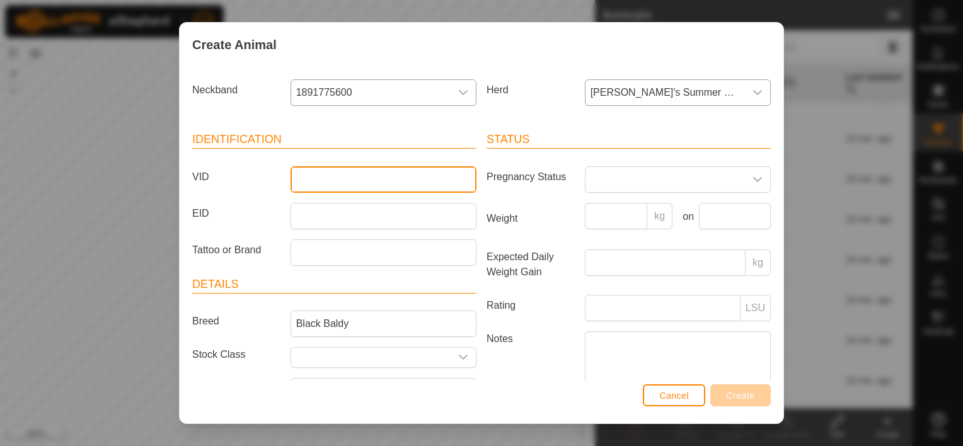
click at [337, 175] on input "VID" at bounding box center [384, 179] width 186 height 26
type input "892"
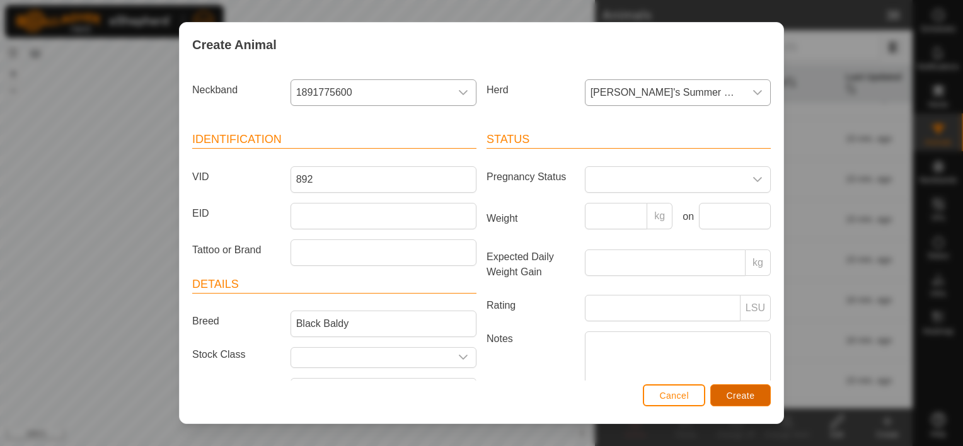
click at [731, 392] on span "Create" at bounding box center [741, 396] width 28 height 10
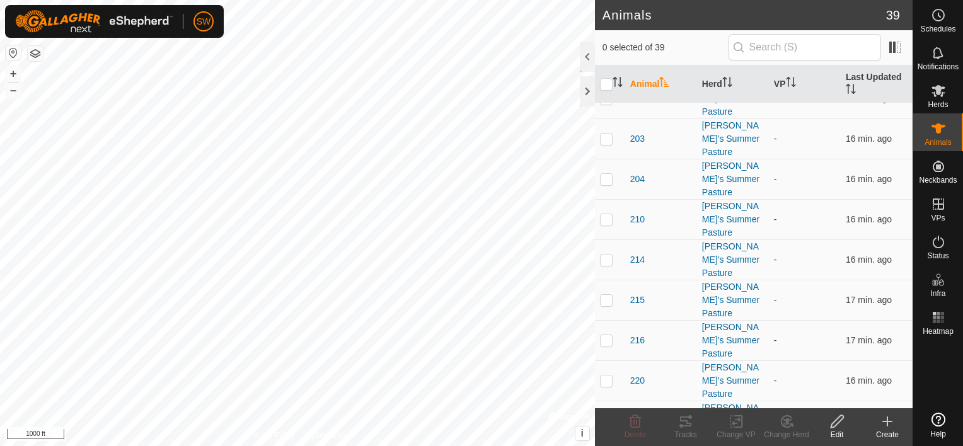
click at [890, 426] on icon at bounding box center [887, 421] width 15 height 15
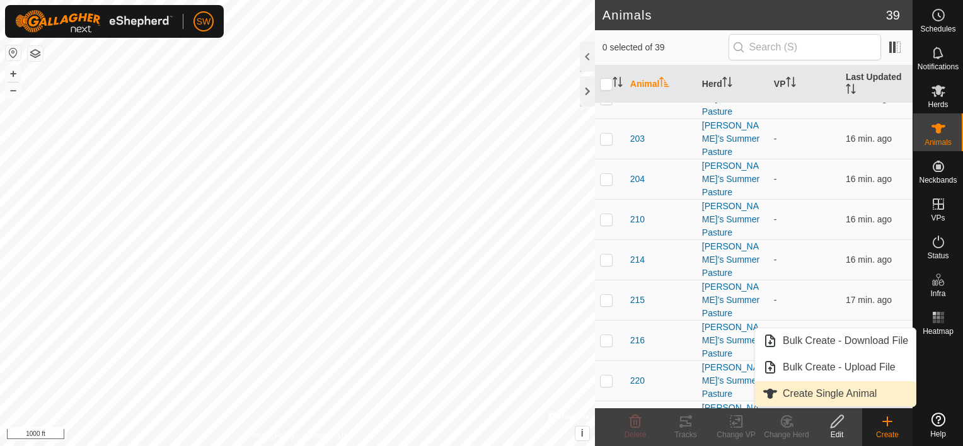
click at [870, 395] on link "Create Single Animal" at bounding box center [835, 393] width 161 height 25
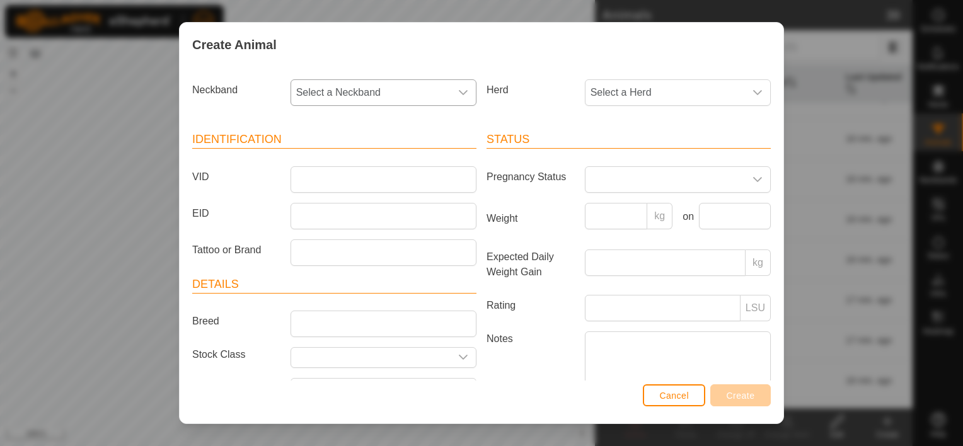
click at [389, 97] on span "Select a Neckband" at bounding box center [371, 92] width 160 height 25
type input "0247"
click at [412, 153] on li "3637950247" at bounding box center [383, 157] width 182 height 25
click at [594, 90] on span "Select a Herd" at bounding box center [666, 92] width 160 height 25
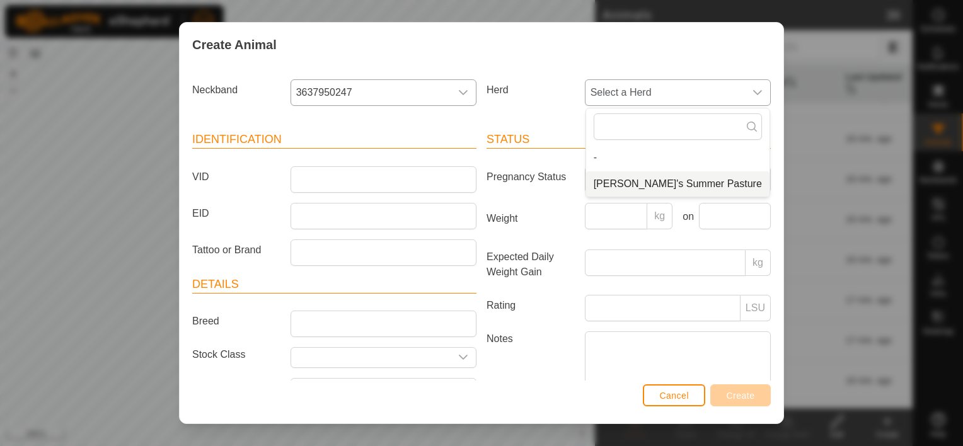
click at [614, 179] on li "[PERSON_NAME]'s Summer Pasture" at bounding box center [677, 184] width 183 height 25
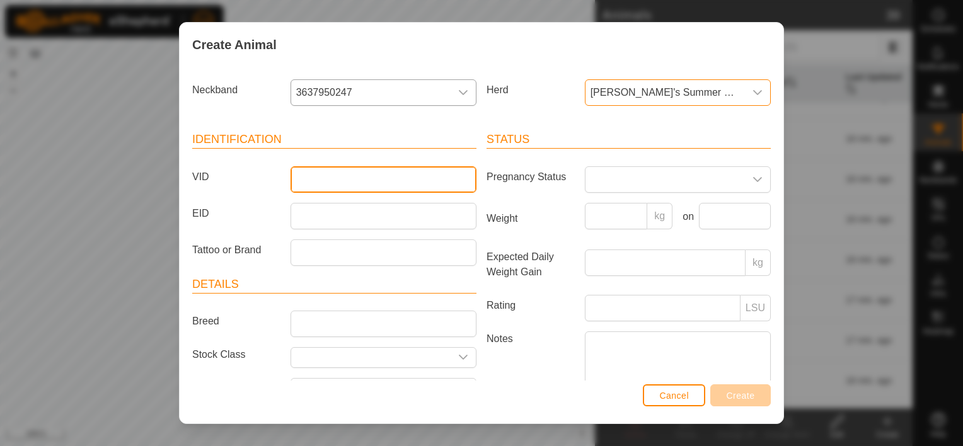
click at [434, 173] on input "VID" at bounding box center [384, 179] width 186 height 26
type input "048"
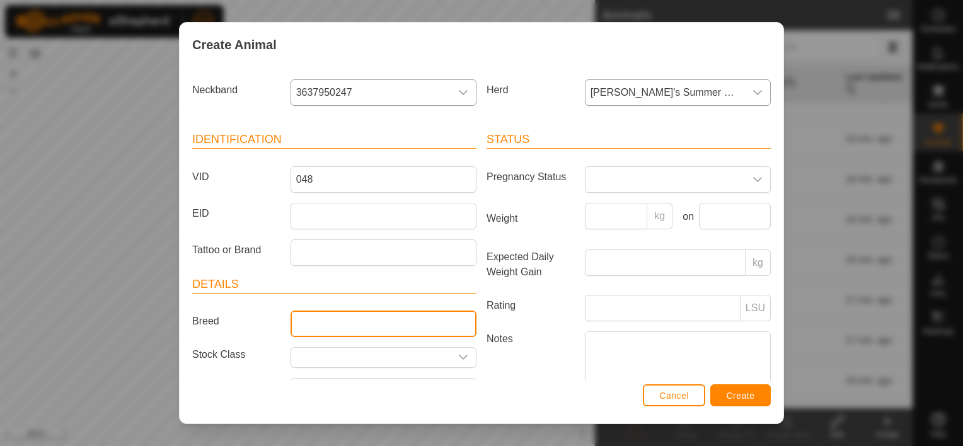
click at [366, 318] on input "Breed" at bounding box center [384, 324] width 186 height 26
type input "Black Baldy"
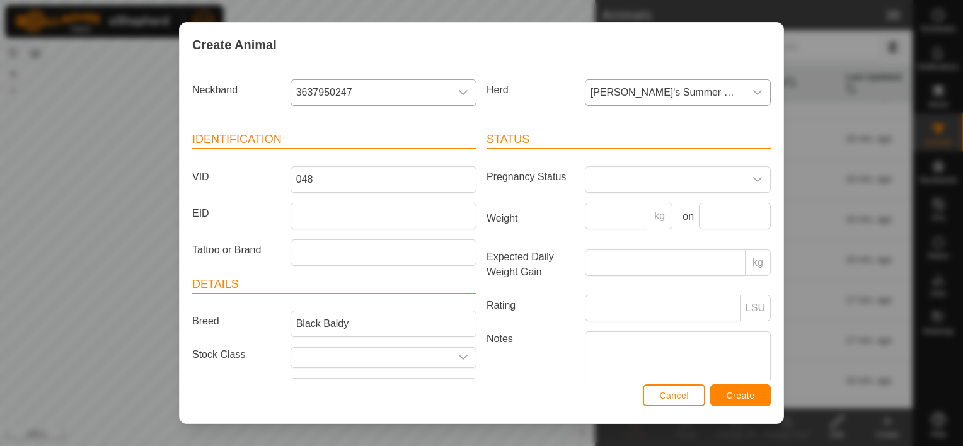
click at [232, 311] on div "Breed Black Baldy" at bounding box center [334, 324] width 294 height 26
click at [724, 398] on button "Create" at bounding box center [741, 396] width 61 height 22
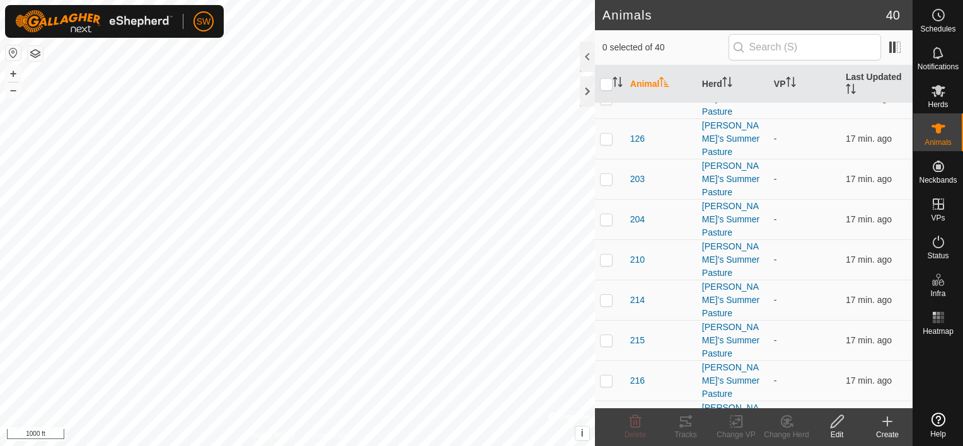
click at [888, 429] on div "Create" at bounding box center [888, 434] width 50 height 11
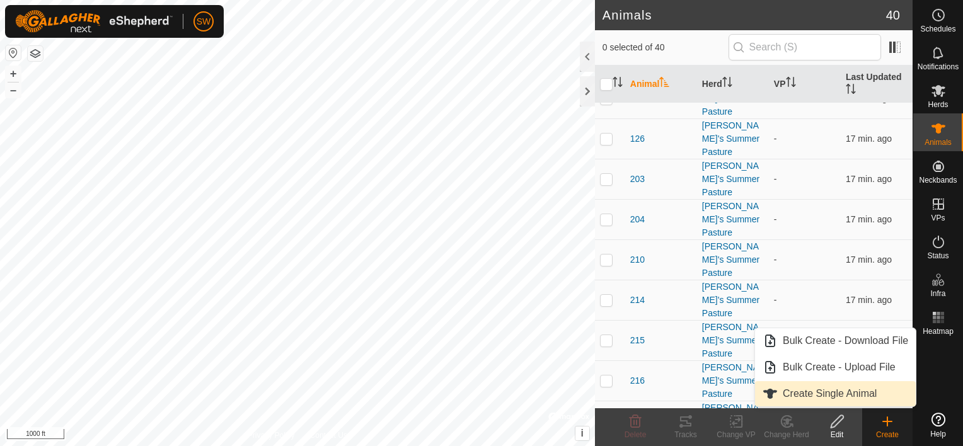
click at [826, 392] on link "Create Single Animal" at bounding box center [835, 393] width 161 height 25
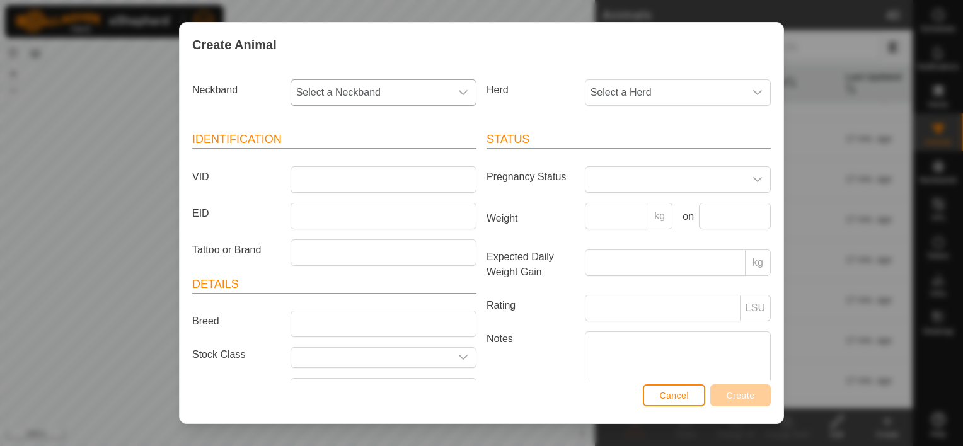
click at [437, 98] on span "Select a Neckband" at bounding box center [371, 92] width 160 height 25
type input "4047"
click at [406, 152] on li "4022174047" at bounding box center [383, 157] width 182 height 25
click at [627, 95] on span "Select a Herd" at bounding box center [666, 92] width 160 height 25
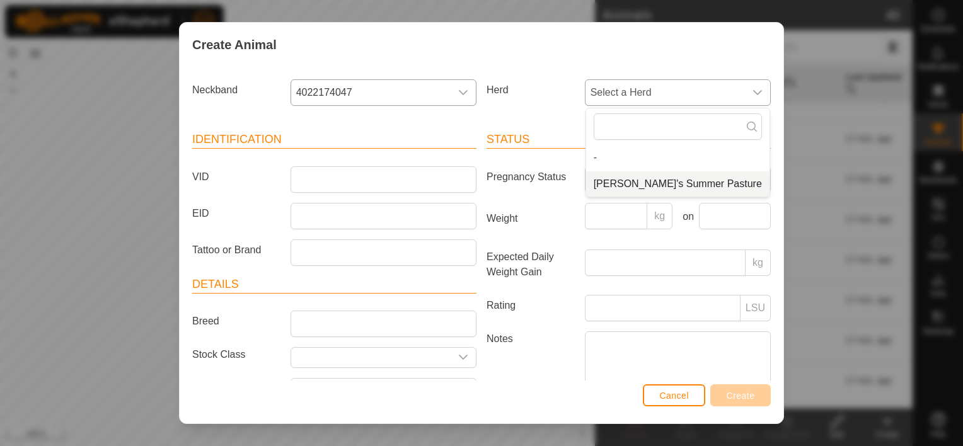
click at [608, 189] on li "[PERSON_NAME]'s Summer Pasture" at bounding box center [677, 184] width 183 height 25
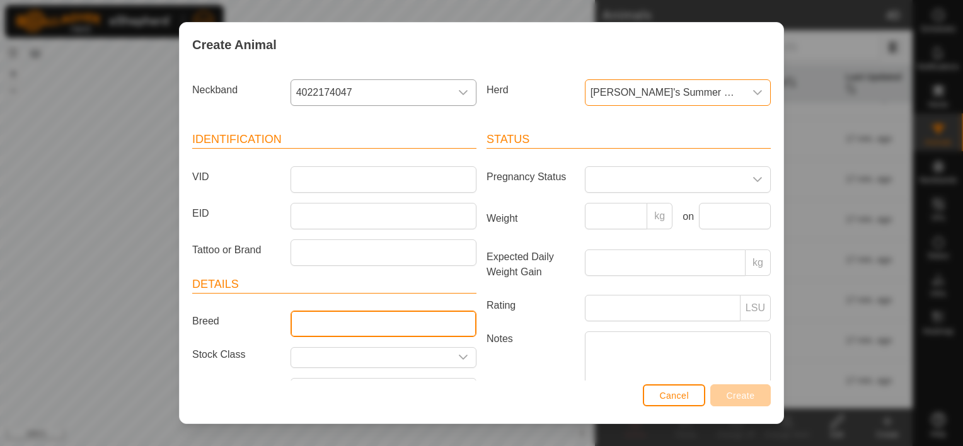
click at [344, 321] on input "Breed" at bounding box center [384, 324] width 186 height 26
type input "Black Baldy"
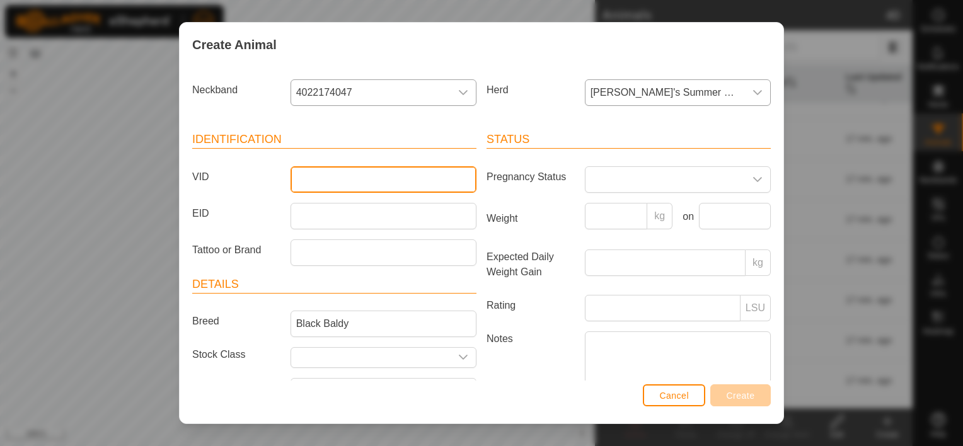
click at [342, 187] on input "VID" at bounding box center [384, 179] width 186 height 26
type input "043"
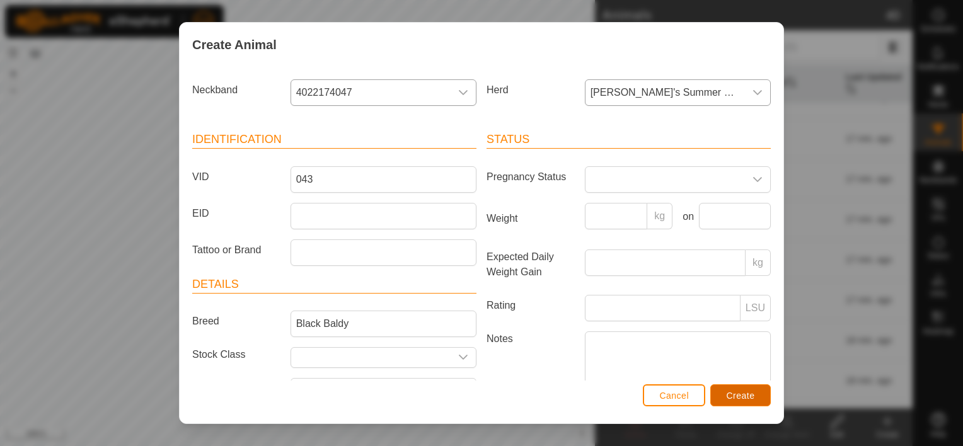
click at [730, 397] on span "Create" at bounding box center [741, 396] width 28 height 10
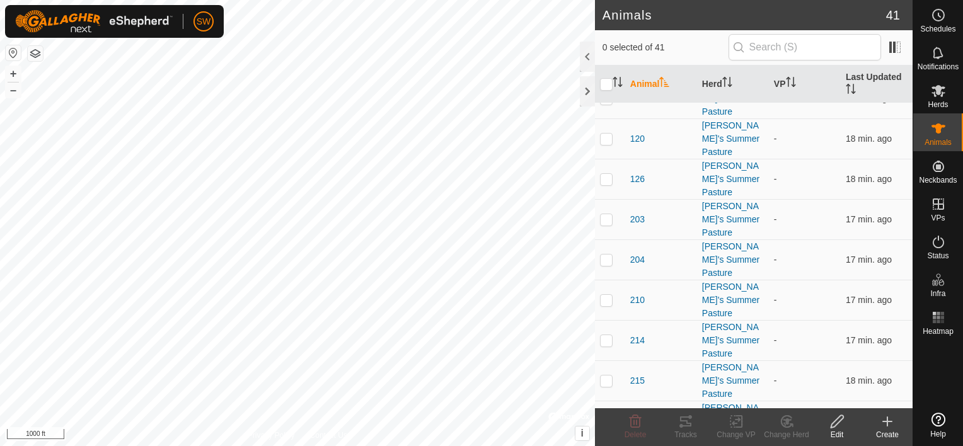
click at [881, 424] on icon at bounding box center [887, 421] width 15 height 15
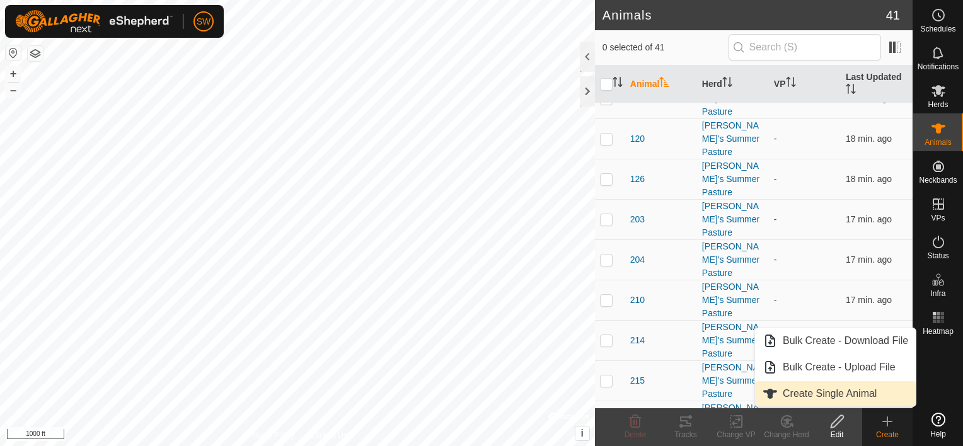
click at [794, 393] on link "Create Single Animal" at bounding box center [835, 393] width 161 height 25
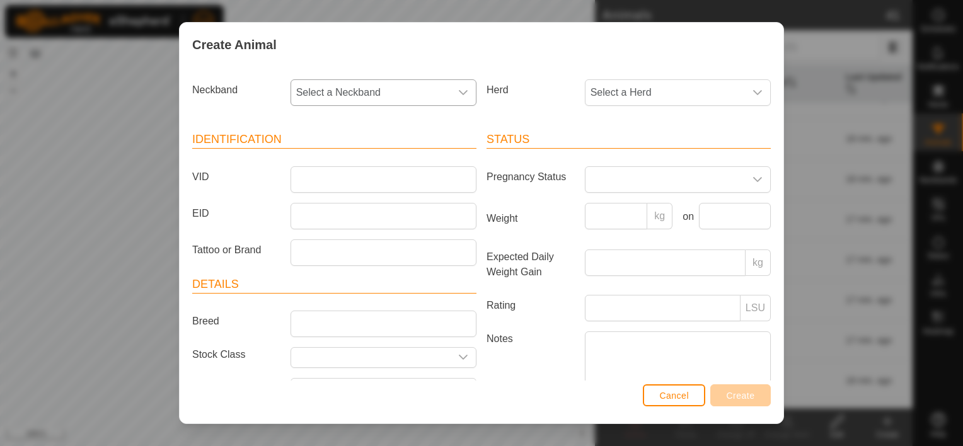
click at [424, 102] on span "Select a Neckband" at bounding box center [371, 92] width 160 height 25
type input "5078"
click at [325, 156] on li "1840065078" at bounding box center [383, 157] width 182 height 25
click at [626, 96] on span "Select a Herd" at bounding box center [666, 92] width 160 height 25
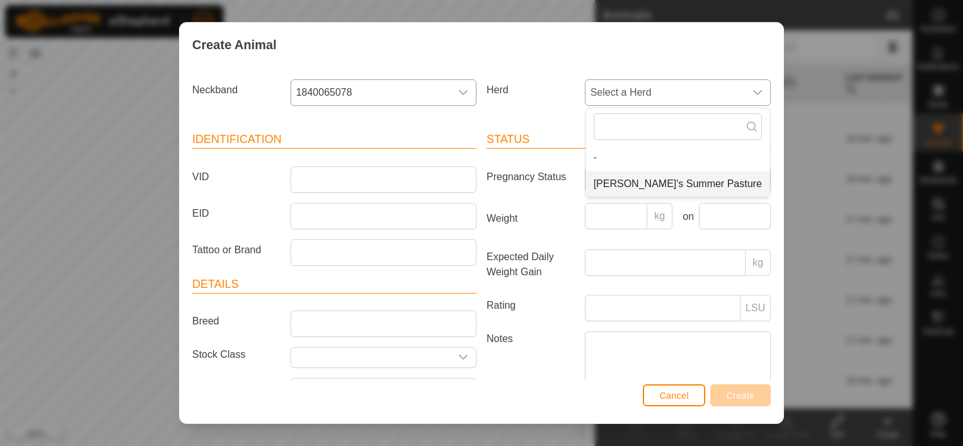
click at [627, 177] on li "[PERSON_NAME]'s Summer Pasture" at bounding box center [677, 184] width 183 height 25
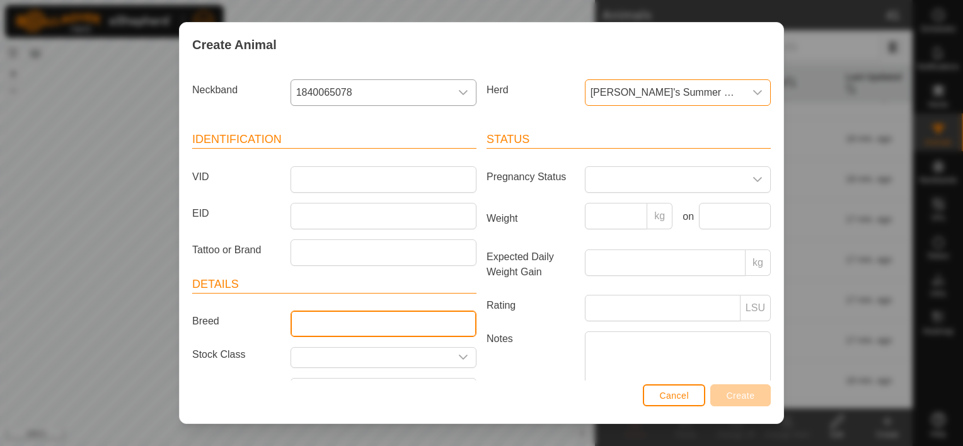
click at [348, 322] on input "Breed" at bounding box center [384, 324] width 186 height 26
type input "Black Baldy"
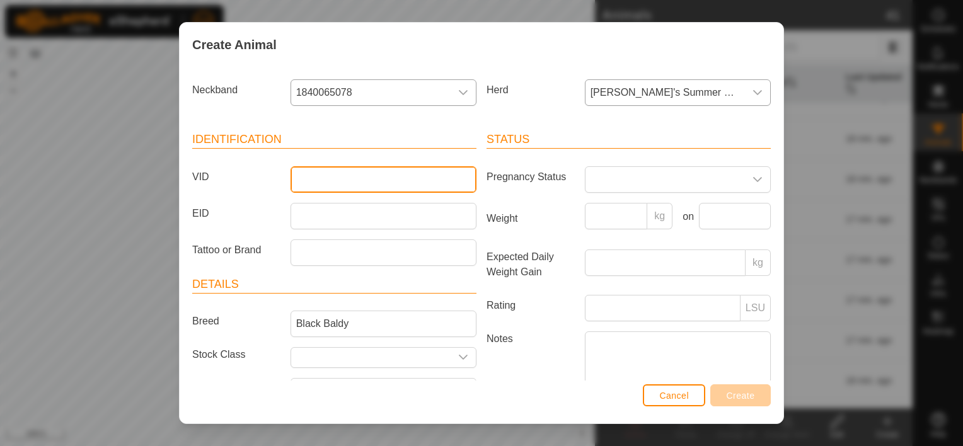
click at [356, 173] on input "VID" at bounding box center [384, 179] width 186 height 26
type input "229"
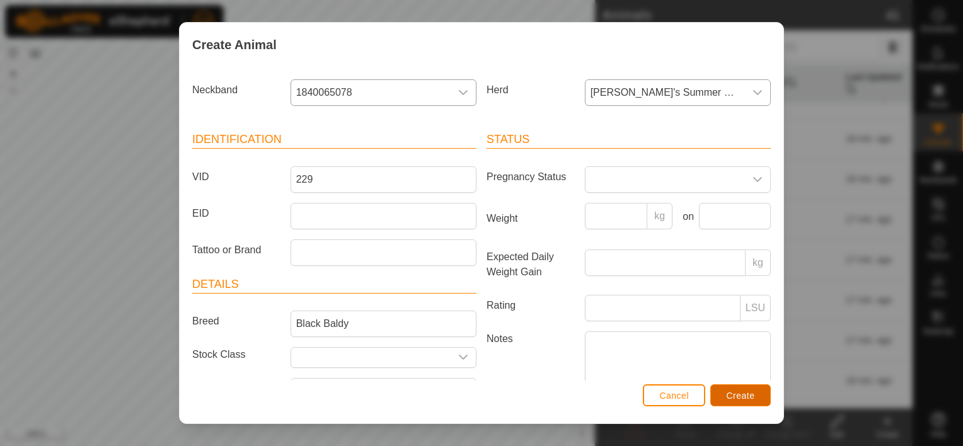
click at [728, 389] on button "Create" at bounding box center [741, 396] width 61 height 22
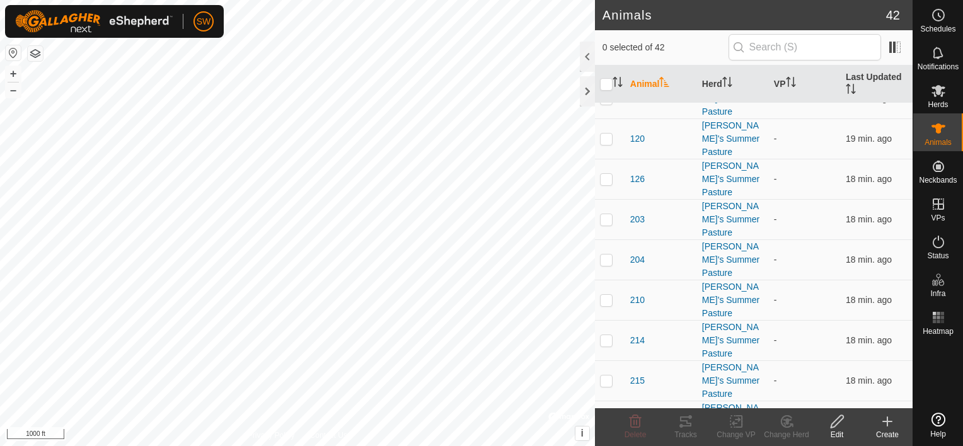
click at [889, 424] on icon at bounding box center [887, 421] width 15 height 15
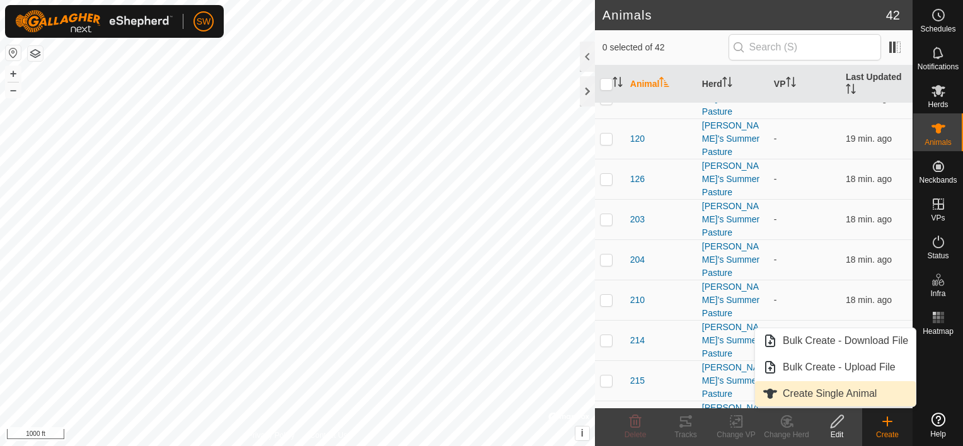
click at [845, 398] on link "Create Single Animal" at bounding box center [835, 393] width 161 height 25
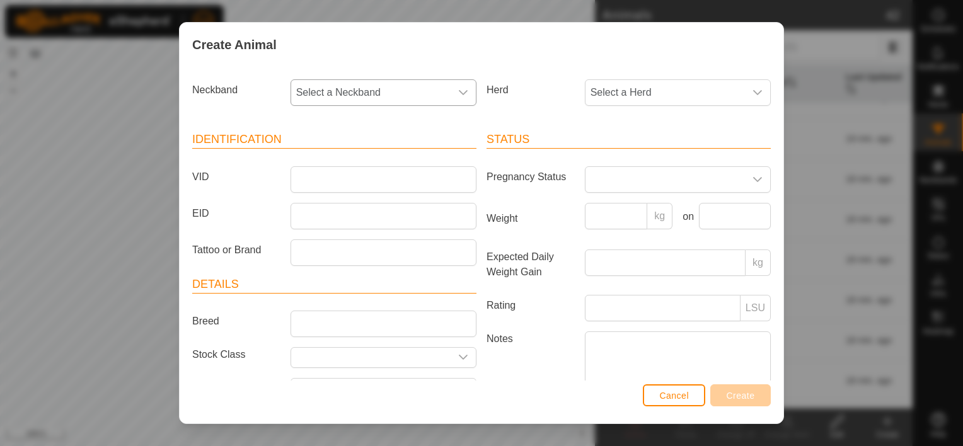
click at [451, 83] on div "dropdown trigger" at bounding box center [463, 92] width 25 height 25
type input "8986"
click at [348, 156] on li "2822528986" at bounding box center [383, 157] width 182 height 25
click at [602, 73] on div "Neckband 2822528986 Herd Select a Herd Identification VID EID Tattoo or Brand D…" at bounding box center [482, 223] width 604 height 313
click at [593, 92] on span "Select a Herd" at bounding box center [666, 92] width 160 height 25
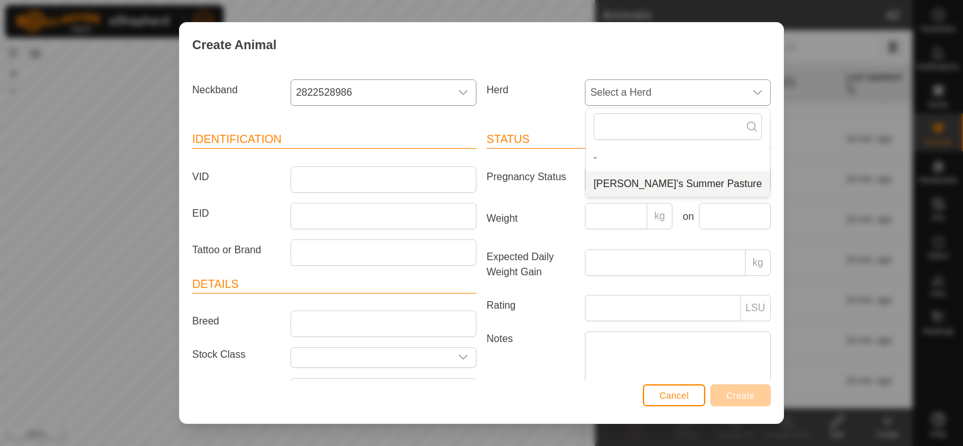
click at [611, 179] on li "[PERSON_NAME]'s Summer Pasture" at bounding box center [677, 184] width 183 height 25
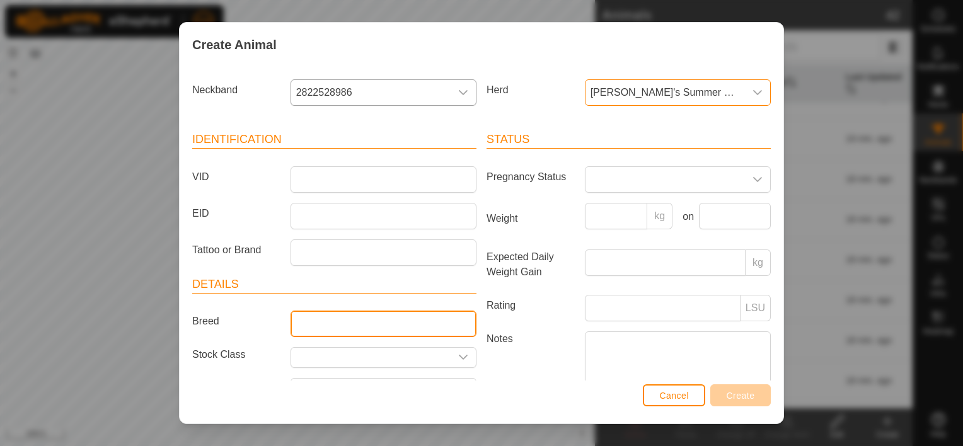
click at [337, 326] on input "Breed" at bounding box center [384, 324] width 186 height 26
type input "Black Baldy"
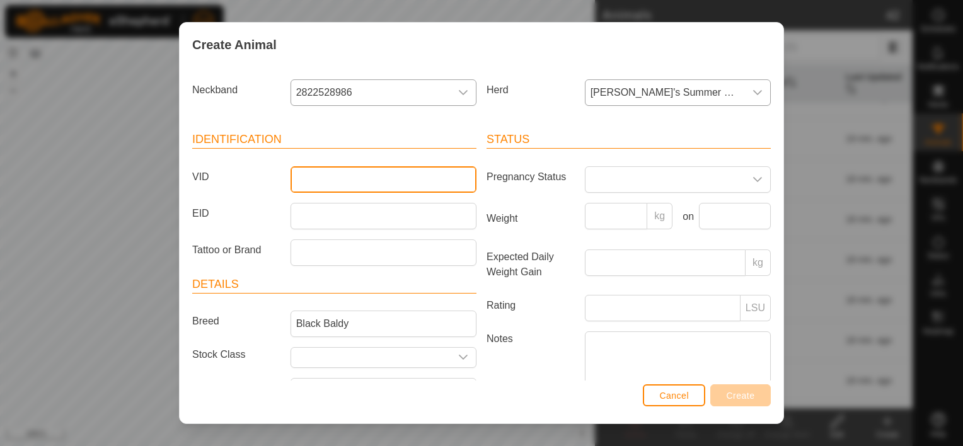
click at [363, 185] on input "VID" at bounding box center [384, 179] width 186 height 26
type input "113"
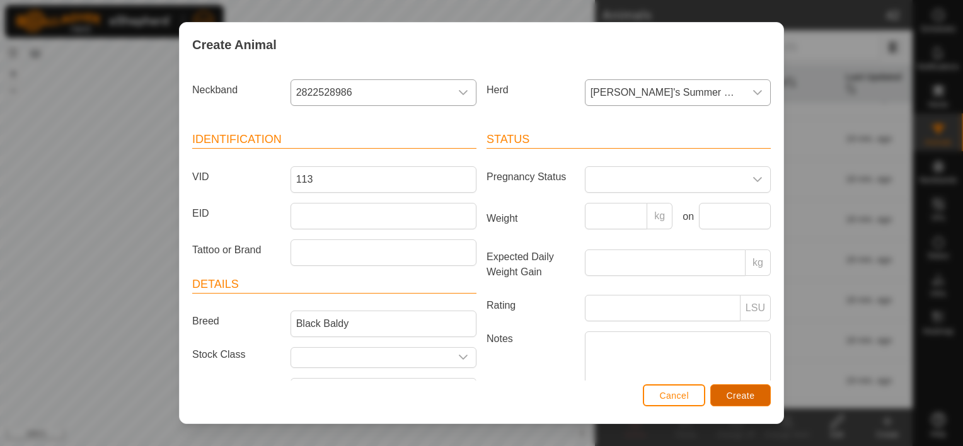
click at [738, 393] on span "Create" at bounding box center [741, 396] width 28 height 10
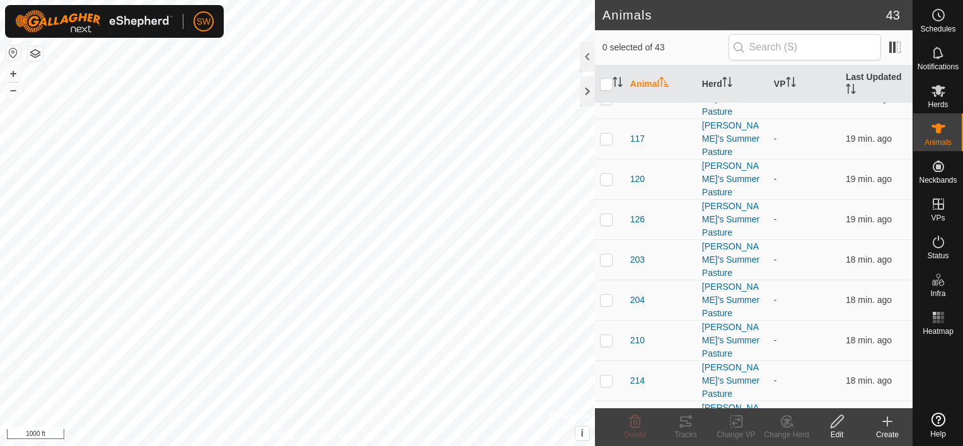
click at [900, 433] on div "Create" at bounding box center [888, 434] width 50 height 11
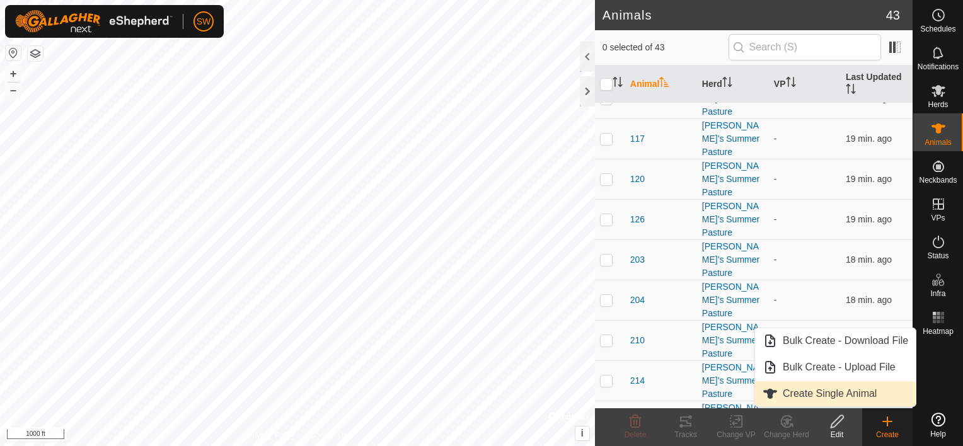
click at [859, 398] on link "Create Single Animal" at bounding box center [835, 393] width 161 height 25
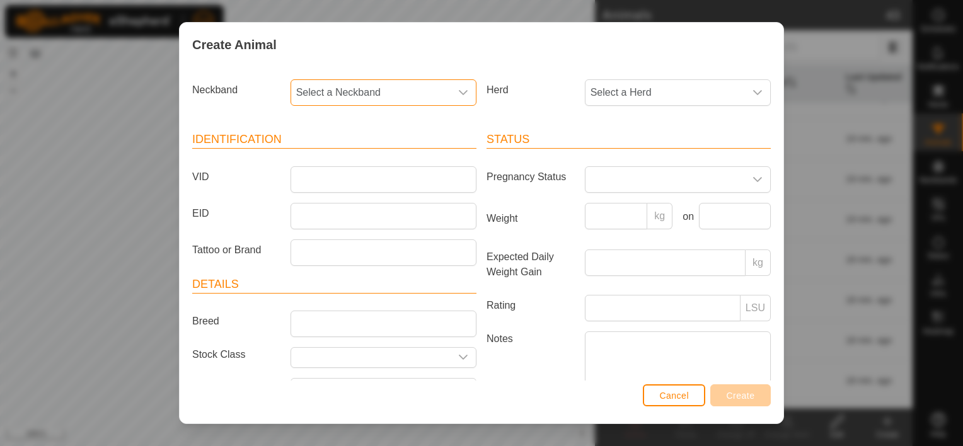
click at [336, 92] on span "Select a Neckband" at bounding box center [371, 92] width 160 height 25
type input "2379"
click at [396, 160] on li "3391572379" at bounding box center [383, 157] width 182 height 25
click at [593, 98] on span "Select a Herd" at bounding box center [666, 92] width 160 height 25
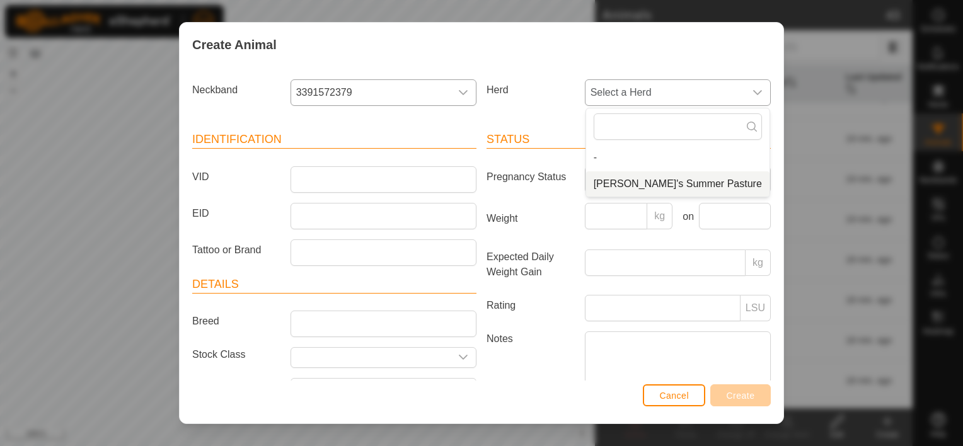
click at [620, 181] on li "[PERSON_NAME]'s Summer Pasture" at bounding box center [677, 184] width 183 height 25
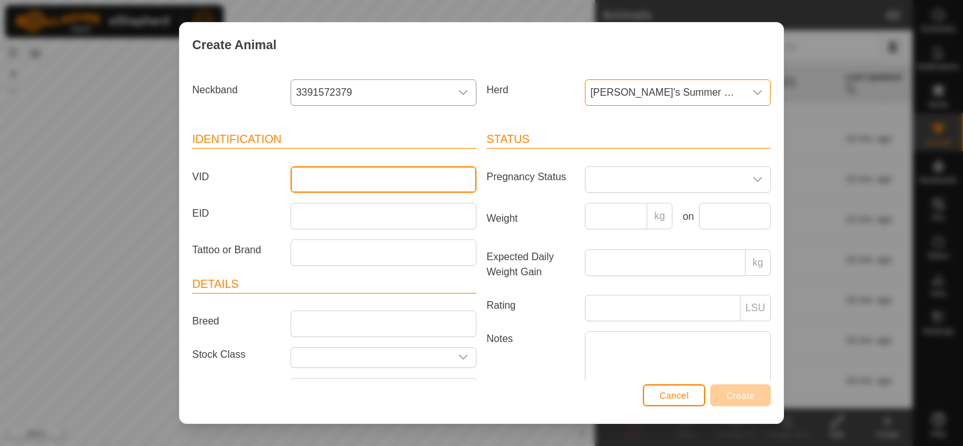
click at [383, 183] on input "VID" at bounding box center [384, 179] width 186 height 26
type input "683"
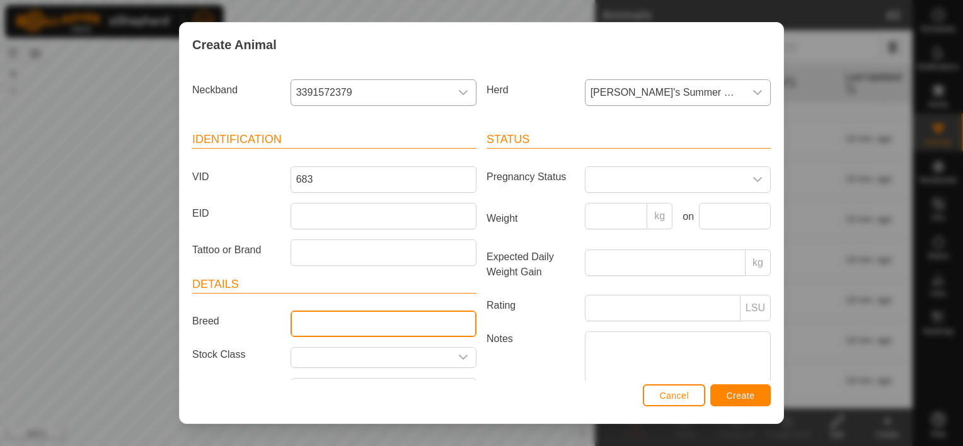
click at [364, 329] on input "Breed" at bounding box center [384, 324] width 186 height 26
type input "Black Baldy"
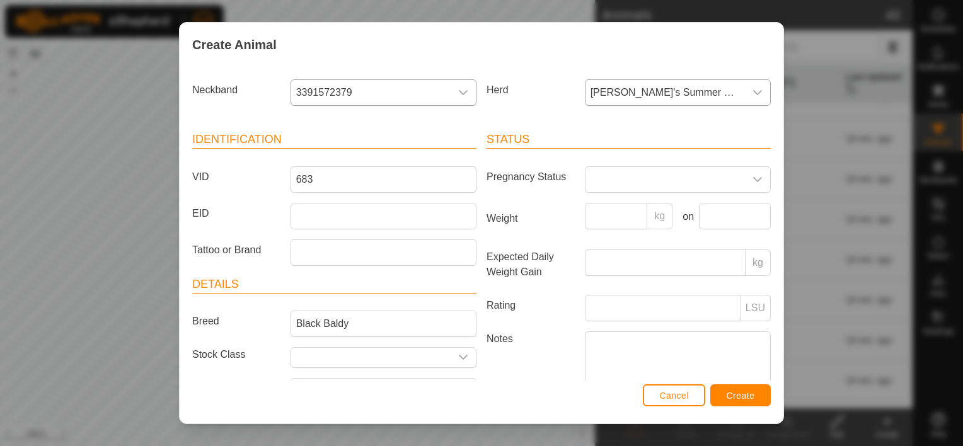
click at [268, 339] on article "Details Breed Black Baldy Stock Class Birth Month Age -" at bounding box center [334, 355] width 284 height 159
click at [740, 400] on span "Create" at bounding box center [741, 396] width 28 height 10
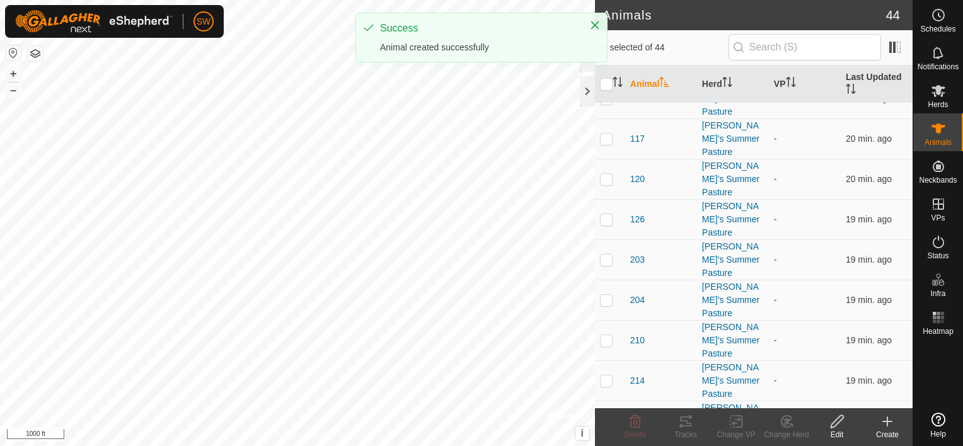
click at [885, 424] on icon at bounding box center [887, 421] width 15 height 15
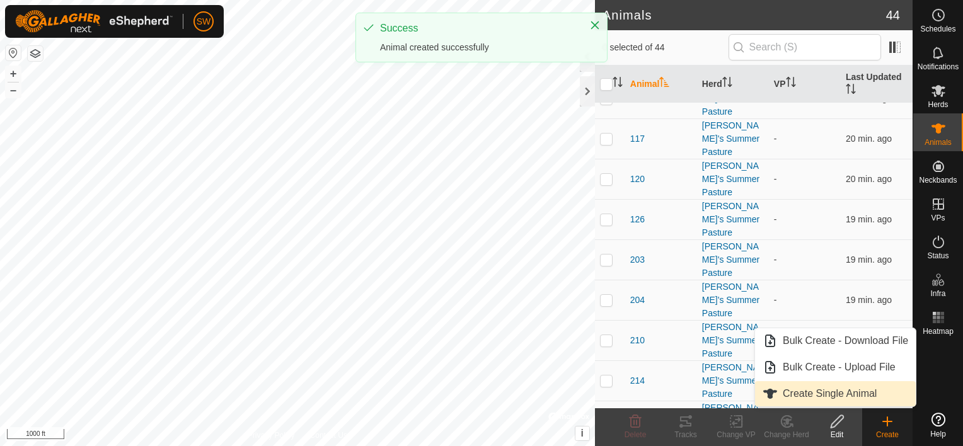
click at [832, 393] on link "Create Single Animal" at bounding box center [835, 393] width 161 height 25
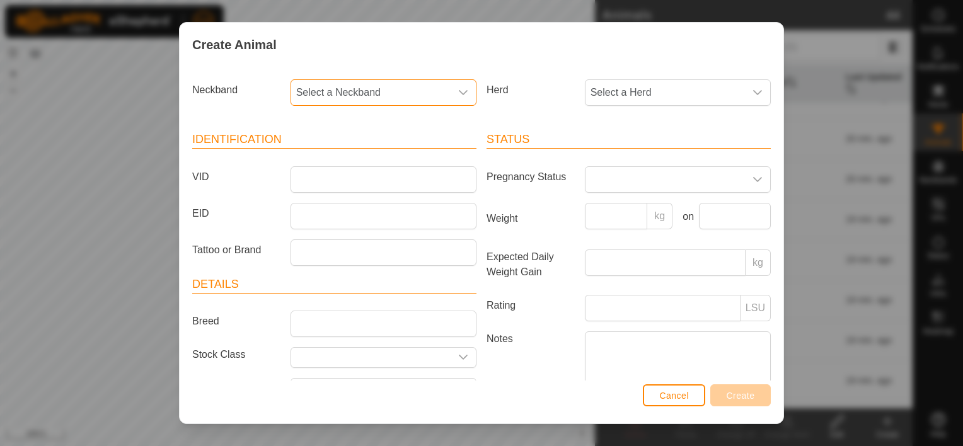
click at [404, 92] on span "Select a Neckband" at bounding box center [371, 92] width 160 height 25
type input "0758"
click at [456, 153] on li "0889690758" at bounding box center [383, 157] width 182 height 25
click at [713, 102] on span "Select a Herd" at bounding box center [666, 92] width 160 height 25
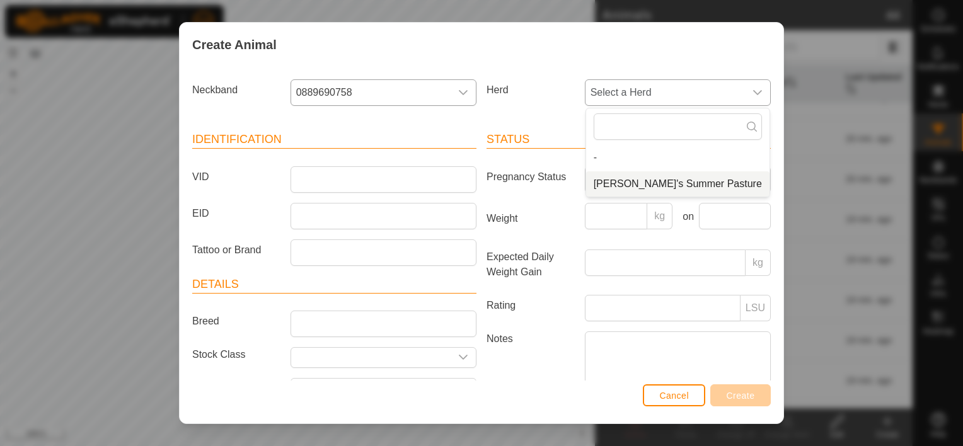
click at [676, 178] on li "[PERSON_NAME]'s Summer Pasture" at bounding box center [677, 184] width 183 height 25
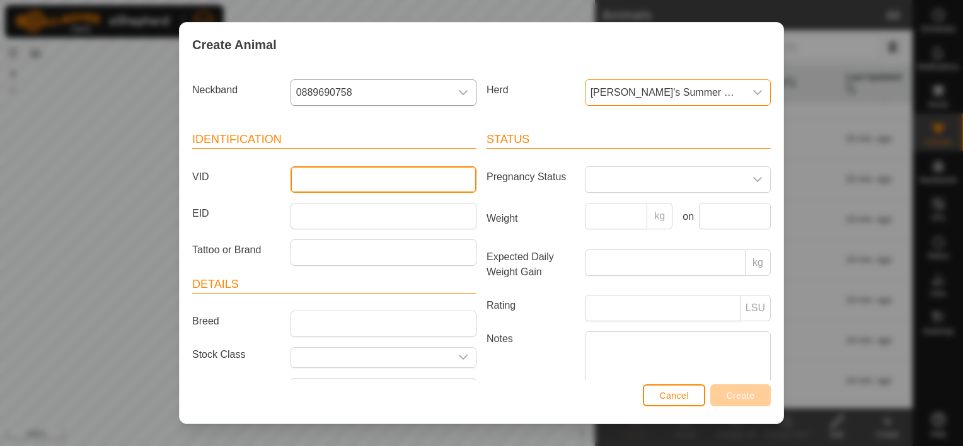
click at [462, 178] on input "VID" at bounding box center [384, 179] width 186 height 26
type input "774"
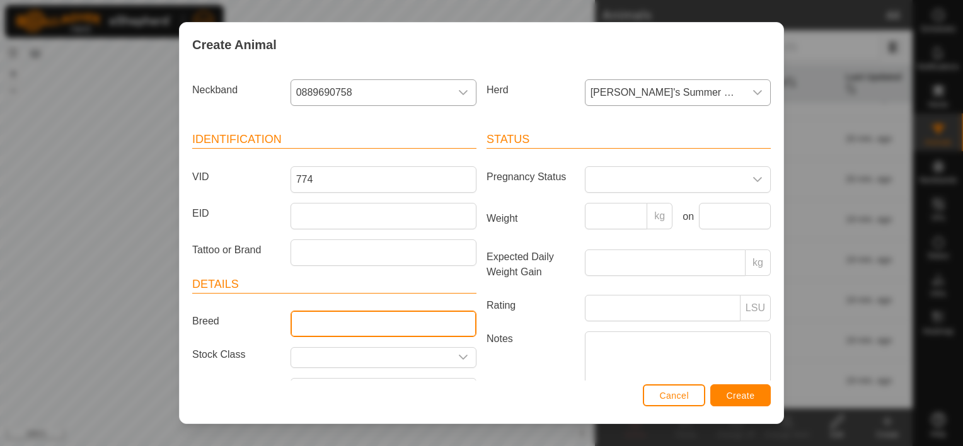
click at [370, 325] on input "Breed" at bounding box center [384, 324] width 186 height 26
type input "Black Baldy"
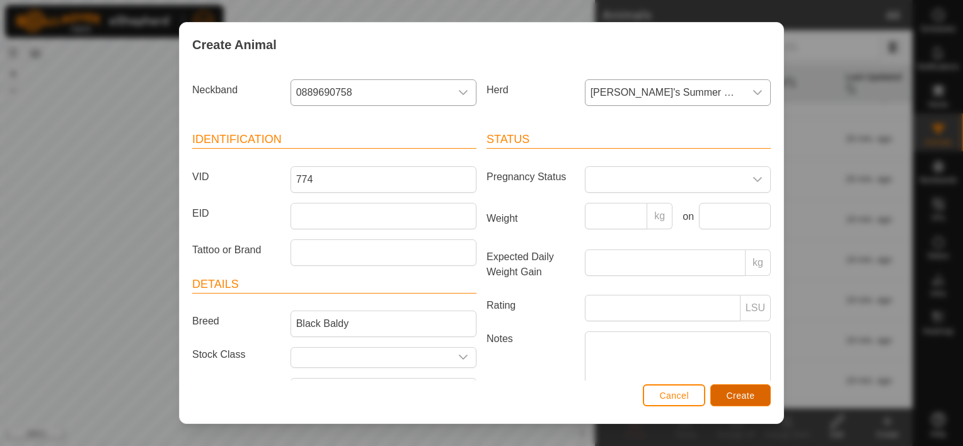
click at [739, 394] on span "Create" at bounding box center [741, 396] width 28 height 10
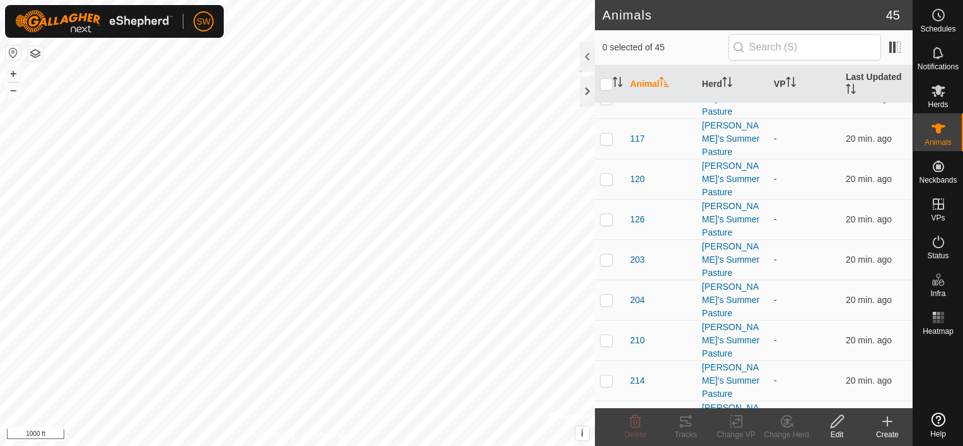
drag, startPoint x: 883, startPoint y: 424, endPoint x: 876, endPoint y: 420, distance: 7.9
click at [883, 424] on icon at bounding box center [887, 421] width 15 height 15
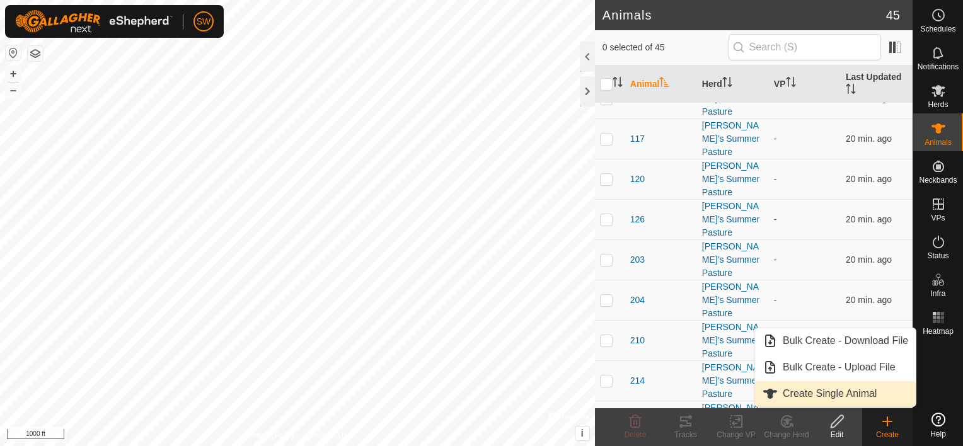
click at [858, 390] on link "Create Single Animal" at bounding box center [835, 393] width 161 height 25
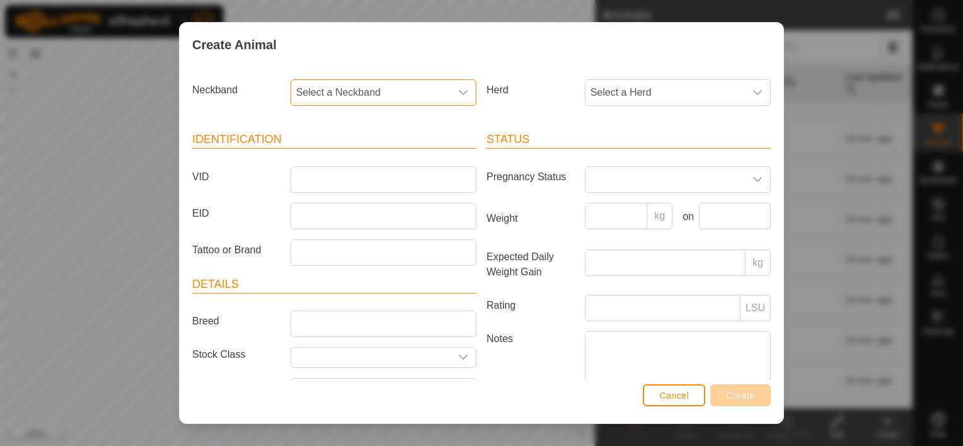
click at [388, 88] on span "Select a Neckband" at bounding box center [371, 92] width 160 height 25
type input "1715"
click at [370, 157] on li "0223231715" at bounding box center [383, 157] width 182 height 25
click at [614, 95] on span "Select a Herd" at bounding box center [666, 92] width 160 height 25
click at [616, 189] on li "[PERSON_NAME]'s Summer Pasture" at bounding box center [677, 184] width 183 height 25
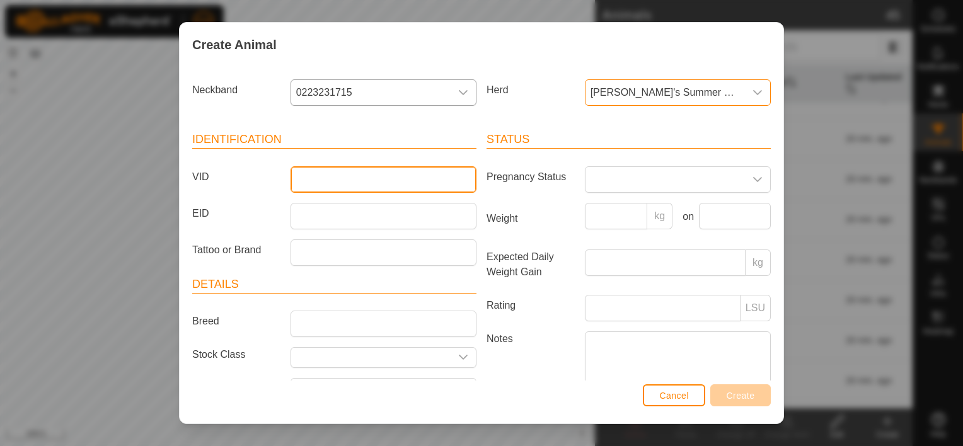
click at [385, 177] on input "VID" at bounding box center [384, 179] width 186 height 26
type input "219"
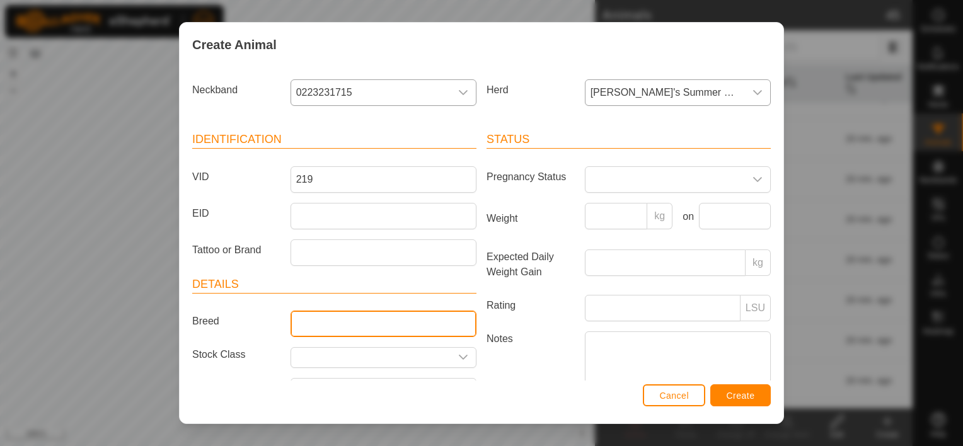
click at [457, 312] on input "Breed" at bounding box center [384, 324] width 186 height 26
type input "Black Baldy"
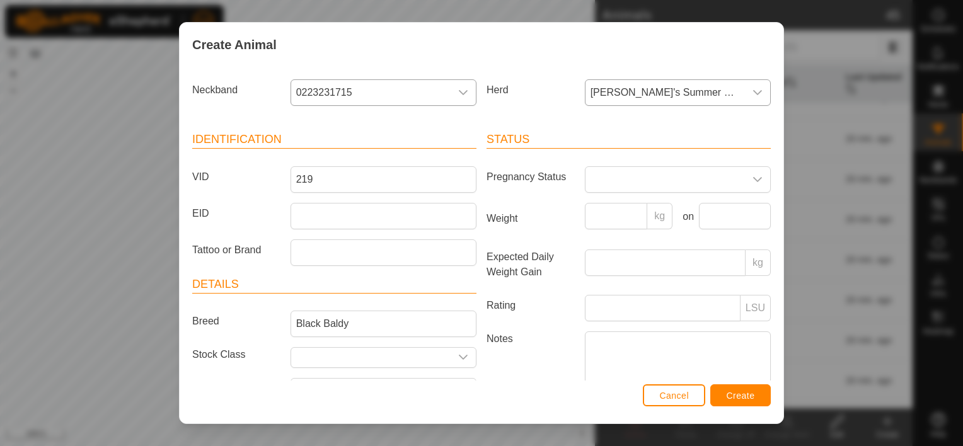
drag, startPoint x: 518, startPoint y: 393, endPoint x: 513, endPoint y: 386, distance: 8.2
click at [515, 388] on div "Cancel Create" at bounding box center [482, 402] width 604 height 43
click at [723, 394] on button "Create" at bounding box center [741, 396] width 61 height 22
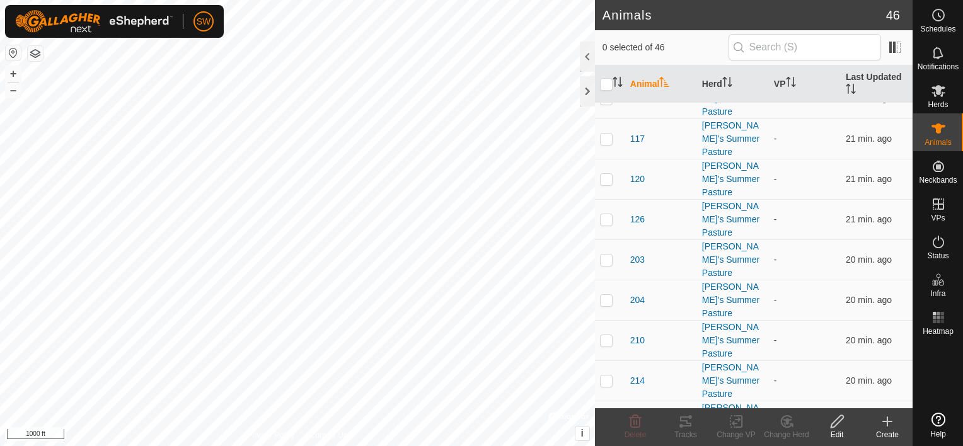
click at [890, 419] on icon at bounding box center [887, 421] width 15 height 15
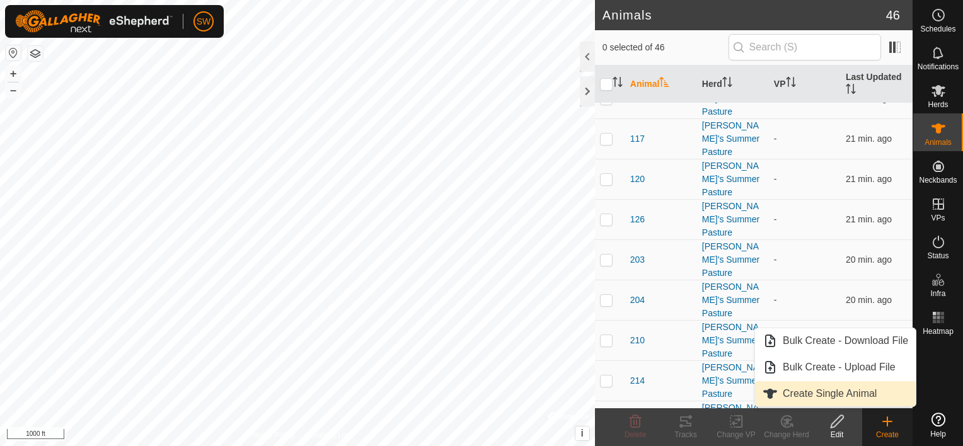
click at [875, 393] on link "Create Single Animal" at bounding box center [835, 393] width 161 height 25
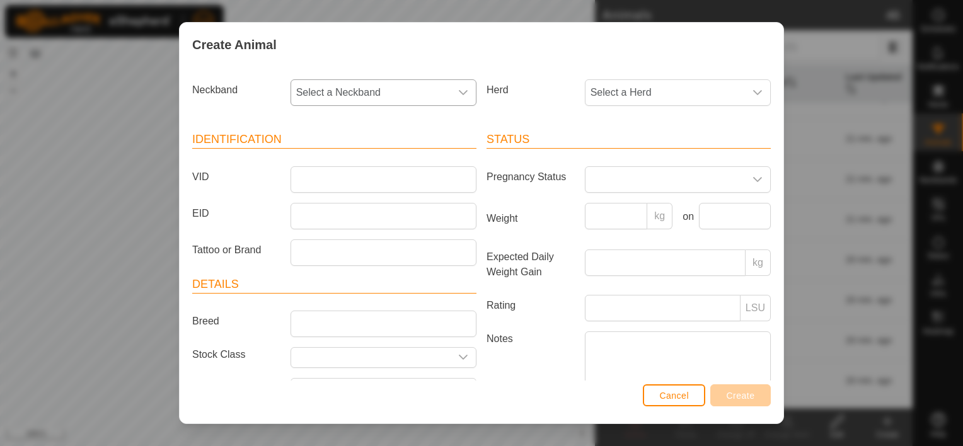
click at [386, 88] on span "Select a Neckband" at bounding box center [371, 92] width 160 height 25
type input "7010"
click at [423, 159] on li "0653517010" at bounding box center [383, 157] width 182 height 25
click at [646, 100] on span "Select a Herd" at bounding box center [666, 92] width 160 height 25
click at [627, 187] on li "[PERSON_NAME]'s Summer Pasture" at bounding box center [677, 184] width 183 height 25
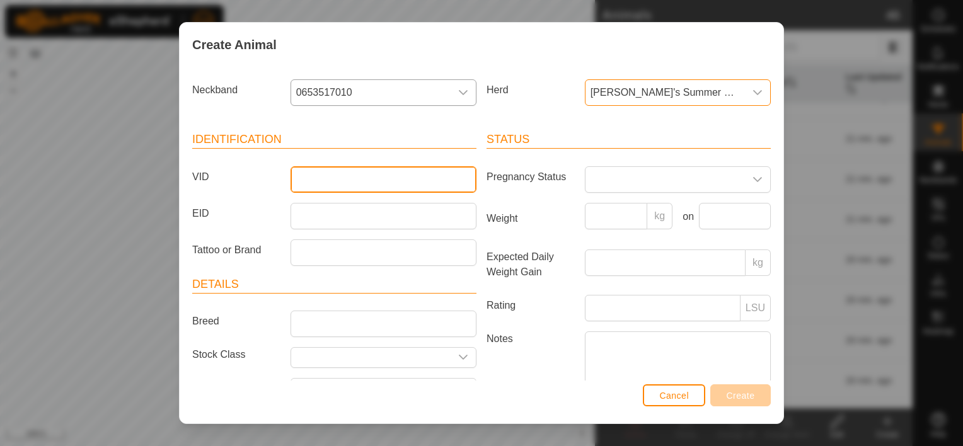
click at [323, 166] on input "VID" at bounding box center [384, 179] width 186 height 26
type input "254"
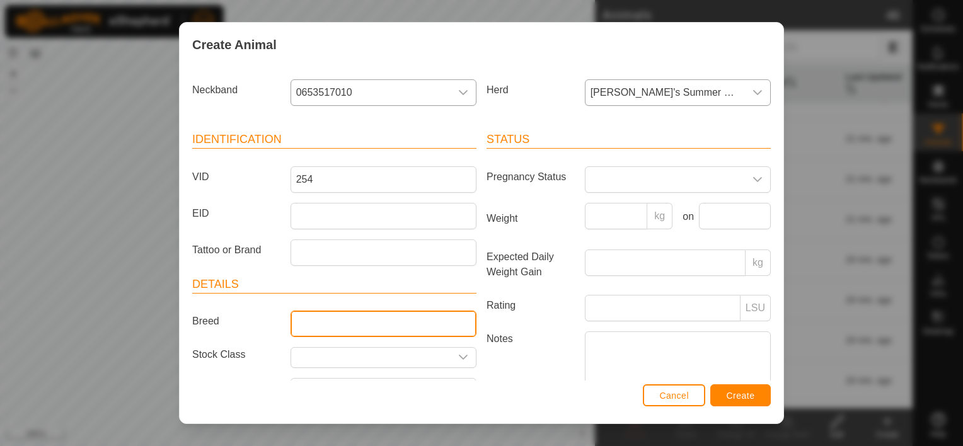
click at [325, 320] on input "Breed" at bounding box center [384, 324] width 186 height 26
type input "Black Baldy"
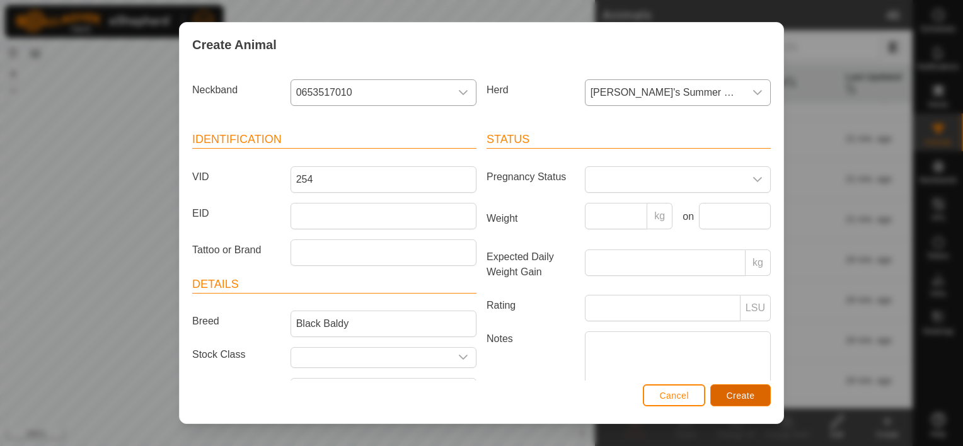
click at [760, 397] on button "Create" at bounding box center [741, 396] width 61 height 22
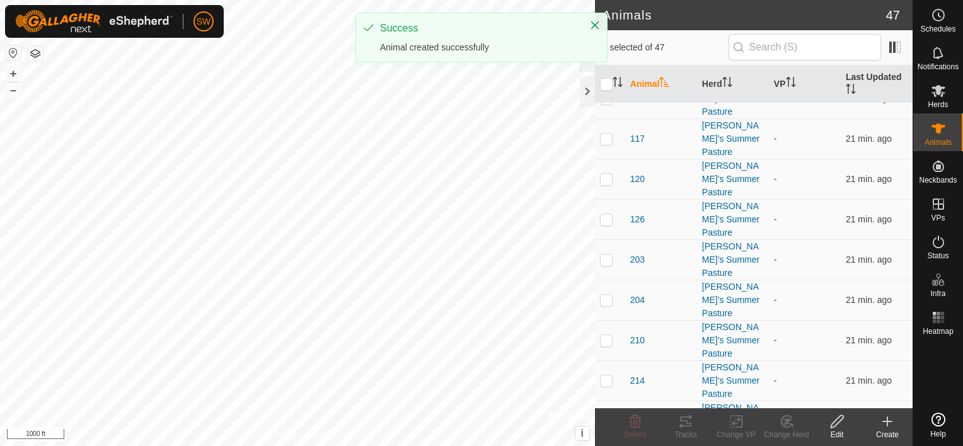
click at [881, 421] on icon at bounding box center [887, 421] width 15 height 15
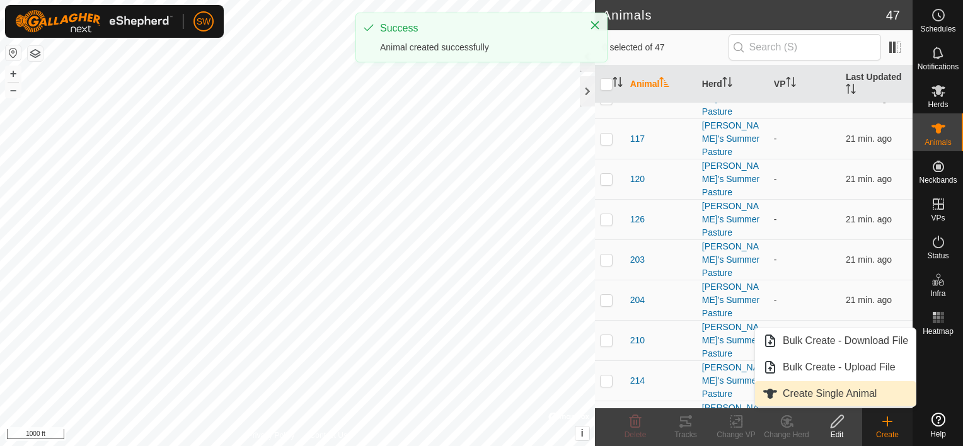
click at [871, 401] on link "Create Single Animal" at bounding box center [835, 393] width 161 height 25
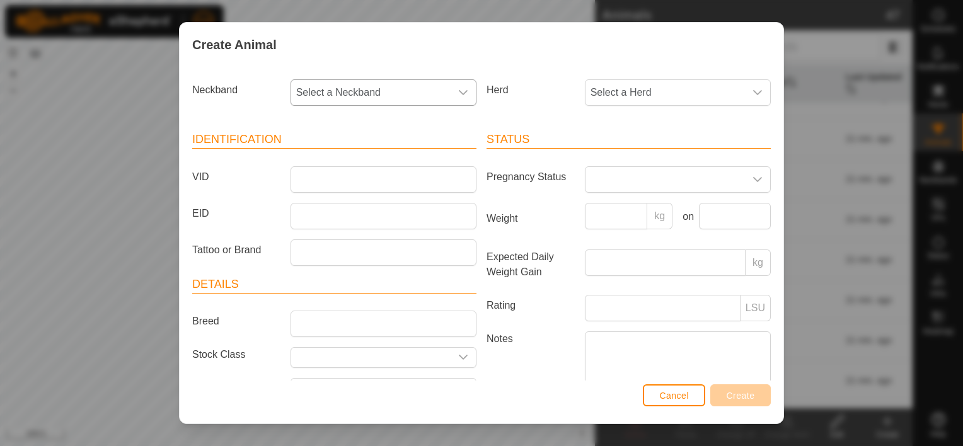
click at [468, 92] on div "dropdown trigger" at bounding box center [463, 92] width 25 height 25
type input "2889"
click at [363, 156] on li "1576472889" at bounding box center [383, 157] width 182 height 25
click at [663, 86] on span "Select a Herd" at bounding box center [666, 92] width 160 height 25
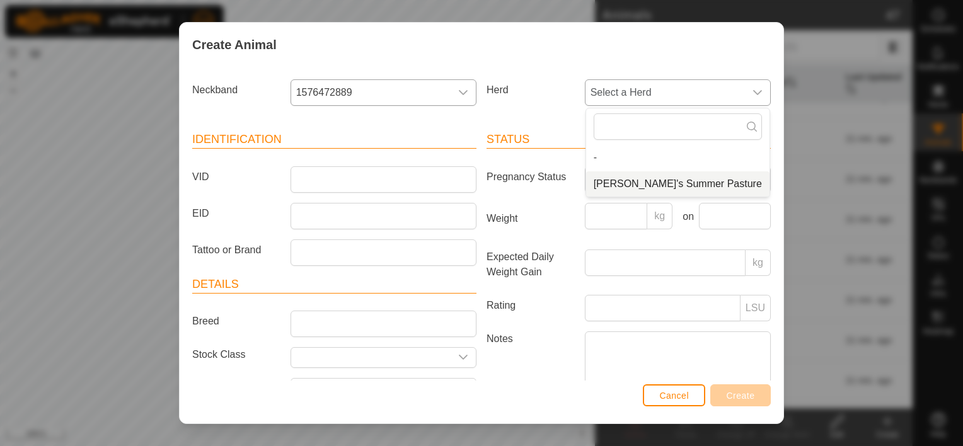
click at [651, 178] on li "[PERSON_NAME]'s Summer Pasture" at bounding box center [677, 184] width 183 height 25
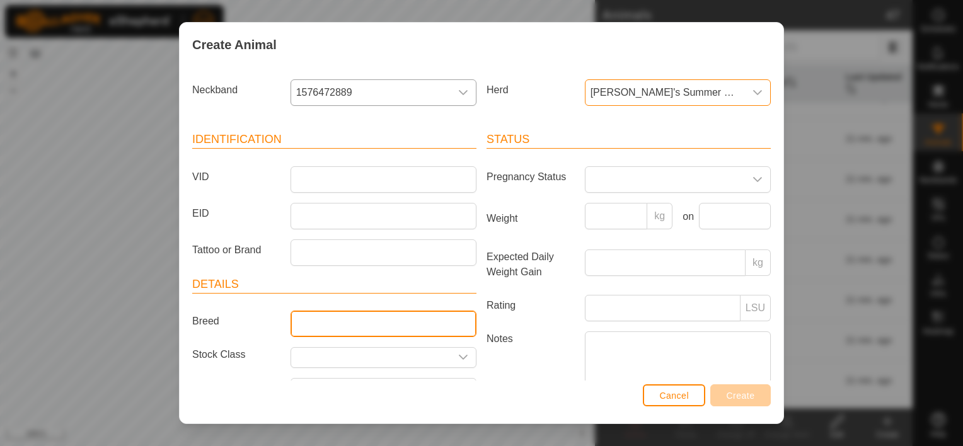
click at [380, 320] on input "Breed" at bounding box center [384, 324] width 186 height 26
type input "Black Baldy"
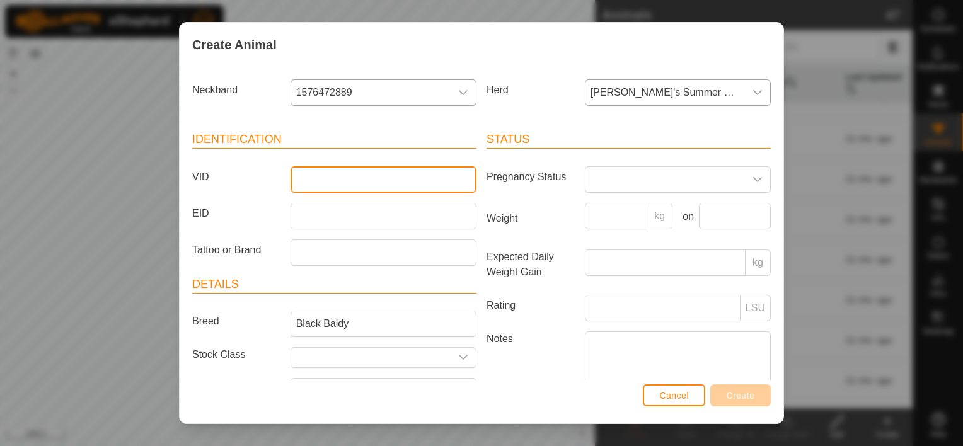
click at [371, 187] on input "VID" at bounding box center [384, 179] width 186 height 26
type input "794"
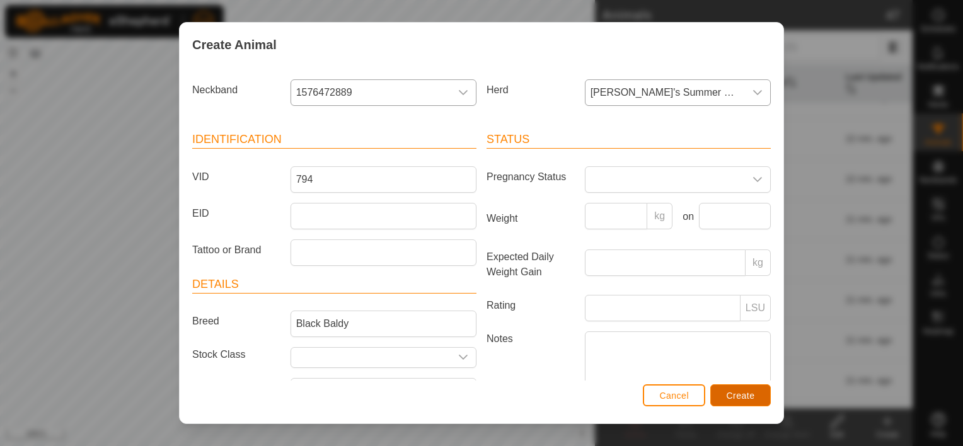
click at [750, 392] on span "Create" at bounding box center [741, 396] width 28 height 10
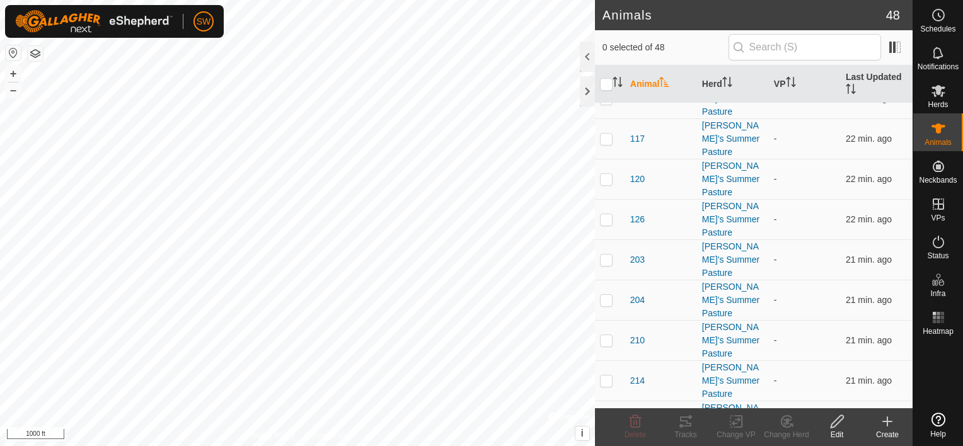
click at [900, 424] on create-svg-icon at bounding box center [888, 421] width 50 height 15
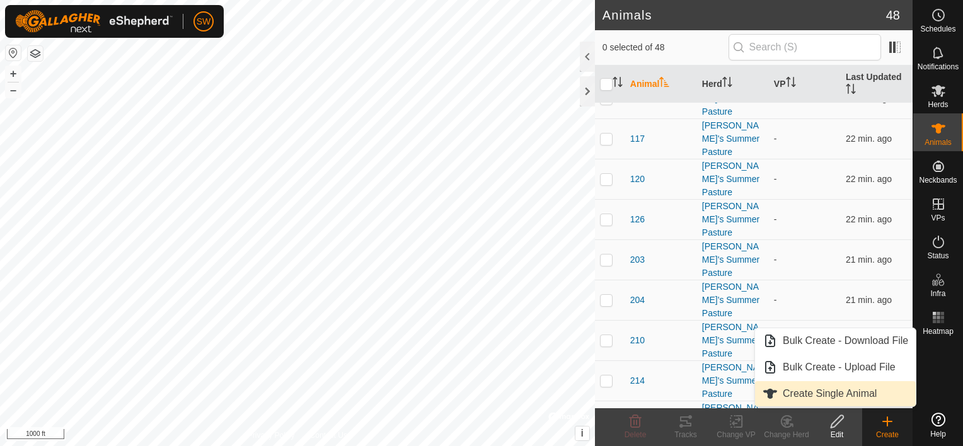
click at [821, 387] on link "Create Single Animal" at bounding box center [835, 393] width 161 height 25
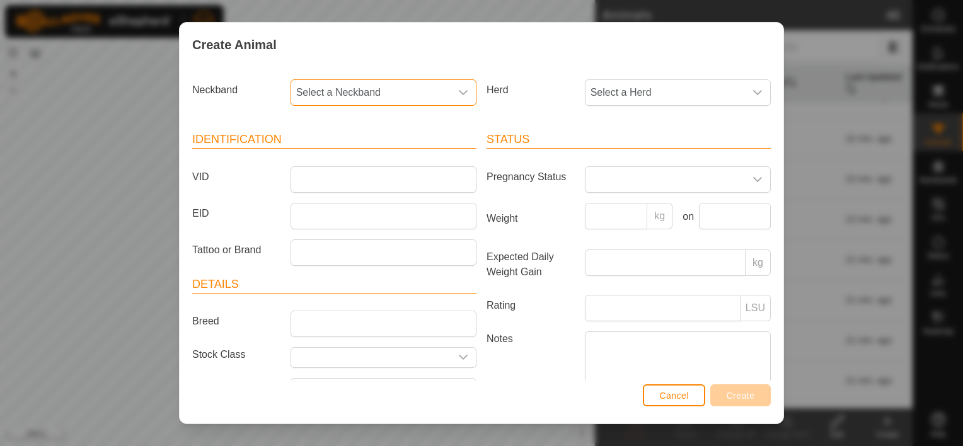
click at [393, 91] on span "Select a Neckband" at bounding box center [371, 92] width 160 height 25
type input "0273"
click at [361, 164] on li "0796410273" at bounding box center [383, 157] width 182 height 25
click at [625, 98] on span "Select a Herd" at bounding box center [666, 92] width 160 height 25
click at [605, 177] on li "[PERSON_NAME]'s Summer Pasture" at bounding box center [677, 184] width 183 height 25
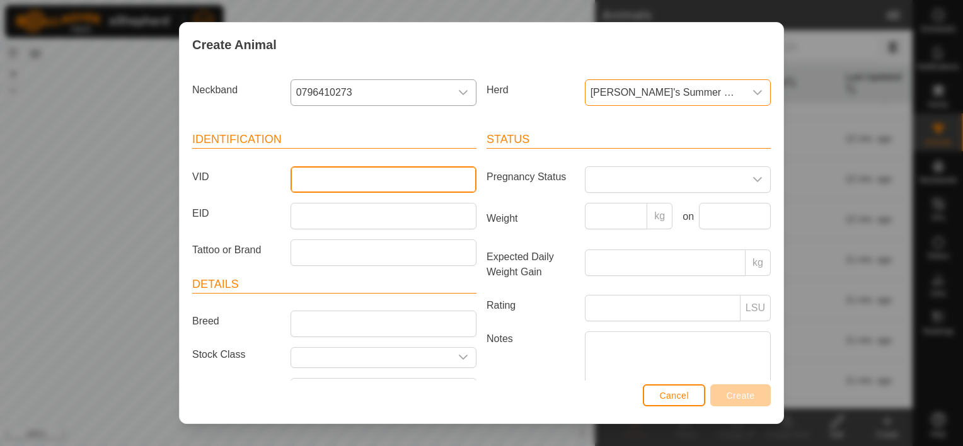
click at [443, 179] on input "VID" at bounding box center [384, 179] width 186 height 26
type input "352"
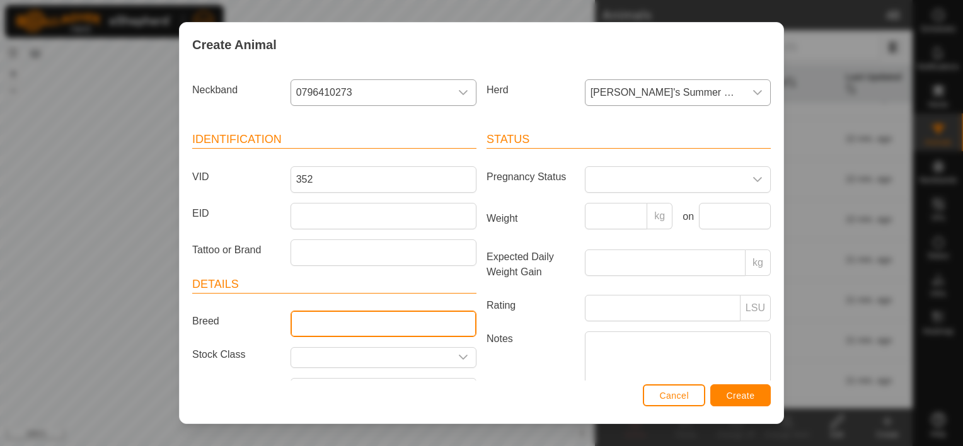
click at [315, 323] on input "Breed" at bounding box center [384, 324] width 186 height 26
type input "Black Baldy"
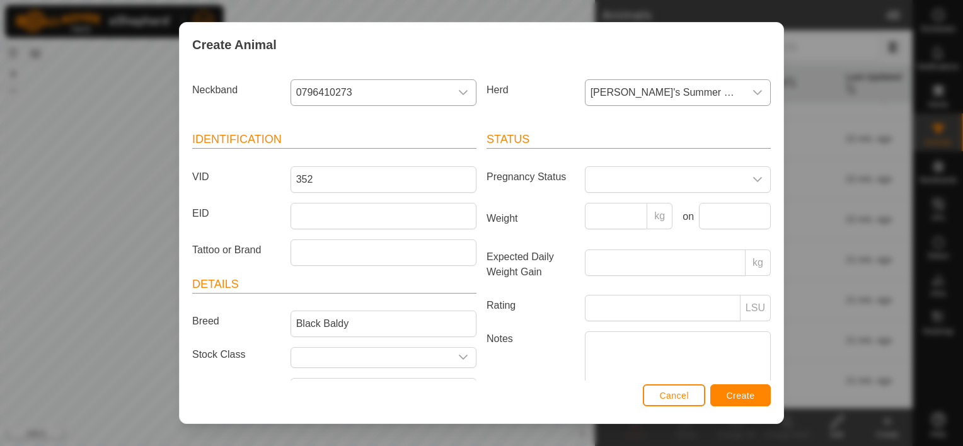
click at [249, 330] on article "Details Breed Black Baldy Stock Class Birth Month Age -" at bounding box center [334, 355] width 284 height 159
click at [725, 391] on button "Create" at bounding box center [741, 396] width 61 height 22
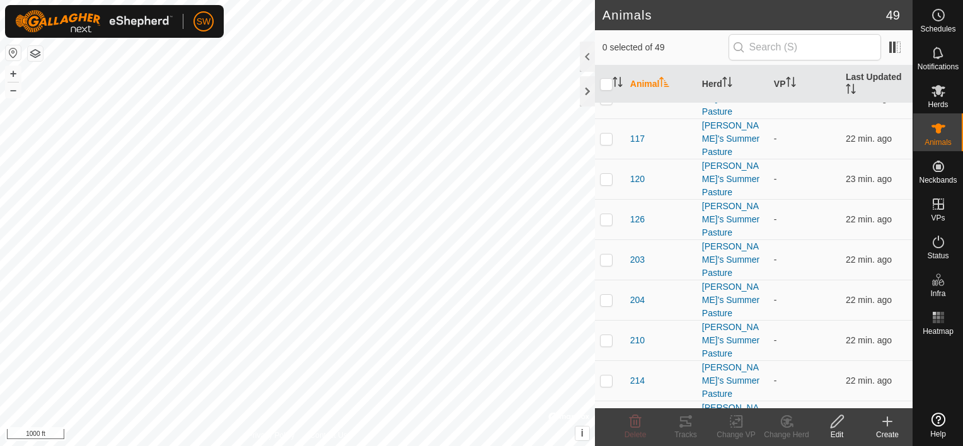
click at [890, 433] on div "Create" at bounding box center [888, 434] width 50 height 11
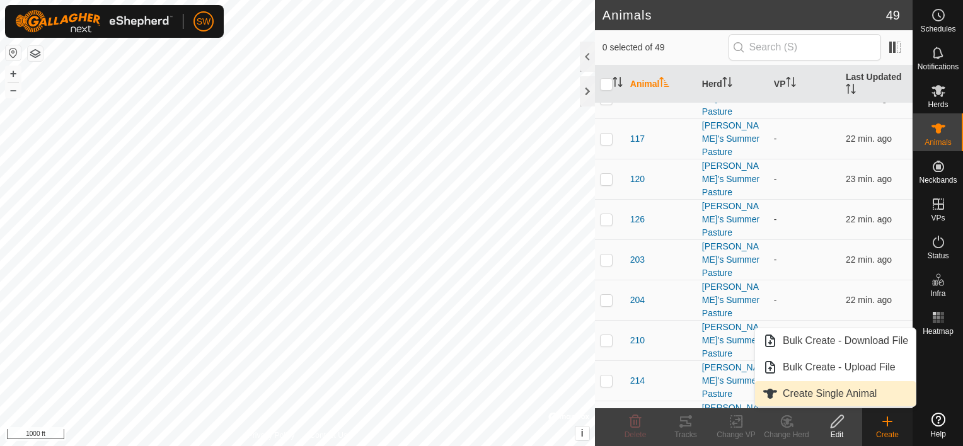
click at [871, 393] on link "Create Single Animal" at bounding box center [835, 393] width 161 height 25
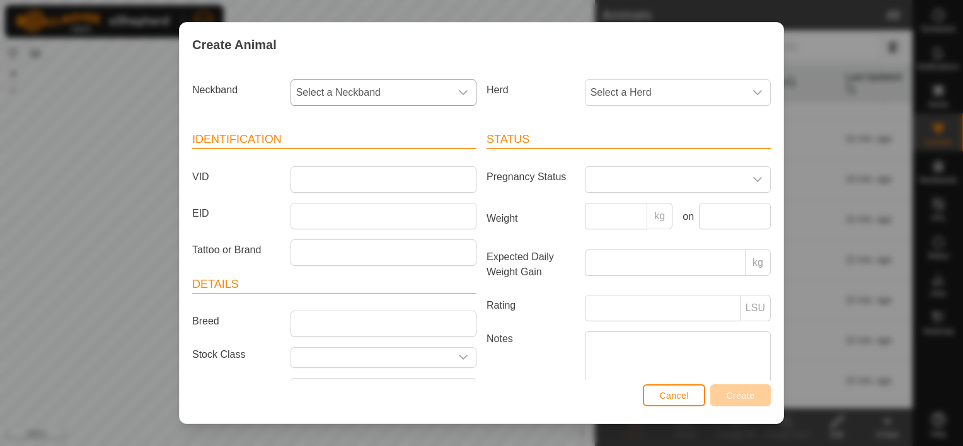
click at [440, 91] on span "Select a Neckband" at bounding box center [371, 92] width 160 height 25
type input "1202"
click at [391, 154] on li "4058071202" at bounding box center [383, 157] width 182 height 25
click at [636, 102] on span "Select a Herd" at bounding box center [666, 92] width 160 height 25
click at [628, 185] on li "[PERSON_NAME]'s Summer Pasture" at bounding box center [677, 184] width 183 height 25
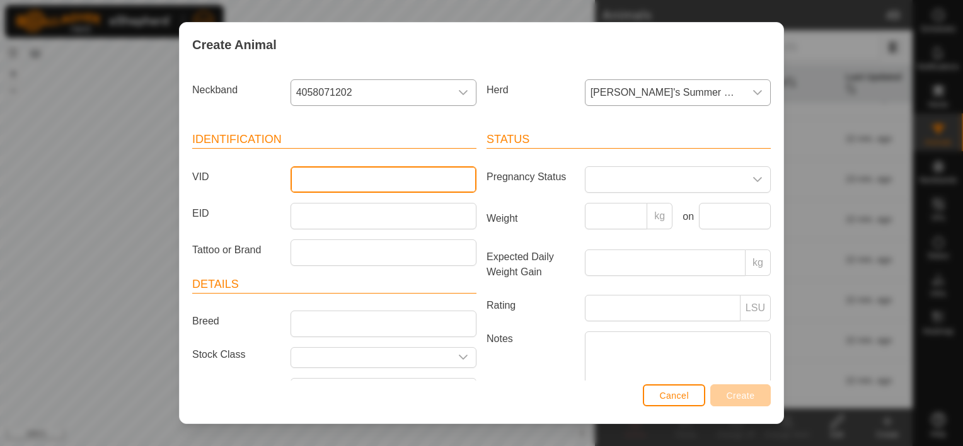
click at [392, 178] on input "VID" at bounding box center [384, 179] width 186 height 26
type input "053"
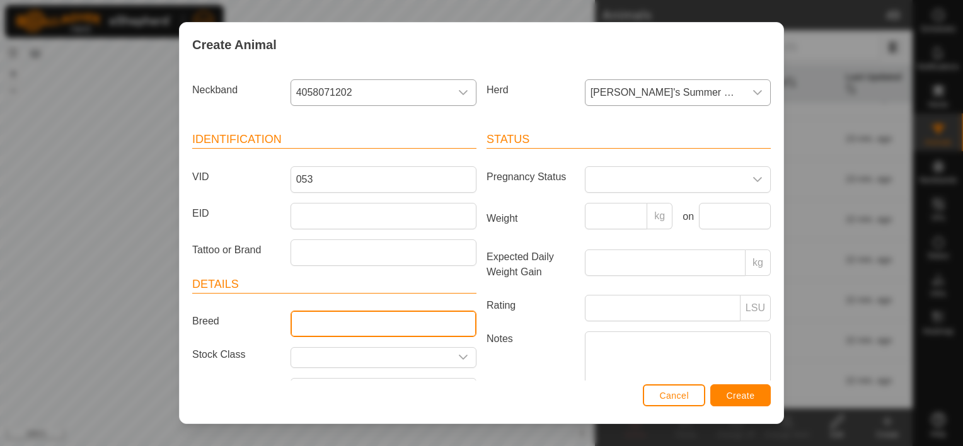
click at [450, 320] on input "Breed" at bounding box center [384, 324] width 186 height 26
type input "Black Baldy"
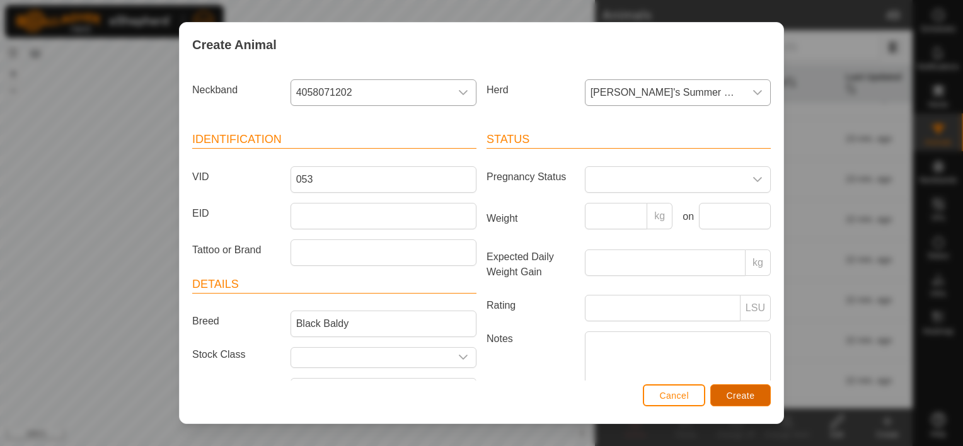
click at [753, 396] on span "Create" at bounding box center [741, 396] width 28 height 10
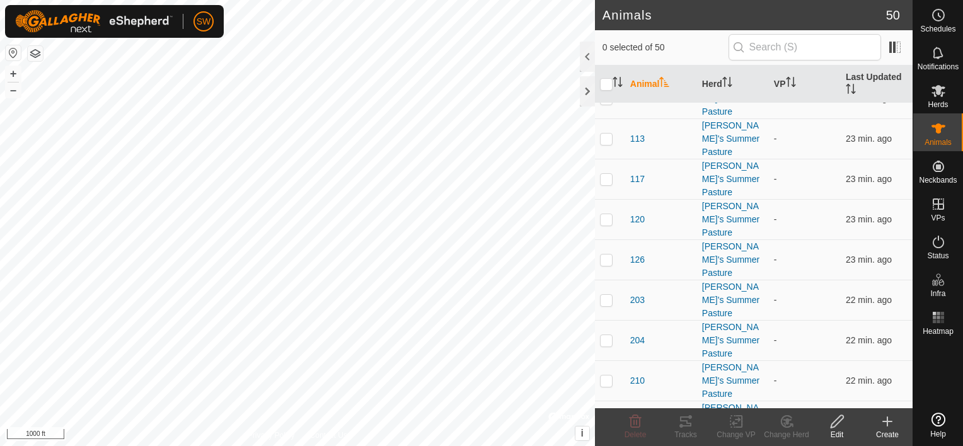
click at [880, 426] on icon at bounding box center [887, 421] width 15 height 15
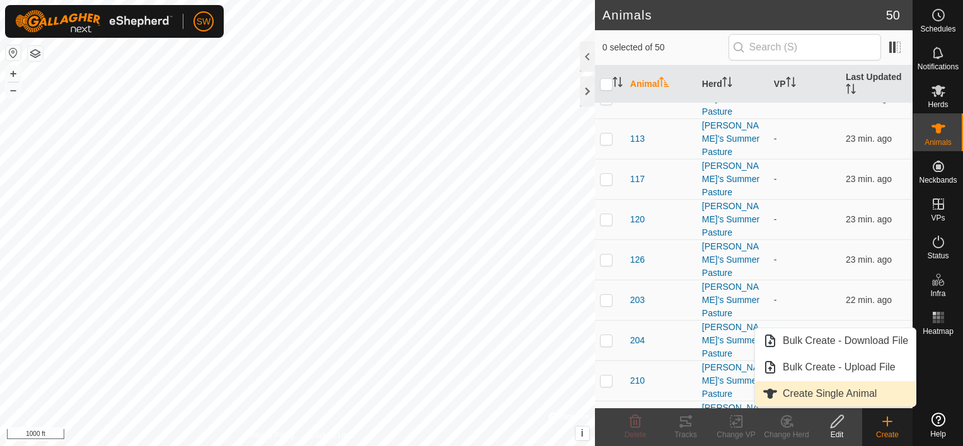
click at [856, 398] on link "Create Single Animal" at bounding box center [835, 393] width 161 height 25
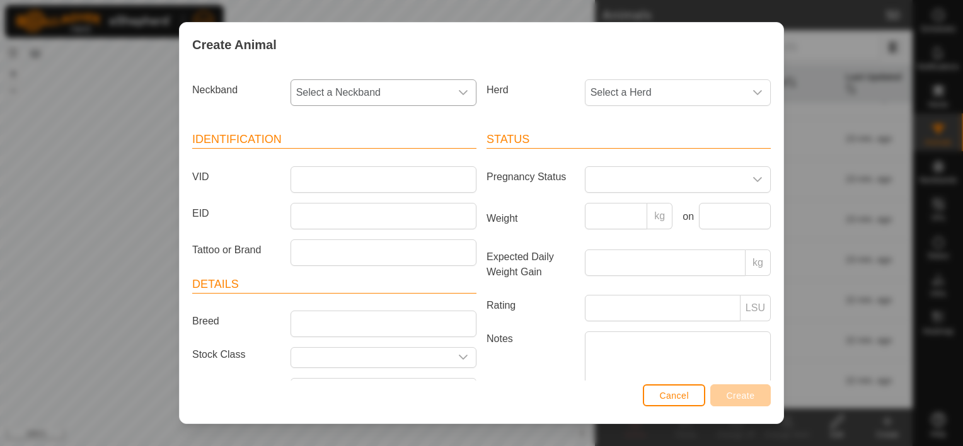
click at [432, 90] on span "Select a Neckband" at bounding box center [371, 92] width 160 height 25
type input "5217"
click at [328, 156] on li "4043765217" at bounding box center [383, 157] width 182 height 25
click at [607, 93] on span "Select a Herd" at bounding box center [666, 92] width 160 height 25
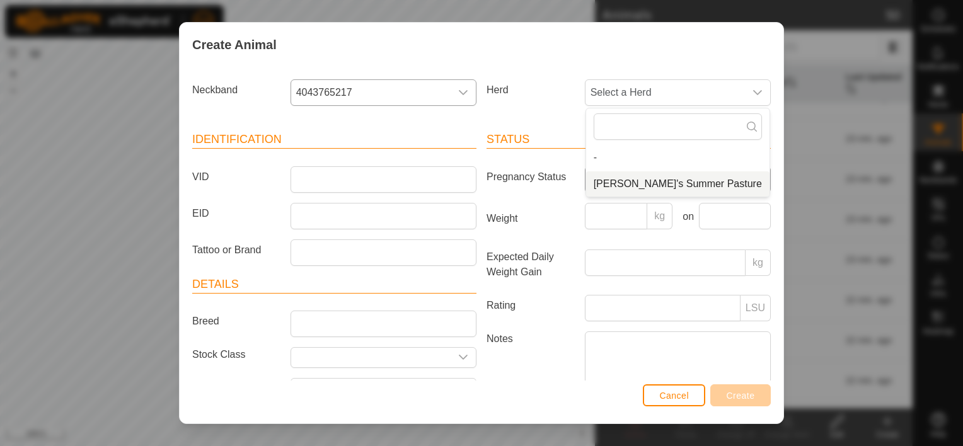
drag, startPoint x: 617, startPoint y: 187, endPoint x: 608, endPoint y: 182, distance: 10.2
click at [617, 184] on li "[PERSON_NAME]'s Summer Pasture" at bounding box center [677, 184] width 183 height 25
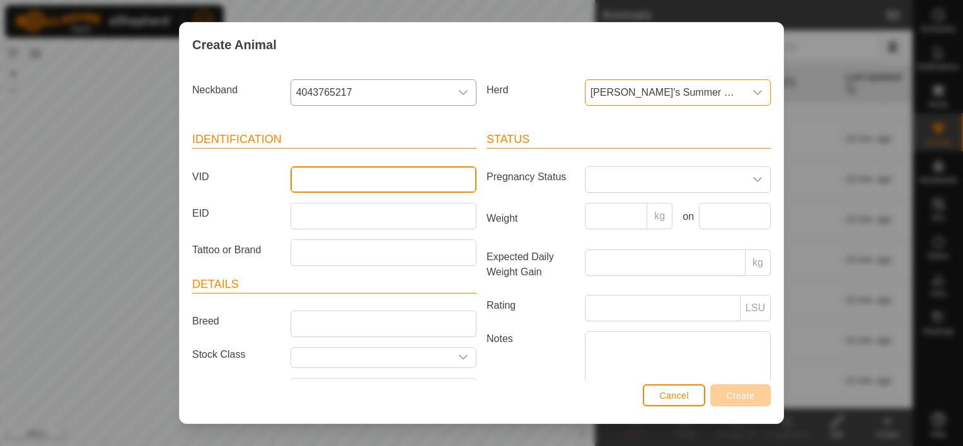
click at [400, 180] on input "VID" at bounding box center [384, 179] width 186 height 26
type input "042"
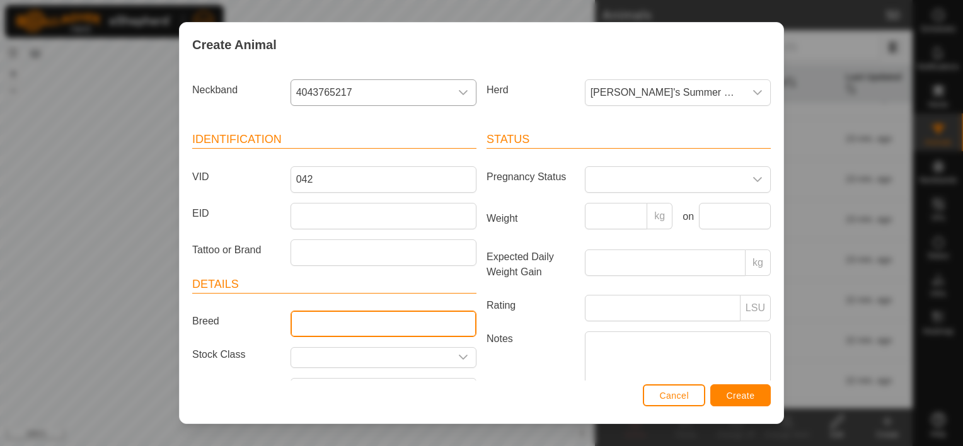
click at [433, 315] on input "Breed" at bounding box center [384, 324] width 186 height 26
type input "Black Baldy"
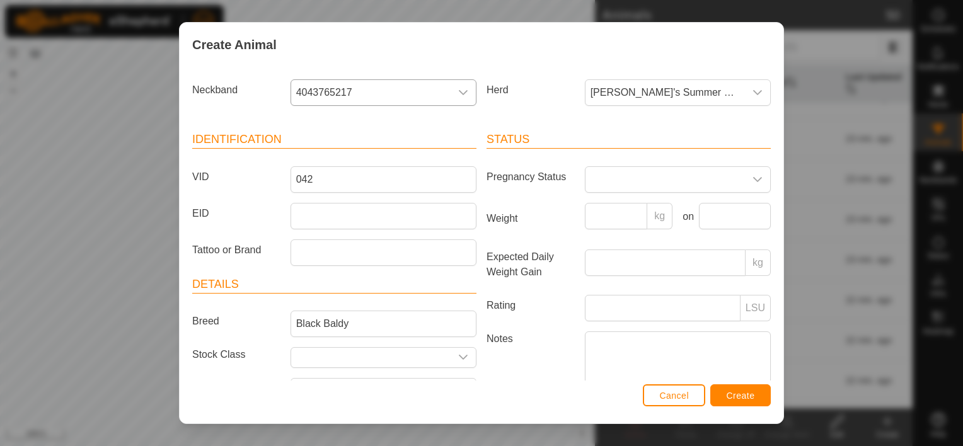
click at [223, 306] on article "Details Breed Black Baldy Stock Class Birth Month Age -" at bounding box center [334, 355] width 284 height 159
click at [760, 400] on button "Create" at bounding box center [741, 396] width 61 height 22
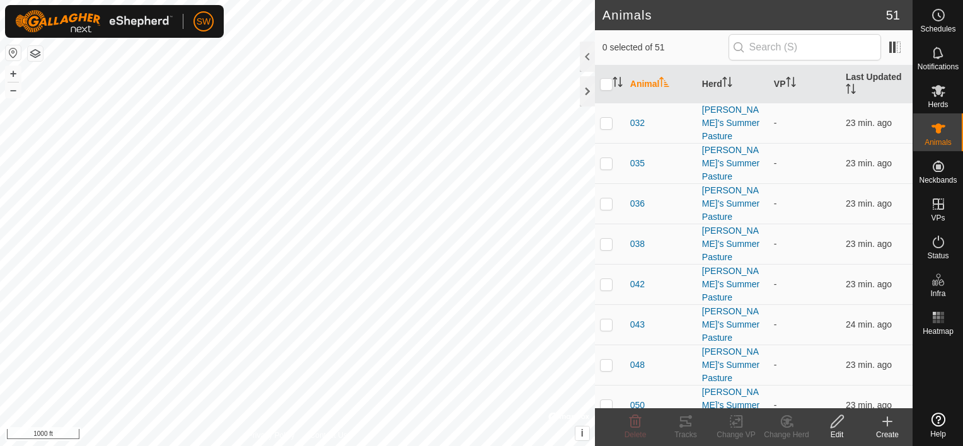
click at [880, 424] on icon at bounding box center [887, 421] width 15 height 15
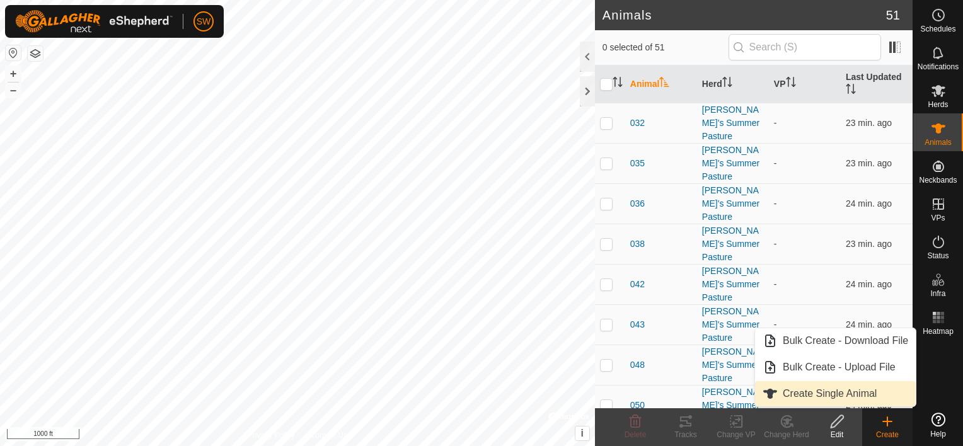
click at [860, 390] on link "Create Single Animal" at bounding box center [835, 393] width 161 height 25
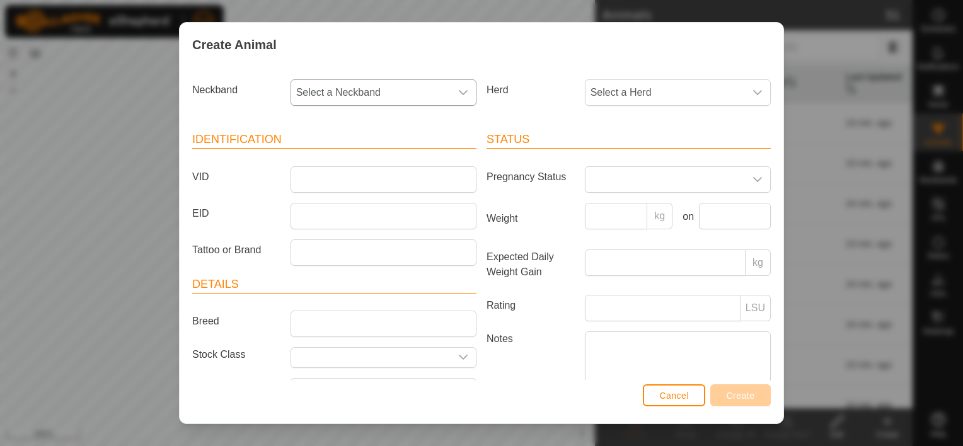
drag, startPoint x: 387, startPoint y: 95, endPoint x: 380, endPoint y: 98, distance: 7.4
click at [387, 94] on span "Select a Neckband" at bounding box center [371, 92] width 160 height 25
type input "8845"
click at [389, 154] on li "1168798845" at bounding box center [383, 157] width 182 height 25
click at [593, 88] on span "Select a Herd" at bounding box center [666, 92] width 160 height 25
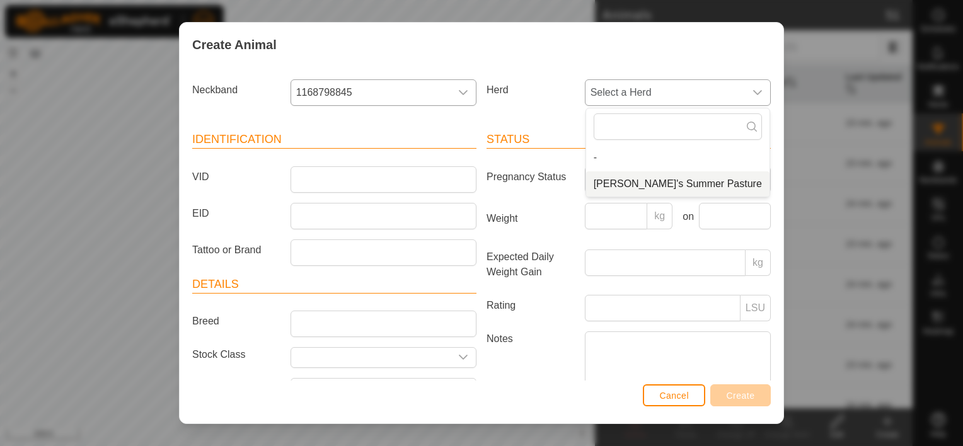
click at [616, 175] on li "[PERSON_NAME]'s Summer Pasture" at bounding box center [677, 184] width 183 height 25
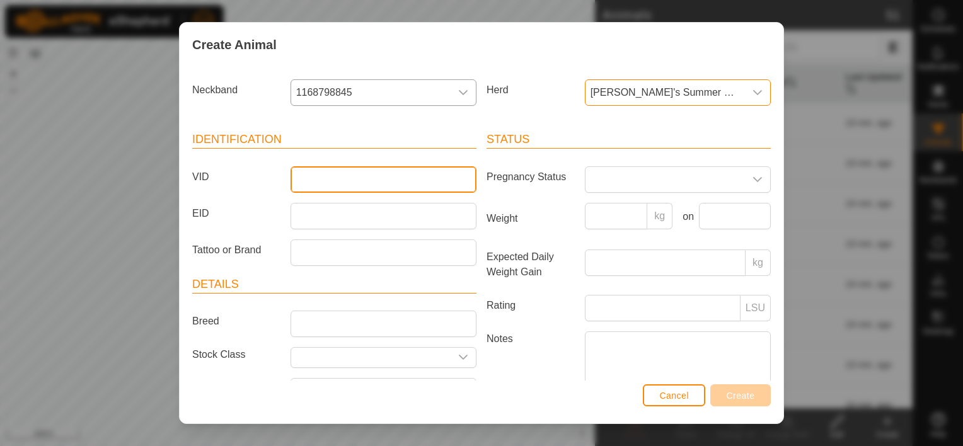
click at [388, 182] on input "VID" at bounding box center [384, 179] width 186 height 26
type input "334"
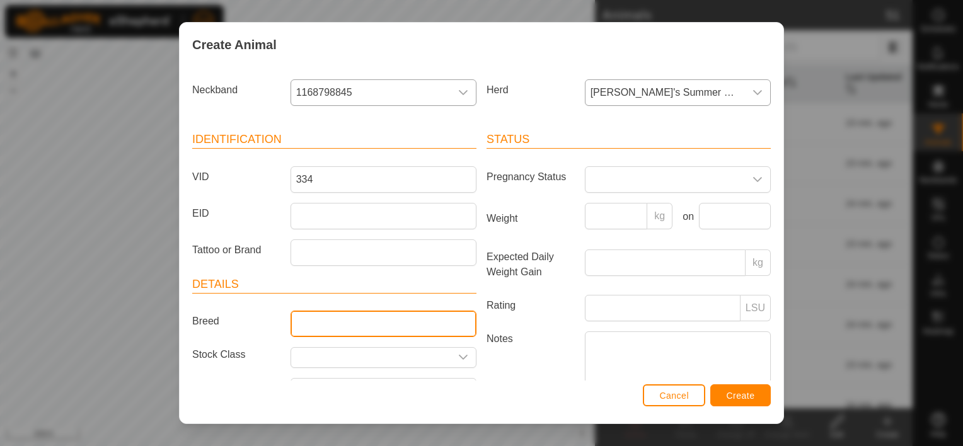
click at [410, 323] on input "Breed" at bounding box center [384, 324] width 186 height 26
type input "Black Baldy"
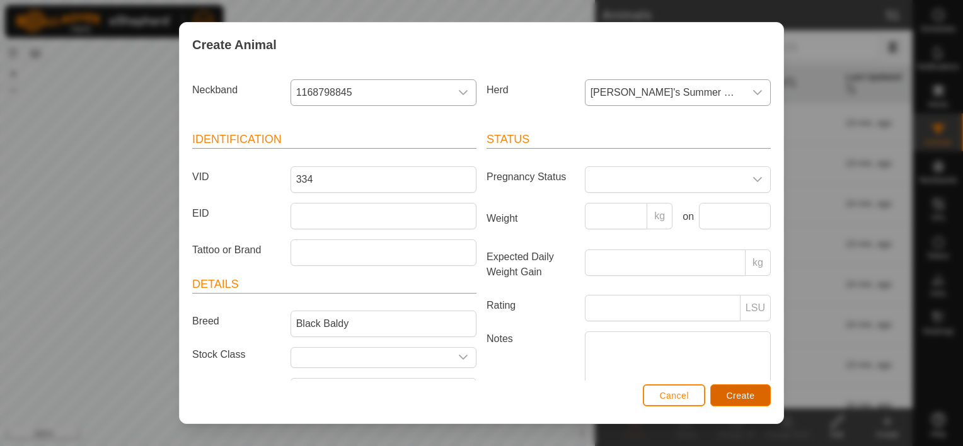
click at [750, 395] on span "Create" at bounding box center [741, 396] width 28 height 10
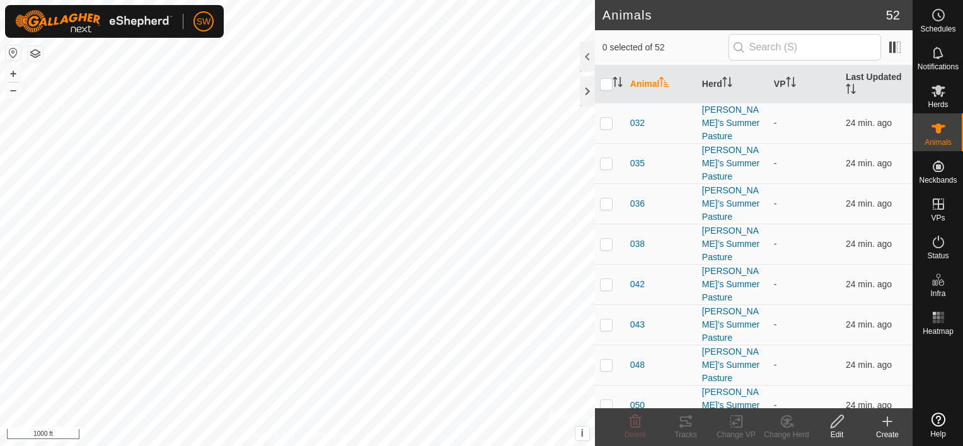
click at [861, 426] on edit-svg-icon at bounding box center [837, 421] width 50 height 15
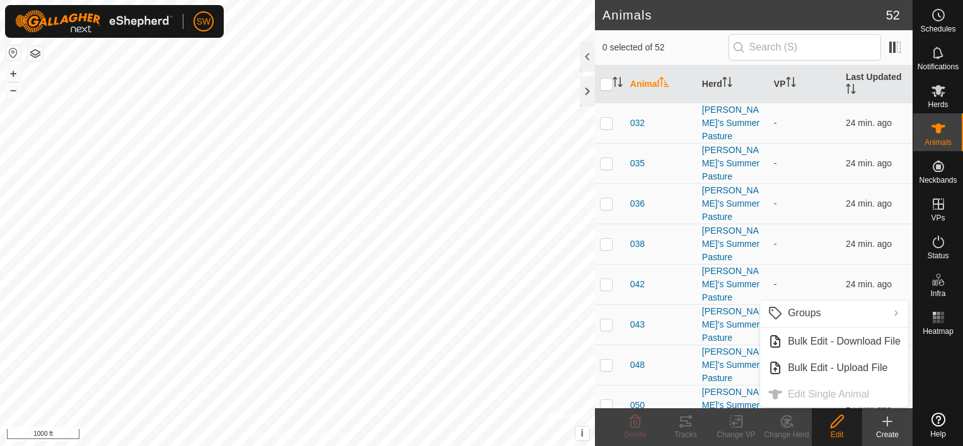
click at [888, 424] on icon at bounding box center [887, 421] width 15 height 15
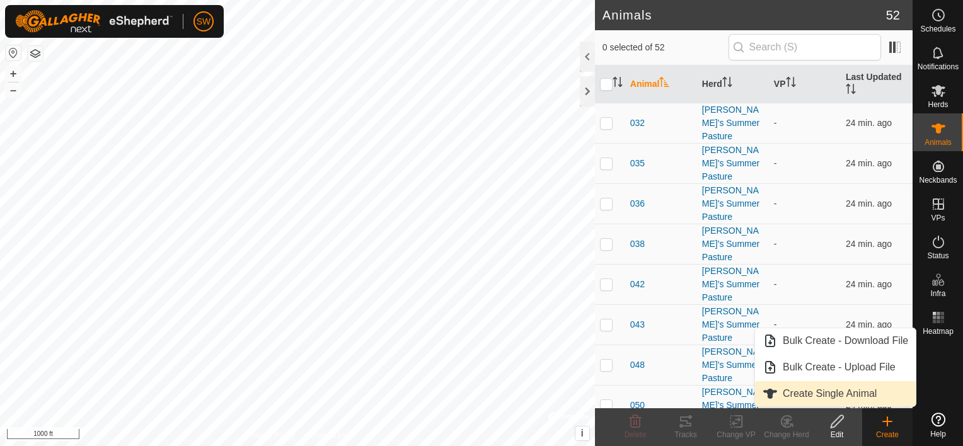
click at [846, 394] on link "Create Single Animal" at bounding box center [835, 393] width 161 height 25
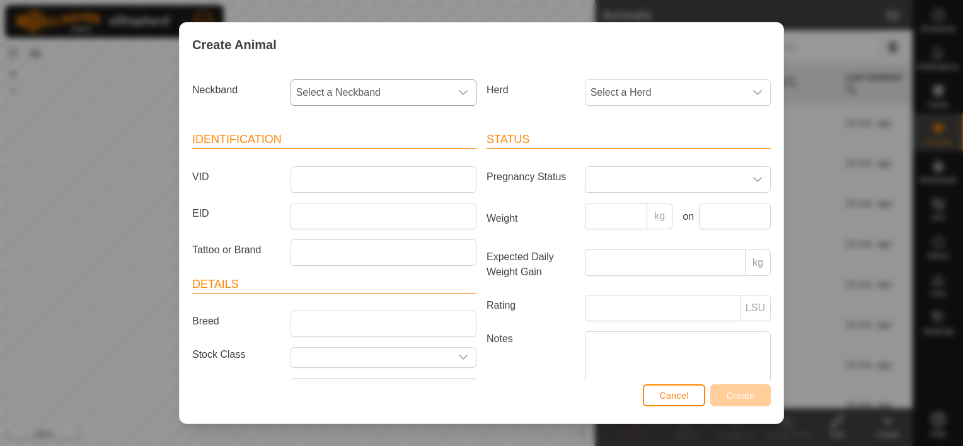
click at [340, 91] on span "Select a Neckband" at bounding box center [371, 92] width 160 height 25
type input "1341"
click at [385, 163] on li "0793301341" at bounding box center [383, 157] width 182 height 25
drag, startPoint x: 615, startPoint y: 90, endPoint x: 613, endPoint y: 102, distance: 12.1
click at [615, 92] on span "Select a Herd" at bounding box center [666, 92] width 160 height 25
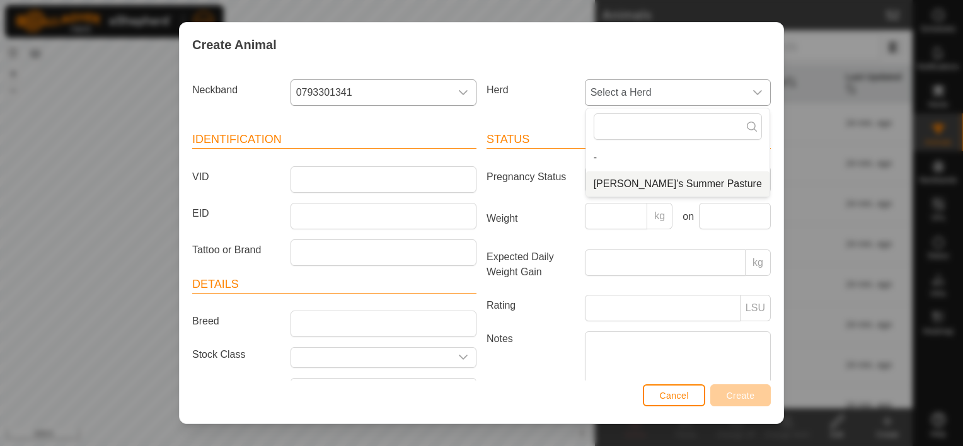
click at [595, 182] on li "[PERSON_NAME]'s Summer Pasture" at bounding box center [677, 184] width 183 height 25
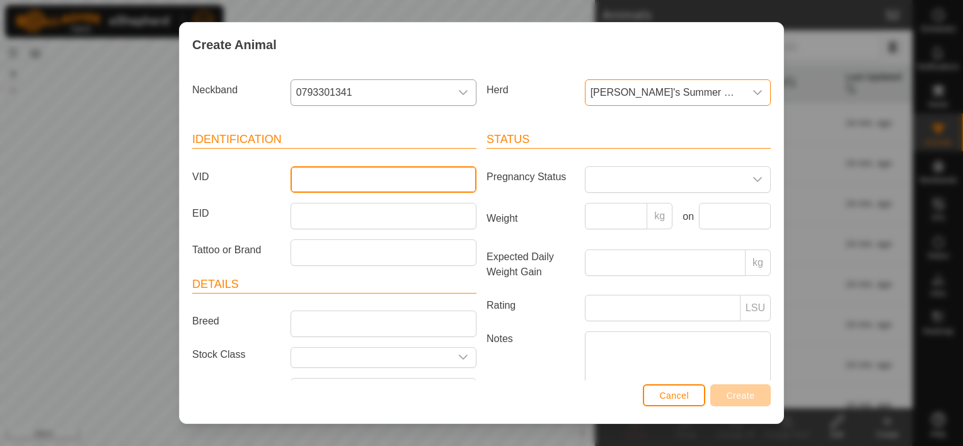
drag, startPoint x: 457, startPoint y: 177, endPoint x: 451, endPoint y: 169, distance: 9.1
click at [455, 175] on input "VID" at bounding box center [384, 179] width 186 height 26
type input "212"
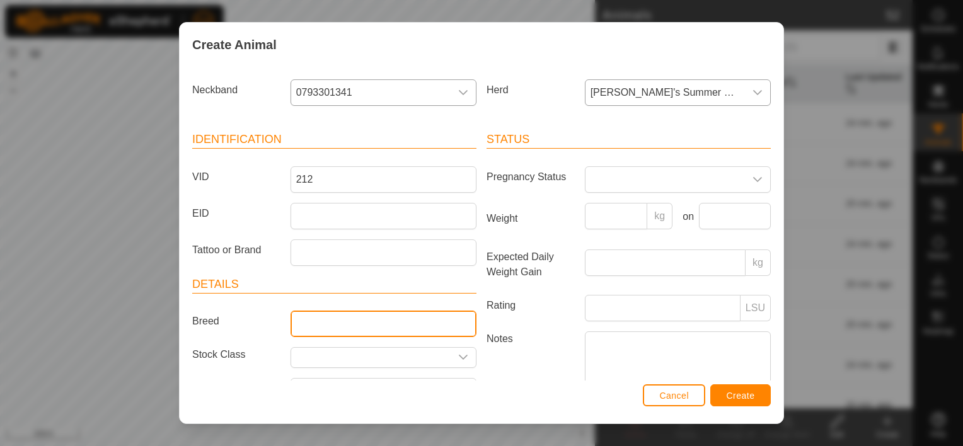
click at [318, 325] on input "Breed" at bounding box center [384, 324] width 186 height 26
type input "Black Baldy"
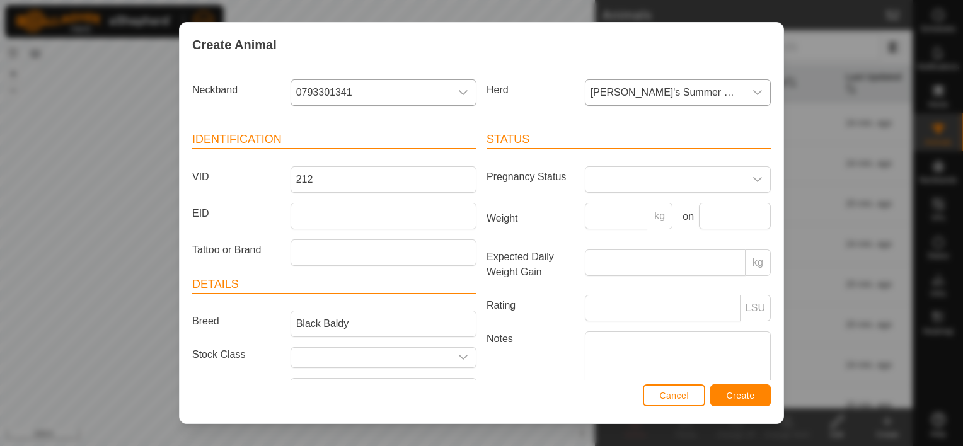
click at [248, 313] on div "Breed Black Baldy" at bounding box center [334, 324] width 294 height 26
click at [723, 395] on button "Create" at bounding box center [741, 396] width 61 height 22
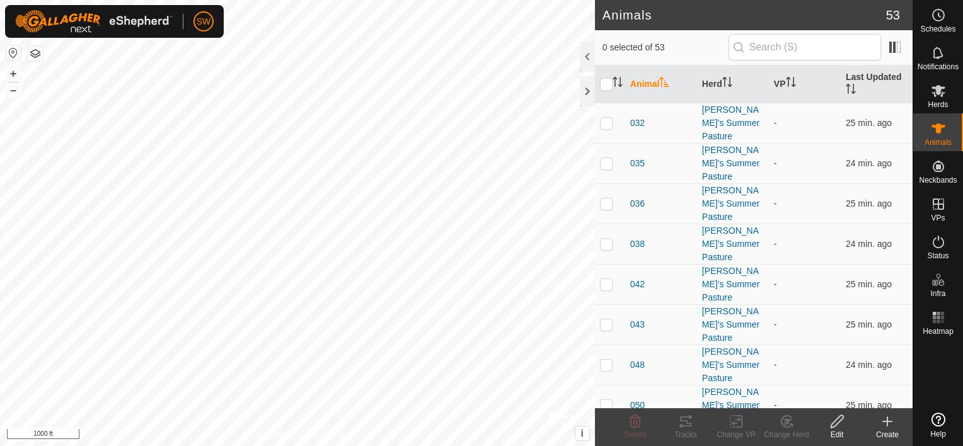
click at [888, 434] on div "Create" at bounding box center [888, 434] width 50 height 11
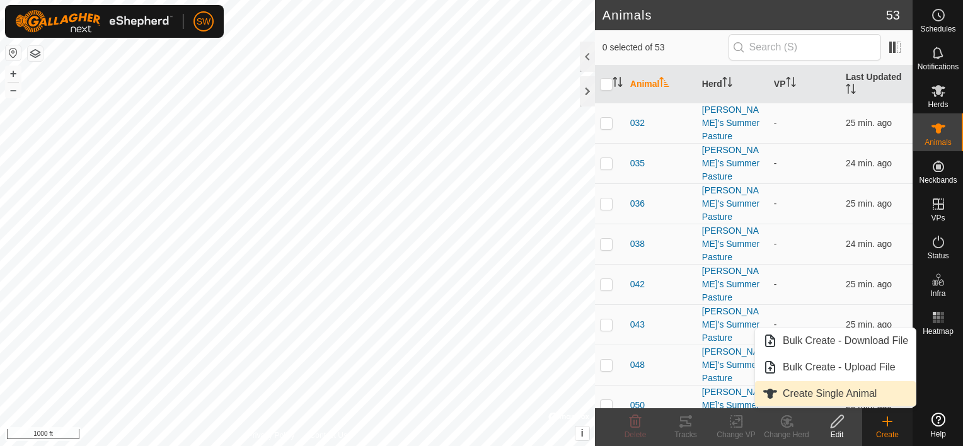
click at [887, 402] on link "Create Single Animal" at bounding box center [835, 393] width 161 height 25
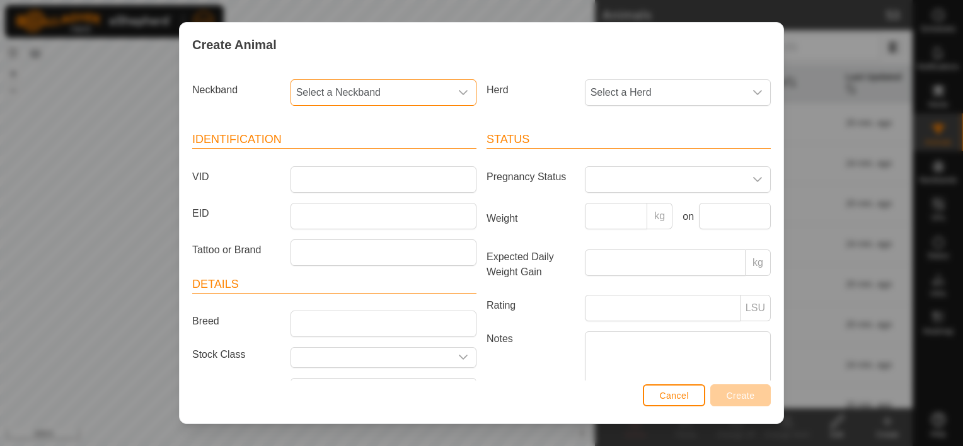
click at [432, 103] on span "Select a Neckband" at bounding box center [371, 92] width 160 height 25
type input "5146"
click at [376, 154] on li "0260835146" at bounding box center [383, 157] width 182 height 25
click at [620, 95] on span "Select a Herd" at bounding box center [666, 92] width 160 height 25
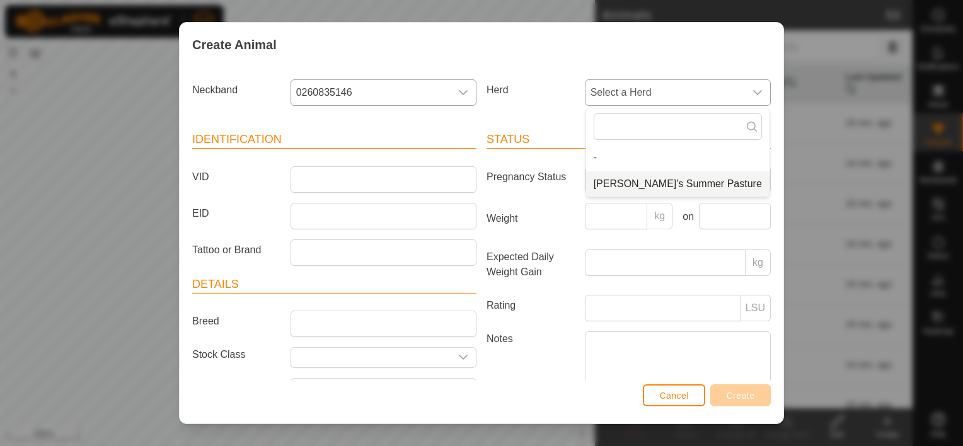
click at [607, 188] on li "[PERSON_NAME]'s Summer Pasture" at bounding box center [677, 184] width 183 height 25
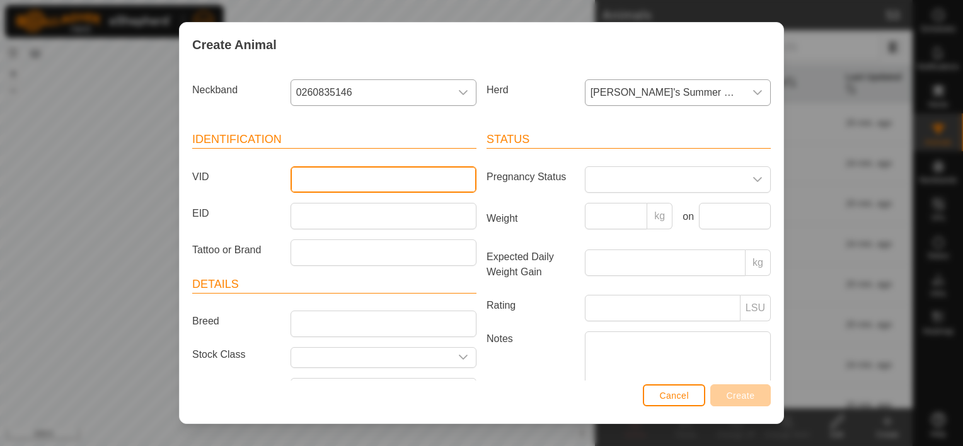
click at [439, 169] on input "VID" at bounding box center [384, 179] width 186 height 26
type input "338"
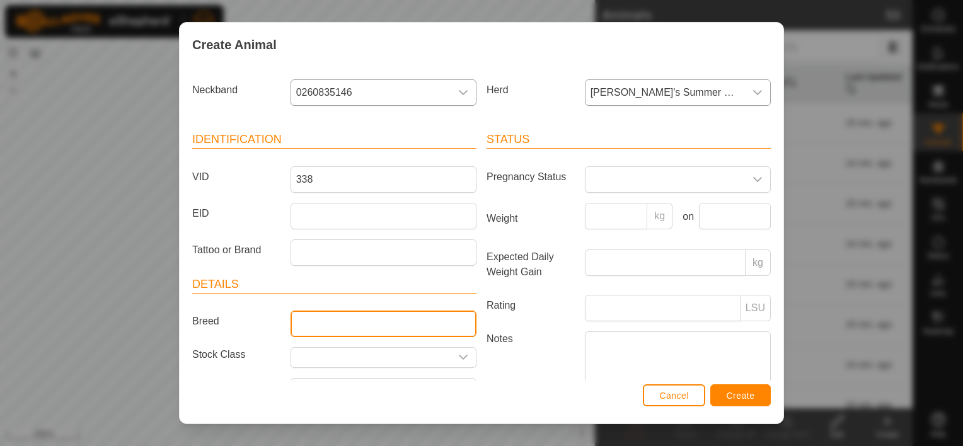
click at [331, 325] on input "Breed" at bounding box center [384, 324] width 186 height 26
type input "Black Baldy"
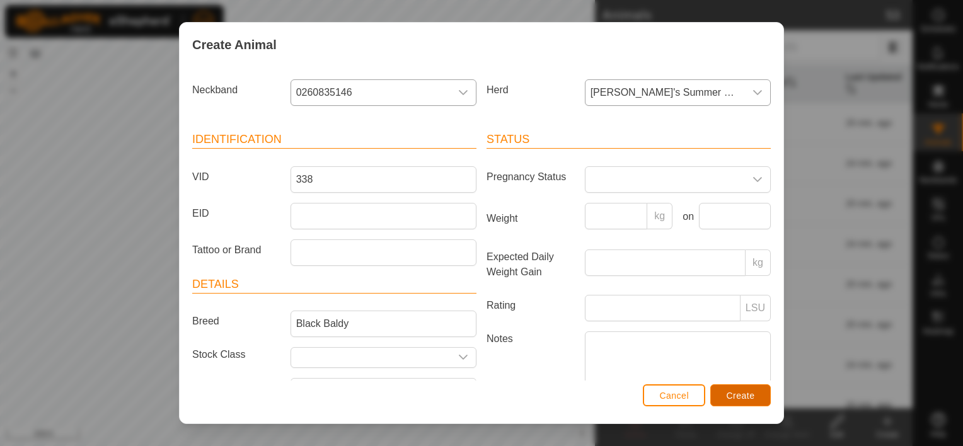
click at [738, 396] on span "Create" at bounding box center [741, 396] width 28 height 10
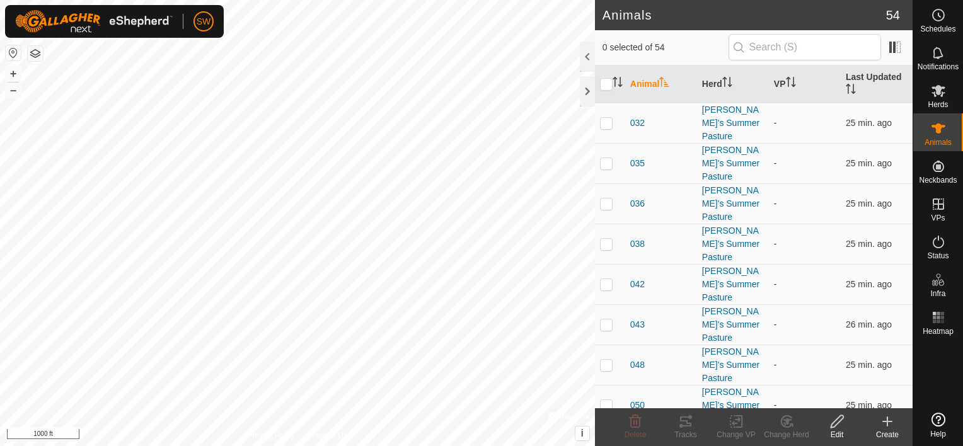
click at [888, 424] on icon at bounding box center [887, 421] width 15 height 15
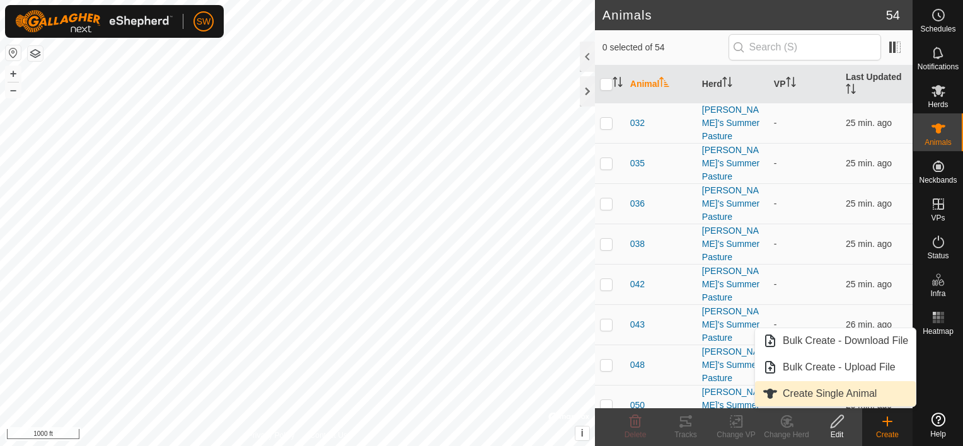
click at [858, 396] on link "Create Single Animal" at bounding box center [835, 393] width 161 height 25
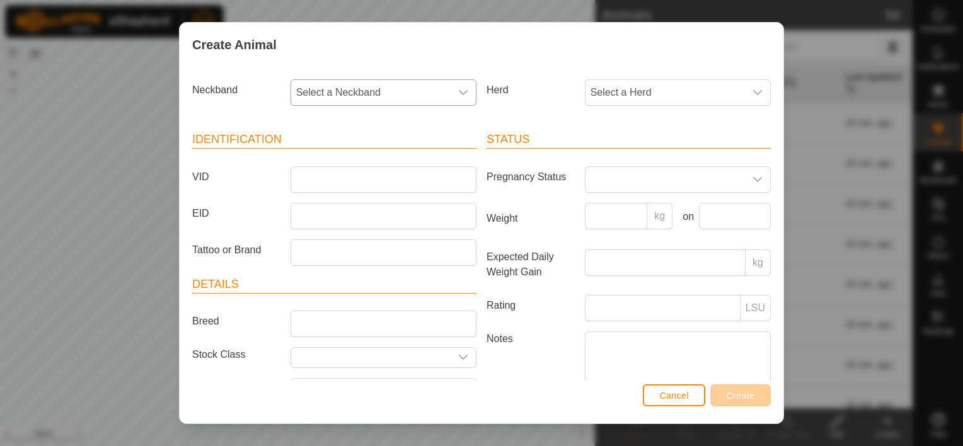
click at [371, 98] on span "Select a Neckband" at bounding box center [371, 92] width 160 height 25
type input "5205"
click at [352, 161] on li "2277255205" at bounding box center [383, 157] width 182 height 25
click at [645, 102] on span "Select a Herd" at bounding box center [666, 92] width 160 height 25
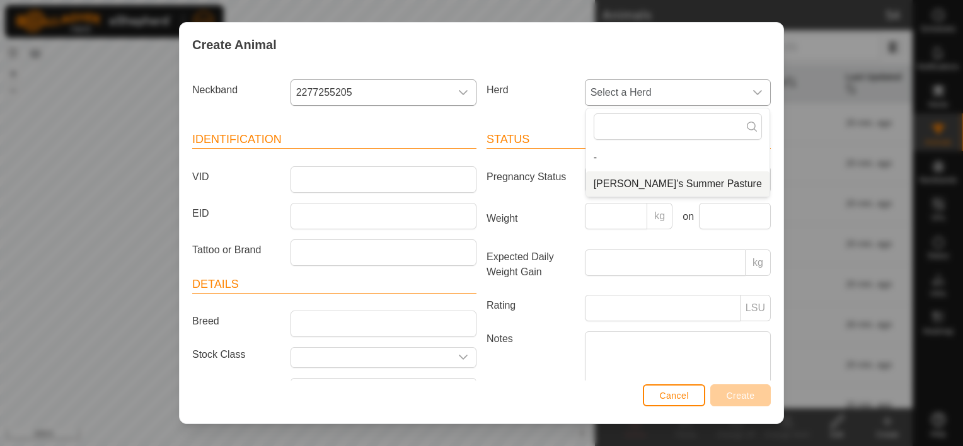
click at [640, 179] on li "[PERSON_NAME]'s Summer Pasture" at bounding box center [677, 184] width 183 height 25
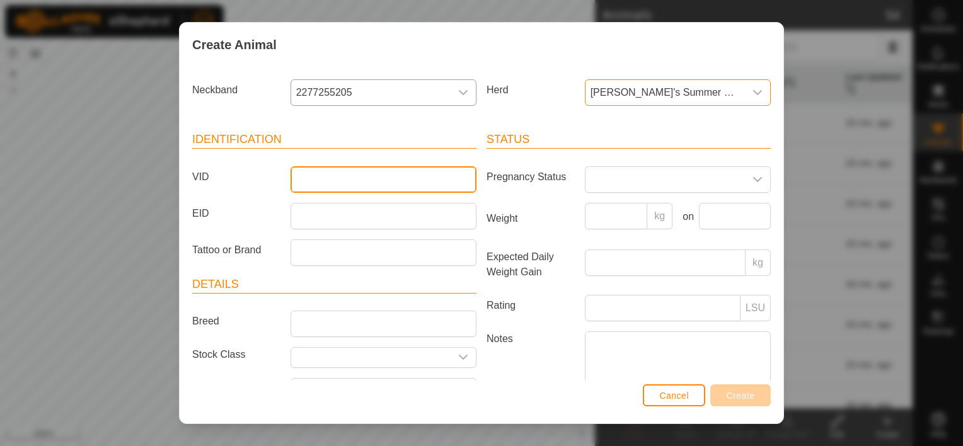
click at [324, 177] on input "VID" at bounding box center [384, 179] width 186 height 26
type input "211"
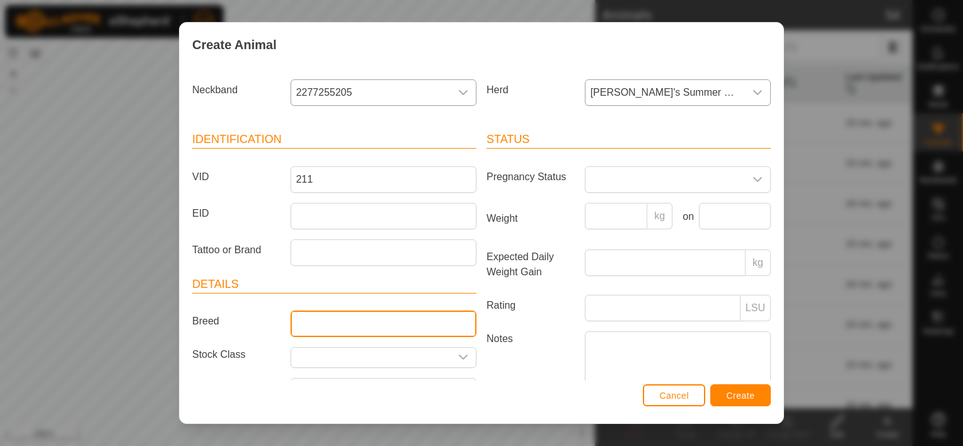
click at [372, 315] on input "Breed" at bounding box center [384, 324] width 186 height 26
type input "Black Baldy"
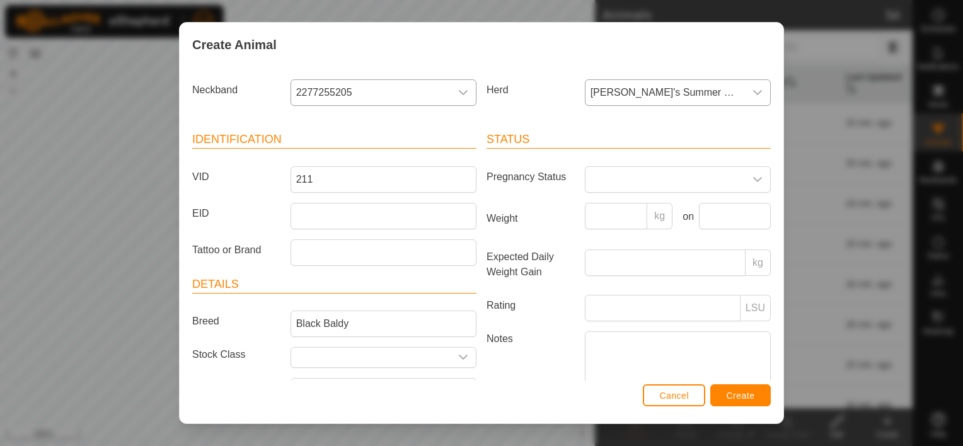
click at [250, 330] on article "Details Breed Black Baldy Stock Class Birth Month Age -" at bounding box center [334, 355] width 284 height 159
click at [733, 392] on span "Create" at bounding box center [741, 396] width 28 height 10
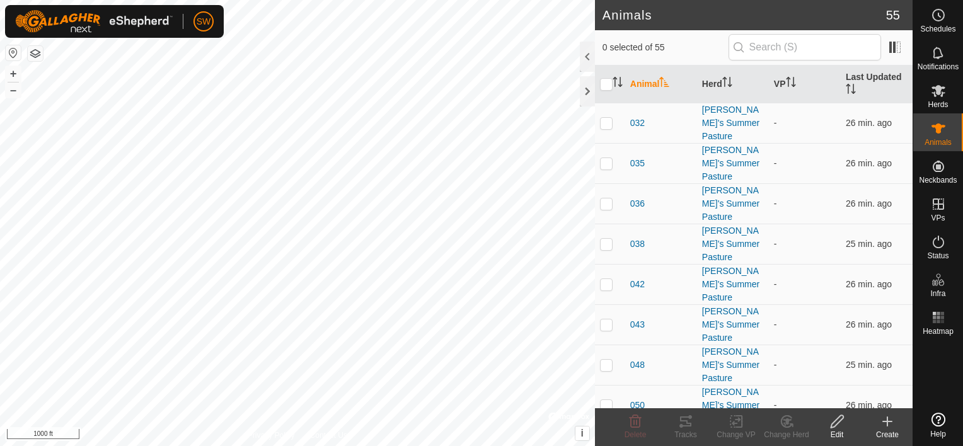
click at [878, 414] on create-svg-icon at bounding box center [888, 421] width 50 height 15
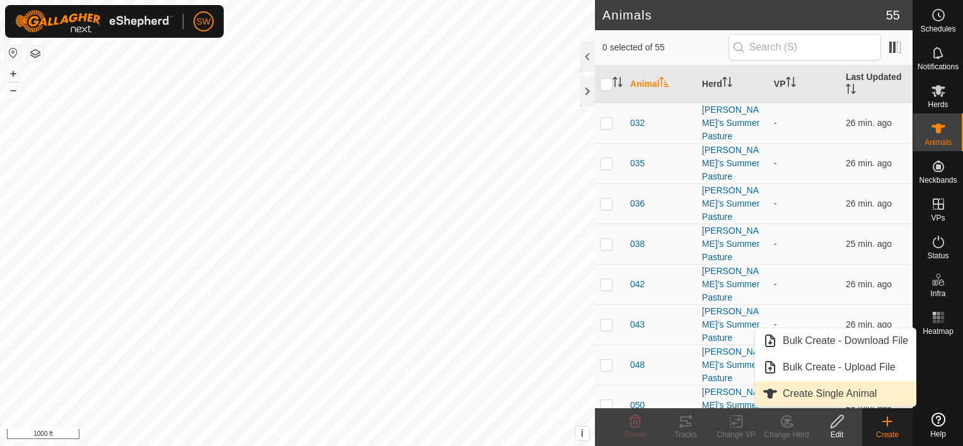
click at [858, 398] on link "Create Single Animal" at bounding box center [835, 393] width 161 height 25
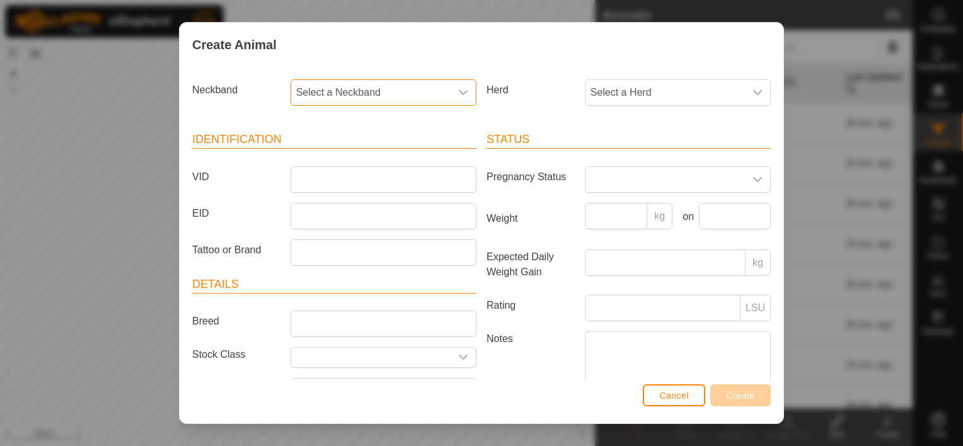
click at [434, 102] on span "Select a Neckband" at bounding box center [371, 92] width 160 height 25
type input "2410"
click at [323, 154] on li "0740902410" at bounding box center [383, 157] width 182 height 25
click at [654, 96] on span "Select a Herd" at bounding box center [666, 92] width 160 height 25
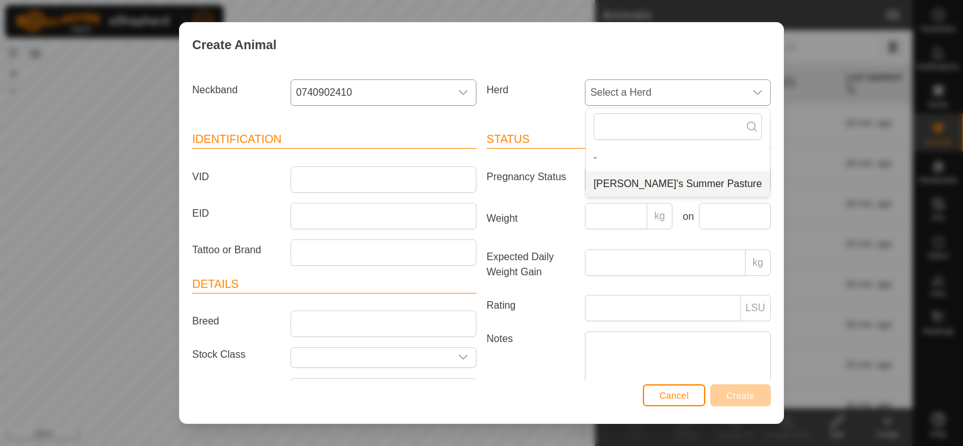
click at [621, 180] on li "[PERSON_NAME]'s Summer Pasture" at bounding box center [677, 184] width 183 height 25
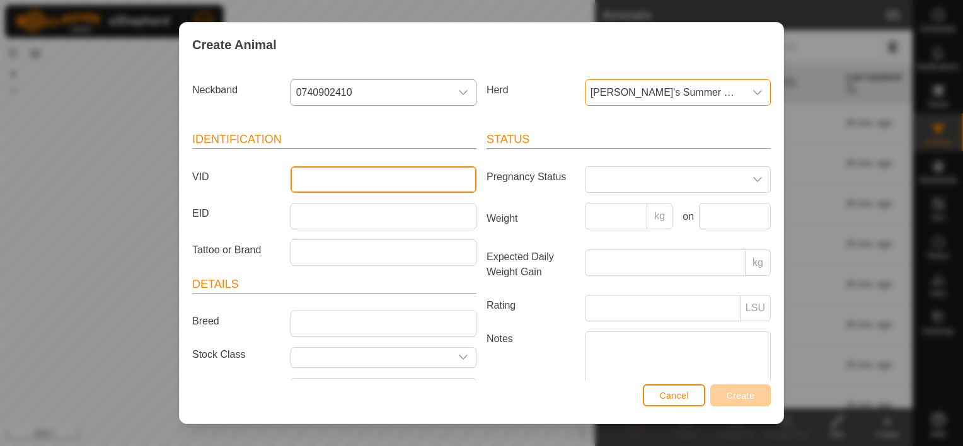
click at [393, 178] on input "VID" at bounding box center [384, 179] width 186 height 26
type input "350"
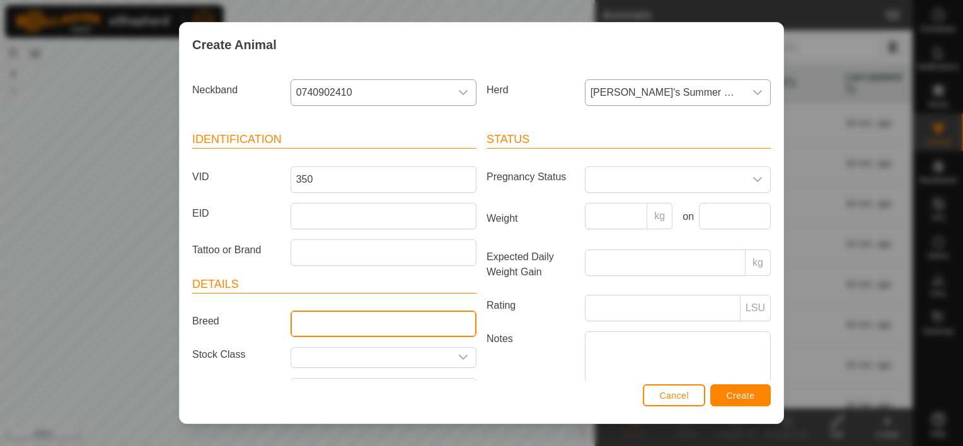
click at [350, 329] on input "Breed" at bounding box center [384, 324] width 186 height 26
type input "Black Baldy"
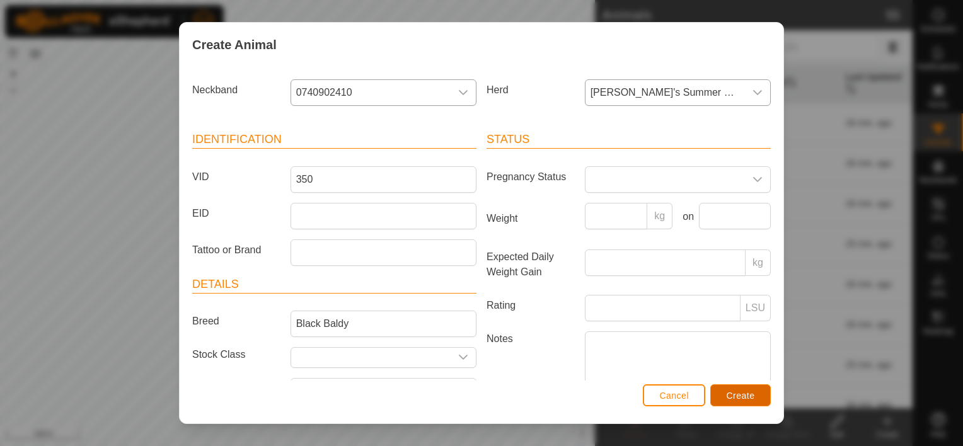
click at [728, 388] on button "Create" at bounding box center [741, 396] width 61 height 22
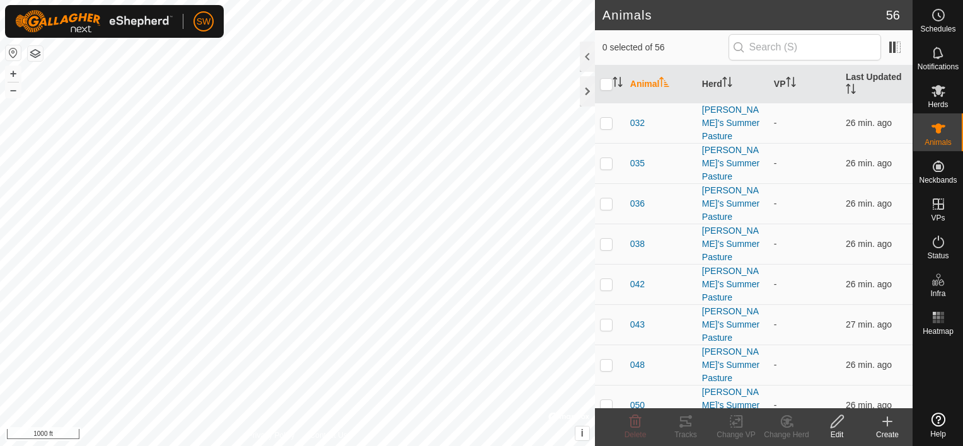
click at [893, 422] on icon at bounding box center [887, 421] width 15 height 15
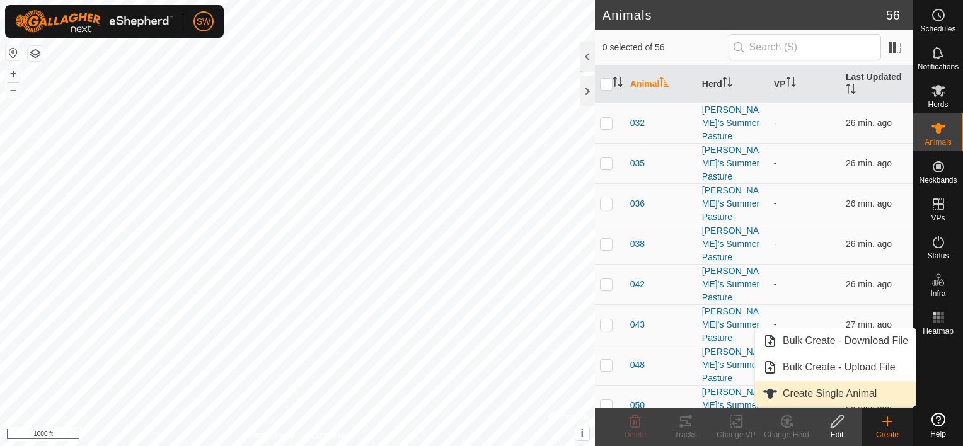
click at [863, 393] on link "Create Single Animal" at bounding box center [835, 393] width 161 height 25
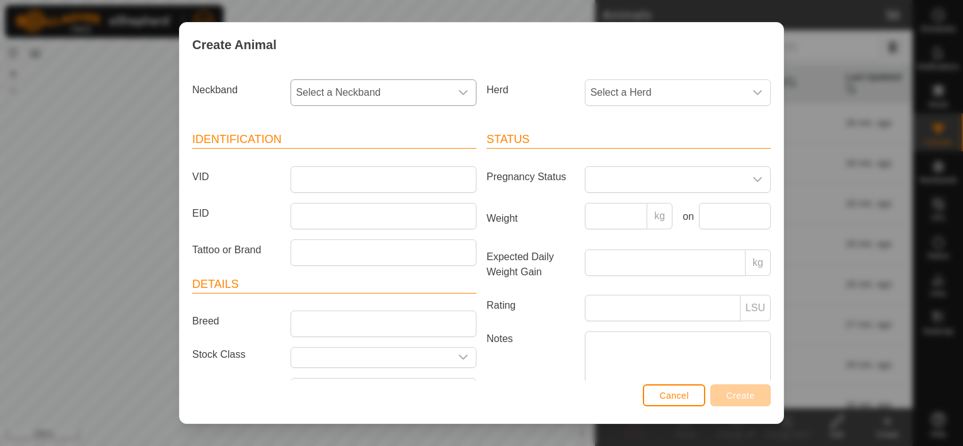
click at [404, 92] on span "Select a Neckband" at bounding box center [371, 92] width 160 height 25
type input "7614"
click at [363, 151] on li "2253427614" at bounding box center [383, 157] width 182 height 25
click at [614, 91] on span "Select a Herd" at bounding box center [666, 92] width 160 height 25
drag, startPoint x: 632, startPoint y: 181, endPoint x: 618, endPoint y: 174, distance: 16.1
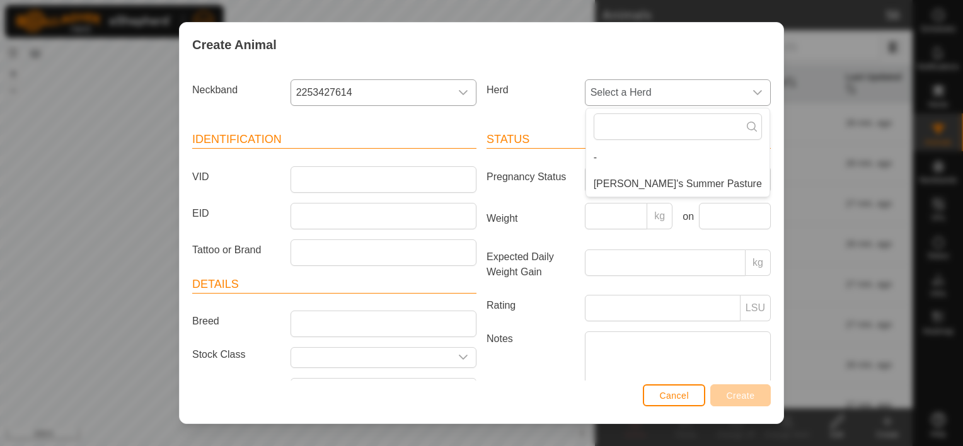
click at [630, 175] on li "[PERSON_NAME]'s Summer Pasture" at bounding box center [677, 184] width 183 height 25
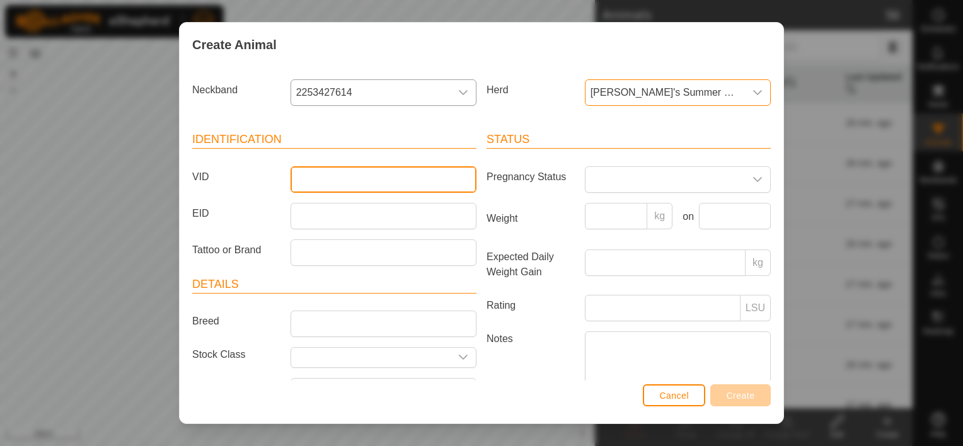
click at [307, 181] on input "VID" at bounding box center [384, 179] width 186 height 26
type input "068"
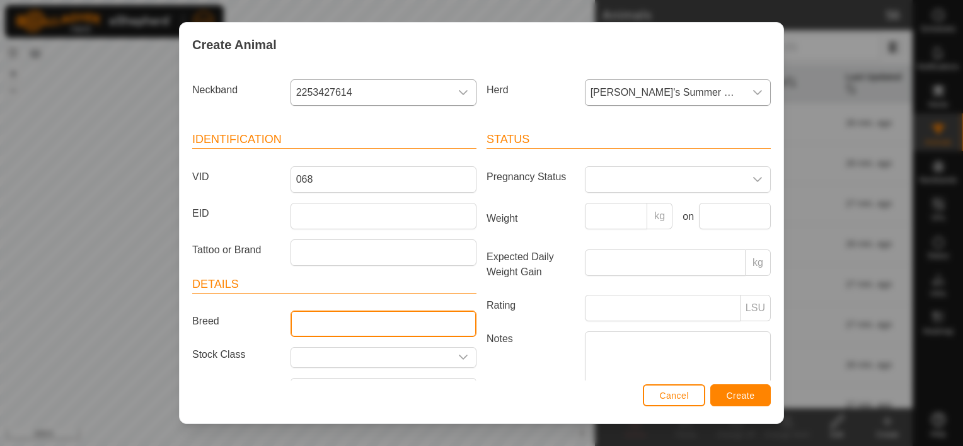
drag, startPoint x: 337, startPoint y: 333, endPoint x: 329, endPoint y: 323, distance: 13.4
click at [337, 333] on input "Breed" at bounding box center [384, 324] width 186 height 26
type input "Black Baldy"
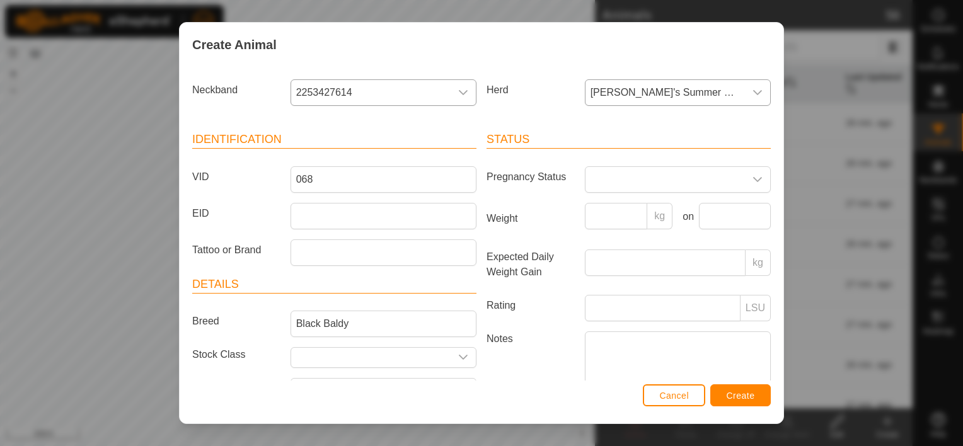
click at [255, 331] on article "Details Breed Black Baldy Stock Class Birth Month Age -" at bounding box center [334, 355] width 284 height 159
click at [762, 398] on button "Create" at bounding box center [741, 396] width 61 height 22
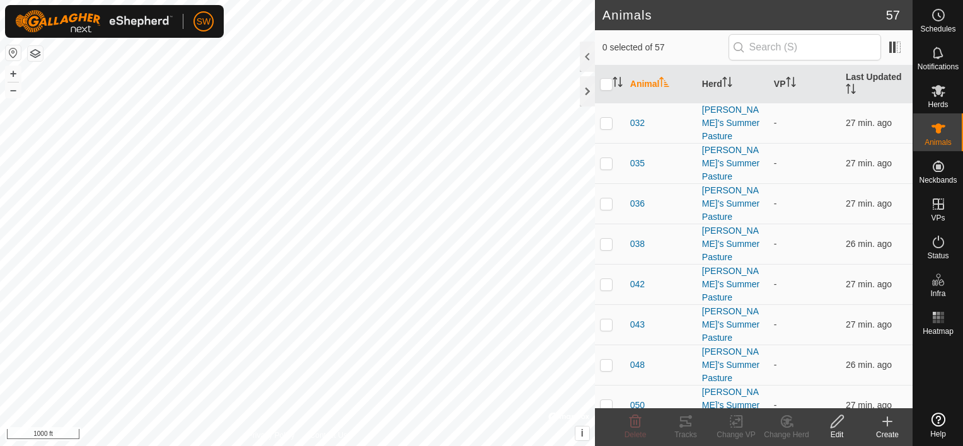
click at [896, 419] on create-svg-icon at bounding box center [888, 421] width 50 height 15
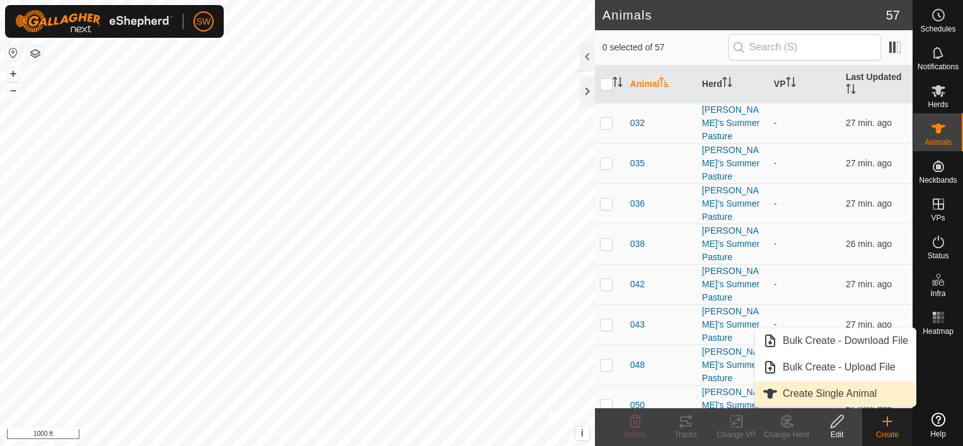
click at [883, 401] on link "Create Single Animal" at bounding box center [835, 393] width 161 height 25
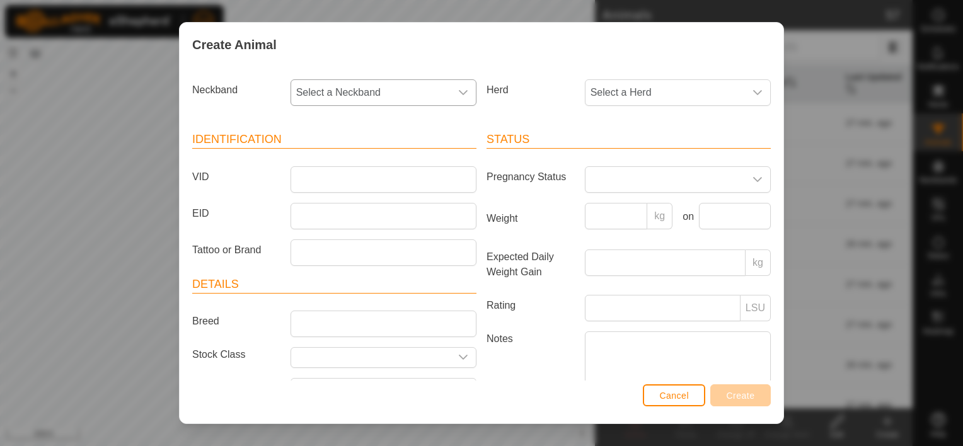
click at [441, 93] on span "Select a Neckband" at bounding box center [371, 92] width 160 height 25
type input "8734"
click at [370, 159] on li "3833548734" at bounding box center [383, 157] width 182 height 25
click at [603, 98] on span "Select a Herd" at bounding box center [666, 92] width 160 height 25
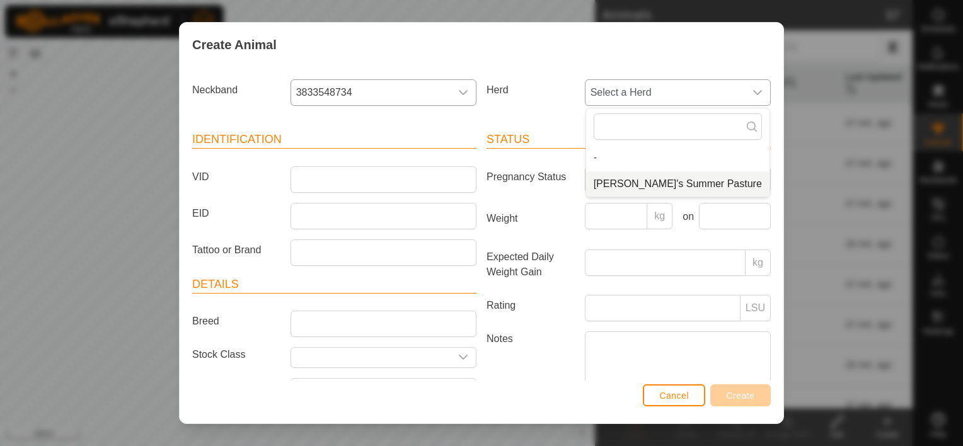
click at [610, 180] on li "[PERSON_NAME]'s Summer Pasture" at bounding box center [677, 184] width 183 height 25
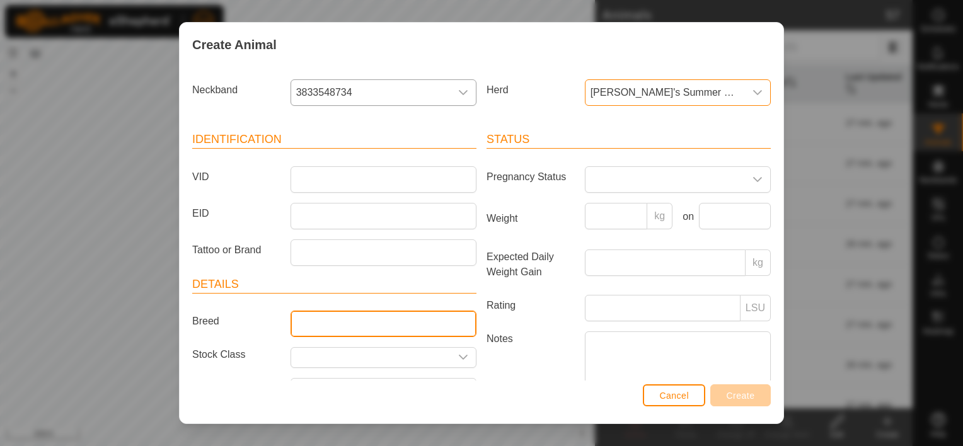
click at [338, 319] on input "Breed" at bounding box center [384, 324] width 186 height 26
type input "Black Baldy"
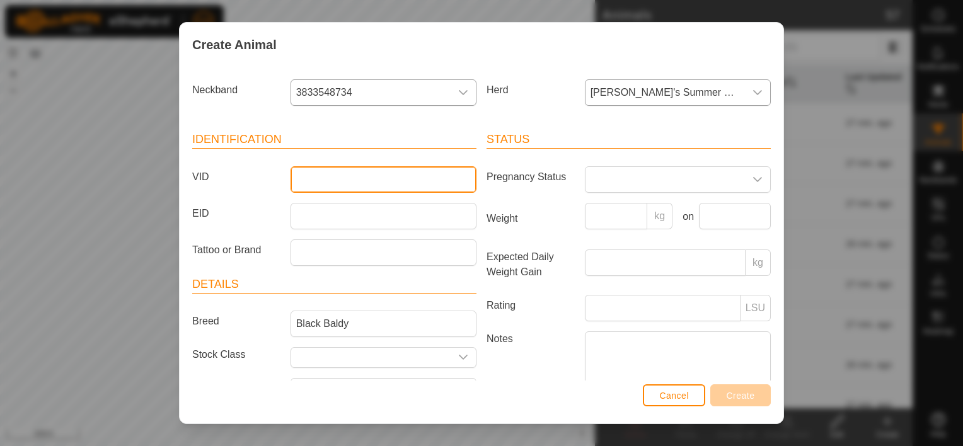
click at [348, 184] on input "VID" at bounding box center [384, 179] width 186 height 26
type input "780"
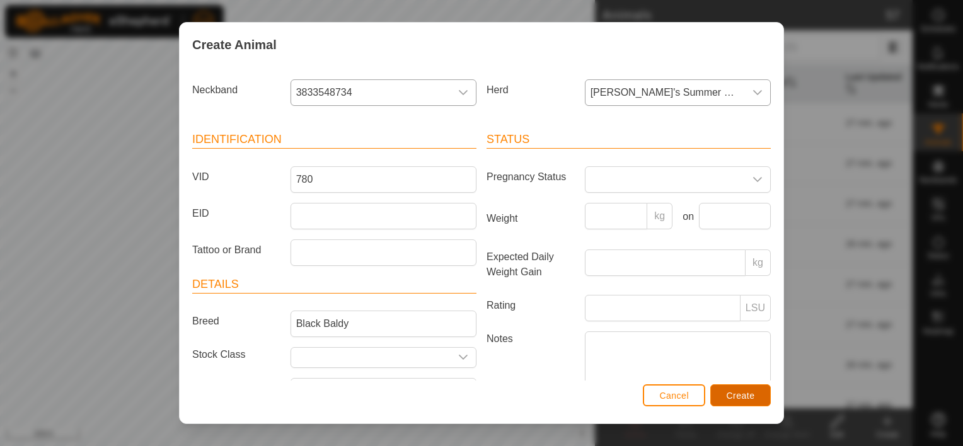
click at [741, 396] on span "Create" at bounding box center [741, 396] width 28 height 10
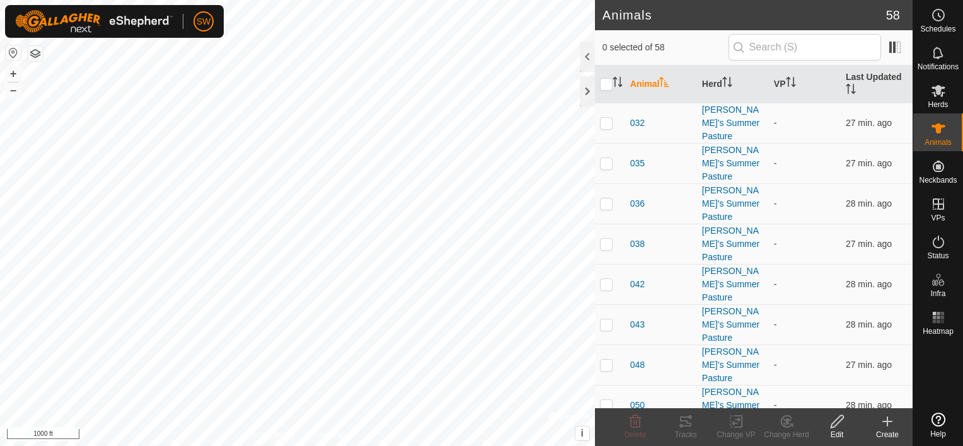
click at [883, 436] on div "Create" at bounding box center [888, 434] width 50 height 11
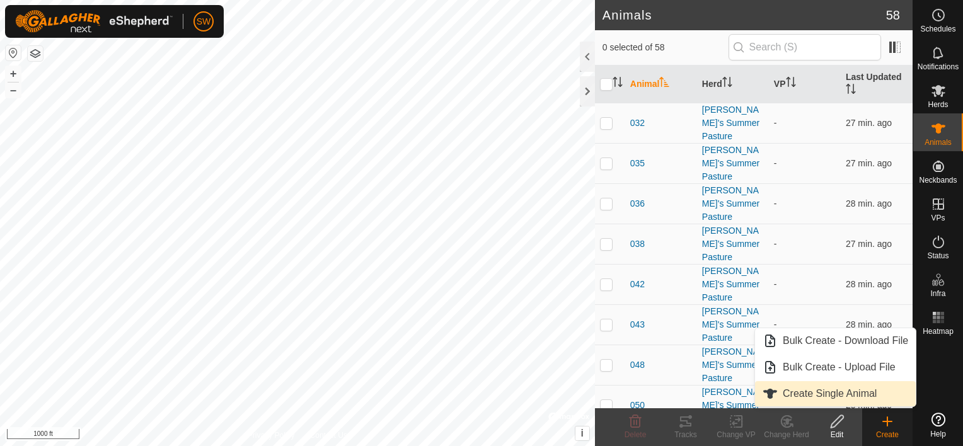
click at [878, 396] on link "Create Single Animal" at bounding box center [835, 393] width 161 height 25
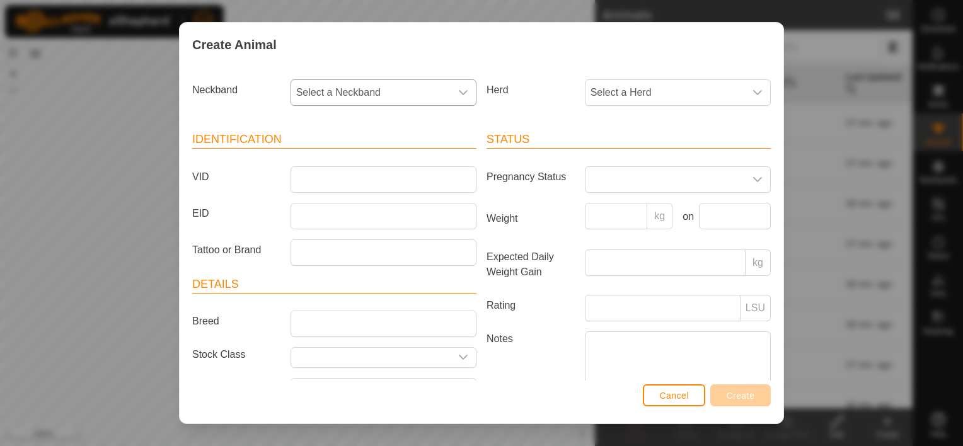
click at [380, 100] on span "Select a Neckband" at bounding box center [371, 92] width 160 height 25
type input "4204"
click at [320, 158] on li "1461444204" at bounding box center [383, 157] width 182 height 25
click at [608, 88] on span "Select a Herd" at bounding box center [666, 92] width 160 height 25
click at [605, 188] on li "[PERSON_NAME]'s Summer Pasture" at bounding box center [677, 184] width 183 height 25
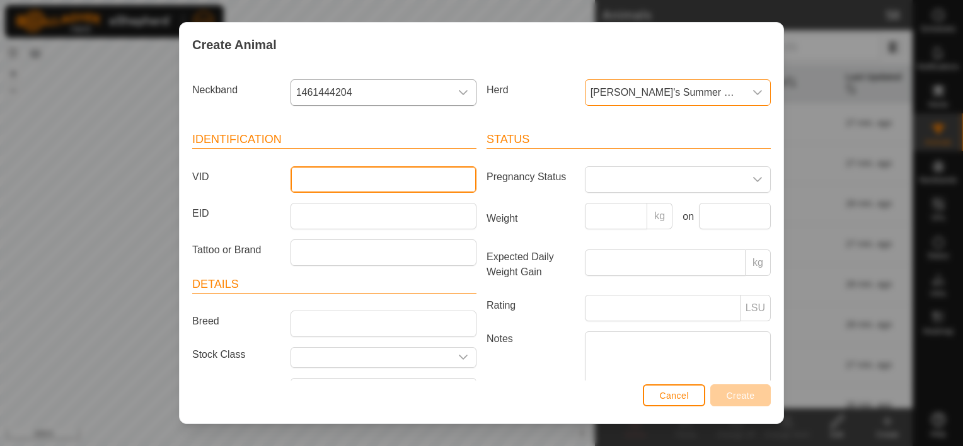
click at [447, 180] on input "VID" at bounding box center [384, 179] width 186 height 26
type input "349"
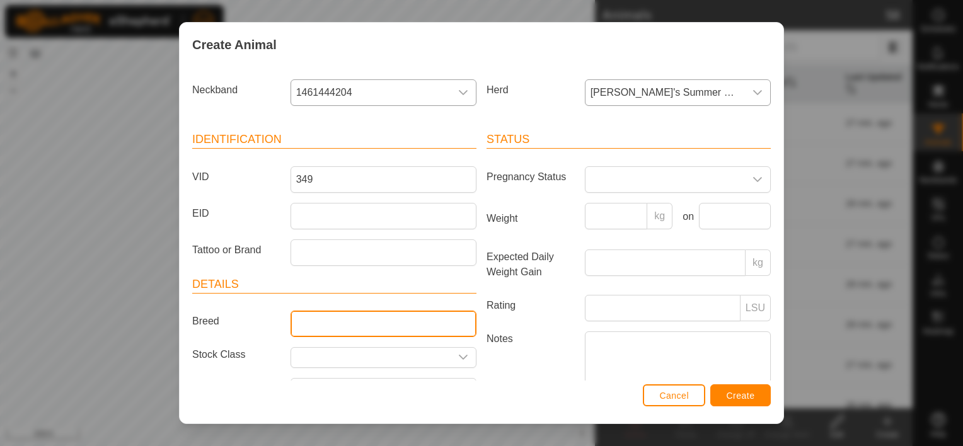
click at [438, 315] on input "Breed" at bounding box center [384, 324] width 186 height 26
type input "Black Baldy"
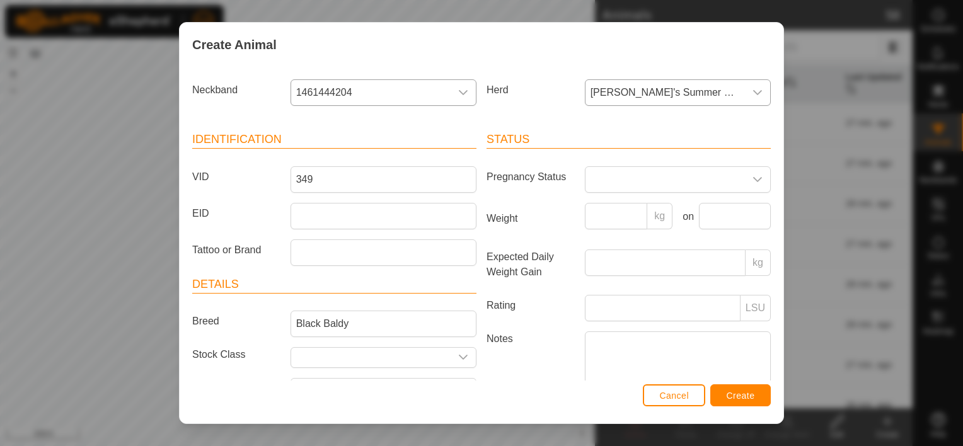
click at [230, 294] on article "Details Breed Black Baldy Stock Class Birth Month Age -" at bounding box center [334, 355] width 284 height 159
click at [724, 397] on button "Create" at bounding box center [741, 396] width 61 height 22
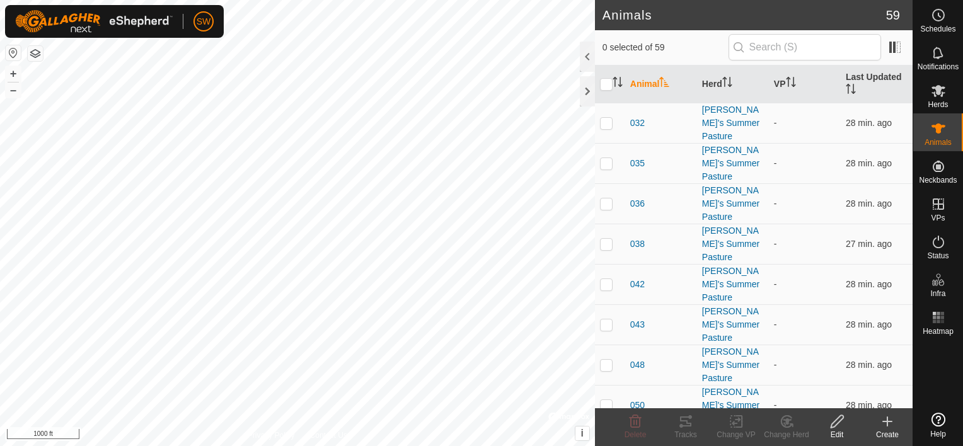
click at [884, 422] on icon at bounding box center [887, 421] width 15 height 15
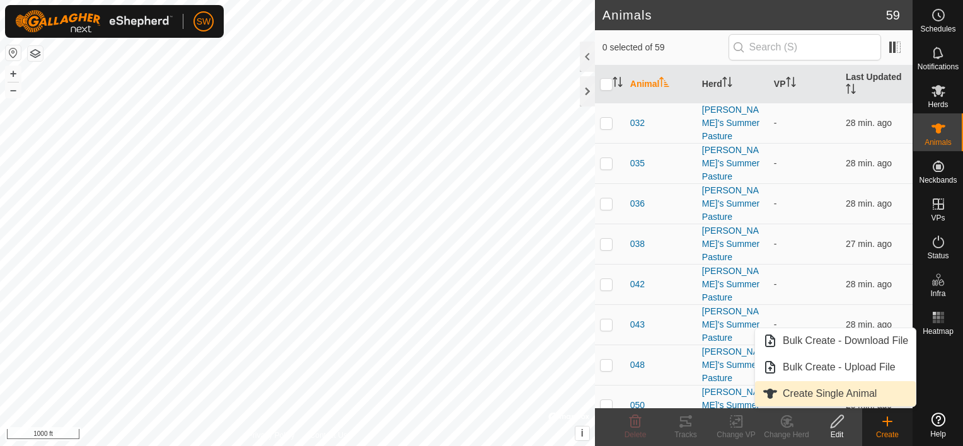
click at [861, 400] on link "Create Single Animal" at bounding box center [835, 393] width 161 height 25
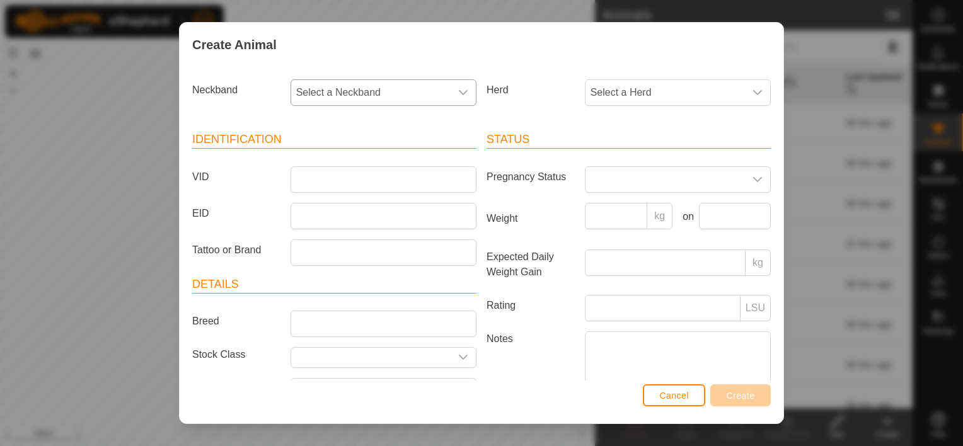
click at [378, 84] on span "Select a Neckband" at bounding box center [371, 92] width 160 height 25
type input "8569"
click at [361, 155] on li "1425718569" at bounding box center [383, 157] width 182 height 25
click at [631, 83] on span "Select a Herd" at bounding box center [666, 92] width 160 height 25
click at [605, 178] on li "[PERSON_NAME]'s Summer Pasture" at bounding box center [677, 184] width 183 height 25
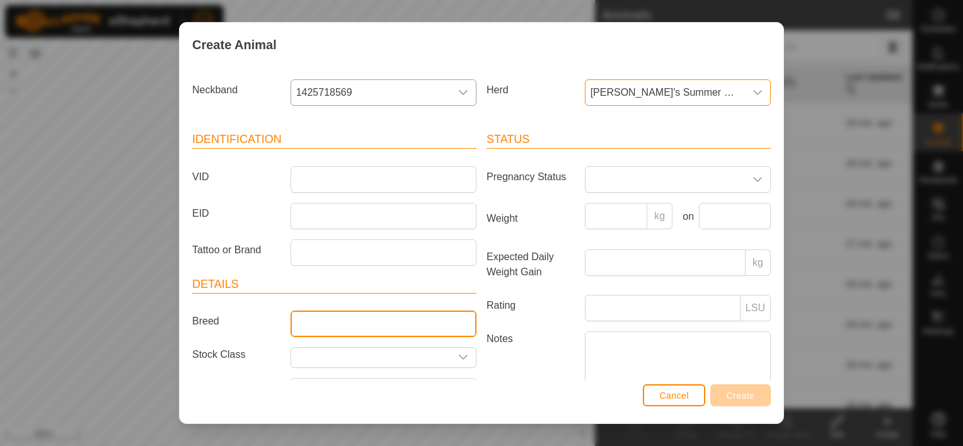
click at [351, 318] on input "Breed" at bounding box center [384, 324] width 186 height 26
type input "Black Baldy"
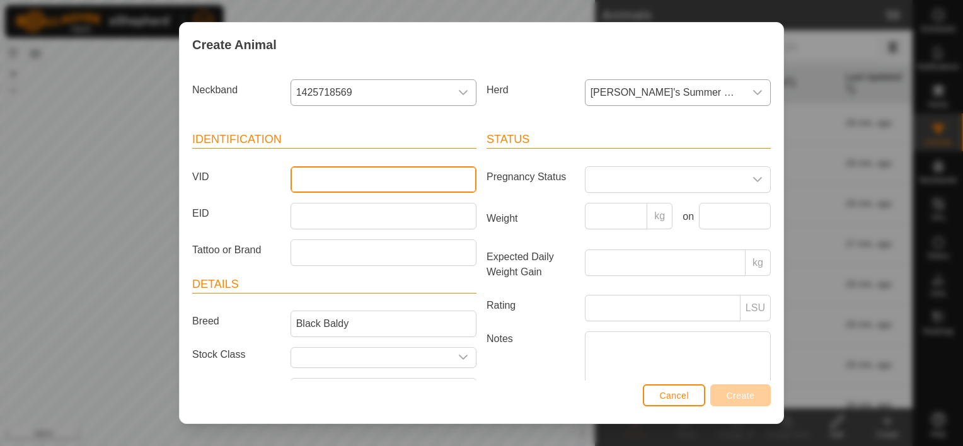
click at [323, 184] on input "VID" at bounding box center [384, 179] width 186 height 26
type input "217"
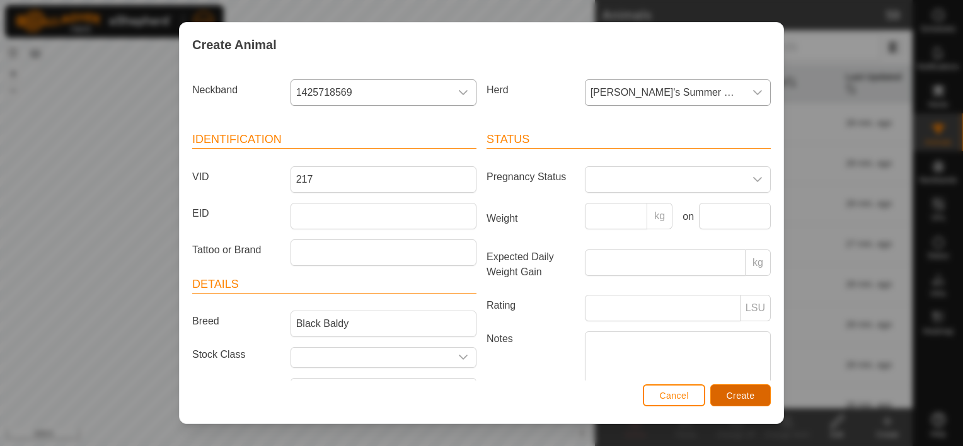
click at [758, 399] on button "Create" at bounding box center [741, 396] width 61 height 22
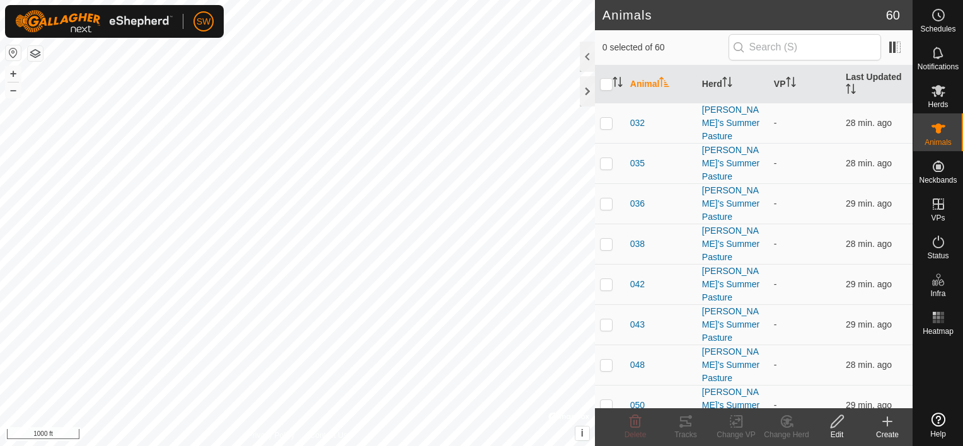
click at [888, 436] on div "Create" at bounding box center [888, 434] width 50 height 11
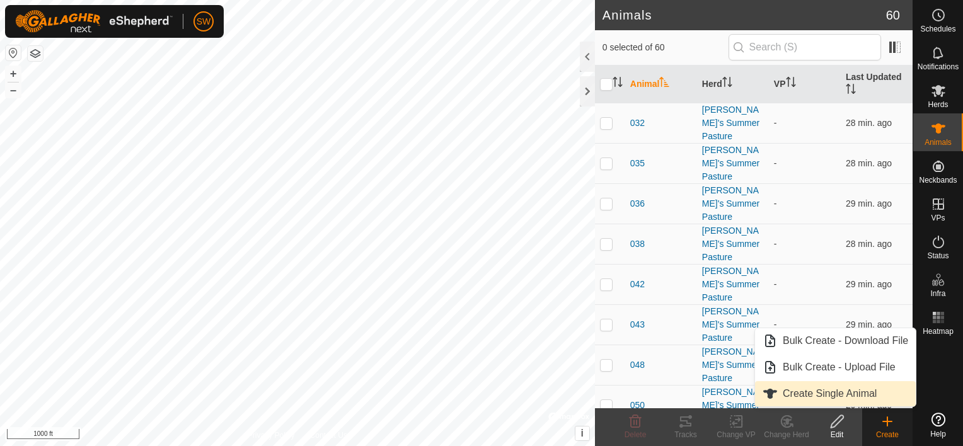
click at [873, 396] on link "Create Single Animal" at bounding box center [835, 393] width 161 height 25
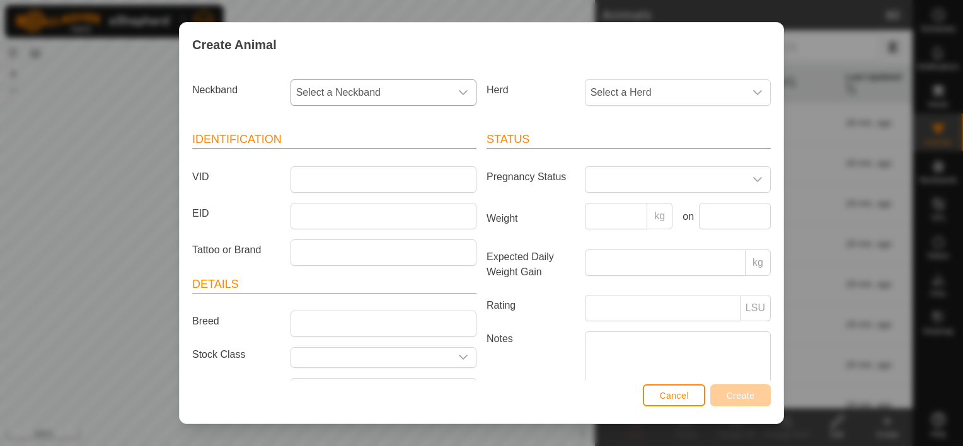
click at [406, 96] on span "Select a Neckband" at bounding box center [371, 92] width 160 height 25
type input "796"
click at [356, 152] on li "1374966796" at bounding box center [383, 157] width 182 height 25
click at [708, 105] on span "Select a Herd" at bounding box center [666, 92] width 160 height 25
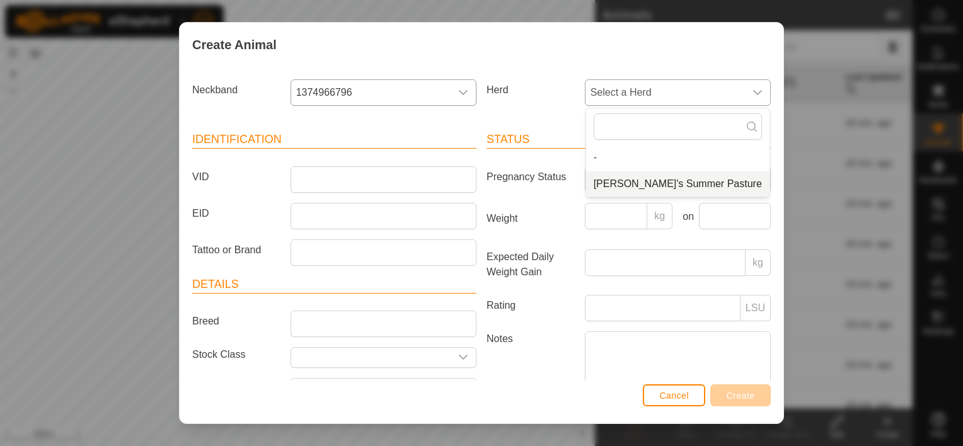
click at [654, 179] on li "[PERSON_NAME]'s Summer Pasture" at bounding box center [677, 184] width 183 height 25
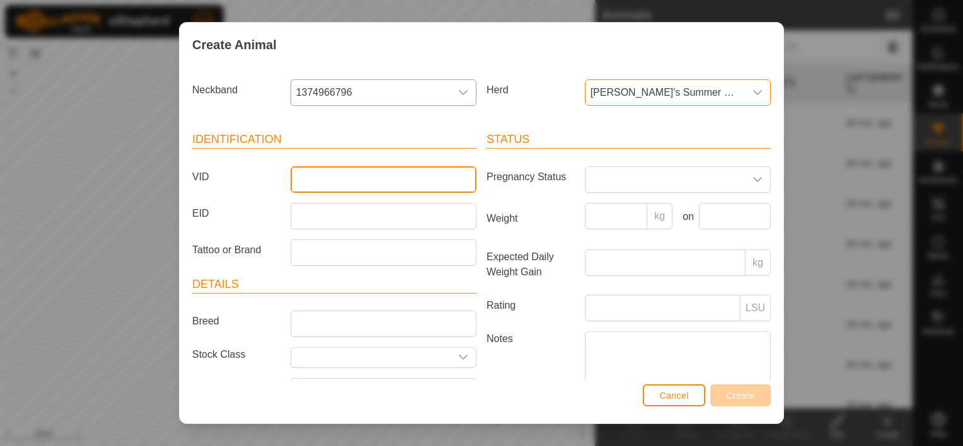
click at [385, 181] on input "VID" at bounding box center [384, 179] width 186 height 26
type input "066"
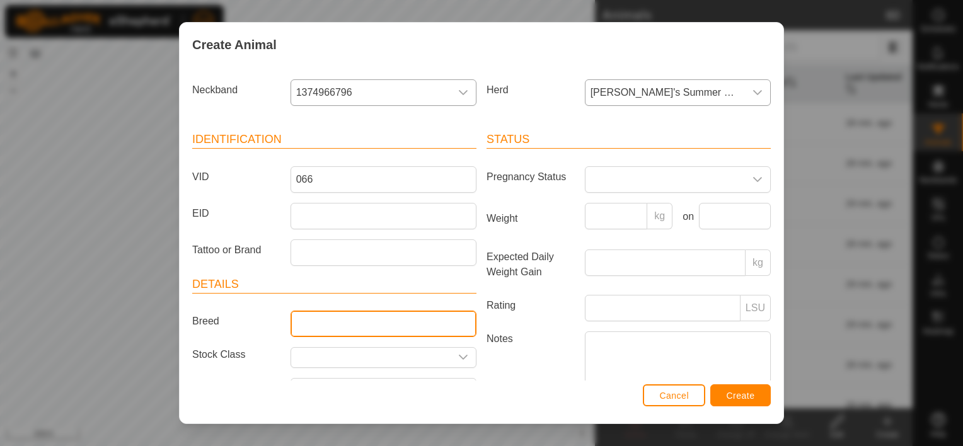
drag, startPoint x: 419, startPoint y: 322, endPoint x: 402, endPoint y: 319, distance: 17.2
click at [419, 322] on input "Breed" at bounding box center [384, 324] width 186 height 26
type input "Black Baldy"
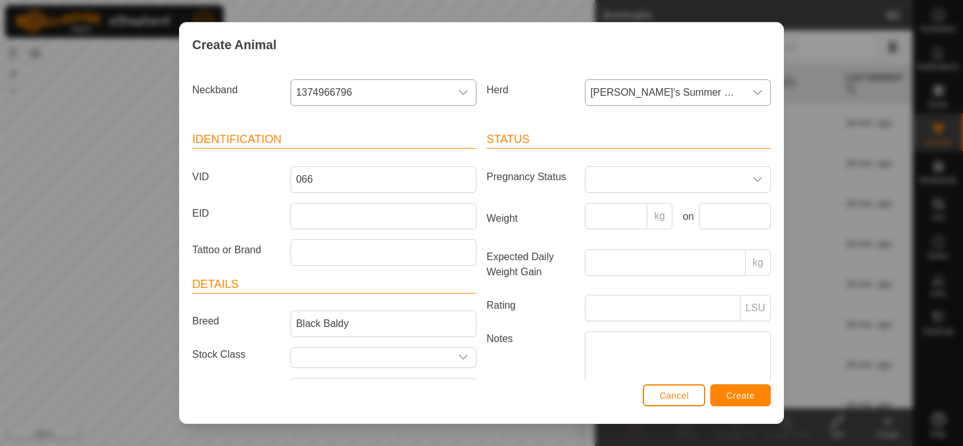
scroll to position [23, 0]
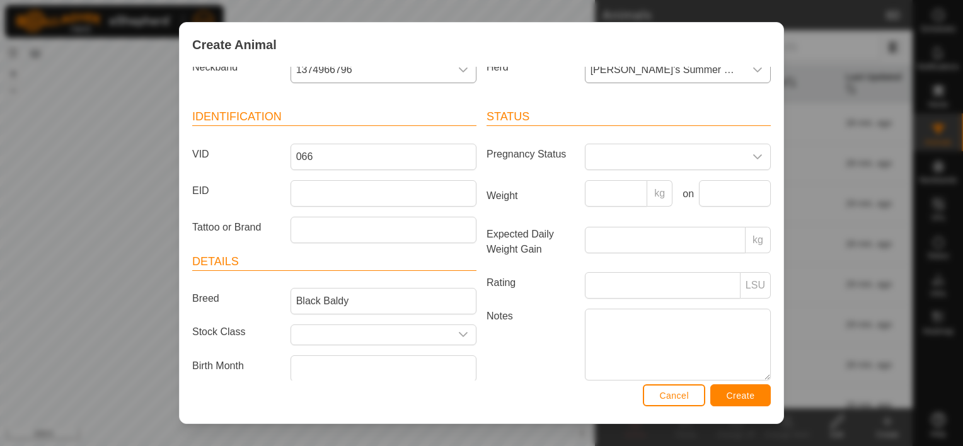
click at [248, 310] on div "Breed Black Baldy" at bounding box center [334, 301] width 294 height 26
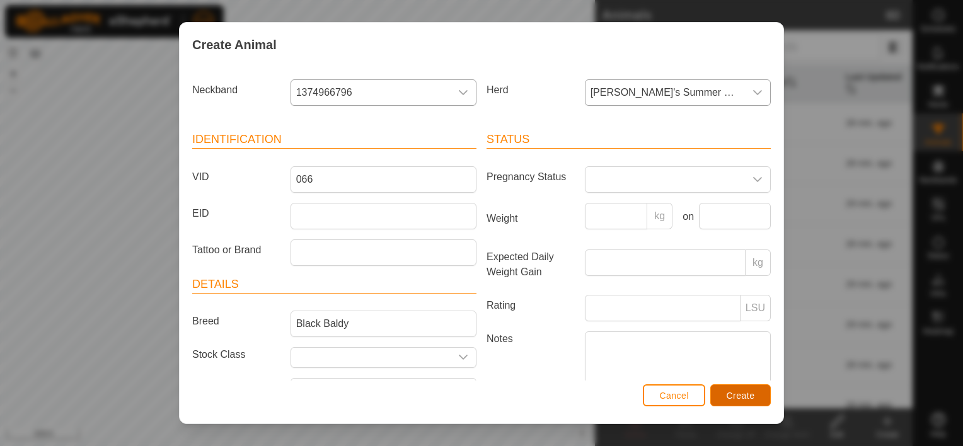
click at [739, 391] on span "Create" at bounding box center [741, 396] width 28 height 10
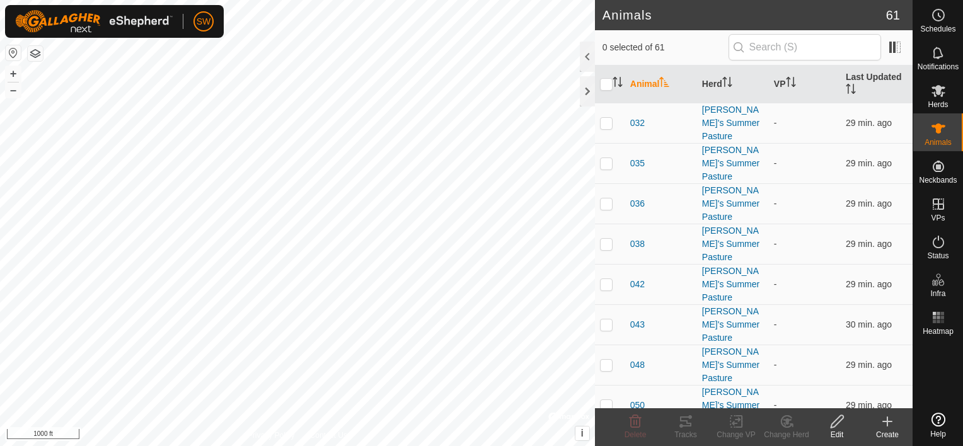
click at [887, 419] on icon at bounding box center [887, 421] width 15 height 15
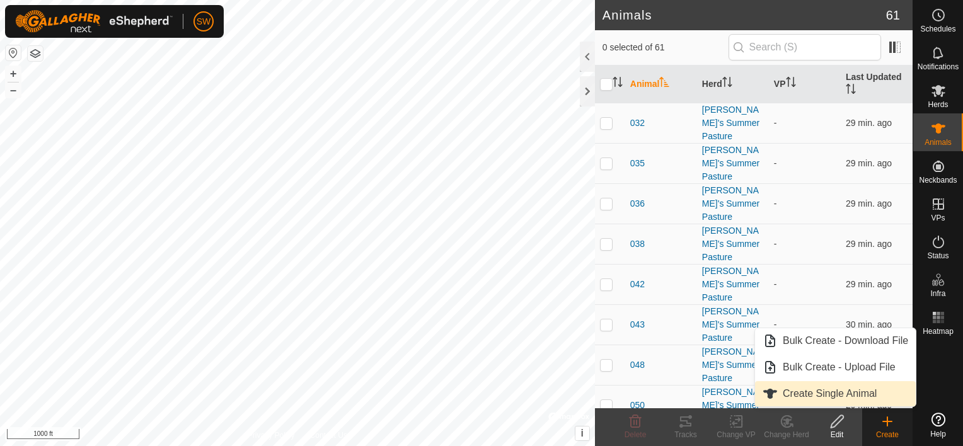
click at [875, 394] on link "Create Single Animal" at bounding box center [835, 393] width 161 height 25
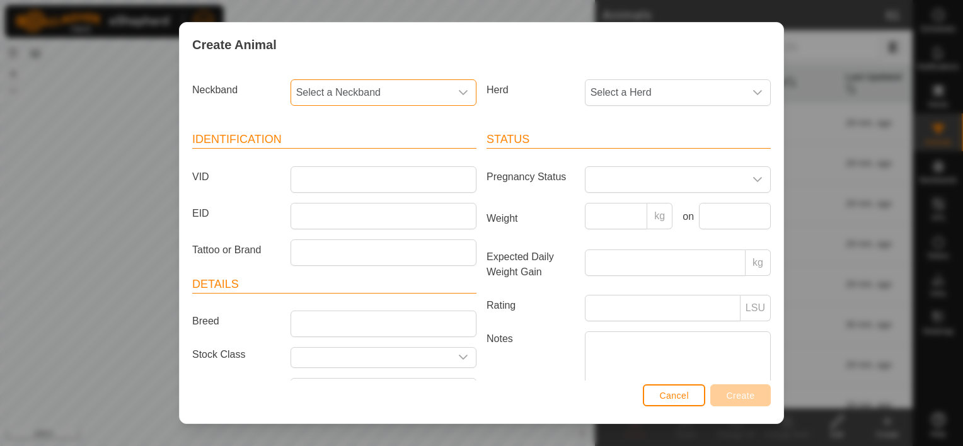
click at [424, 95] on span "Select a Neckband" at bounding box center [371, 92] width 160 height 25
type input "45"
click at [308, 164] on li "0922694565" at bounding box center [383, 157] width 182 height 25
click at [642, 90] on span "Select a Herd" at bounding box center [666, 92] width 160 height 25
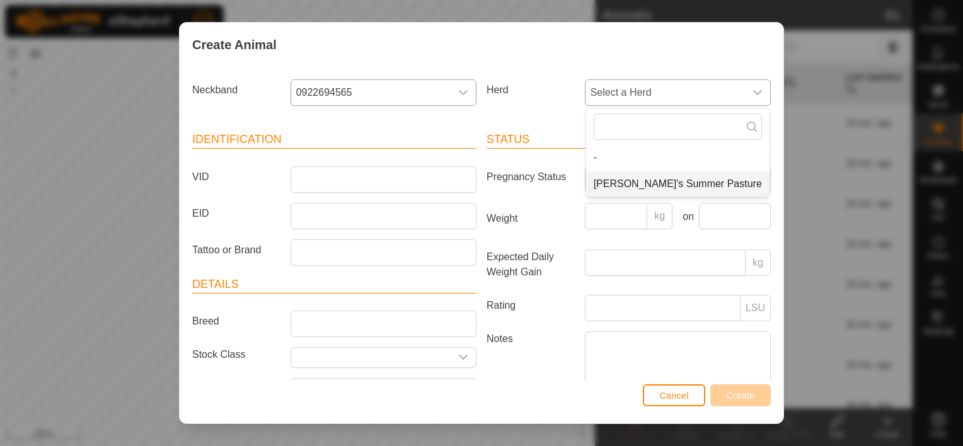
drag, startPoint x: 631, startPoint y: 184, endPoint x: 629, endPoint y: 177, distance: 7.2
click at [629, 179] on li "[PERSON_NAME]'s Summer Pasture" at bounding box center [677, 184] width 183 height 25
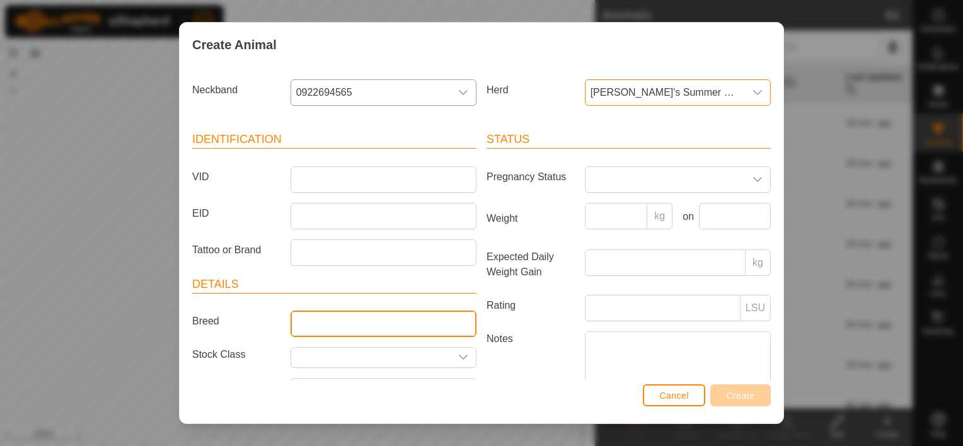
click at [320, 325] on input "Breed" at bounding box center [384, 324] width 186 height 26
type input "Black Baldy"
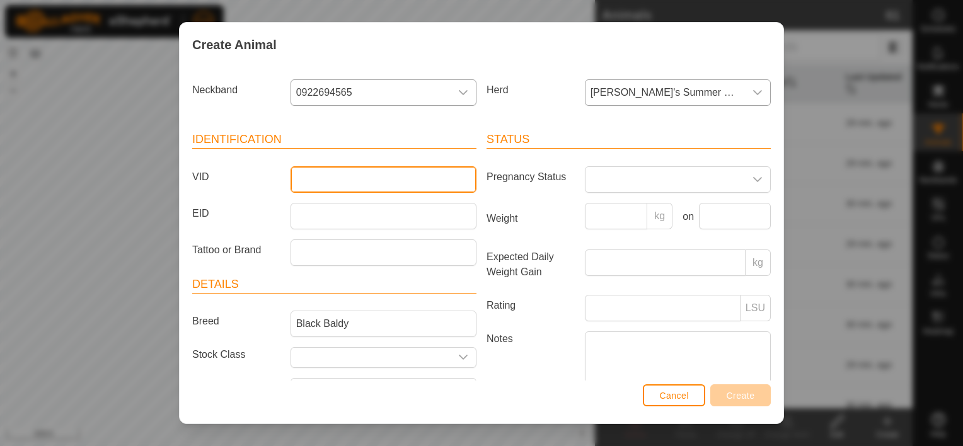
click at [332, 184] on input "VID" at bounding box center [384, 179] width 186 height 26
type input "920"
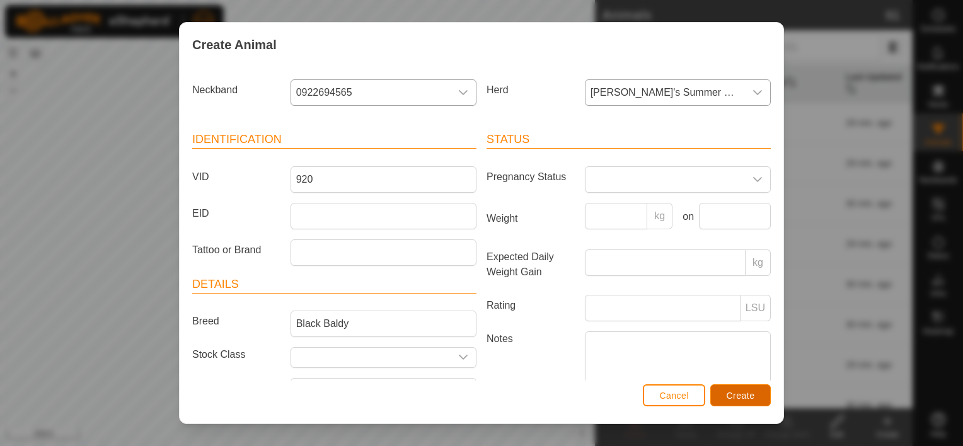
click at [741, 392] on span "Create" at bounding box center [741, 396] width 28 height 10
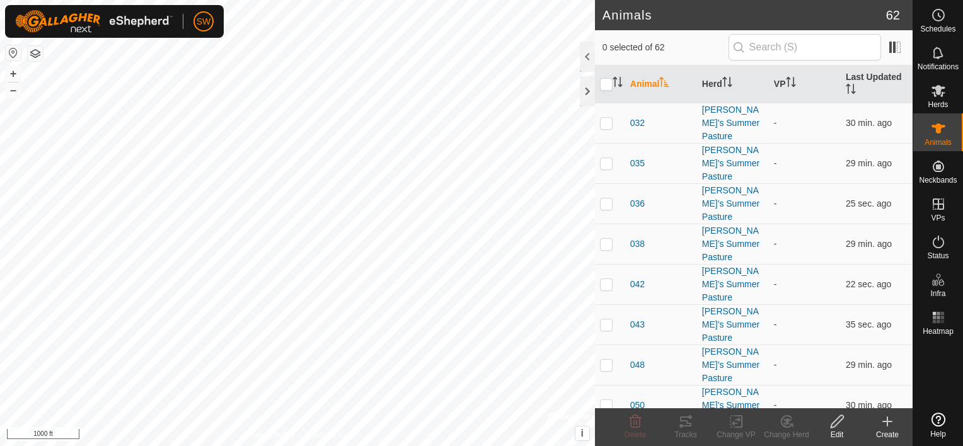
click at [881, 427] on icon at bounding box center [887, 421] width 15 height 15
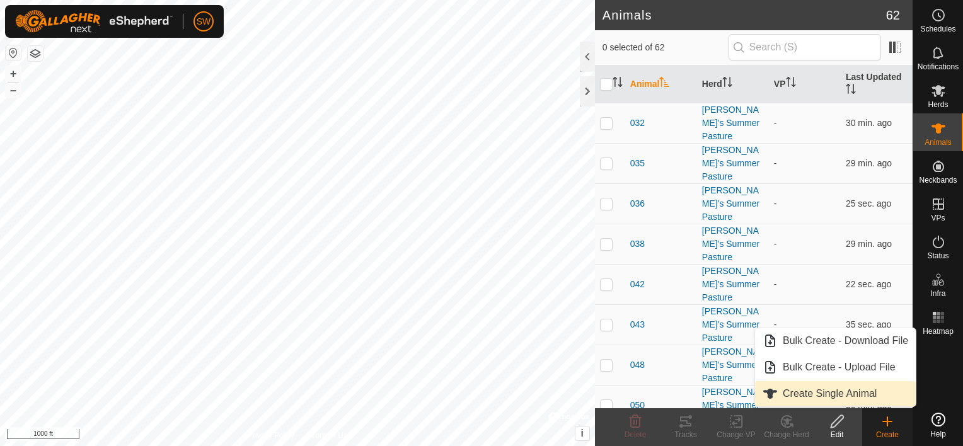
click at [784, 398] on link "Create Single Animal" at bounding box center [835, 393] width 161 height 25
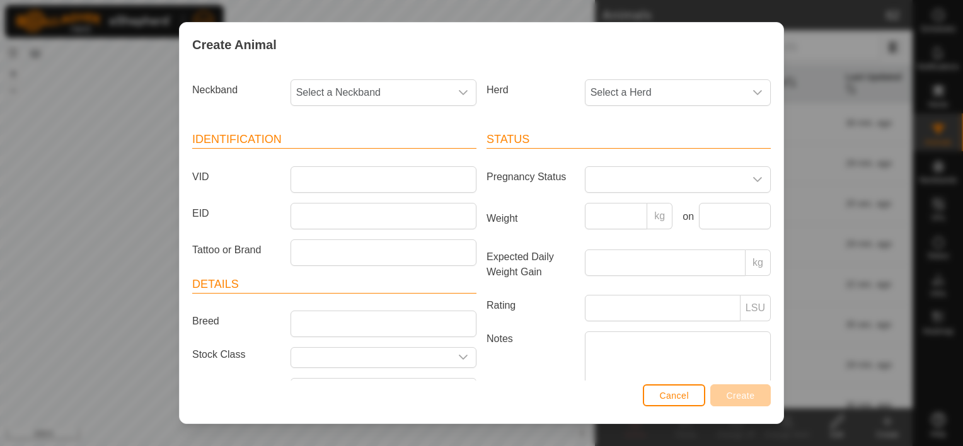
drag, startPoint x: 424, startPoint y: 88, endPoint x: 421, endPoint y: 74, distance: 14.2
click at [424, 81] on span "Select a Neckband" at bounding box center [371, 92] width 160 height 25
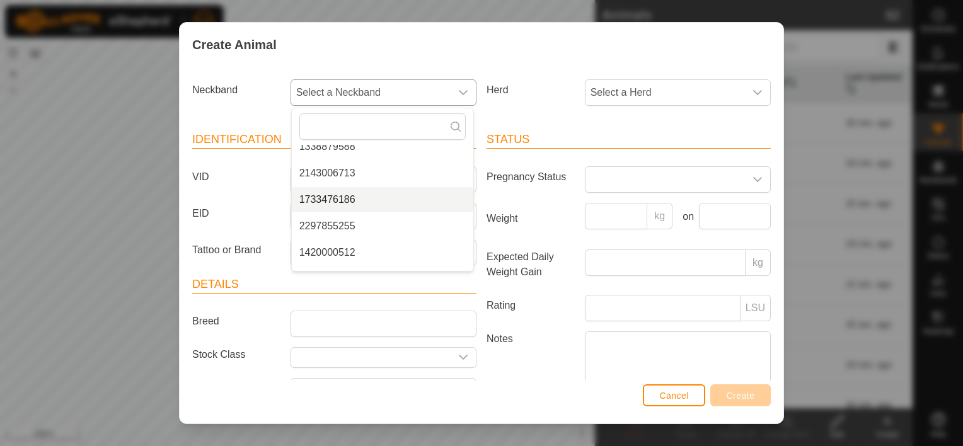
scroll to position [58, 0]
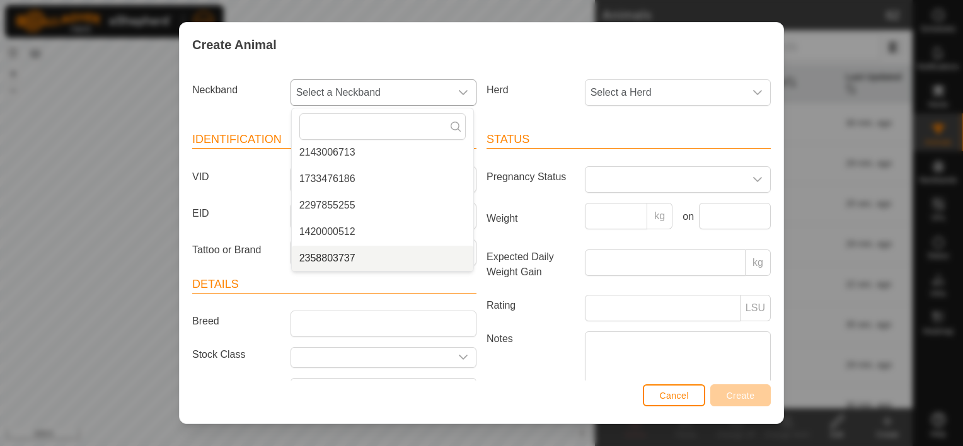
click at [376, 259] on li "2358803737" at bounding box center [383, 258] width 182 height 25
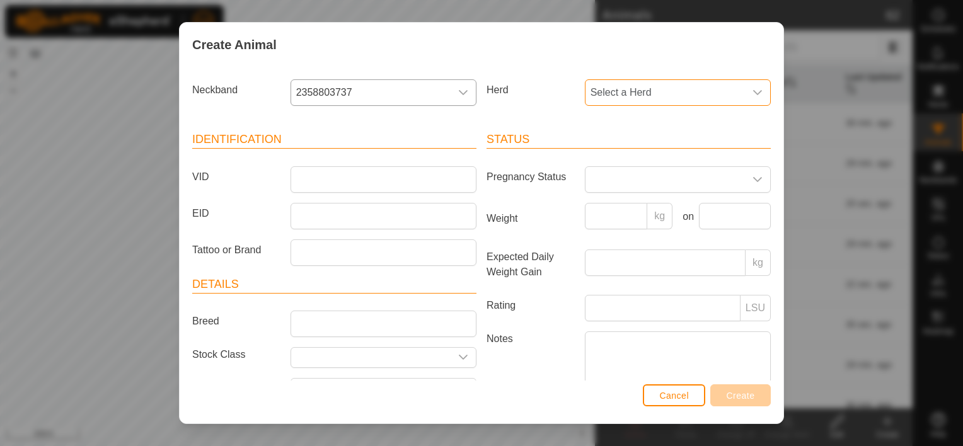
click at [628, 101] on span "Select a Herd" at bounding box center [666, 92] width 160 height 25
click at [617, 189] on li "[PERSON_NAME]'s Summer Pasture" at bounding box center [677, 184] width 183 height 25
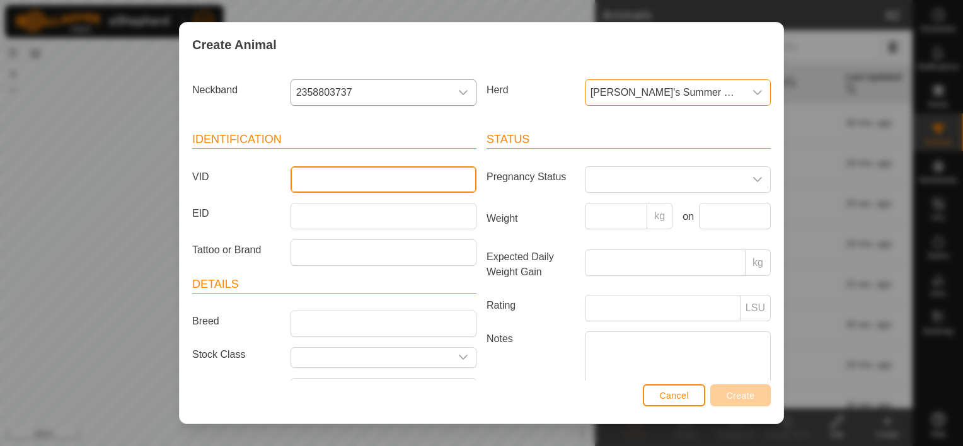
click at [399, 170] on input "VID" at bounding box center [384, 179] width 186 height 26
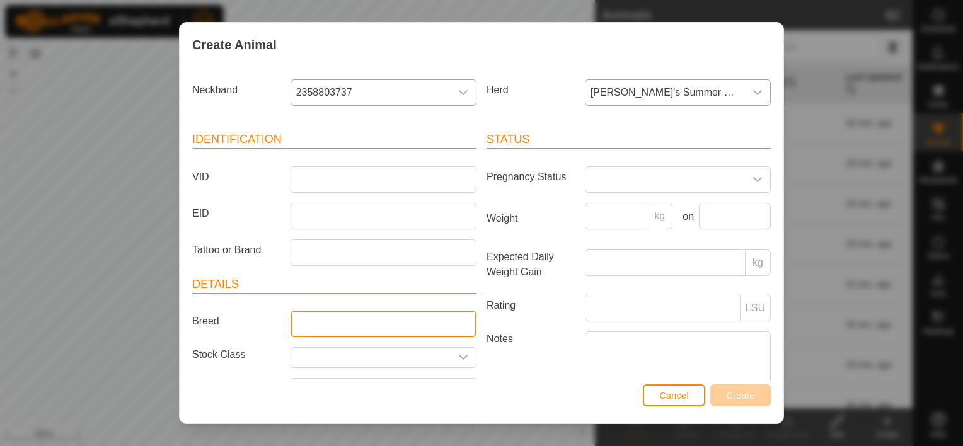
click at [291, 321] on input "Breed" at bounding box center [384, 324] width 186 height 26
type input "Black Baldy"
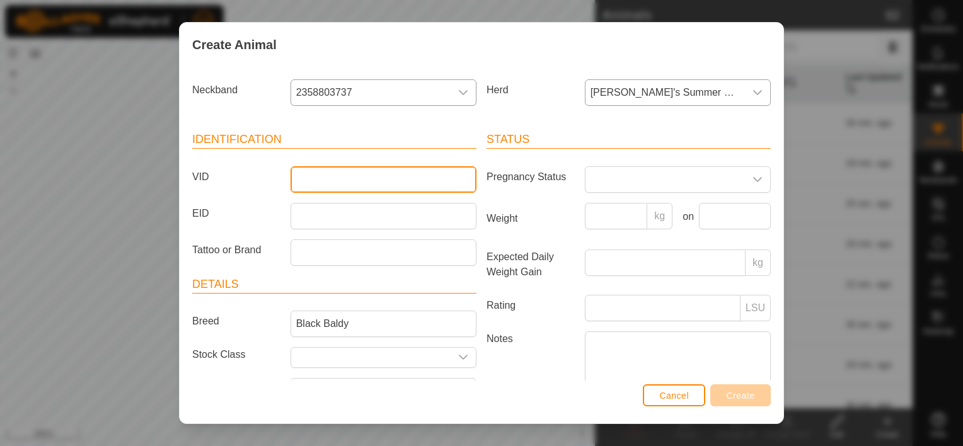
click at [344, 177] on input "VID" at bounding box center [384, 179] width 186 height 26
type input "910"
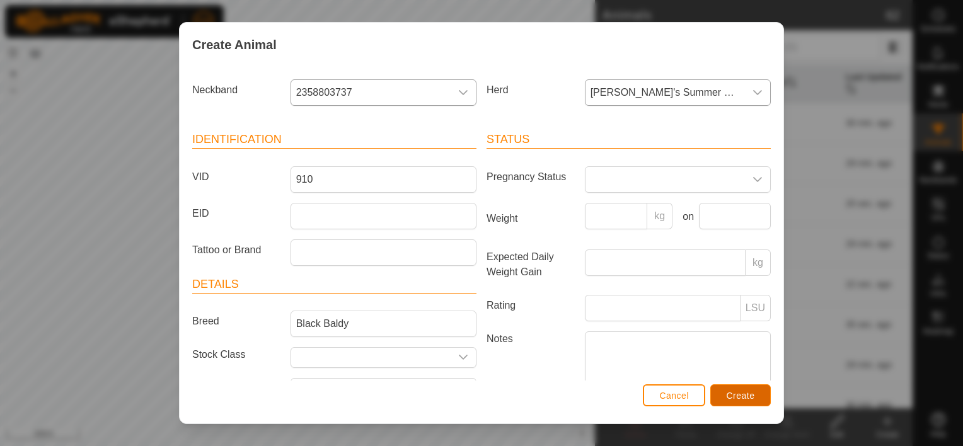
click at [741, 391] on span "Create" at bounding box center [741, 396] width 28 height 10
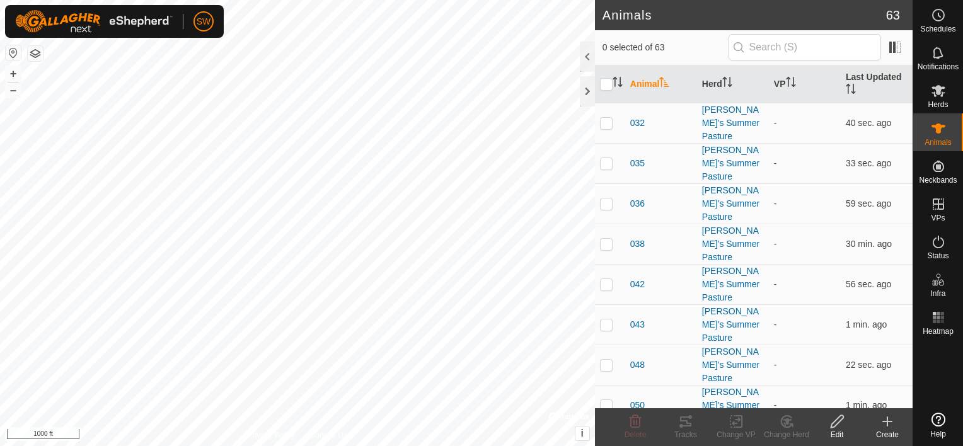
click at [890, 431] on div "Create" at bounding box center [888, 434] width 50 height 11
click at [888, 423] on icon at bounding box center [888, 421] width 0 height 9
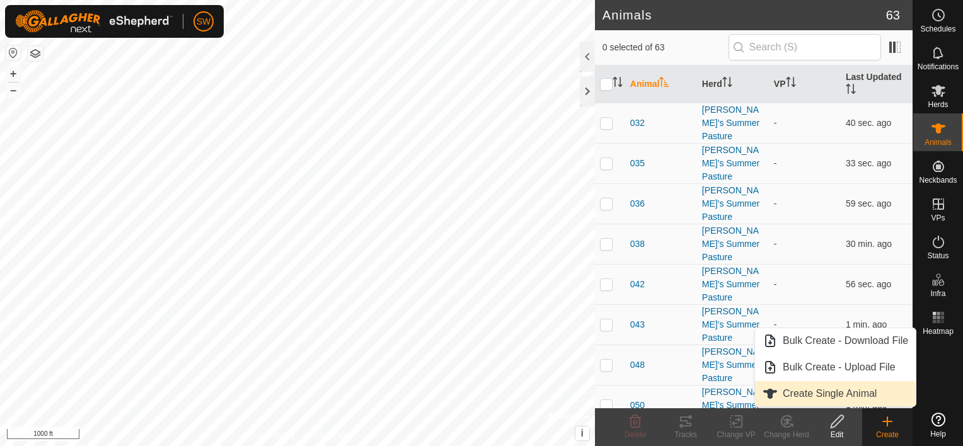
click at [869, 399] on link "Create Single Animal" at bounding box center [835, 393] width 161 height 25
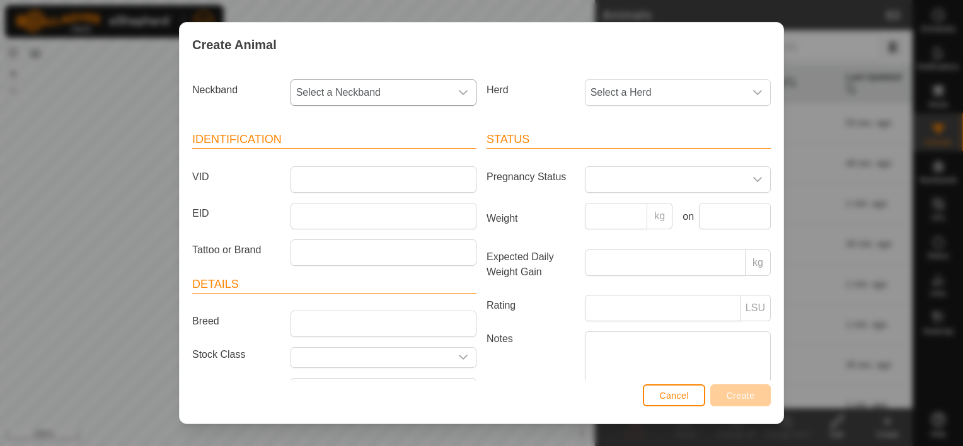
click at [360, 103] on span "Select a Neckband" at bounding box center [371, 92] width 160 height 25
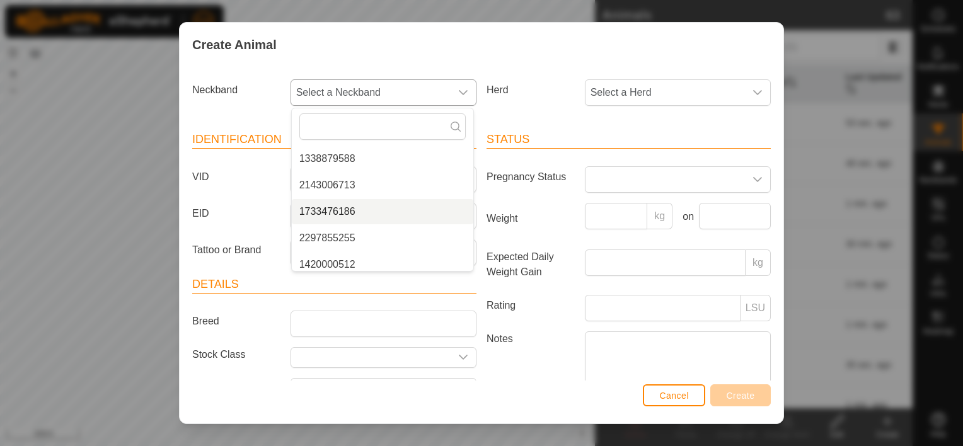
scroll to position [31, 0]
click at [694, 397] on button "Cancel" at bounding box center [674, 396] width 62 height 22
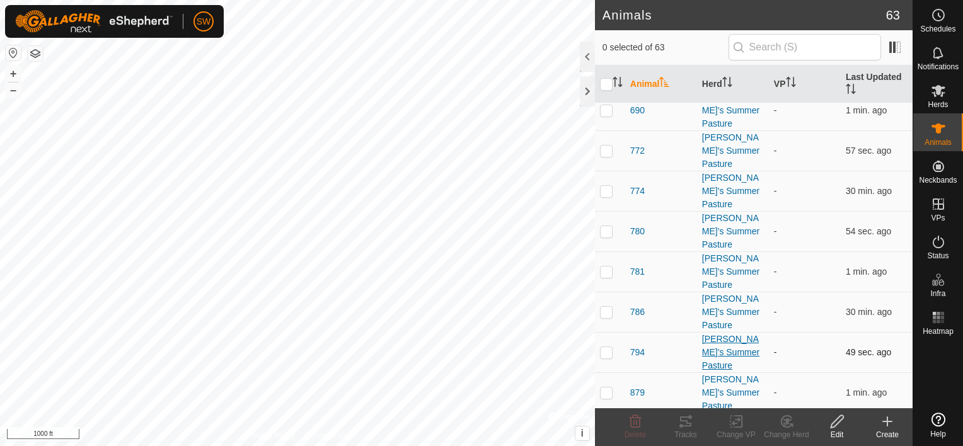
scroll to position [2228, 0]
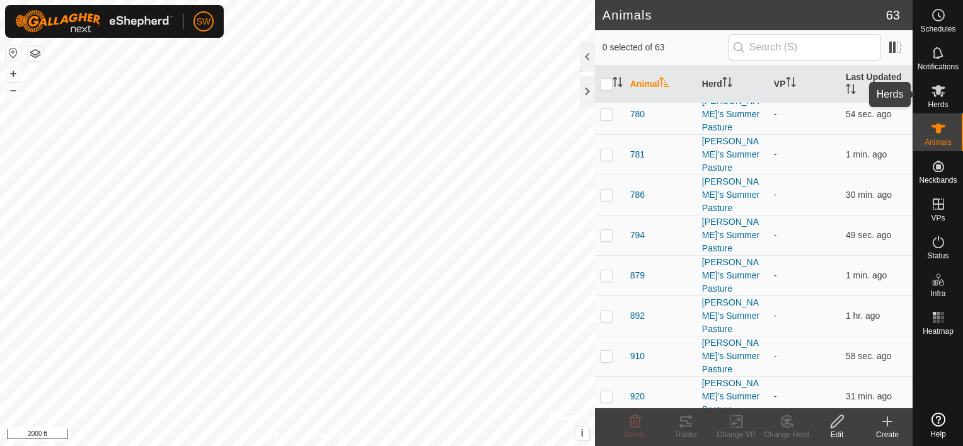
click at [935, 92] on icon at bounding box center [939, 91] width 14 height 12
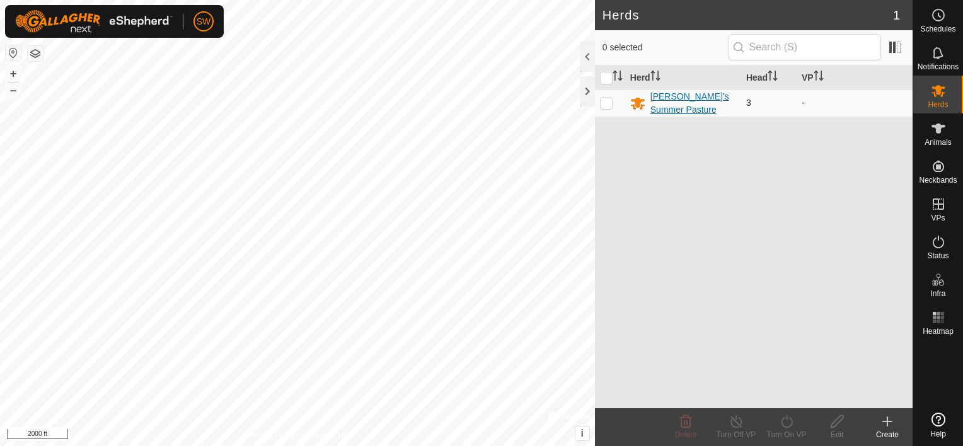
click at [704, 101] on div "[PERSON_NAME]'s Summer Pasture" at bounding box center [694, 103] width 86 height 26
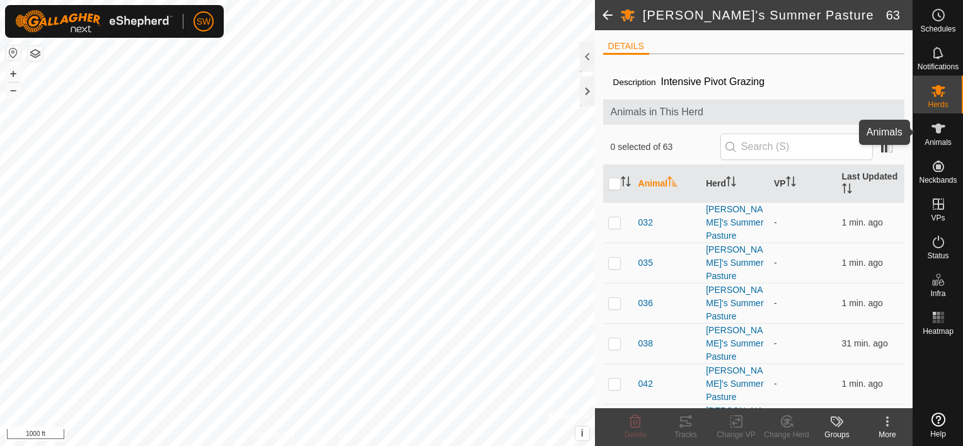
click at [936, 134] on icon at bounding box center [938, 128] width 15 height 15
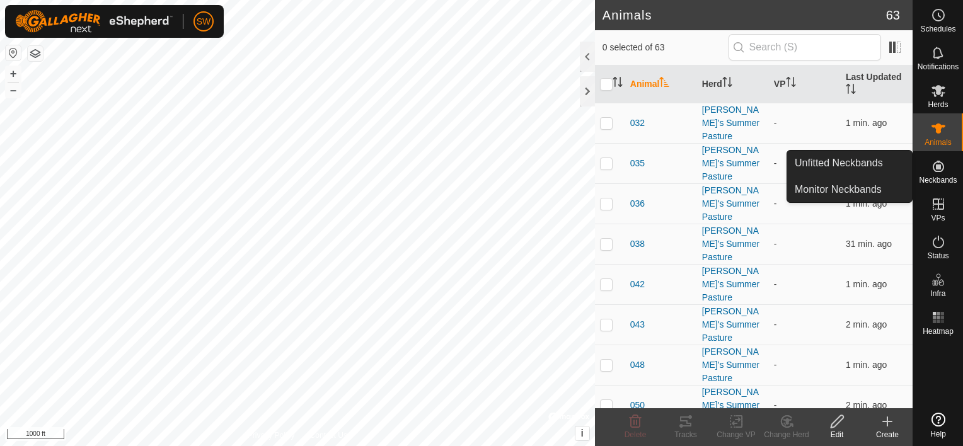
click at [940, 178] on span "Neckbands" at bounding box center [938, 181] width 38 height 8
click at [944, 177] on span "Neckbands" at bounding box center [938, 181] width 38 height 8
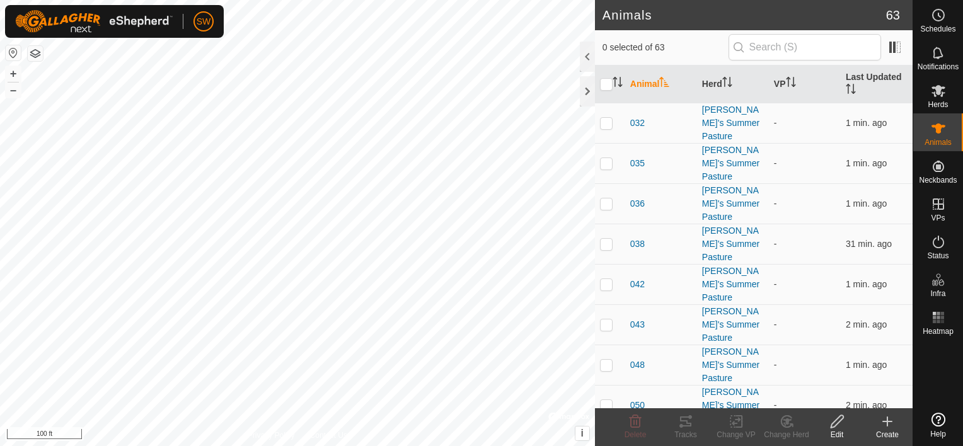
click at [43, 57] on app-collars-map-view "Privacy Policy Contact Us + – ⇧ i © Mapbox , © OpenStreetMap , Improve this map…" at bounding box center [297, 223] width 595 height 446
click at [40, 57] on button "button" at bounding box center [35, 53] width 15 height 15
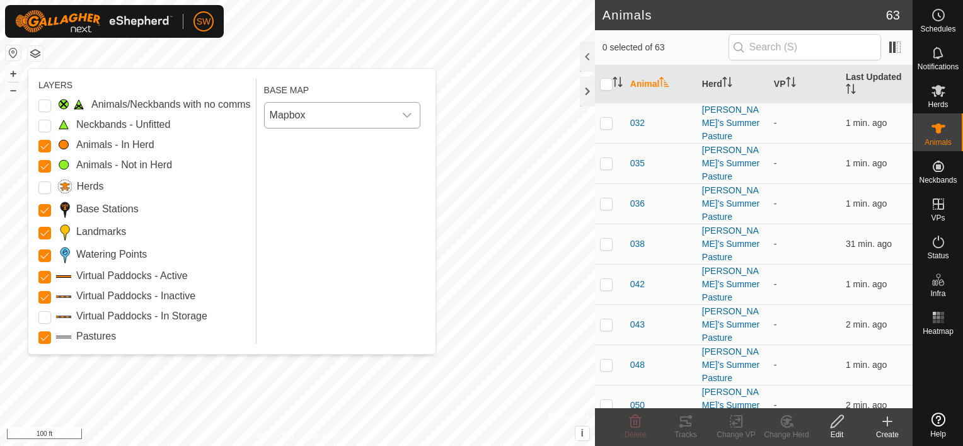
click at [293, 119] on span "Mapbox" at bounding box center [330, 115] width 130 height 25
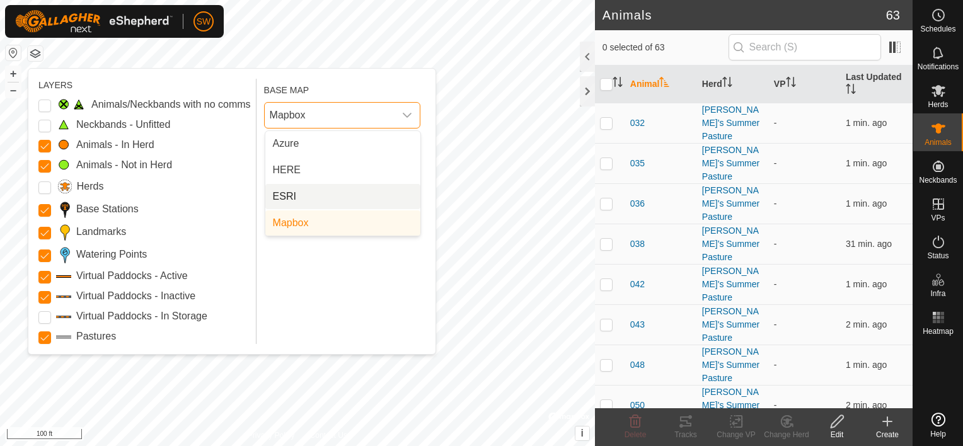
click at [298, 194] on li "ESRI" at bounding box center [342, 196] width 155 height 25
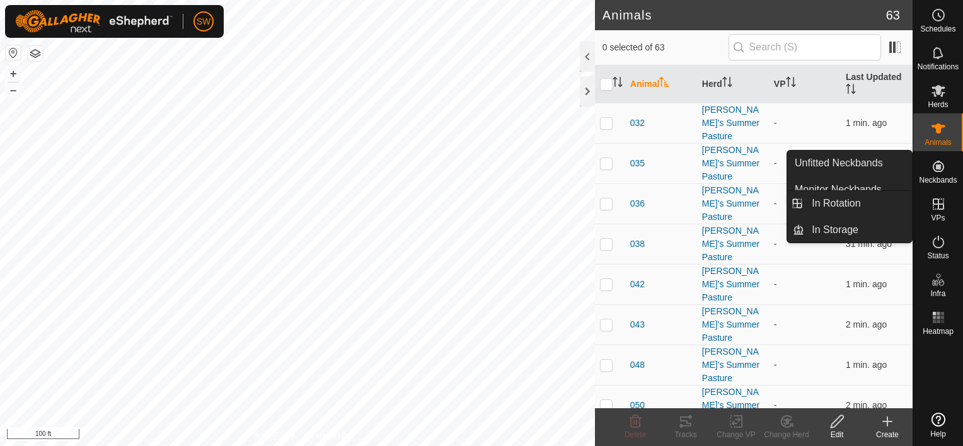
click at [953, 207] on div "VPs" at bounding box center [939, 208] width 50 height 38
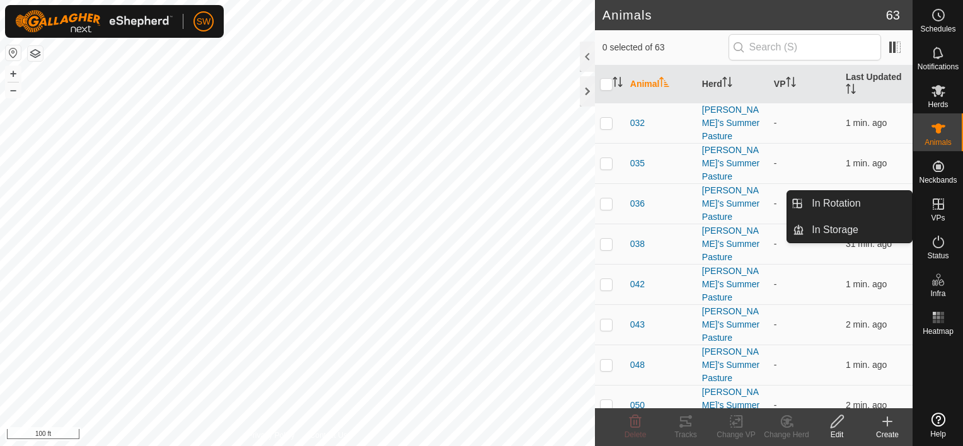
click at [934, 206] on icon at bounding box center [938, 204] width 15 height 15
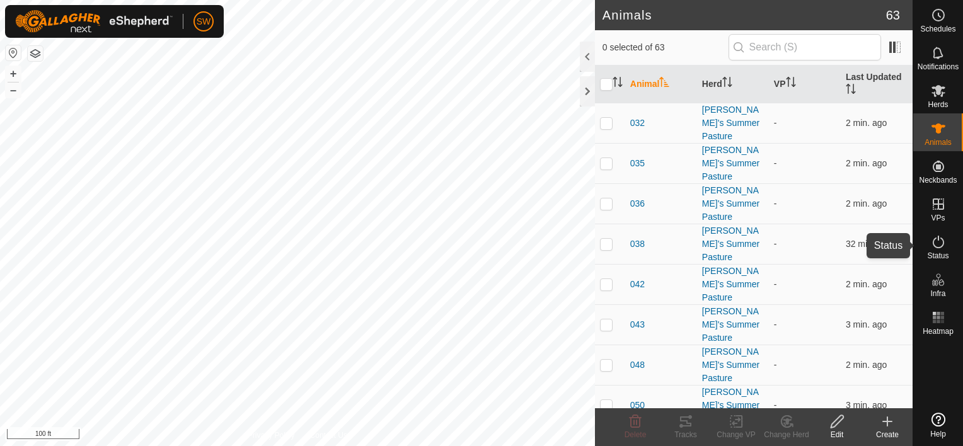
click at [947, 250] on es-activation-svg-icon at bounding box center [939, 242] width 23 height 20
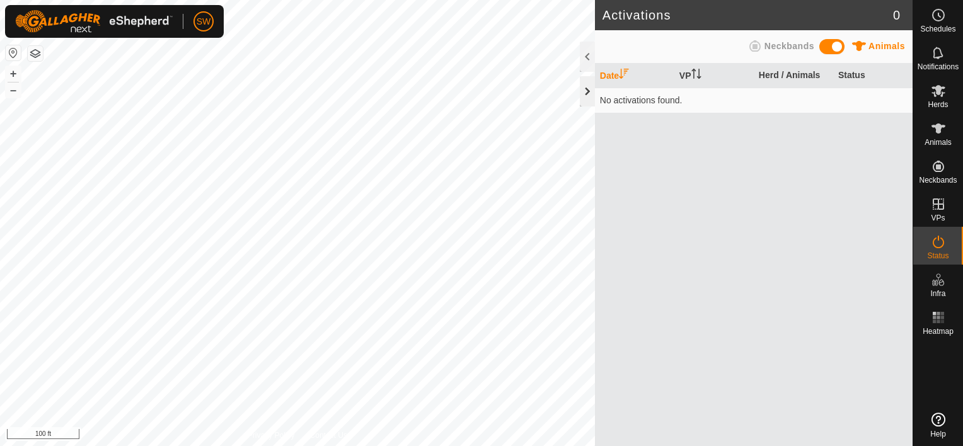
click at [590, 100] on div at bounding box center [587, 91] width 15 height 30
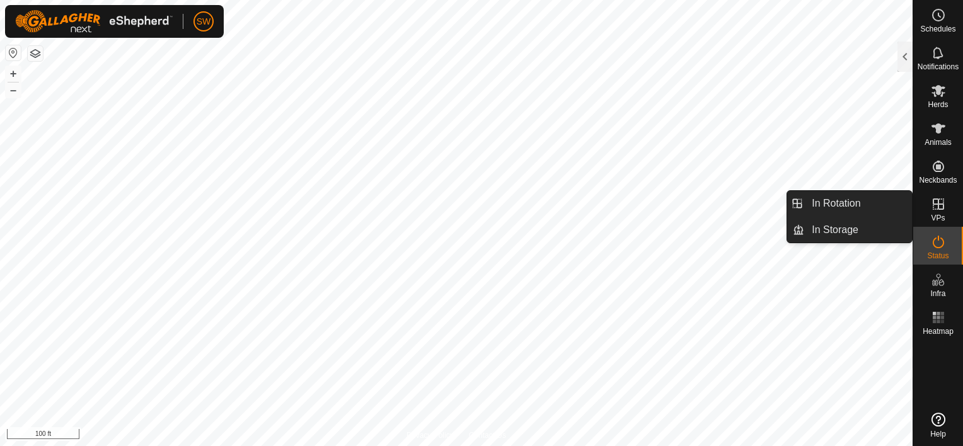
click at [892, 210] on link "In Rotation" at bounding box center [859, 203] width 108 height 25
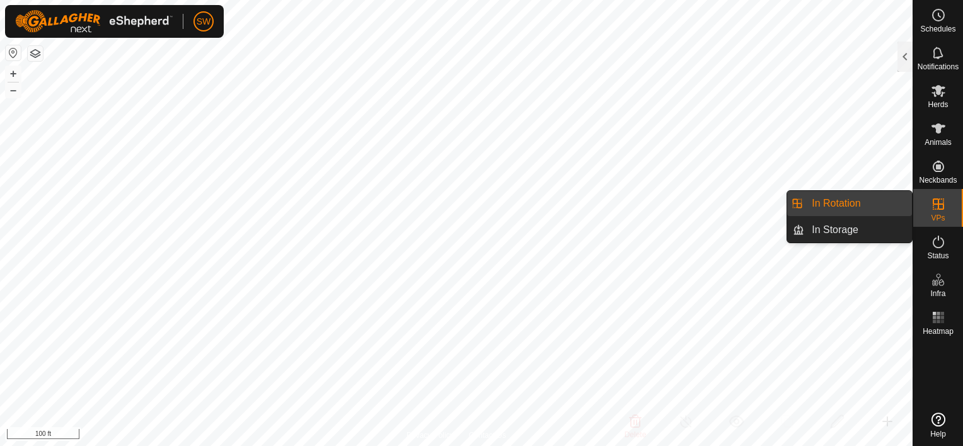
click at [946, 212] on es-virtualpaddocks-svg-icon at bounding box center [939, 204] width 23 height 20
click at [902, 207] on link "In Rotation" at bounding box center [859, 203] width 108 height 25
click at [939, 207] on icon at bounding box center [938, 204] width 15 height 15
click at [942, 206] on icon at bounding box center [938, 204] width 15 height 15
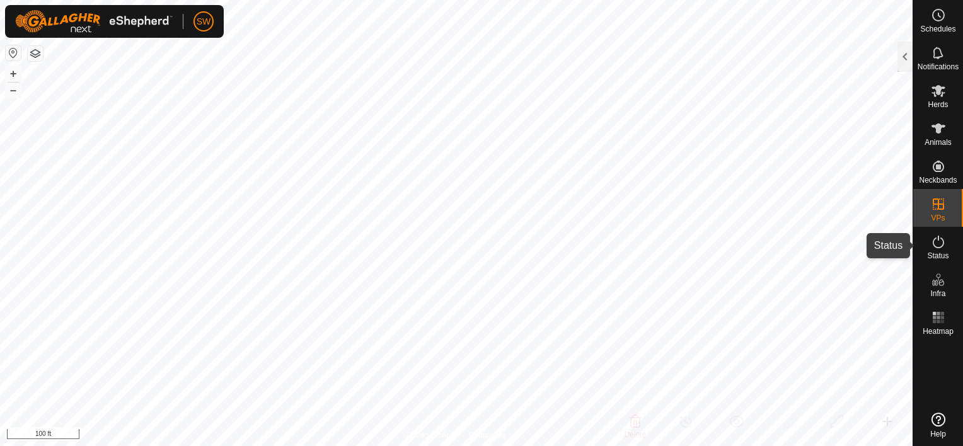
click at [935, 254] on span "Status" at bounding box center [938, 256] width 21 height 8
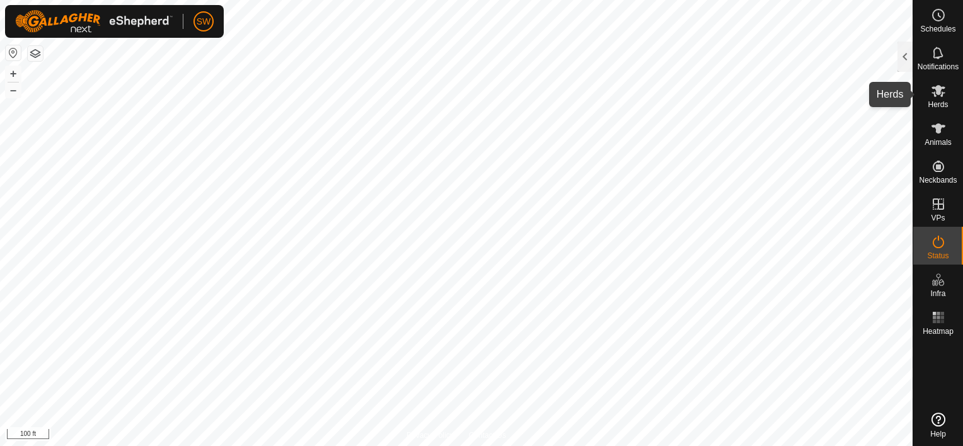
drag, startPoint x: 939, startPoint y: 95, endPoint x: 939, endPoint y: 88, distance: 7.6
click at [939, 88] on icon at bounding box center [938, 90] width 15 height 15
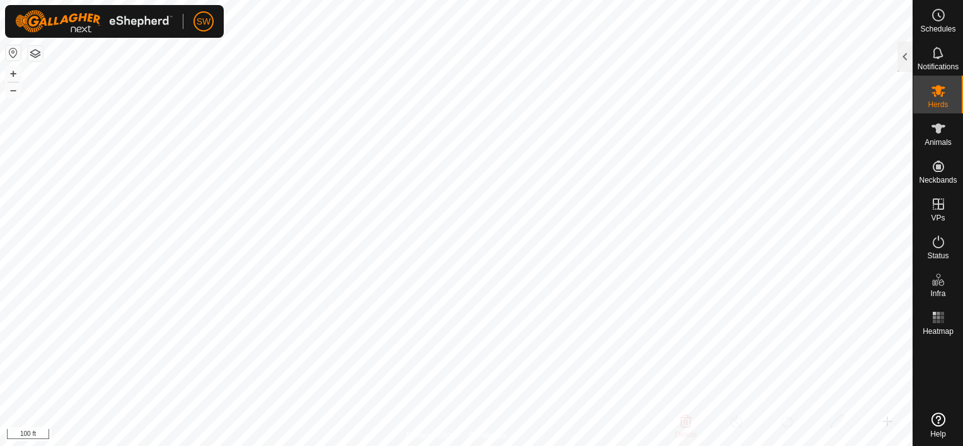
click at [938, 90] on icon at bounding box center [939, 91] width 14 height 12
click at [938, 103] on span "Herds" at bounding box center [938, 105] width 20 height 8
click at [942, 87] on icon at bounding box center [939, 91] width 14 height 12
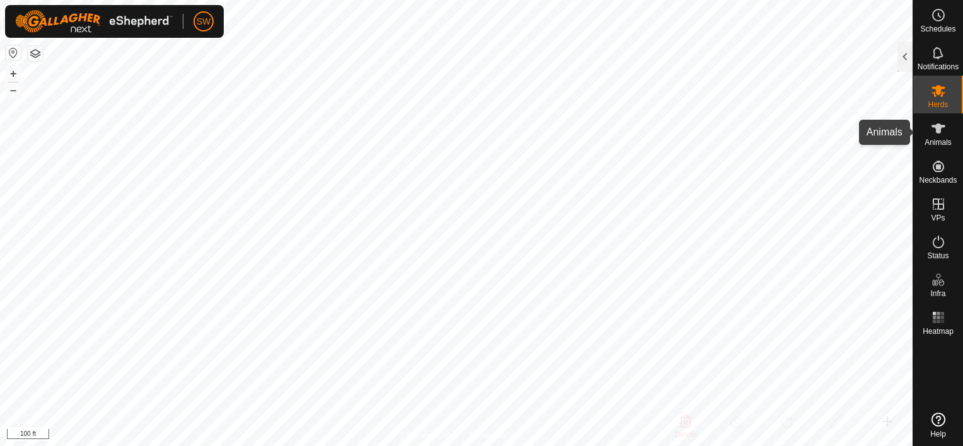
click at [945, 131] on icon at bounding box center [938, 128] width 15 height 15
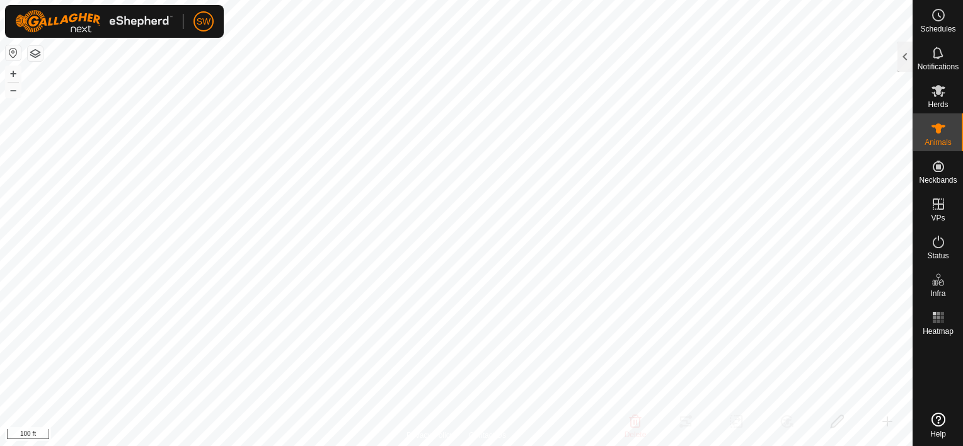
click at [940, 134] on icon at bounding box center [938, 128] width 15 height 15
click at [939, 134] on icon at bounding box center [938, 128] width 15 height 15
drag, startPoint x: 939, startPoint y: 134, endPoint x: 905, endPoint y: 57, distance: 84.7
click at [905, 56] on div at bounding box center [905, 57] width 15 height 30
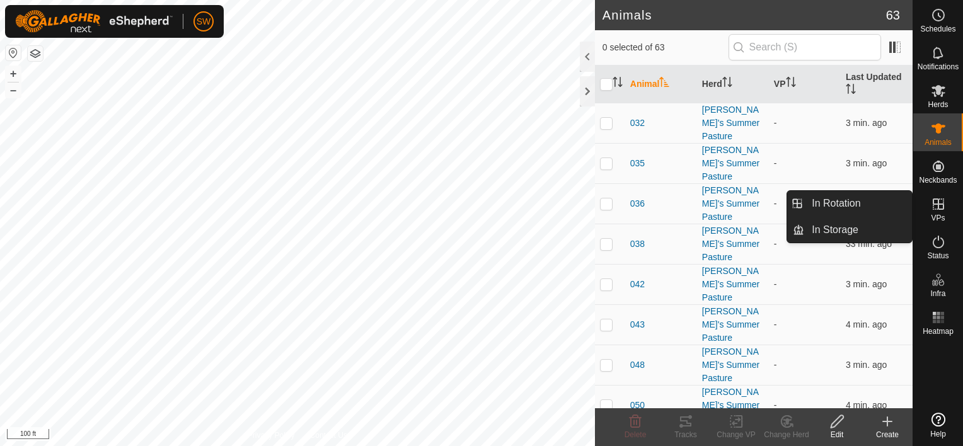
click at [940, 197] on icon at bounding box center [938, 204] width 15 height 15
click at [943, 205] on icon at bounding box center [938, 204] width 11 height 11
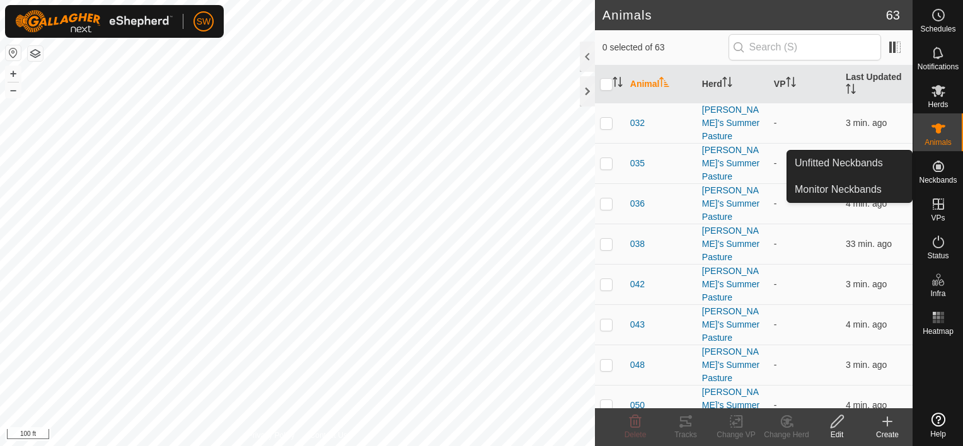
click at [936, 160] on icon at bounding box center [938, 166] width 15 height 15
click at [936, 174] on es-neckbands-svg-icon at bounding box center [939, 166] width 23 height 20
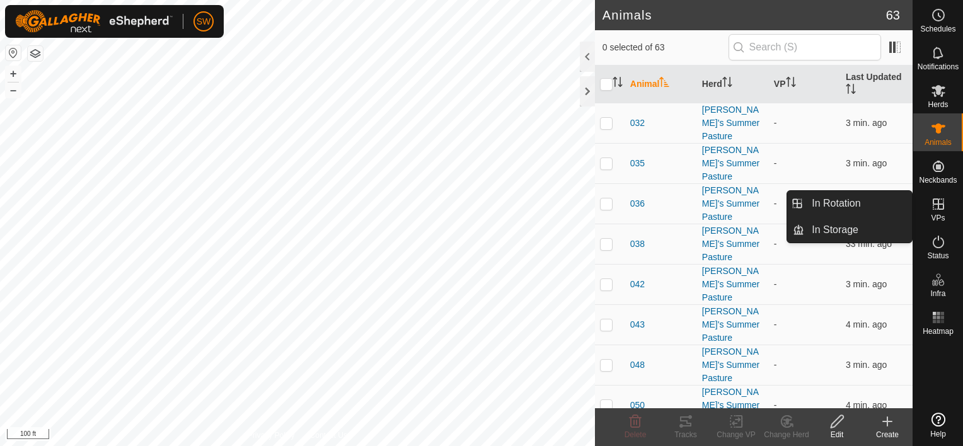
click at [938, 209] on icon at bounding box center [938, 204] width 11 height 11
click at [862, 209] on link "In Rotation" at bounding box center [859, 203] width 108 height 25
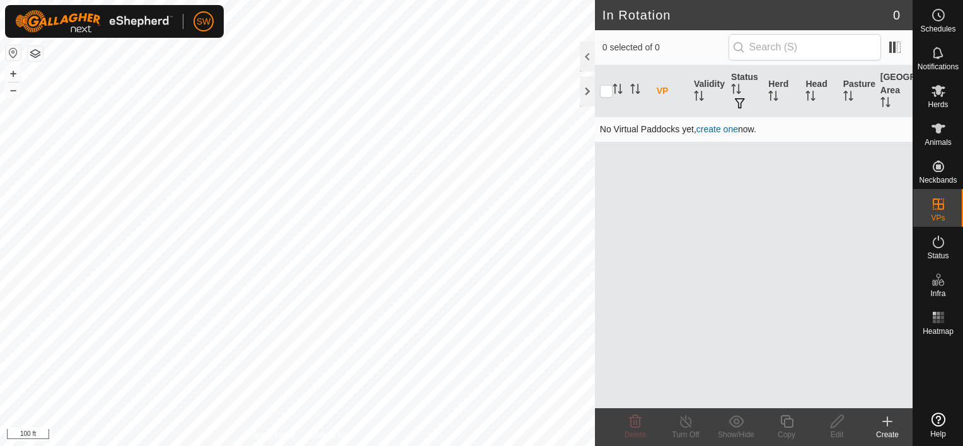
click at [732, 132] on link "create one" at bounding box center [718, 129] width 42 height 10
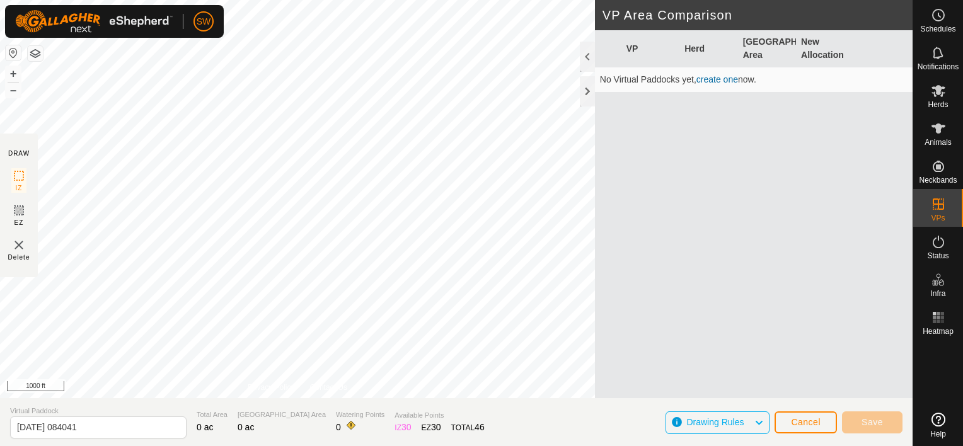
click at [764, 424] on icon at bounding box center [759, 423] width 10 height 16
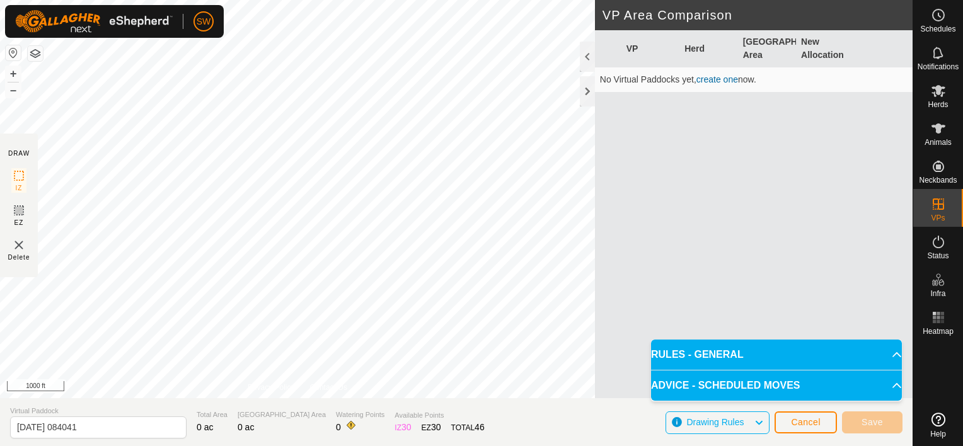
click at [890, 357] on p-accordion-header "RULES - GENERAL" at bounding box center [776, 355] width 251 height 30
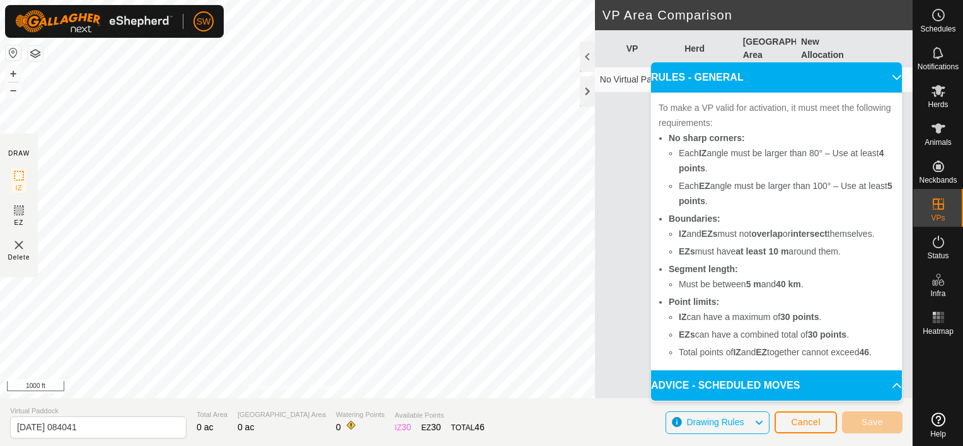
click at [888, 71] on p-accordion-header "RULES - GENERAL" at bounding box center [776, 77] width 251 height 30
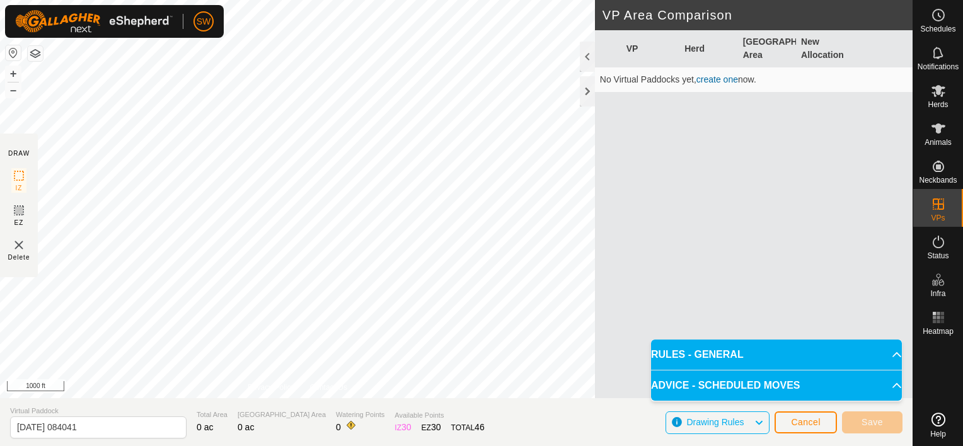
click at [718, 81] on link "create one" at bounding box center [718, 79] width 42 height 10
click at [721, 76] on link "create one" at bounding box center [718, 79] width 42 height 10
click at [762, 425] on icon at bounding box center [759, 423] width 10 height 16
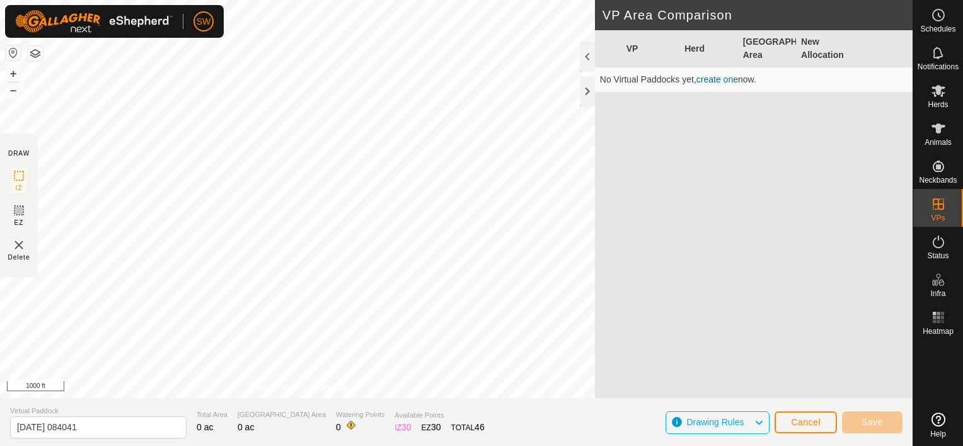
click at [728, 78] on link "create one" at bounding box center [718, 79] width 42 height 10
click at [729, 74] on link "create one" at bounding box center [718, 79] width 42 height 10
click at [723, 78] on link "create one" at bounding box center [718, 79] width 42 height 10
click at [709, 79] on link "create one" at bounding box center [718, 79] width 42 height 10
click at [589, 90] on div at bounding box center [587, 91] width 15 height 30
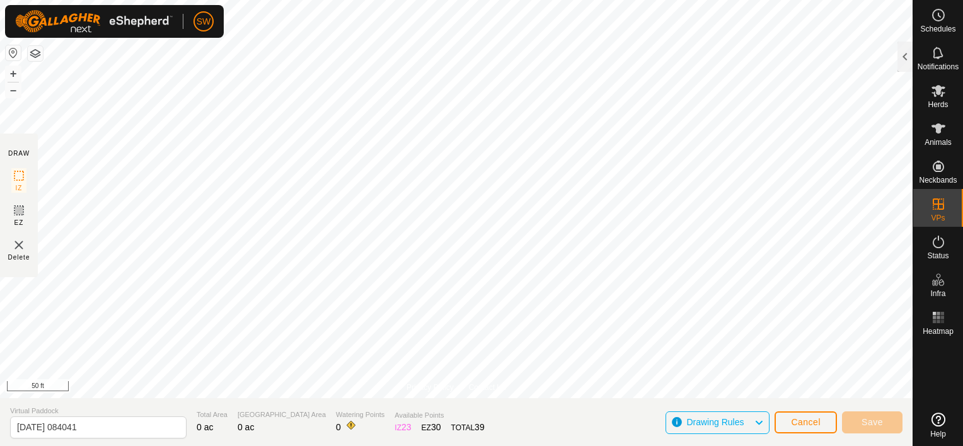
click at [509, 0] on html "SW Schedules Notifications Herds Animals Neckbands VPs Status Infra Heatmap Hel…" at bounding box center [481, 223] width 963 height 446
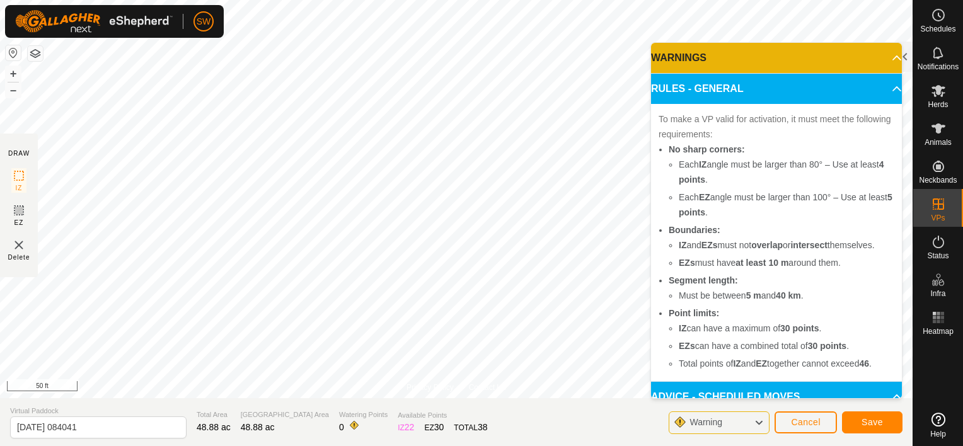
click at [883, 61] on p-accordion-header "WARNINGS" at bounding box center [776, 58] width 251 height 30
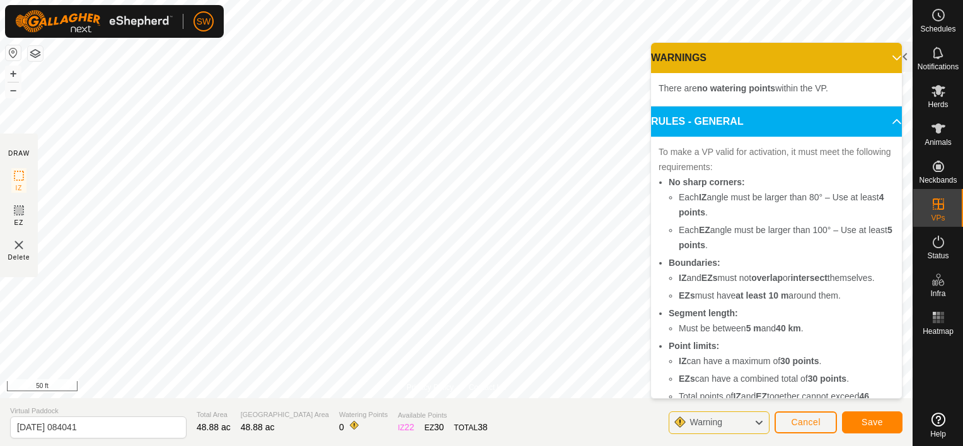
click at [881, 61] on p-accordion-header "WARNINGS" at bounding box center [776, 58] width 251 height 30
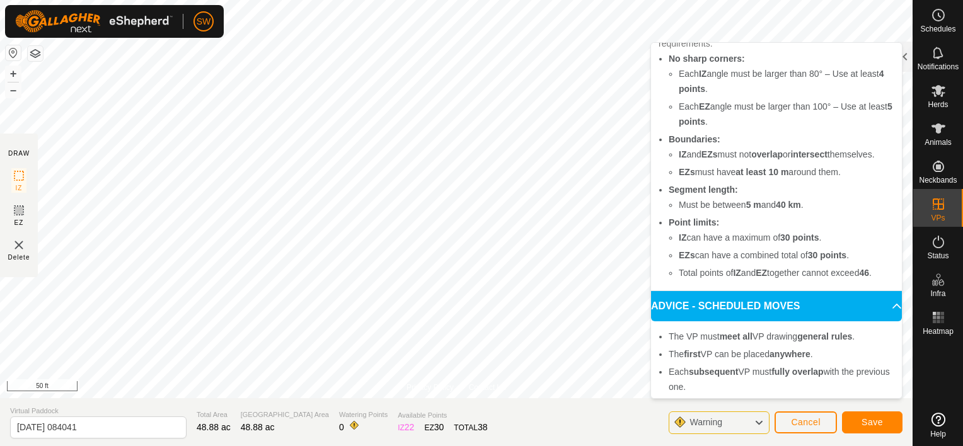
scroll to position [130, 0]
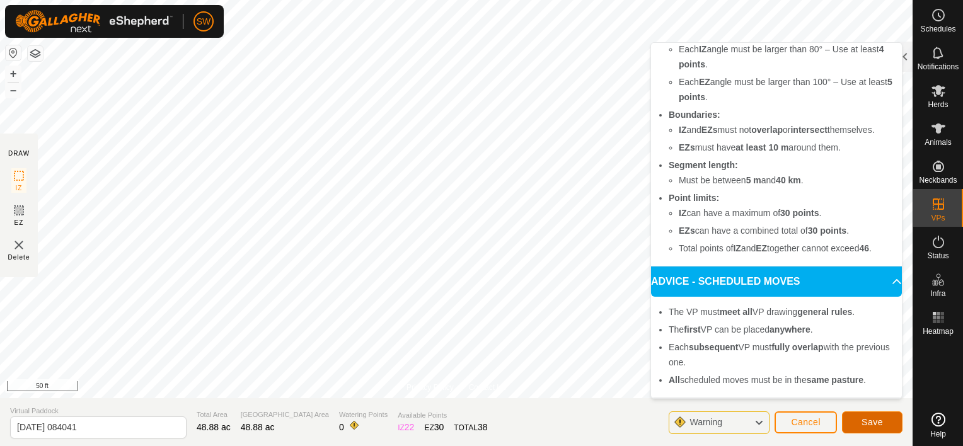
click at [888, 422] on button "Save" at bounding box center [872, 423] width 61 height 22
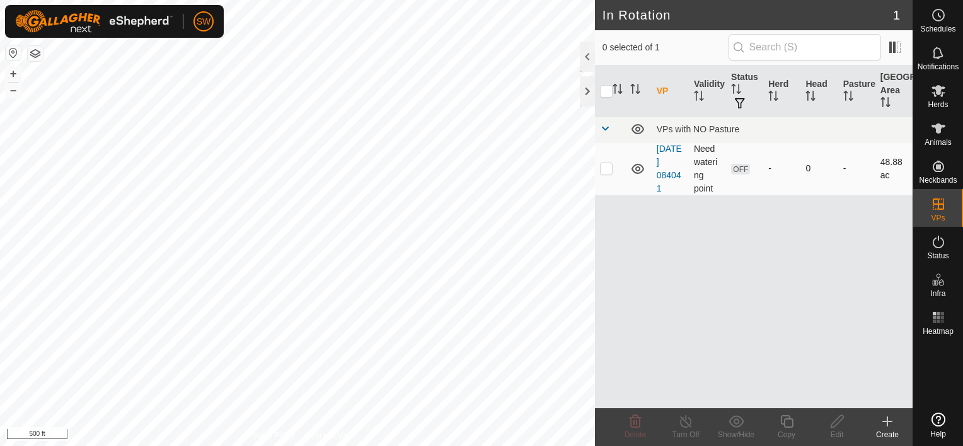
click at [607, 165] on p-checkbox at bounding box center [606, 168] width 13 height 10
checkbox input "true"
click at [837, 423] on icon at bounding box center [837, 422] width 13 height 13
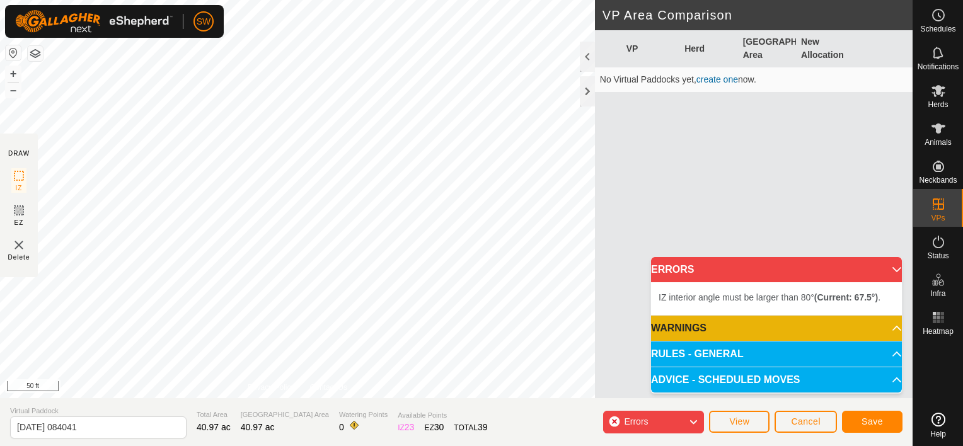
click at [905, 269] on div "VP Herd Grazing Area New Allocation No Virtual Paddocks yet, create one now." at bounding box center [754, 229] width 318 height 398
click at [896, 265] on p-accordion-header "ERRORS" at bounding box center [776, 269] width 251 height 25
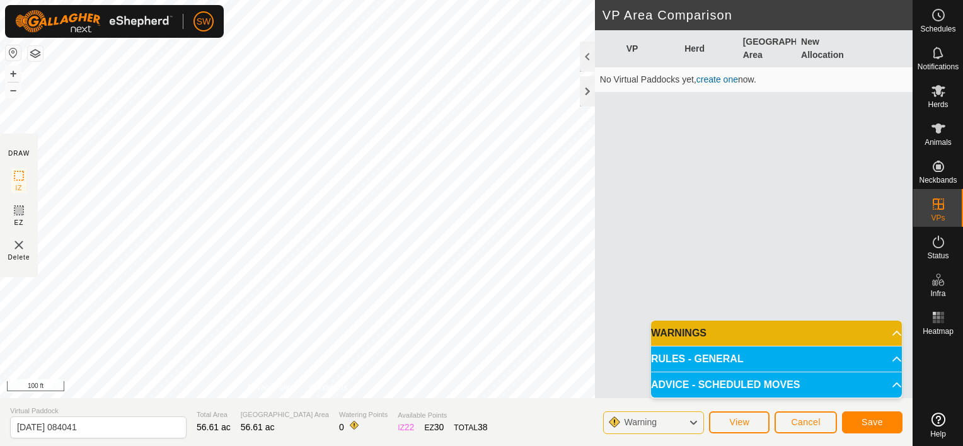
click at [603, 301] on div "DRAW IZ EZ Delete Privacy Policy Contact Us + – ⇧ i 100 ft VP Area Comparison V…" at bounding box center [456, 199] width 913 height 398
click at [864, 420] on span "Save" at bounding box center [872, 422] width 21 height 10
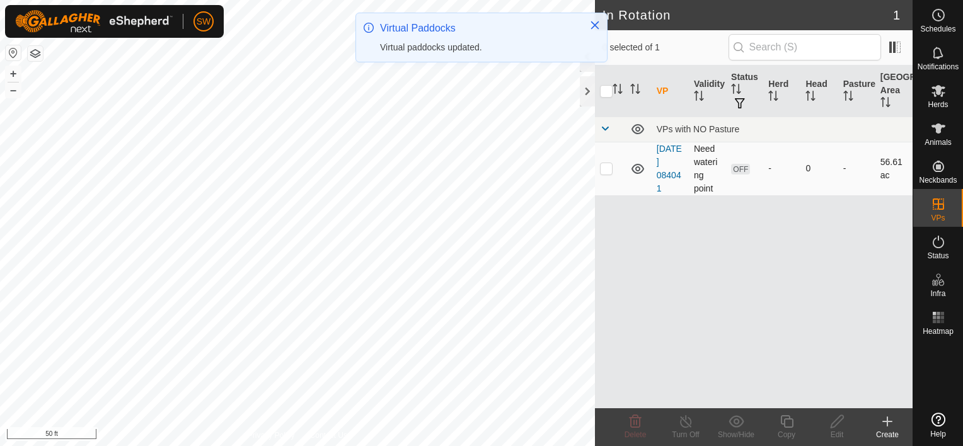
click at [610, 169] on p-checkbox at bounding box center [606, 168] width 13 height 10
checkbox input "true"
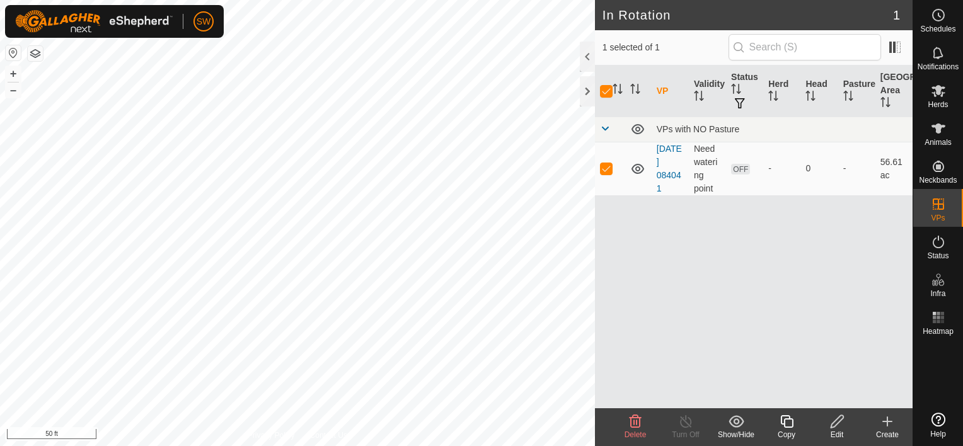
click at [832, 426] on icon at bounding box center [838, 421] width 16 height 15
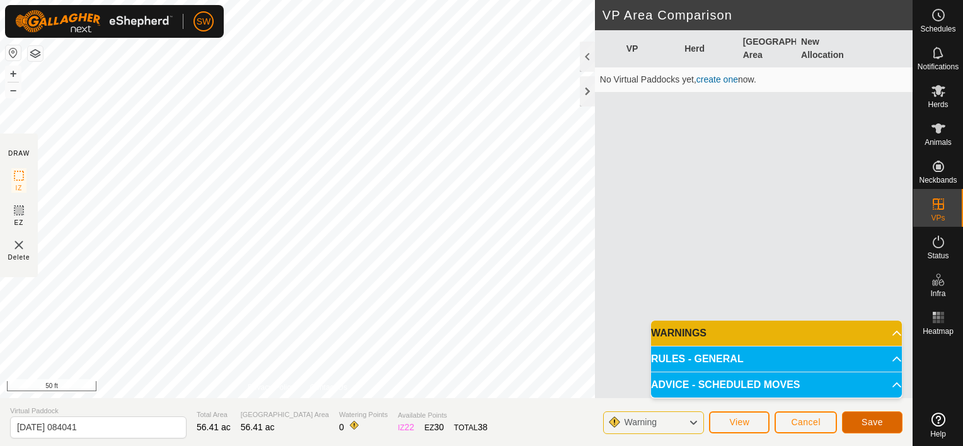
click at [865, 426] on span "Save" at bounding box center [872, 422] width 21 height 10
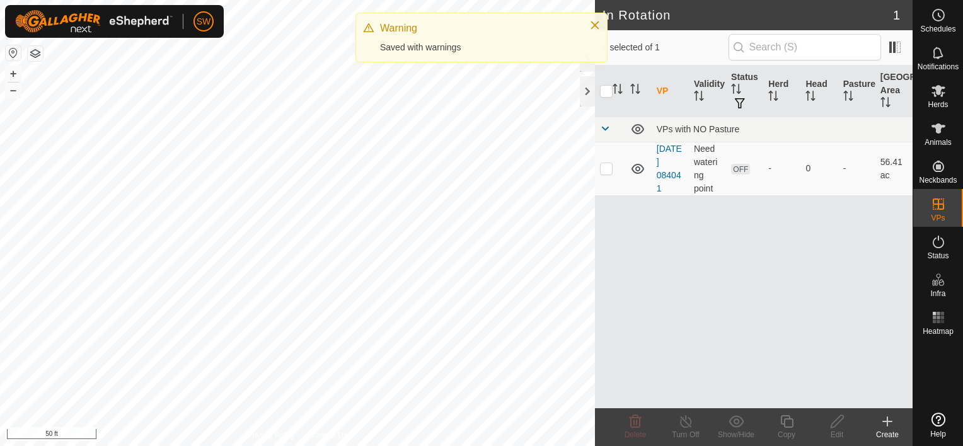
click at [0, 110] on html "SW Schedules Notifications Herds Animals Neckbands VPs Status Infra Heatmap Hel…" at bounding box center [481, 223] width 963 height 446
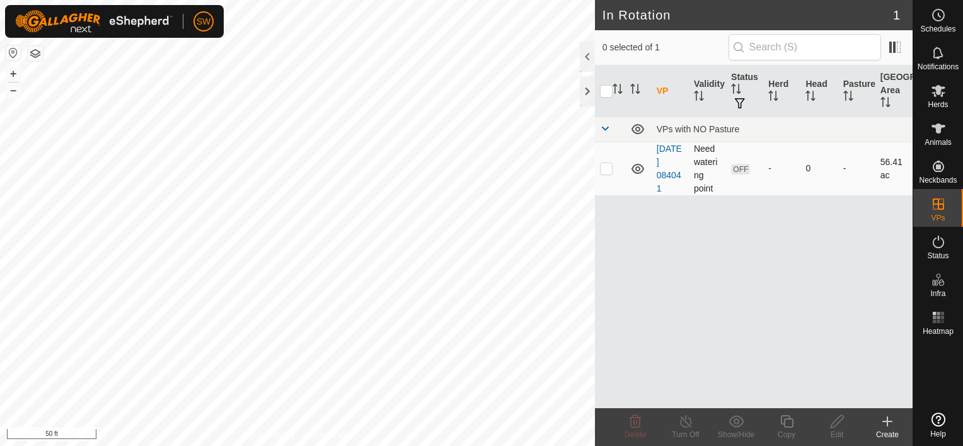
click at [608, 170] on p-checkbox at bounding box center [606, 168] width 13 height 10
checkbox input "true"
click at [827, 424] on edit-svg-icon at bounding box center [837, 421] width 50 height 15
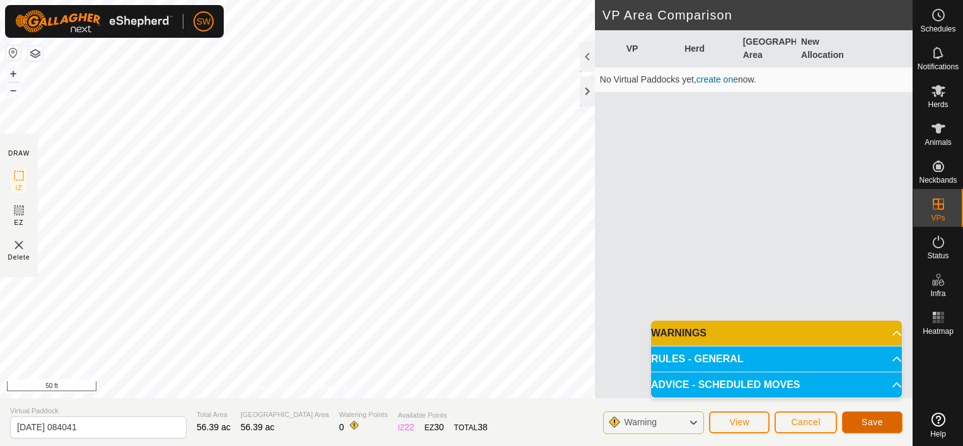
click at [864, 427] on span "Save" at bounding box center [872, 422] width 21 height 10
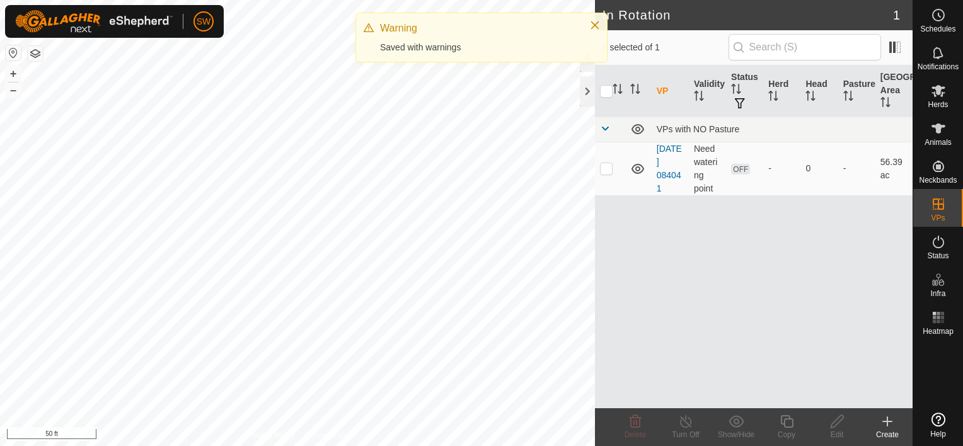
click at [228, 446] on html "SW Schedules Notifications Herds Animals Neckbands VPs Status Infra Heatmap Hel…" at bounding box center [481, 223] width 963 height 446
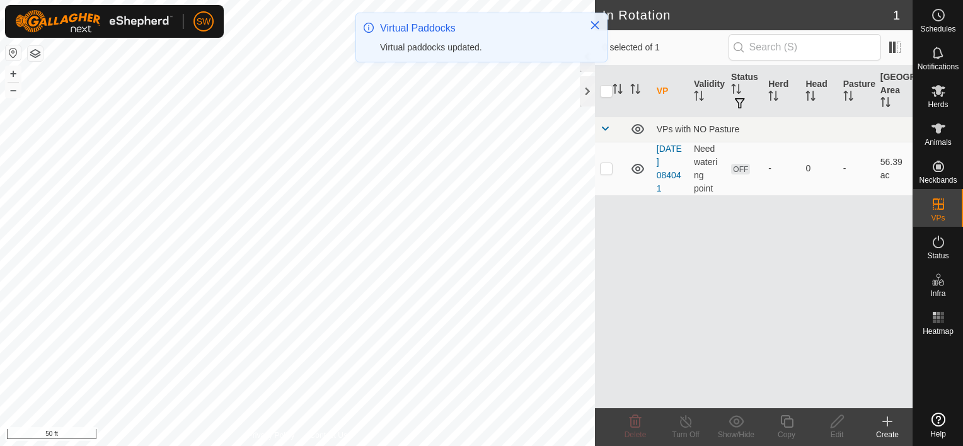
click at [608, 168] on p-checkbox at bounding box center [606, 168] width 13 height 10
checkbox input "true"
click at [829, 426] on edit-svg-icon at bounding box center [837, 421] width 50 height 15
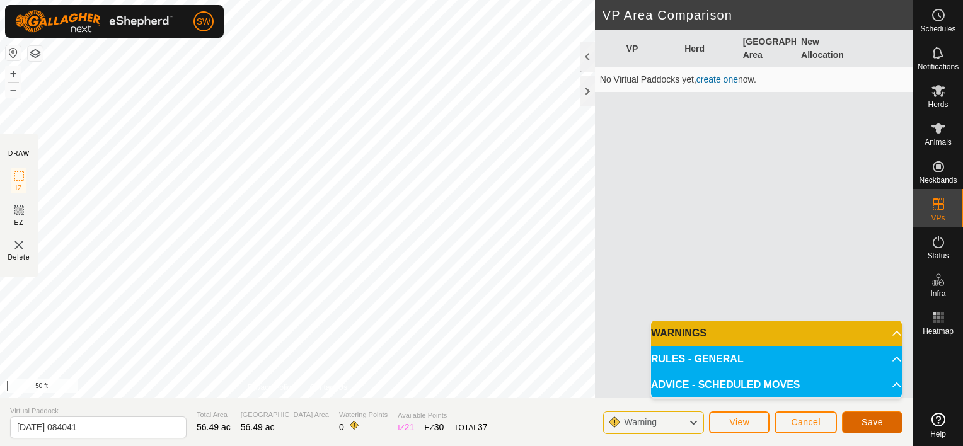
click at [868, 418] on span "Save" at bounding box center [872, 422] width 21 height 10
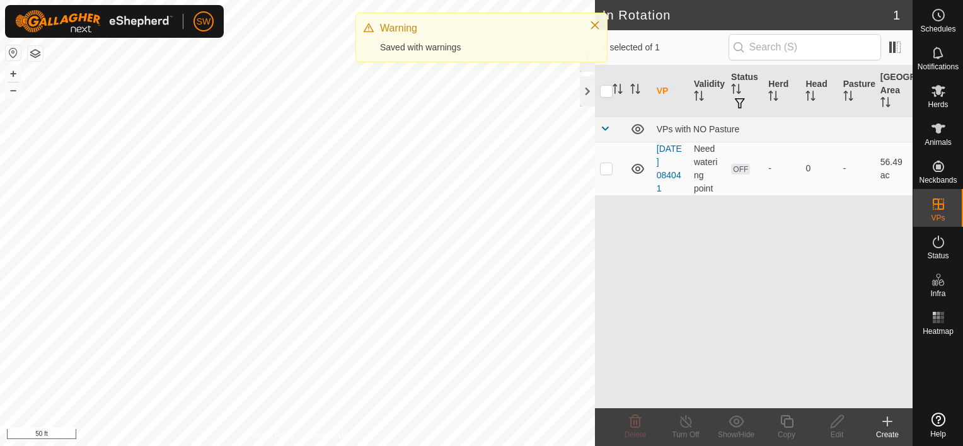
click at [503, 446] on html "SW Schedules Notifications Herds Animals Neckbands VPs Status Infra Heatmap Hel…" at bounding box center [481, 223] width 963 height 446
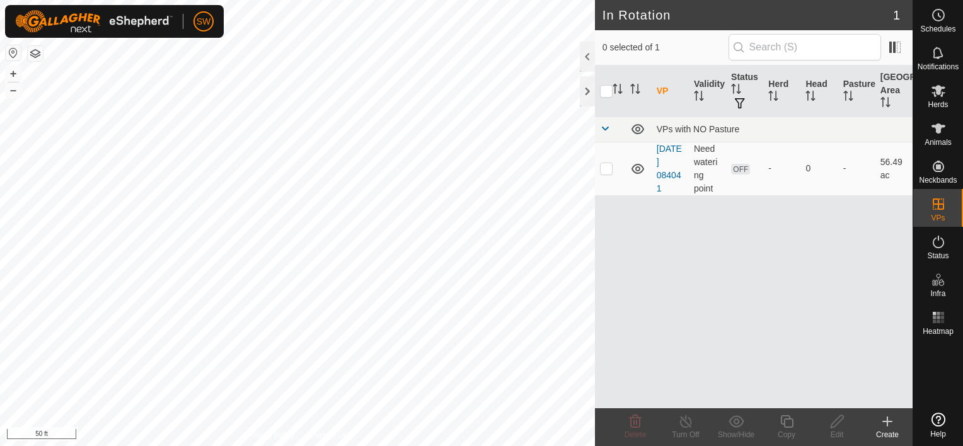
click at [494, 446] on html "SW Schedules Notifications Herds Animals Neckbands VPs Status Infra Heatmap Hel…" at bounding box center [481, 223] width 963 height 446
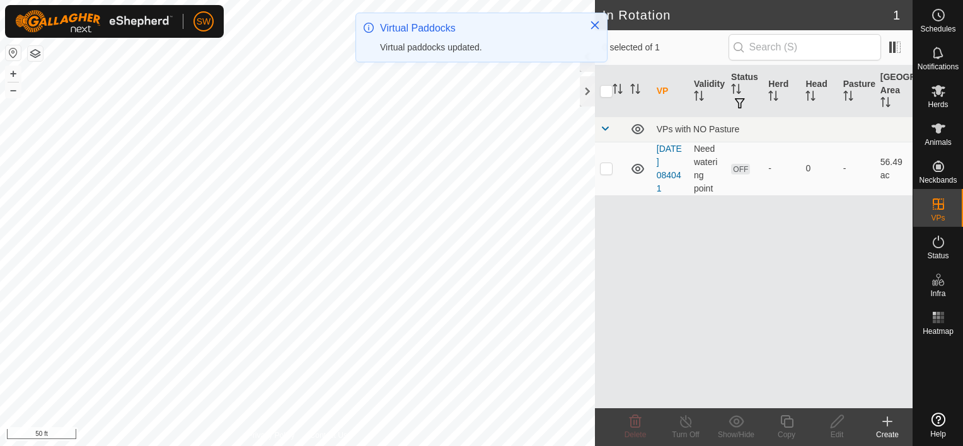
click at [545, 446] on html "SW Schedules Notifications Herds Animals Neckbands VPs Status Infra Heatmap Hel…" at bounding box center [481, 223] width 963 height 446
click at [497, 446] on html "SW Schedules Notifications Herds Animals Neckbands VPs Status Infra Heatmap Hel…" at bounding box center [481, 223] width 963 height 446
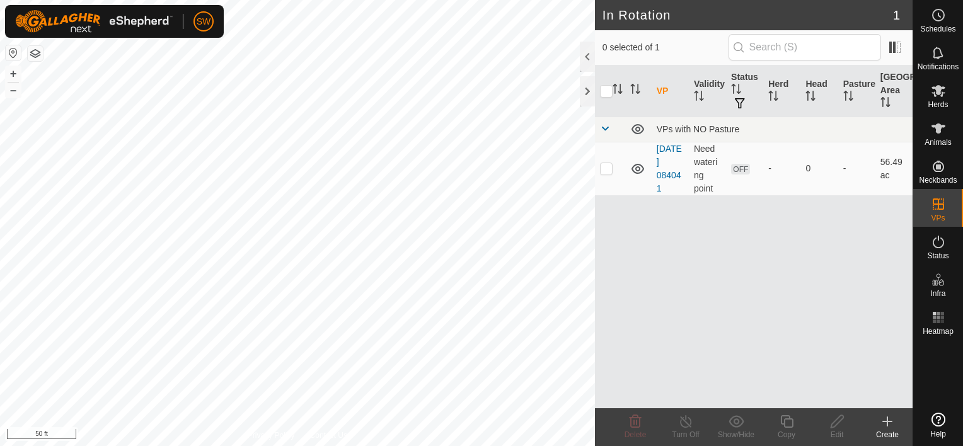
click at [686, 283] on div "In Rotation 1 0 selected of 1 VP Validity Status Herd Head Pasture Grazing Area…" at bounding box center [456, 223] width 913 height 446
click at [424, 446] on html "SW Schedules Notifications Herds Animals Neckbands VPs Status Infra Heatmap Hel…" at bounding box center [481, 223] width 963 height 446
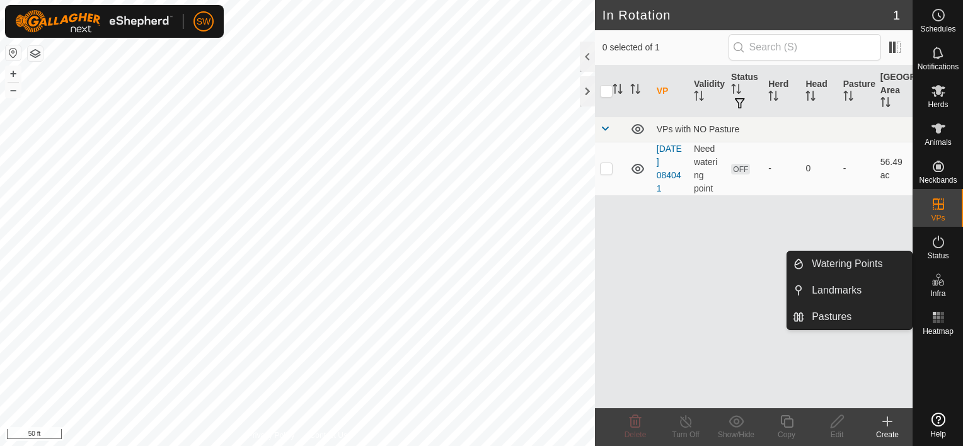
click at [933, 281] on icon at bounding box center [935, 283] width 6 height 6
click at [860, 261] on link "Watering Points" at bounding box center [859, 264] width 108 height 25
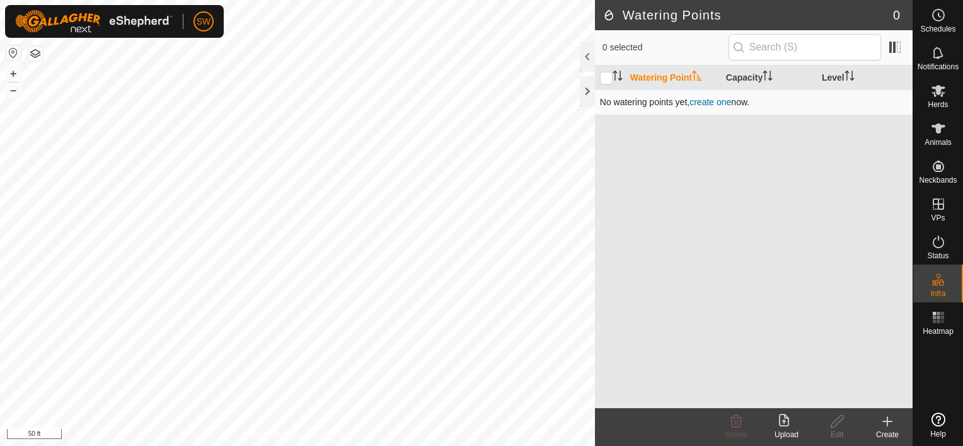
click at [709, 101] on link "create one" at bounding box center [711, 102] width 42 height 10
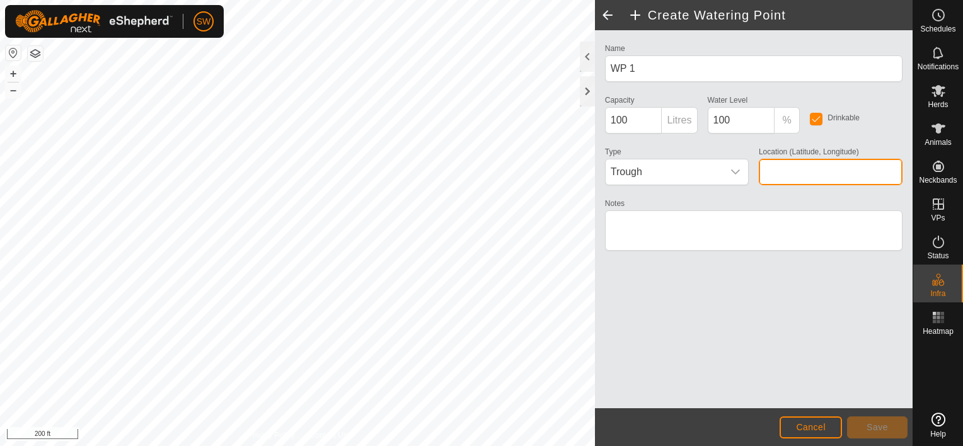
click at [869, 172] on input "Location (Latitude, Longitude)" at bounding box center [831, 172] width 144 height 26
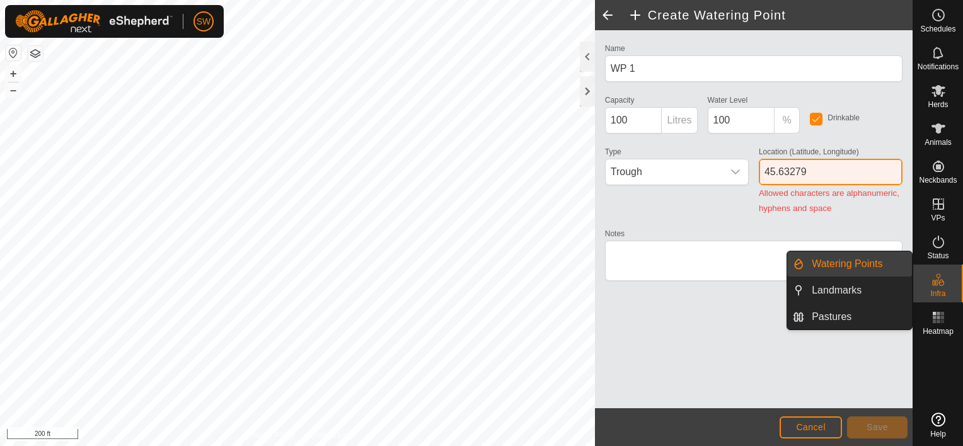
click at [820, 176] on input "45.63279" at bounding box center [831, 172] width 144 height 26
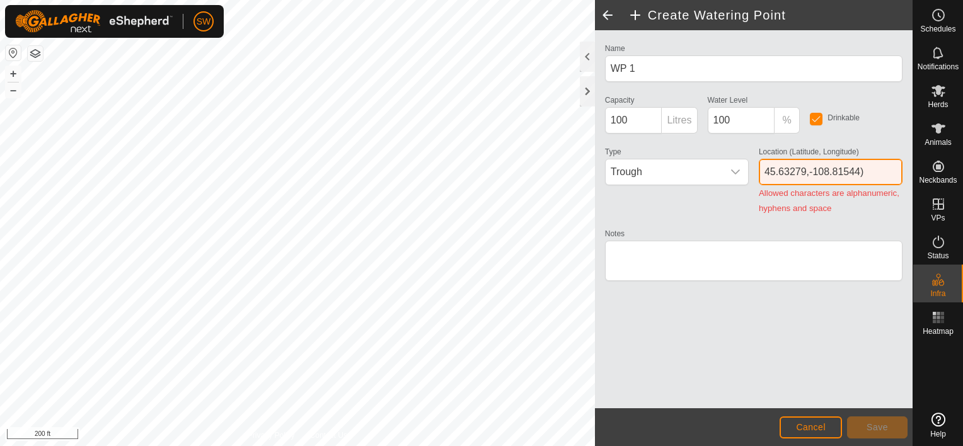
click at [769, 170] on input "45.63279,-108.81544)" at bounding box center [831, 172] width 144 height 26
click at [764, 174] on input "45.63279,-108.81544)" at bounding box center [831, 172] width 144 height 26
click at [867, 173] on input "45.63279,-108.81544)" at bounding box center [831, 172] width 144 height 26
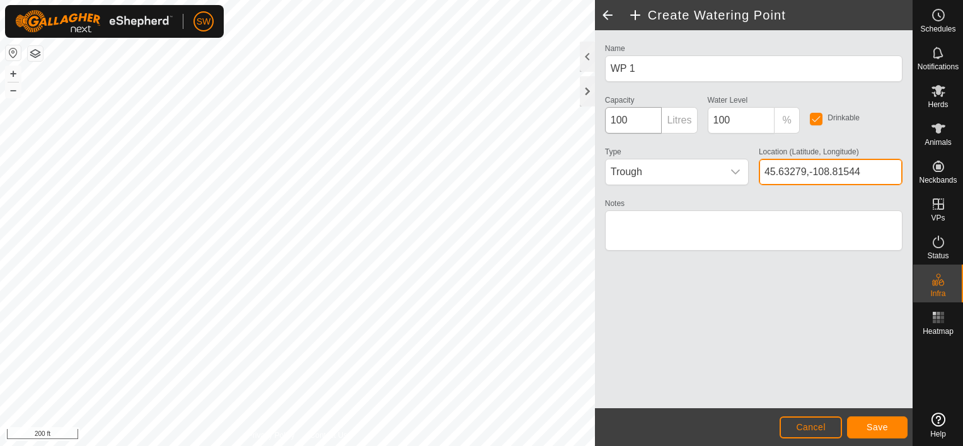
type input "45.63279,-108.81544"
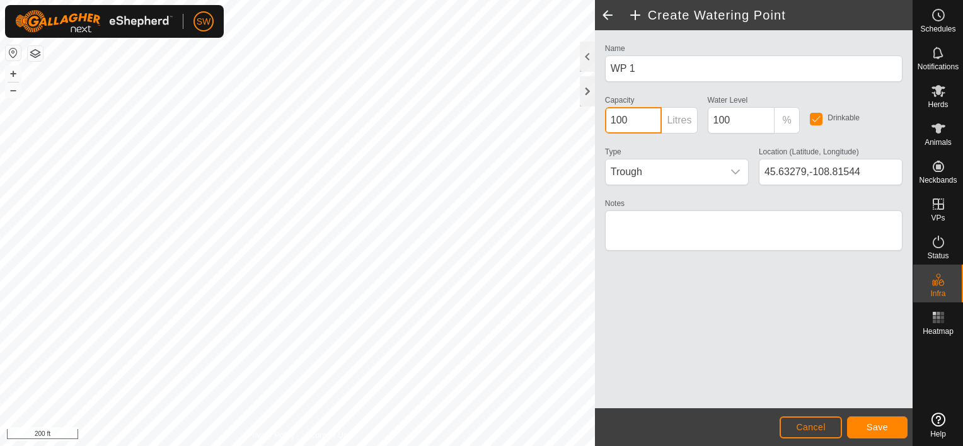
click at [632, 121] on input "100" at bounding box center [633, 120] width 57 height 26
type input "1"
type input "750"
click at [682, 119] on p-inputgroup-addon "Litres" at bounding box center [679, 120] width 35 height 26
click at [683, 115] on p-inputgroup-addon "Litres" at bounding box center [679, 120] width 35 height 26
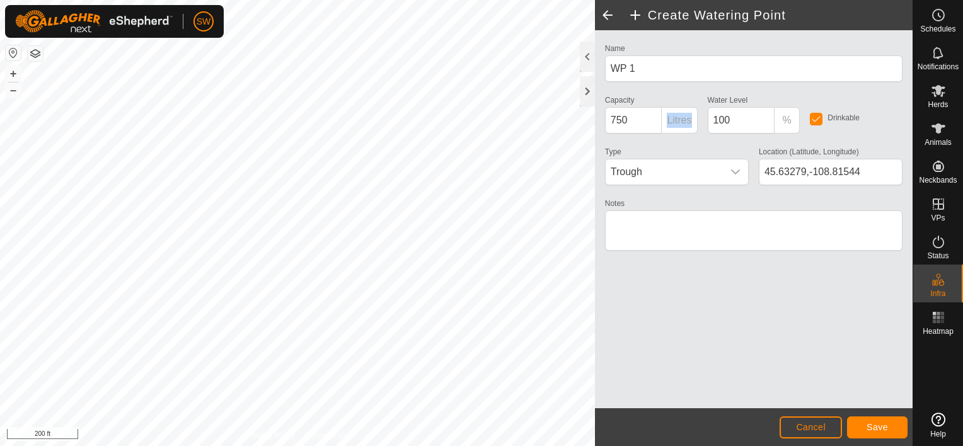
click at [683, 119] on p-inputgroup-addon "Litres" at bounding box center [679, 120] width 35 height 26
drag, startPoint x: 683, startPoint y: 119, endPoint x: 676, endPoint y: 122, distance: 8.5
click at [676, 122] on p-inputgroup-addon "Litres" at bounding box center [679, 120] width 35 height 26
click at [696, 137] on div "Name WP 1 Capacity 750 Litres Water Level 100 % Drinkable Type Trough Location …" at bounding box center [754, 152] width 308 height 225
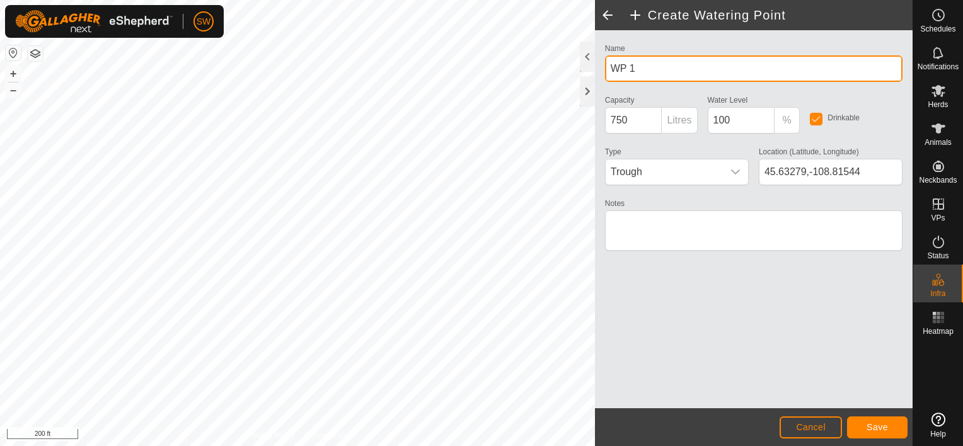
click at [666, 66] on input "WP 1" at bounding box center [754, 68] width 298 height 26
click at [673, 64] on input "WP 1" at bounding box center [754, 68] width 298 height 26
type input "W"
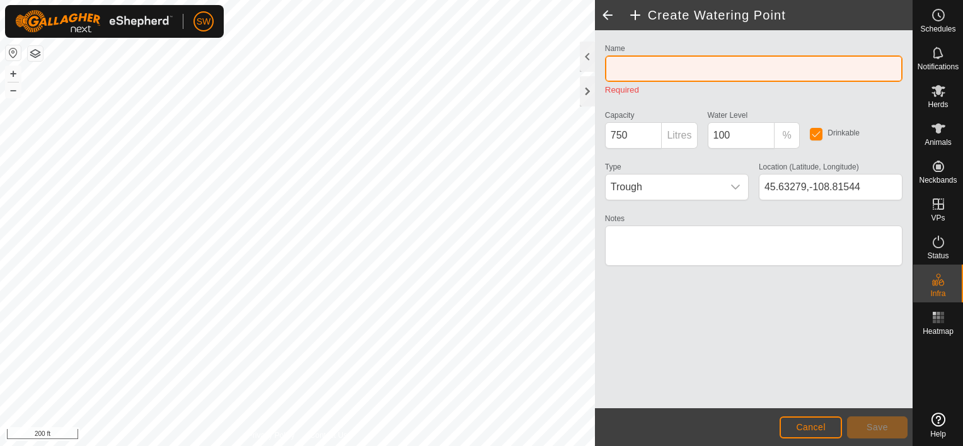
click at [716, 76] on input "Name" at bounding box center [754, 68] width 298 height 26
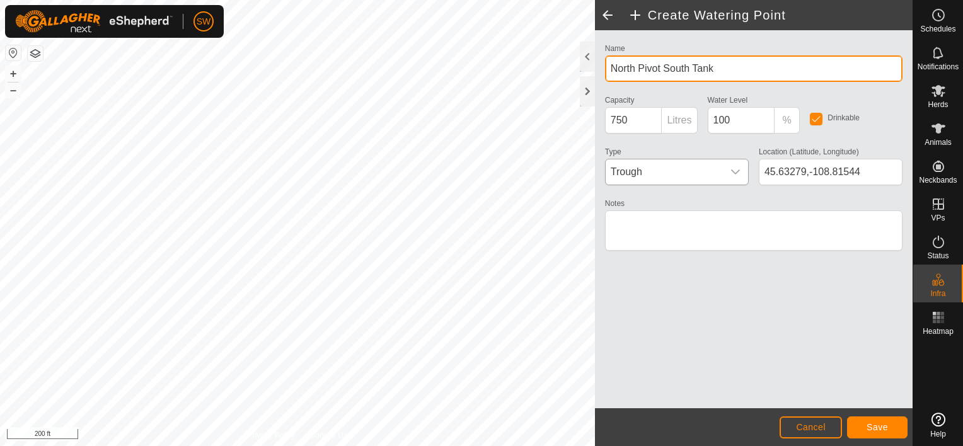
type input "North Pivot South Tank"
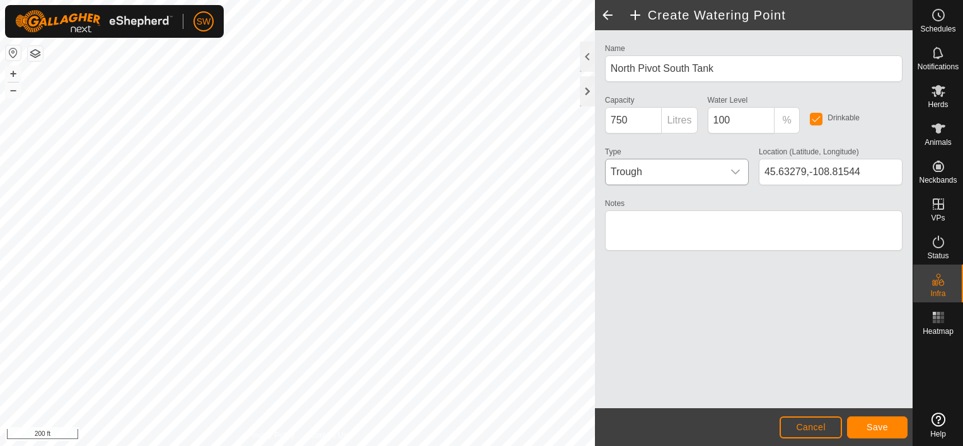
click at [692, 167] on span "Trough" at bounding box center [664, 172] width 117 height 25
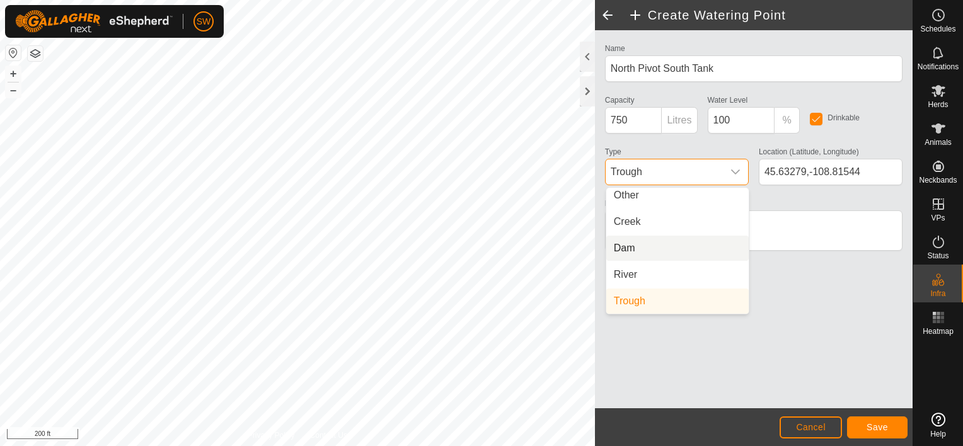
scroll to position [32, 0]
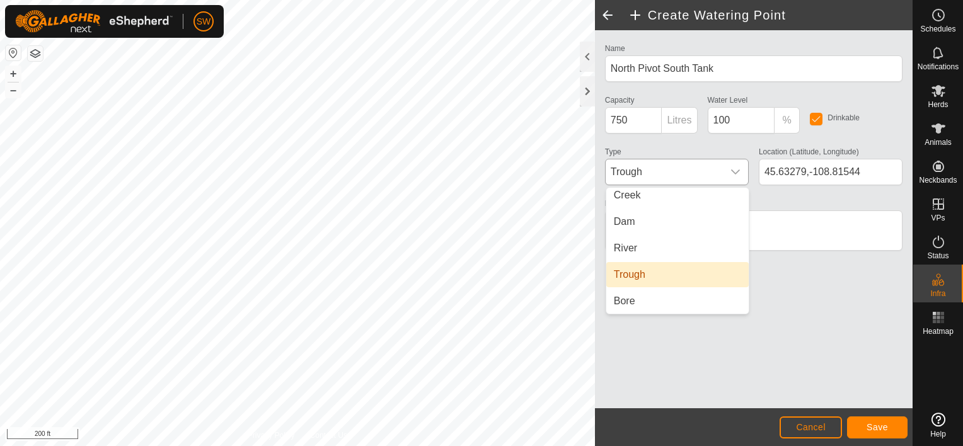
click at [667, 277] on li "Trough" at bounding box center [678, 274] width 142 height 25
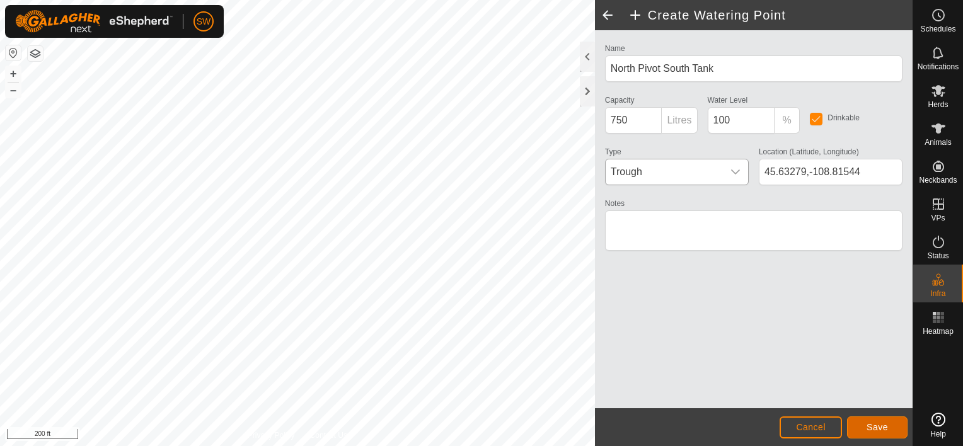
click at [880, 429] on span "Save" at bounding box center [877, 427] width 21 height 10
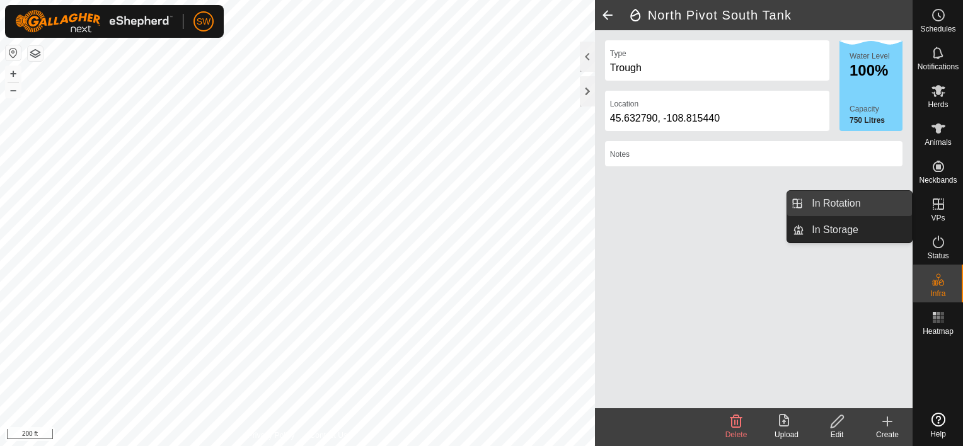
click at [863, 211] on link "In Rotation" at bounding box center [859, 203] width 108 height 25
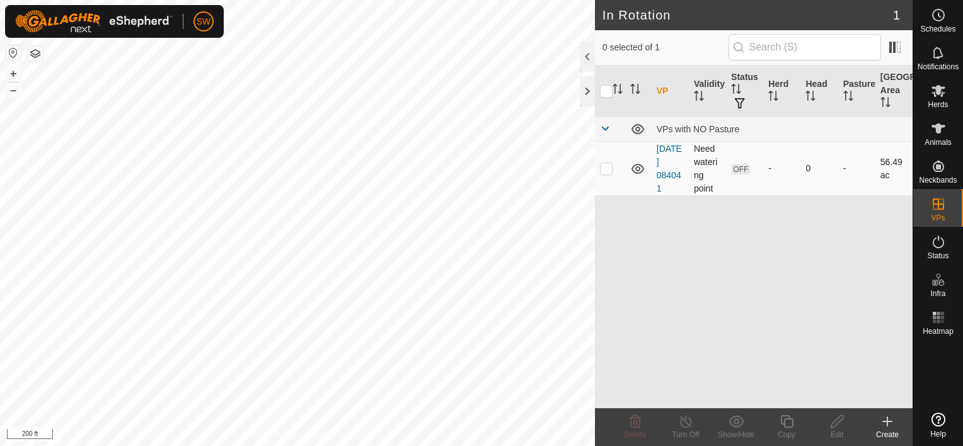
click at [606, 172] on p-checkbox at bounding box center [606, 168] width 13 height 10
checkbox input "true"
click at [840, 426] on icon at bounding box center [838, 421] width 16 height 15
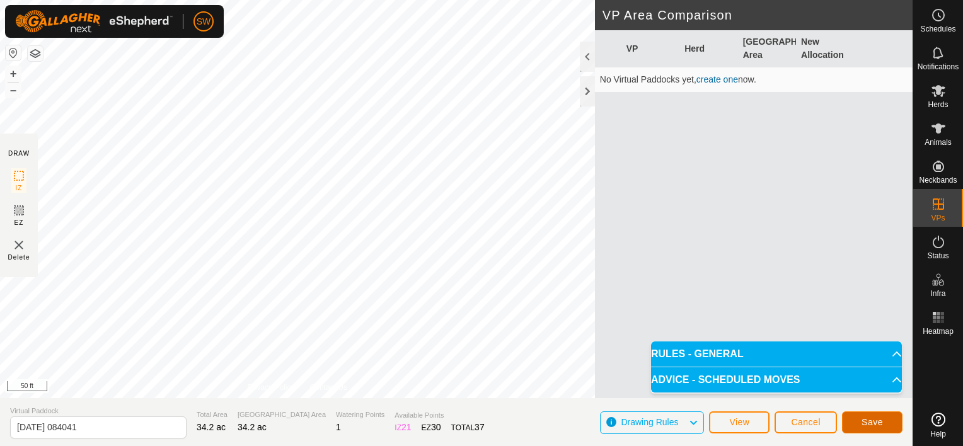
click at [860, 417] on button "Save" at bounding box center [872, 423] width 61 height 22
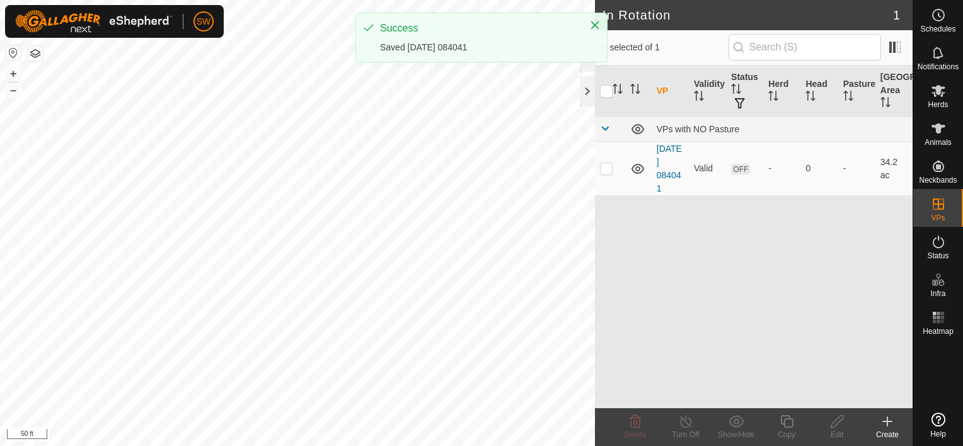
click at [621, 25] on div "In Rotation 1 0 selected of 1 VP Validity Status Herd Head Pasture Grazing Area…" at bounding box center [456, 223] width 913 height 446
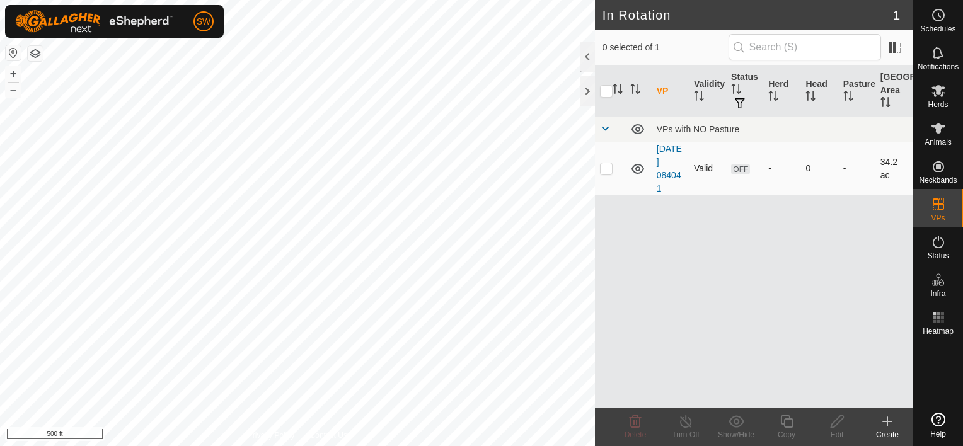
click at [603, 172] on p-checkbox at bounding box center [606, 168] width 13 height 10
checkbox input "true"
click at [745, 173] on span "OFF" at bounding box center [740, 169] width 19 height 11
click at [741, 168] on span "OFF" at bounding box center [740, 169] width 19 height 11
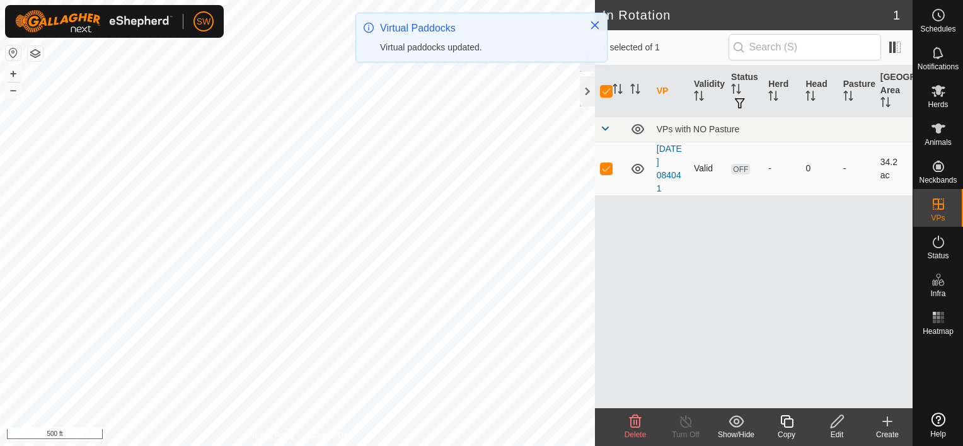
click at [608, 166] on p-checkbox at bounding box center [606, 168] width 13 height 10
click at [640, 172] on icon at bounding box center [638, 168] width 15 height 15
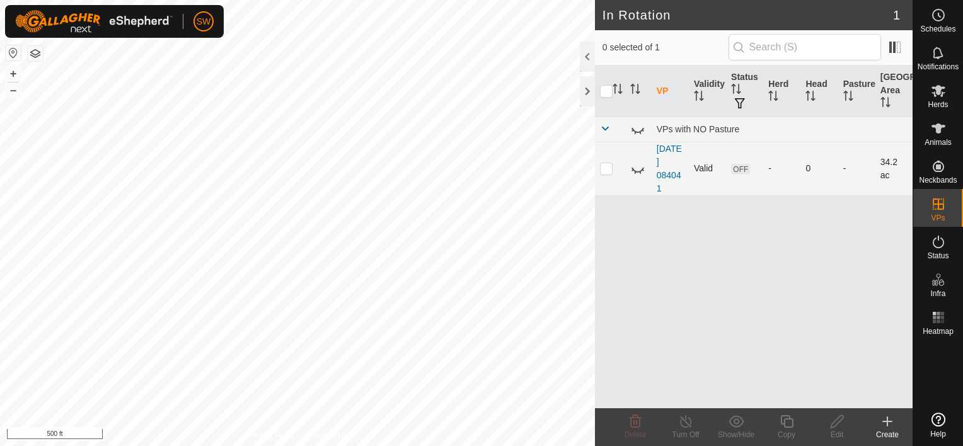
click at [637, 168] on icon at bounding box center [638, 168] width 15 height 15
click at [672, 172] on link "[DATE] 084041" at bounding box center [669, 169] width 25 height 50
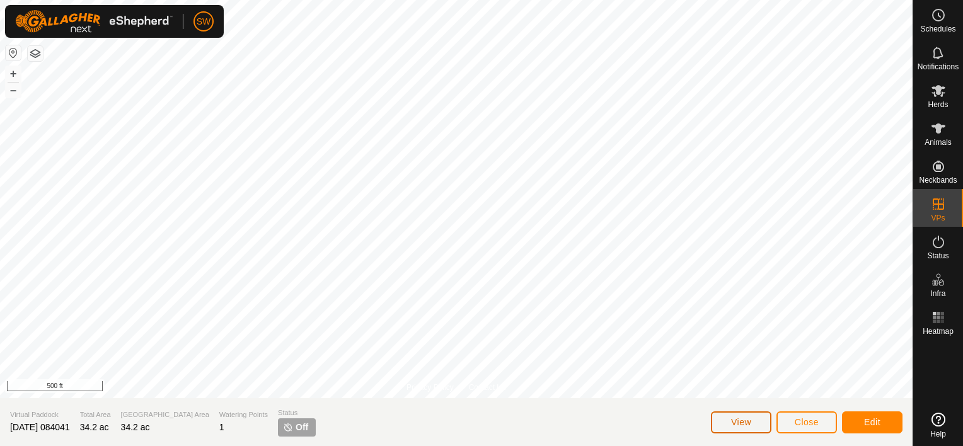
click at [729, 412] on button "View" at bounding box center [741, 423] width 61 height 22
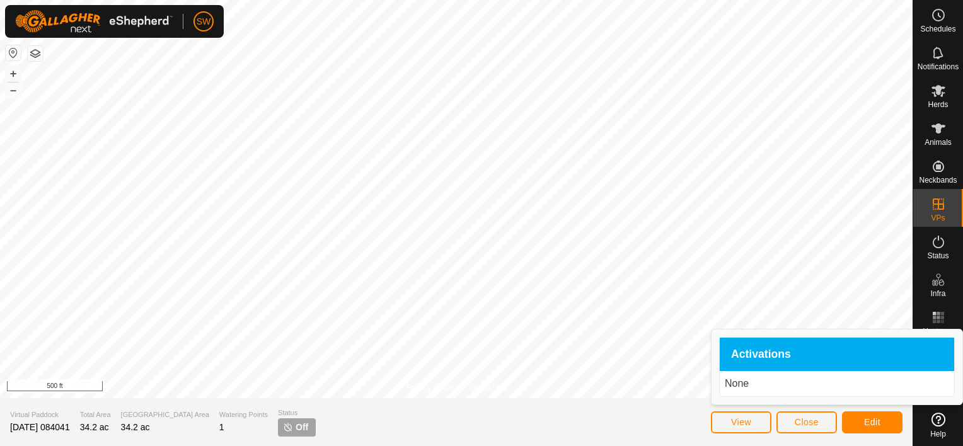
click at [753, 386] on p "None" at bounding box center [837, 383] width 224 height 15
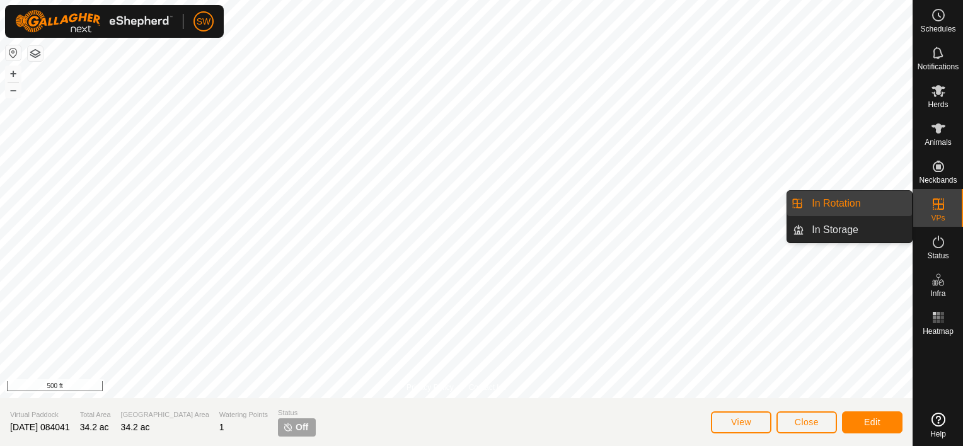
click at [869, 206] on link "In Rotation" at bounding box center [859, 203] width 108 height 25
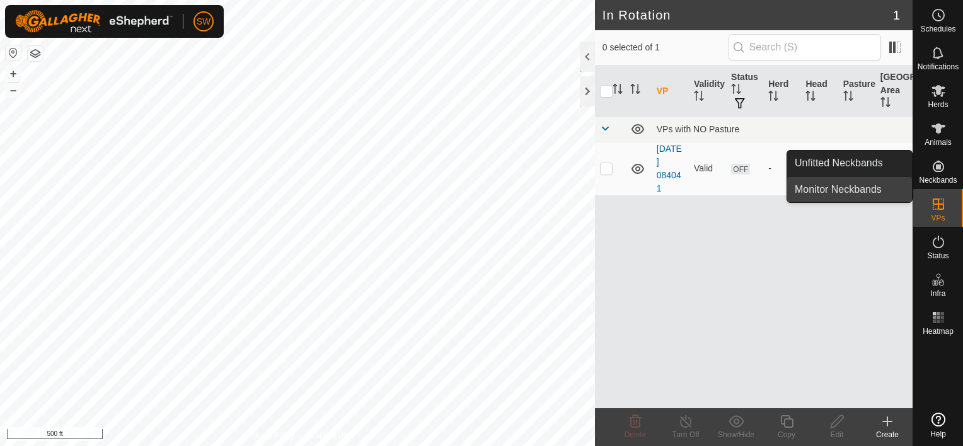
click at [878, 190] on link "Monitor Neckbands" at bounding box center [850, 189] width 125 height 25
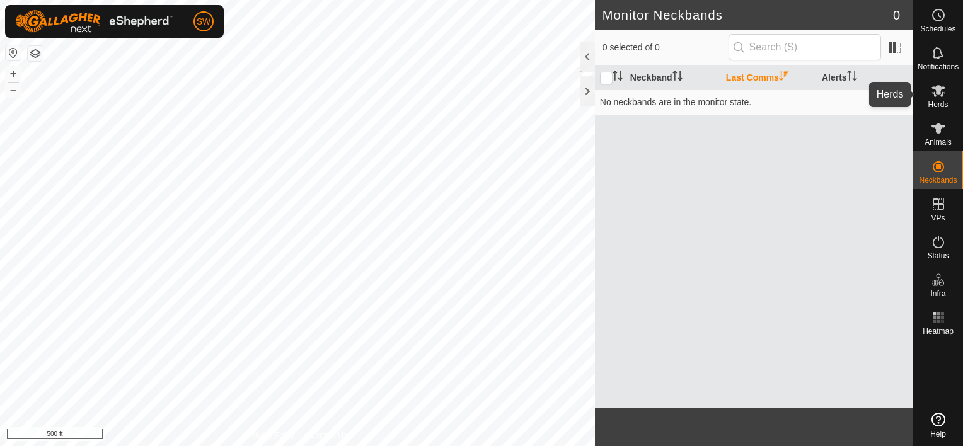
click at [939, 99] on es-mob-svg-icon at bounding box center [939, 91] width 23 height 20
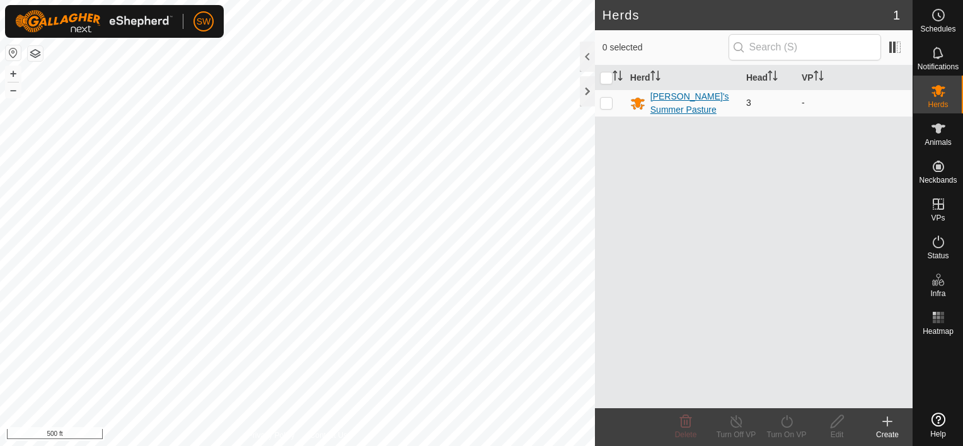
click at [714, 97] on div "[PERSON_NAME]'s Summer Pasture" at bounding box center [694, 103] width 86 height 26
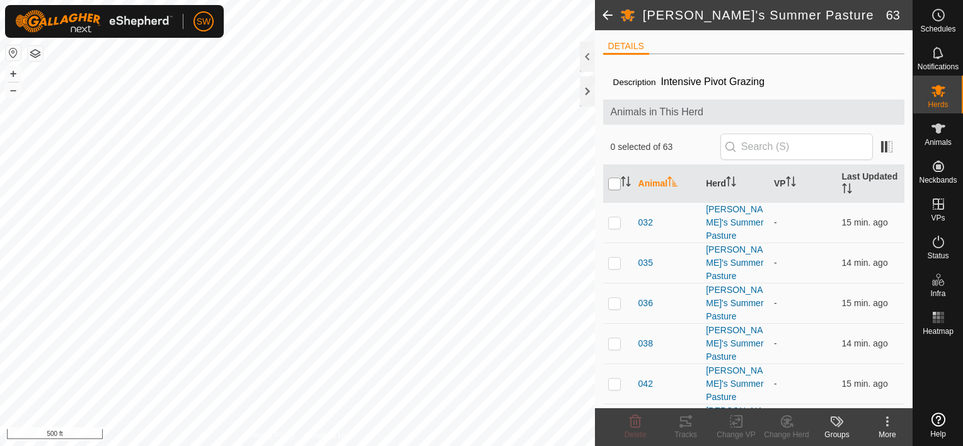
click at [613, 183] on input "checkbox" at bounding box center [614, 184] width 13 height 13
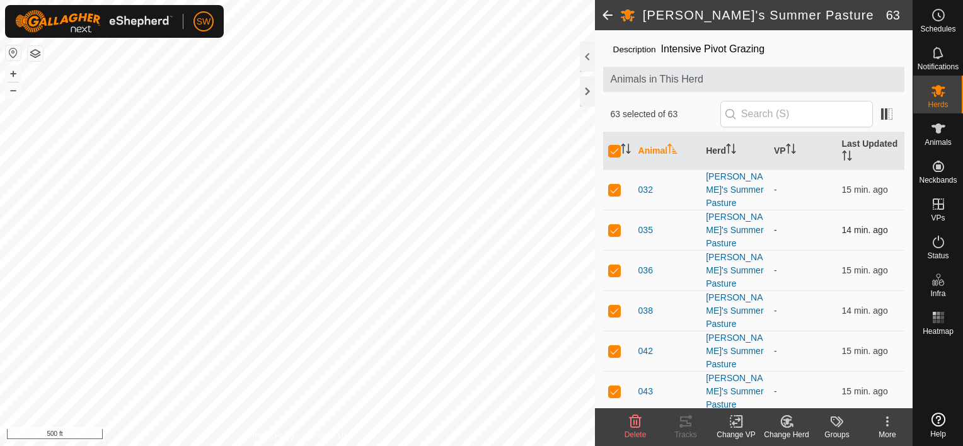
scroll to position [63, 0]
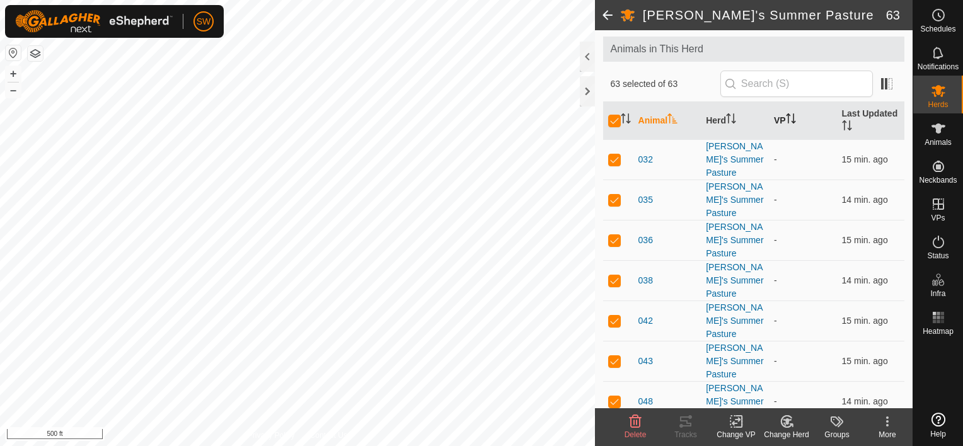
click at [777, 115] on th "VP" at bounding box center [803, 121] width 68 height 38
click at [780, 119] on th "VP" at bounding box center [803, 121] width 68 height 38
click at [775, 124] on th "VP" at bounding box center [803, 121] width 68 height 38
click at [618, 119] on input "checkbox" at bounding box center [614, 121] width 13 height 13
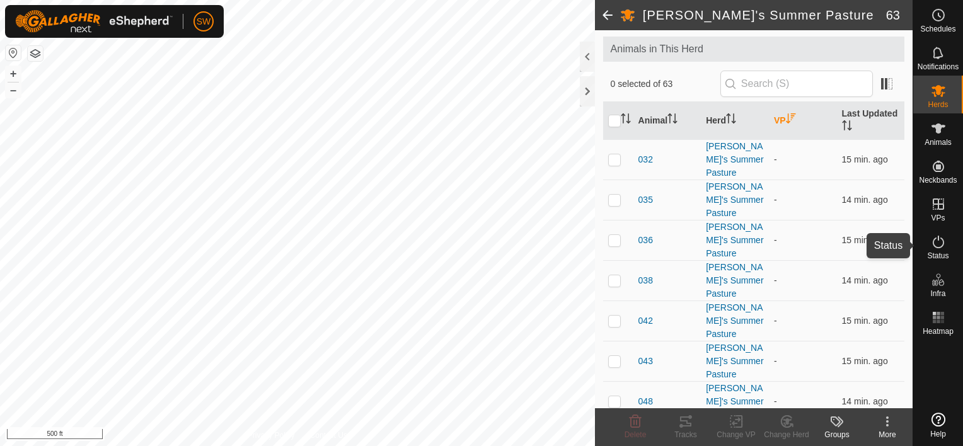
click at [943, 241] on icon at bounding box center [938, 242] width 15 height 15
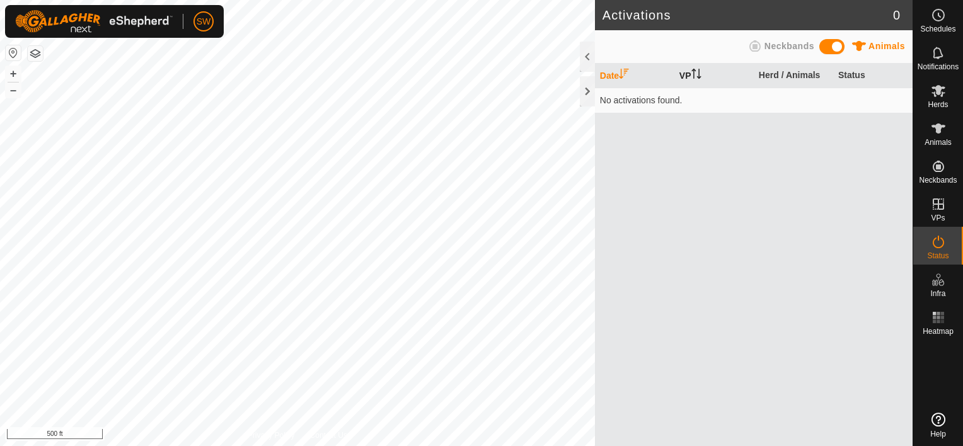
click at [699, 77] on icon "Activate to sort" at bounding box center [697, 74] width 10 height 10
click at [604, 75] on th "Date" at bounding box center [634, 76] width 79 height 25
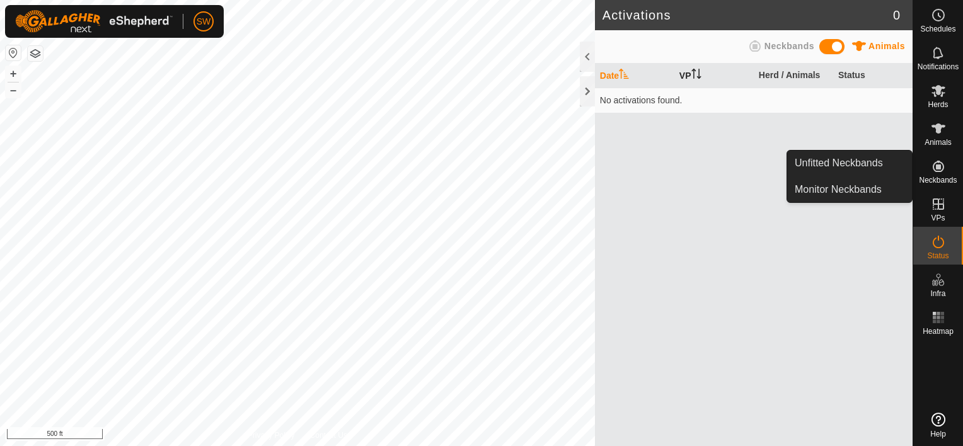
click at [878, 190] on link "Monitor Neckbands" at bounding box center [850, 189] width 125 height 25
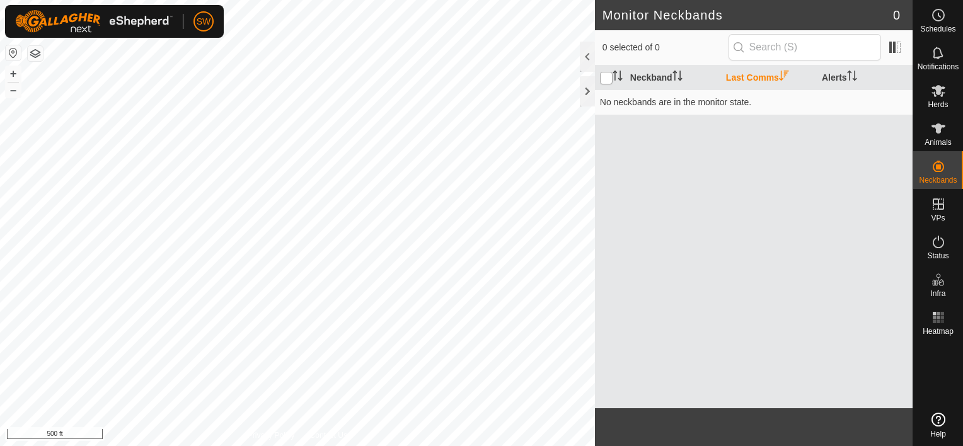
click at [609, 79] on input "checkbox" at bounding box center [606, 78] width 13 height 13
click at [608, 78] on input "checkbox" at bounding box center [606, 78] width 13 height 13
click at [670, 73] on th "Neckband" at bounding box center [673, 78] width 96 height 25
click at [610, 78] on input "checkbox" at bounding box center [606, 78] width 13 height 13
click at [710, 105] on td "No neckbands are in the monitor state." at bounding box center [754, 102] width 318 height 25
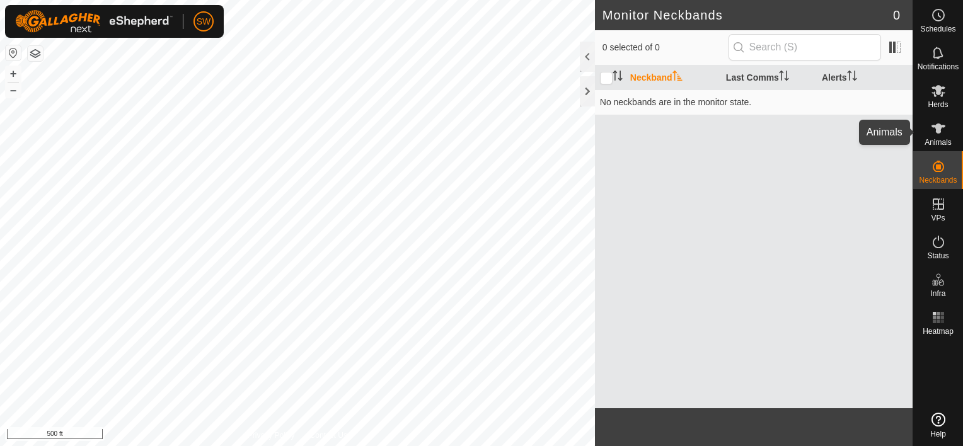
click at [941, 139] on span "Animals" at bounding box center [938, 143] width 27 height 8
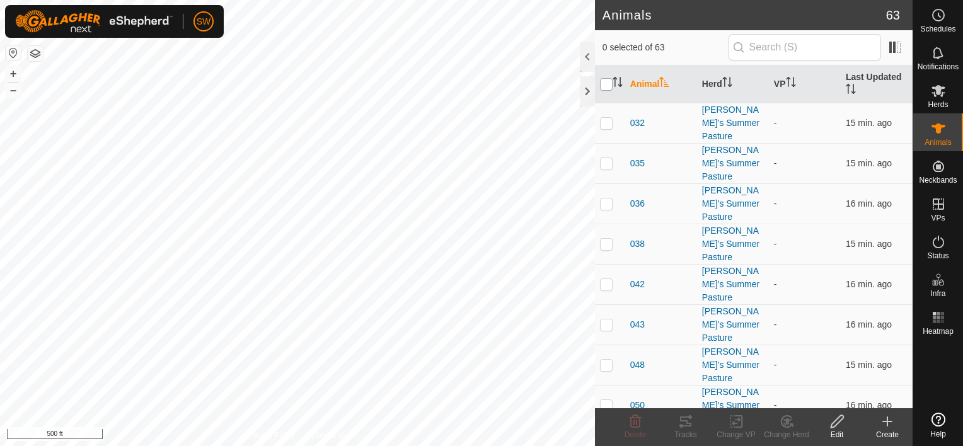
click at [607, 83] on input "checkbox" at bounding box center [606, 84] width 13 height 13
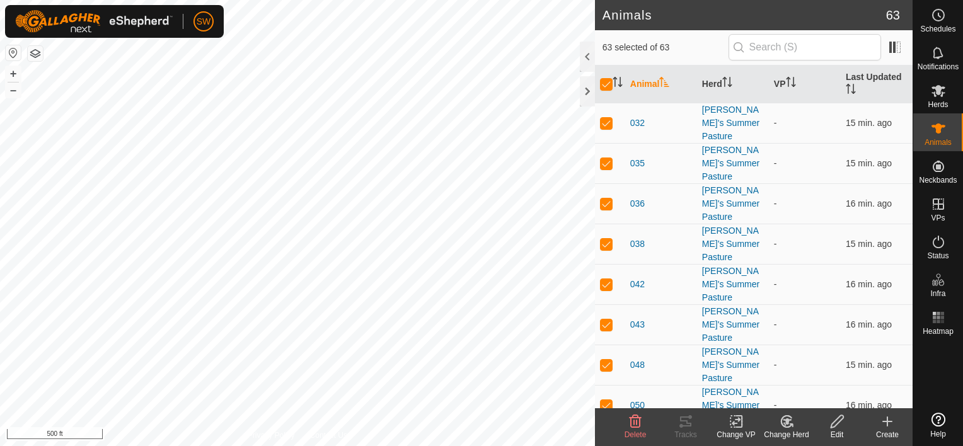
click at [747, 427] on change-vp-svg-icon at bounding box center [736, 421] width 50 height 15
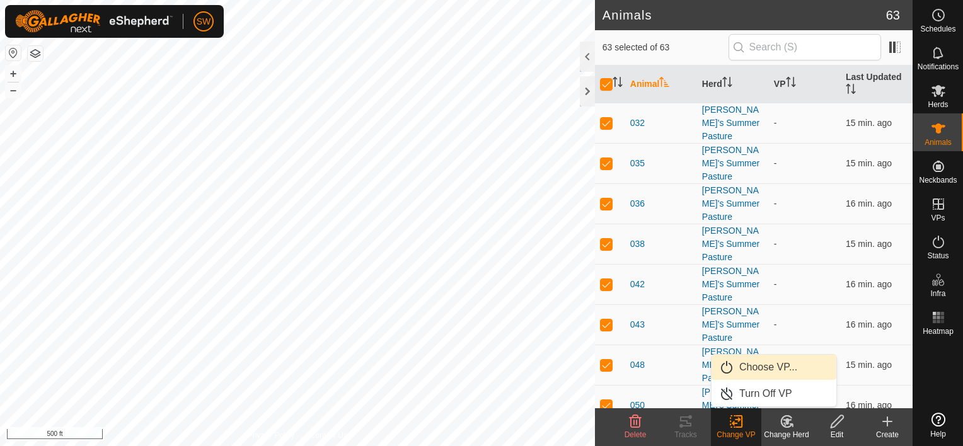
click at [786, 371] on link "Choose VP..." at bounding box center [774, 367] width 125 height 25
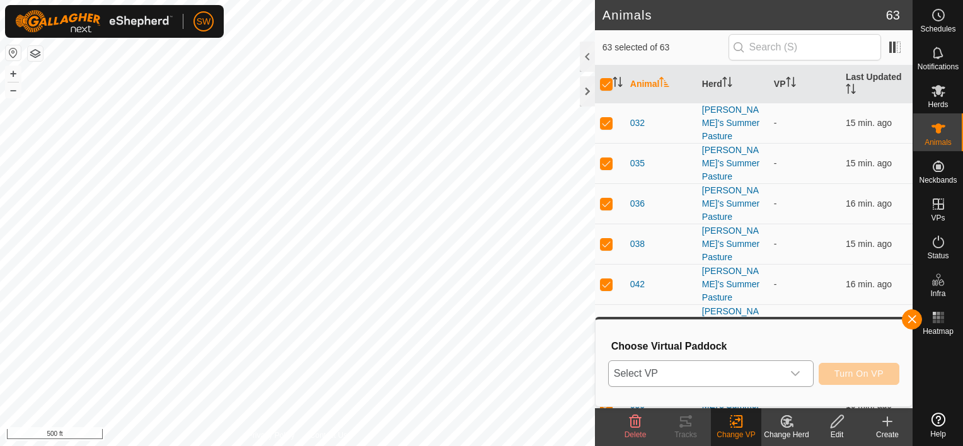
click at [767, 380] on span "Select VP" at bounding box center [696, 373] width 174 height 25
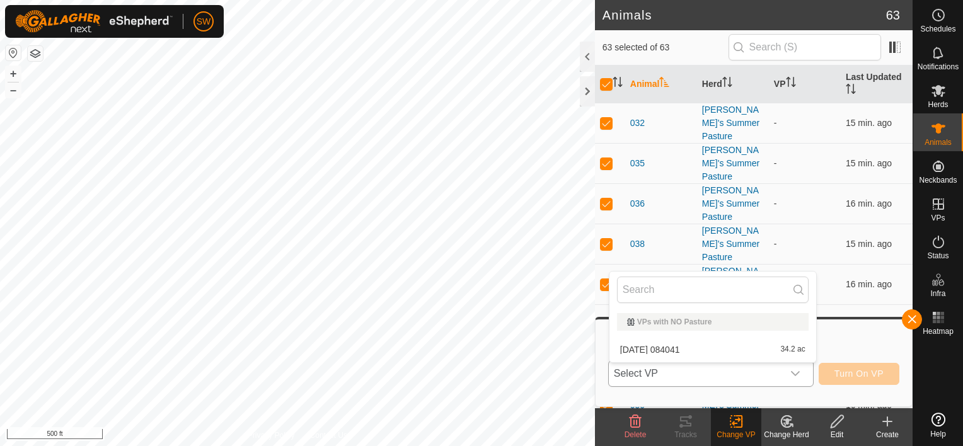
click at [760, 356] on li "[DATE] 084041 34.2 ac" at bounding box center [713, 349] width 207 height 25
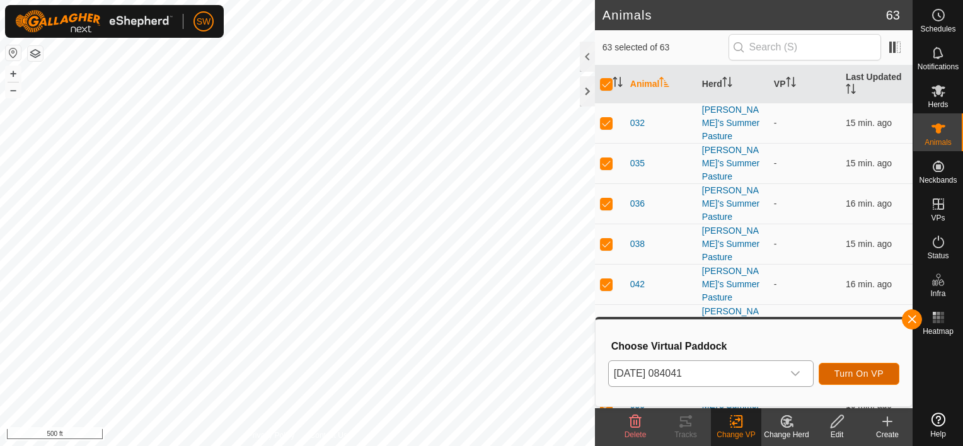
click at [856, 378] on span "Turn On VP" at bounding box center [859, 374] width 49 height 10
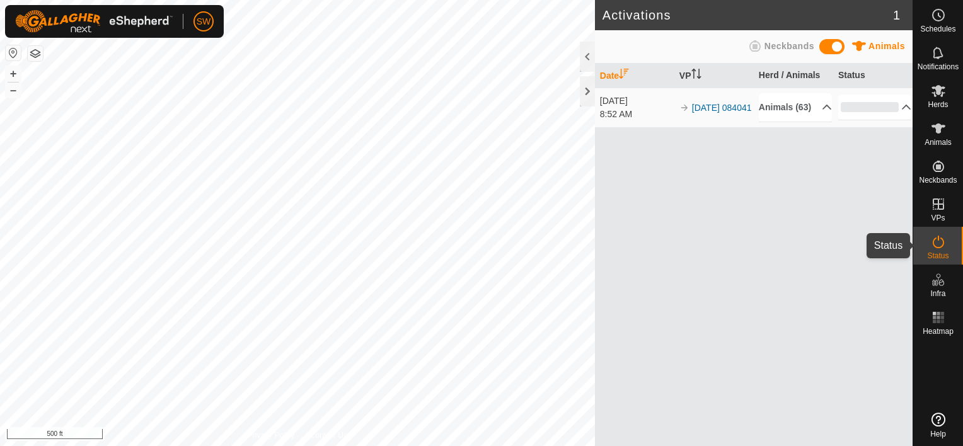
click at [939, 240] on icon at bounding box center [938, 242] width 15 height 15
click at [818, 110] on p-accordion-header "Animals (63)" at bounding box center [795, 107] width 73 height 28
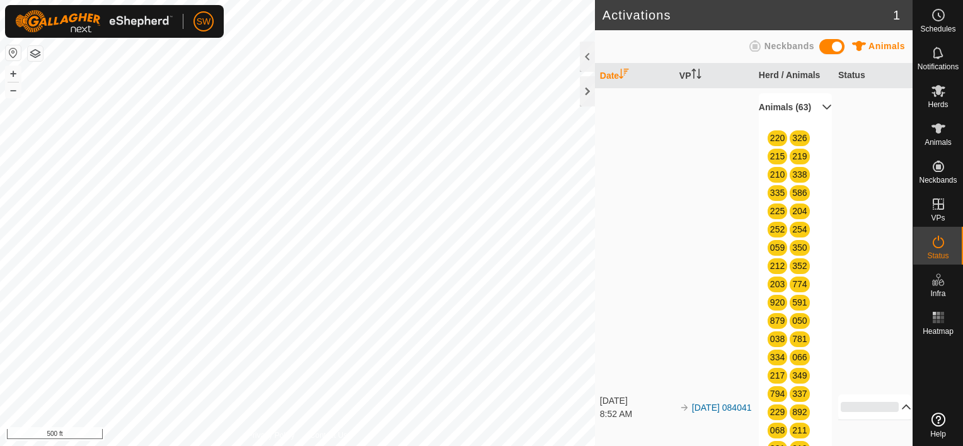
click at [889, 412] on p-accordion-header "0%" at bounding box center [876, 407] width 74 height 25
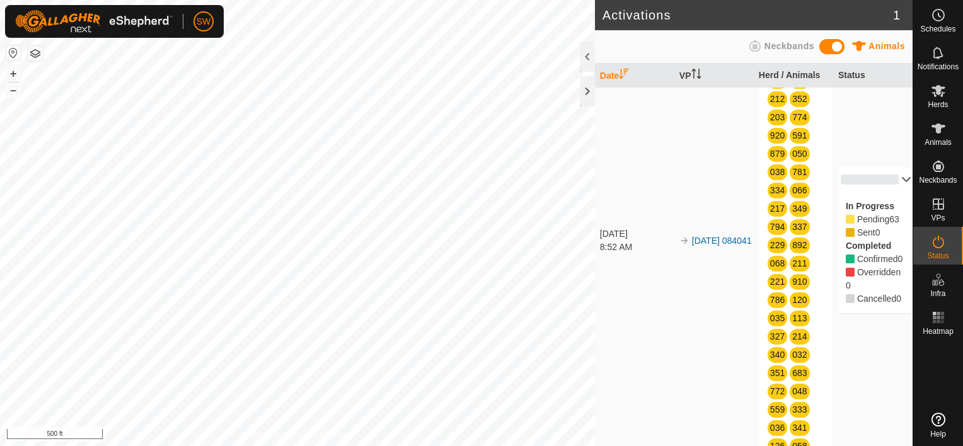
scroll to position [168, 0]
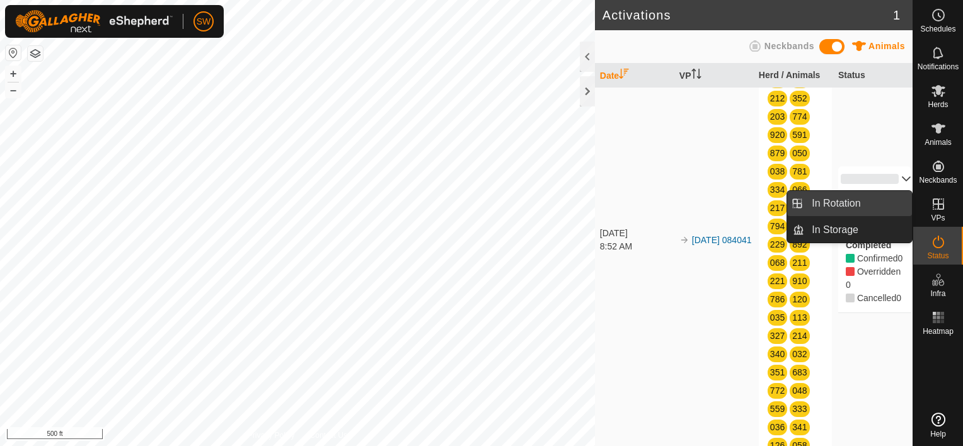
drag, startPoint x: 912, startPoint y: 209, endPoint x: 883, endPoint y: 202, distance: 30.6
click at [883, 202] on link "In Rotation" at bounding box center [859, 203] width 108 height 25
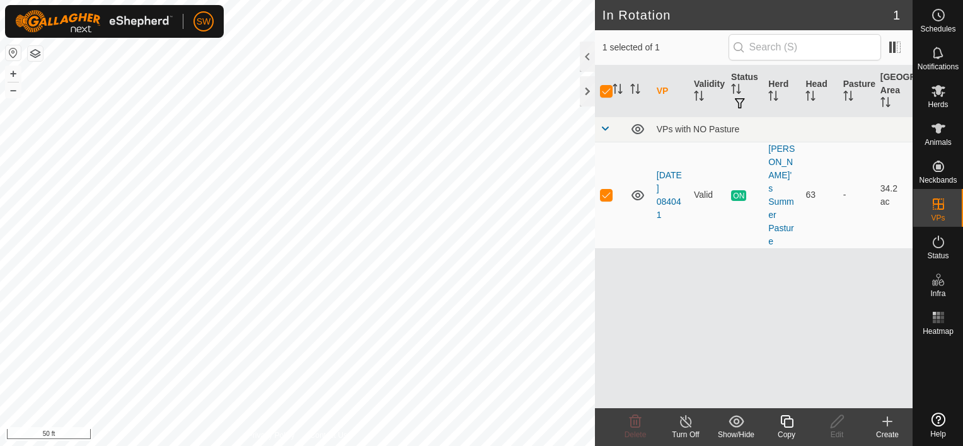
click at [319, 446] on html "SW Schedules Notifications Herds Animals Neckbands VPs Status Infra Heatmap Hel…" at bounding box center [481, 223] width 963 height 446
click at [234, 446] on html "SW Schedules Notifications Herds Animals Neckbands VPs Status Infra Heatmap Hel…" at bounding box center [481, 223] width 963 height 446
click at [590, 96] on div at bounding box center [587, 91] width 15 height 30
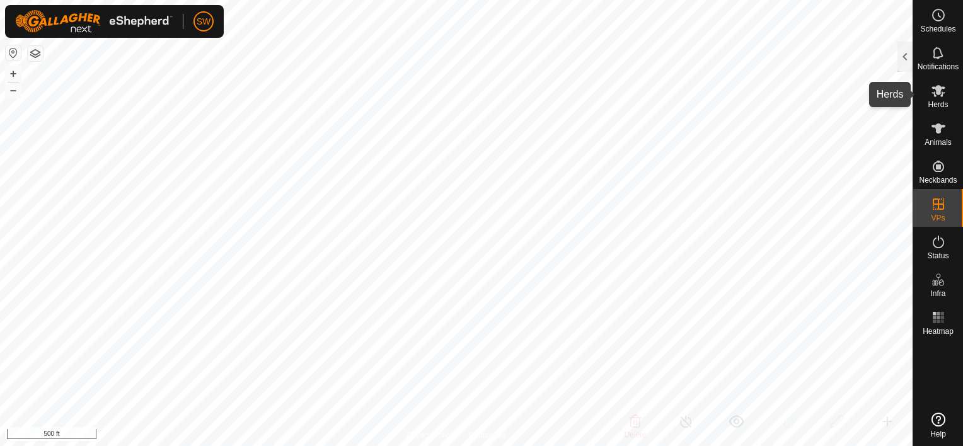
click at [941, 102] on span "Herds" at bounding box center [938, 105] width 20 height 8
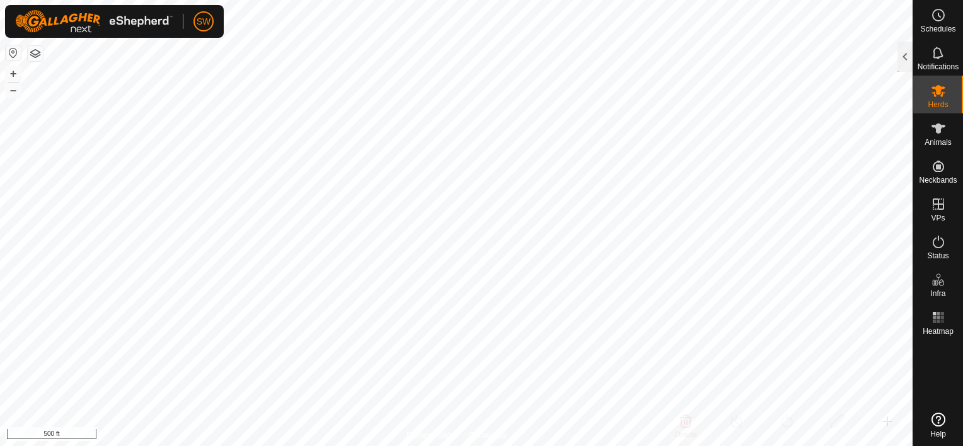
click at [941, 102] on span "Herds" at bounding box center [938, 105] width 20 height 8
click at [906, 63] on div at bounding box center [905, 57] width 15 height 30
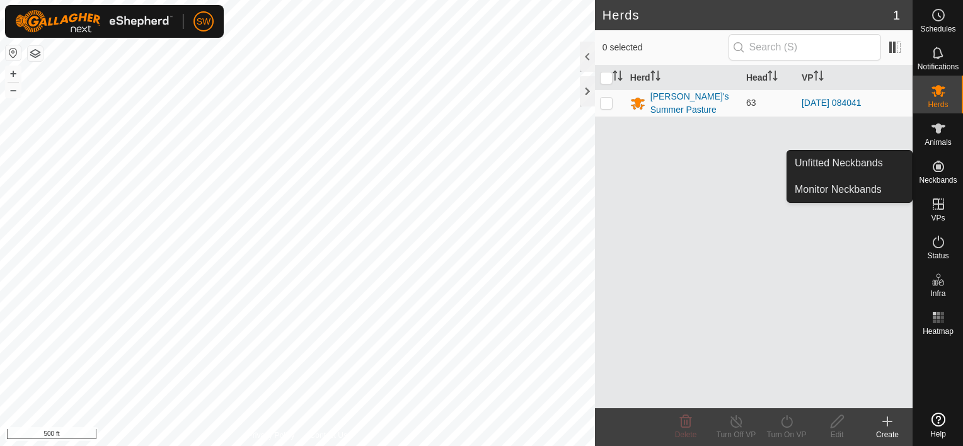
click at [935, 167] on icon at bounding box center [938, 166] width 15 height 15
click at [898, 187] on link "Monitor Neckbands" at bounding box center [850, 189] width 125 height 25
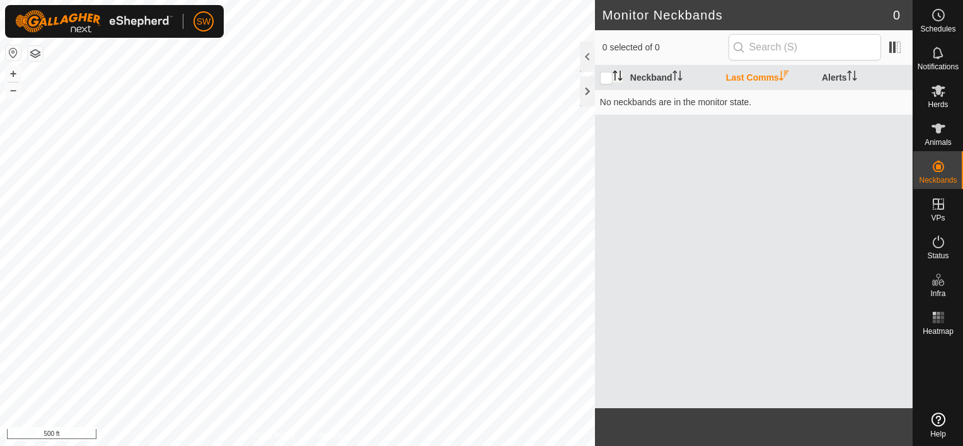
click at [620, 73] on div "Monitor Neckbands 0 0 selected of 0 Neckband Last Comms Alerts No neckbands are…" at bounding box center [456, 223] width 913 height 446
click at [659, 72] on th "Neckband" at bounding box center [673, 78] width 96 height 25
click at [608, 73] on input "checkbox" at bounding box center [606, 78] width 13 height 13
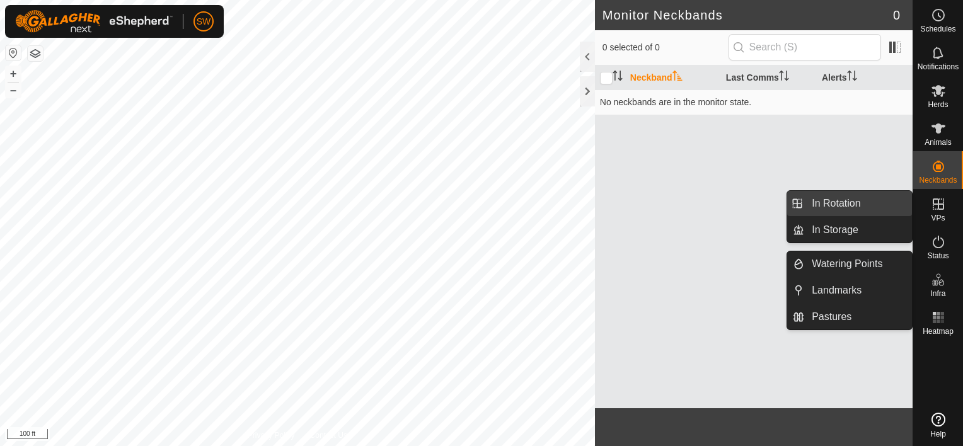
click at [881, 202] on link "In Rotation" at bounding box center [859, 203] width 108 height 25
